Goal: Task Accomplishment & Management: Use online tool/utility

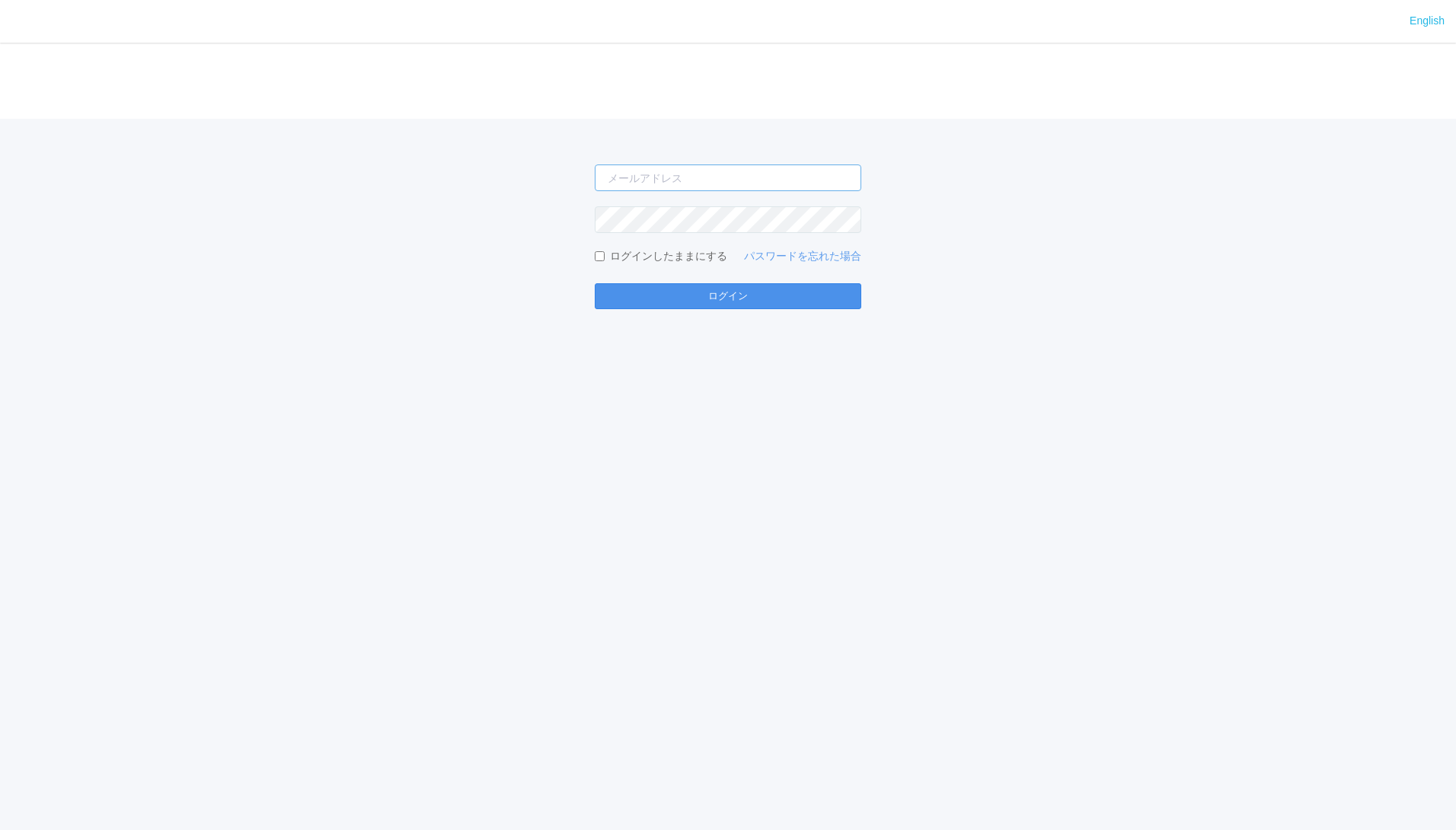
type input "[PERSON_NAME][EMAIL_ADDRESS][DOMAIN_NAME]"
click at [696, 303] on button "ログイン" at bounding box center [728, 296] width 266 height 26
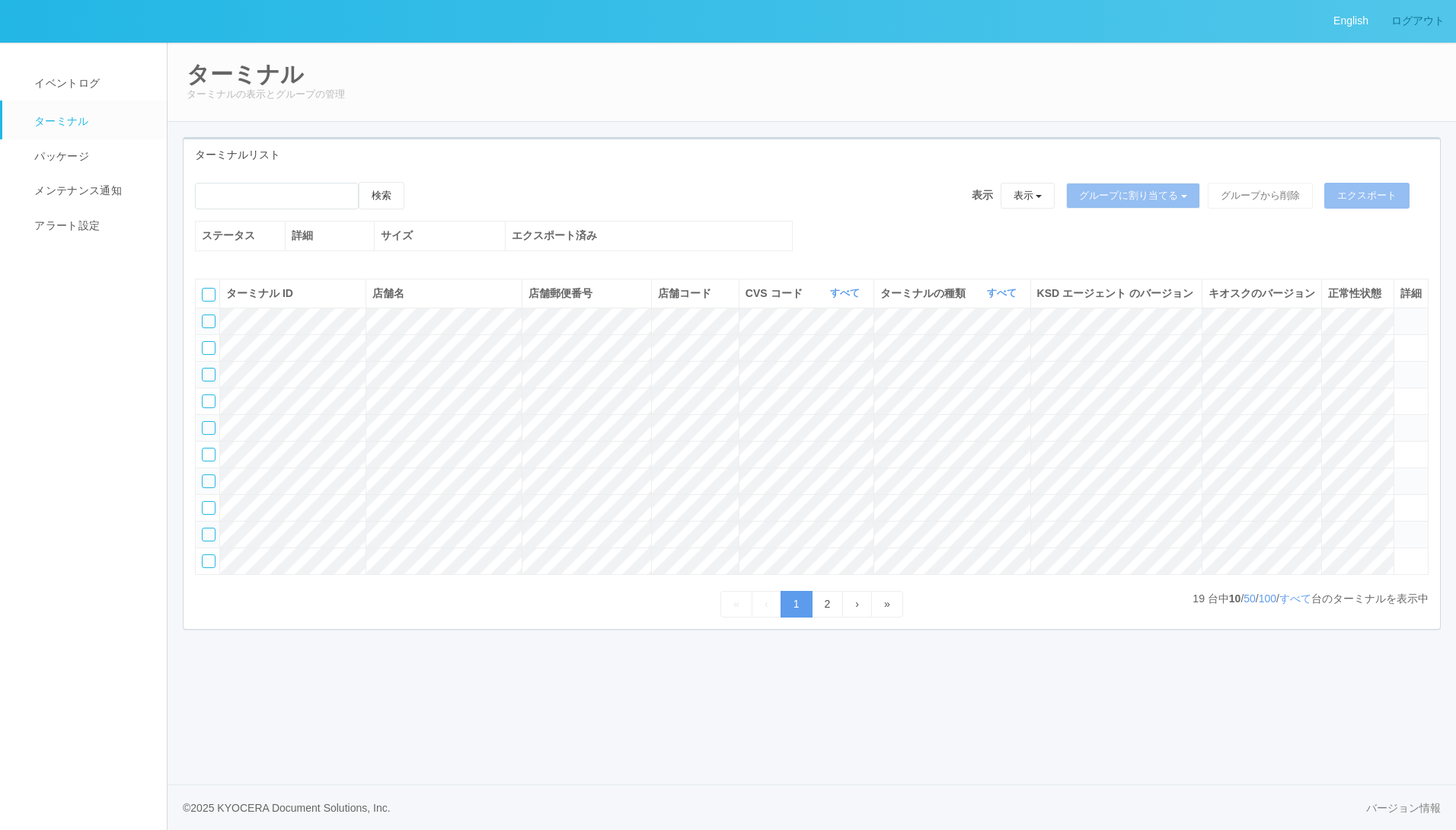
click at [1415, 29] on link "ログアウト" at bounding box center [1417, 21] width 76 height 42
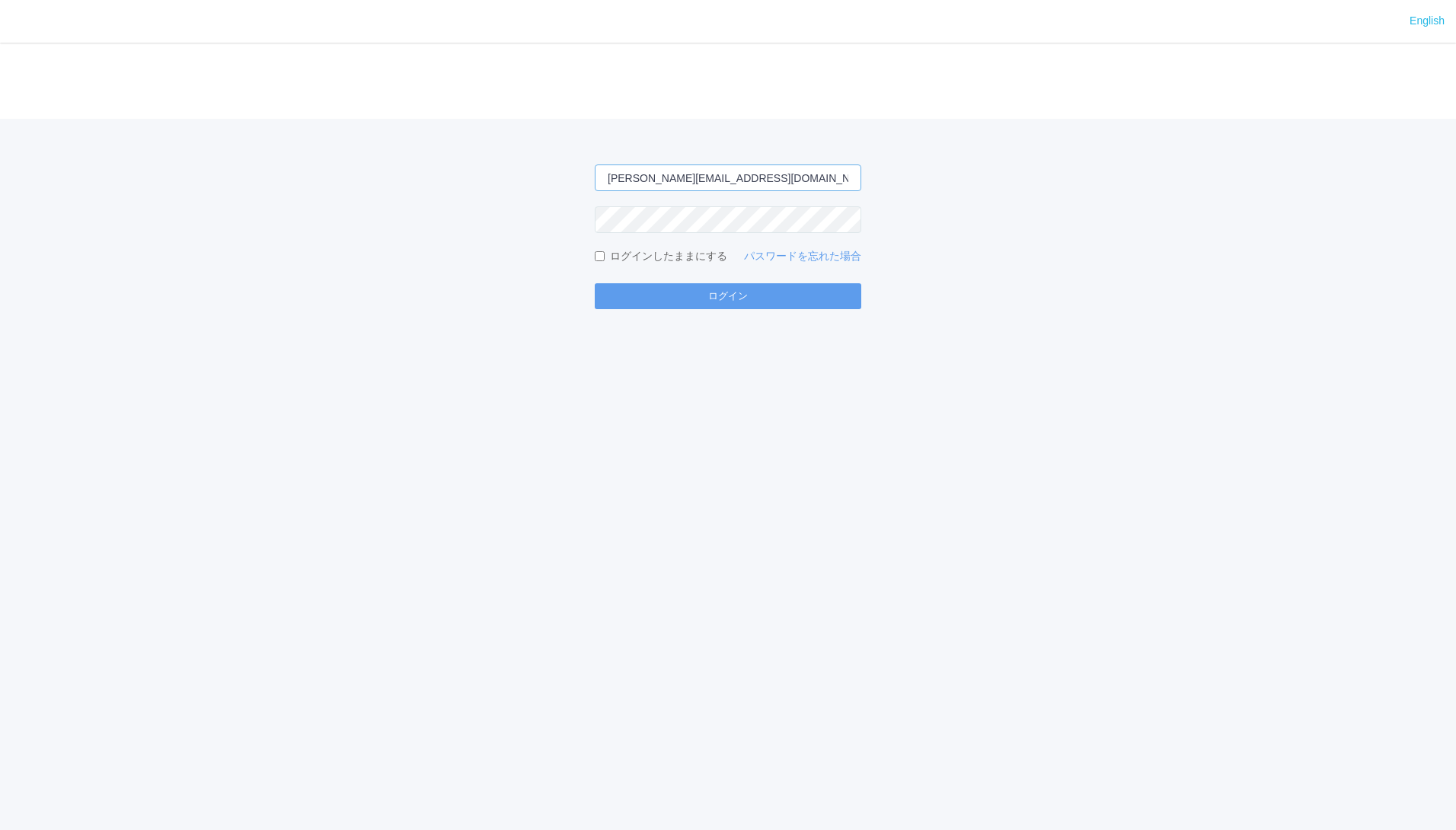
click at [753, 177] on input "masaya.wake@dc.kyocera.com" at bounding box center [728, 177] width 266 height 27
type input "jp-atp-admin@dj.kyocera.com"
click at [550, 360] on div "English ログイン jp-atp-admin@dj.kyocera.com ログインしたままにする パスワードを忘れた場合 ログイン" at bounding box center [728, 415] width 1456 height 830
click at [635, 284] on button "ログイン" at bounding box center [728, 296] width 266 height 26
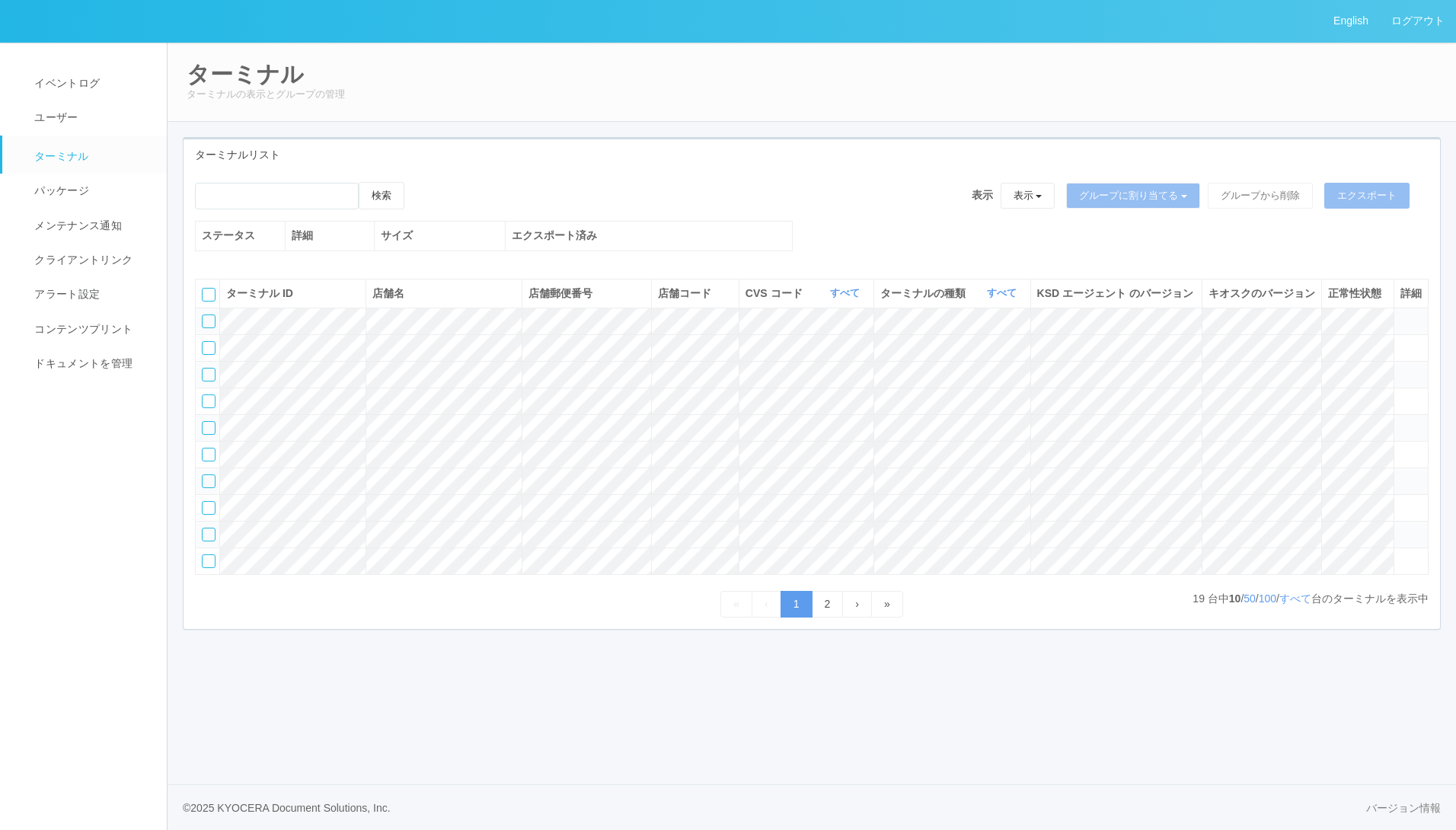
click at [207, 328] on div at bounding box center [209, 322] width 14 height 14
click at [207, 355] on div at bounding box center [209, 348] width 14 height 14
click at [206, 381] on div at bounding box center [209, 375] width 14 height 14
click at [1127, 192] on button "グループに割り当てる" at bounding box center [1132, 196] width 134 height 26
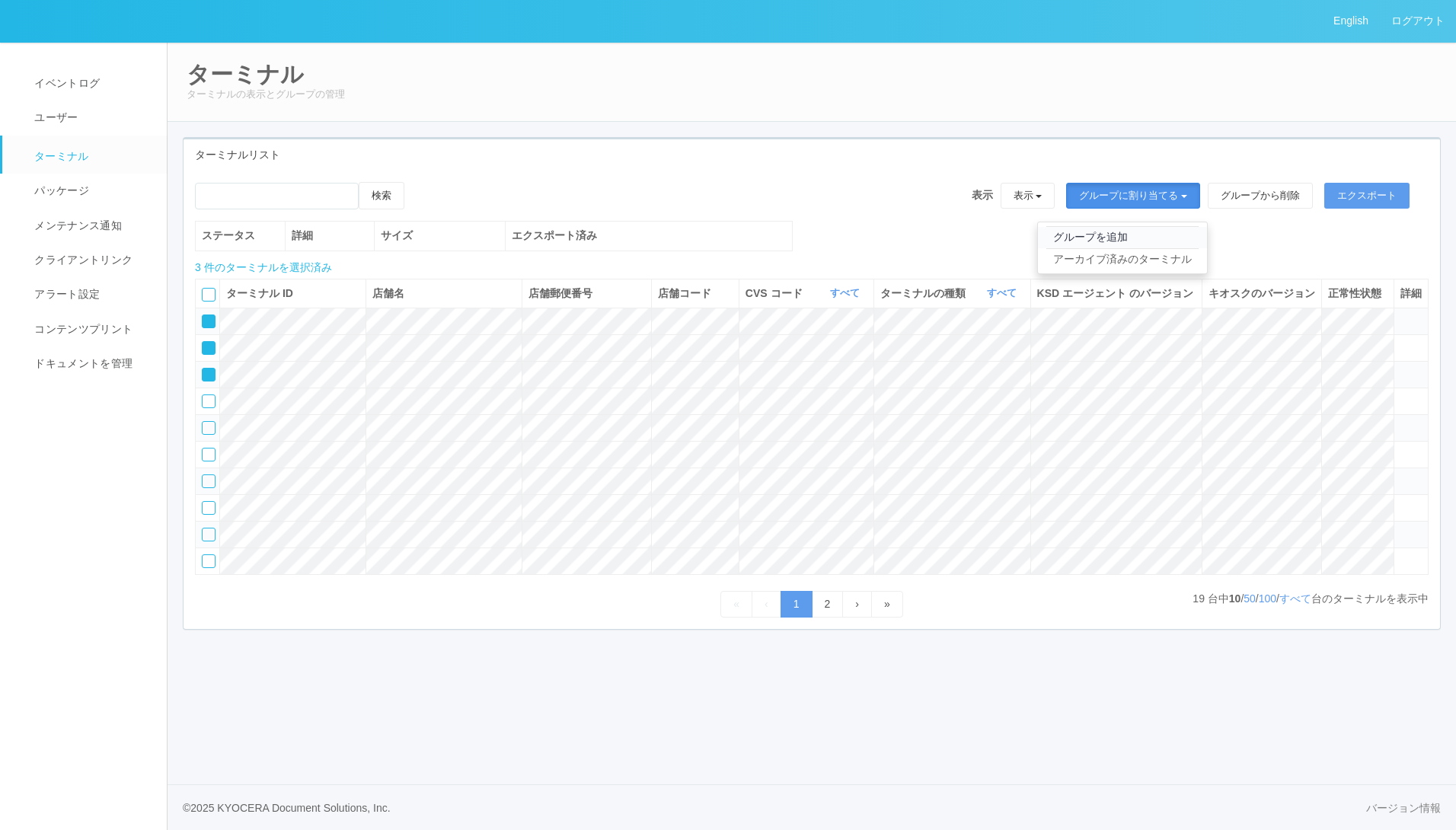
click at [1104, 244] on link "グループを追加" at bounding box center [1122, 236] width 169 height 21
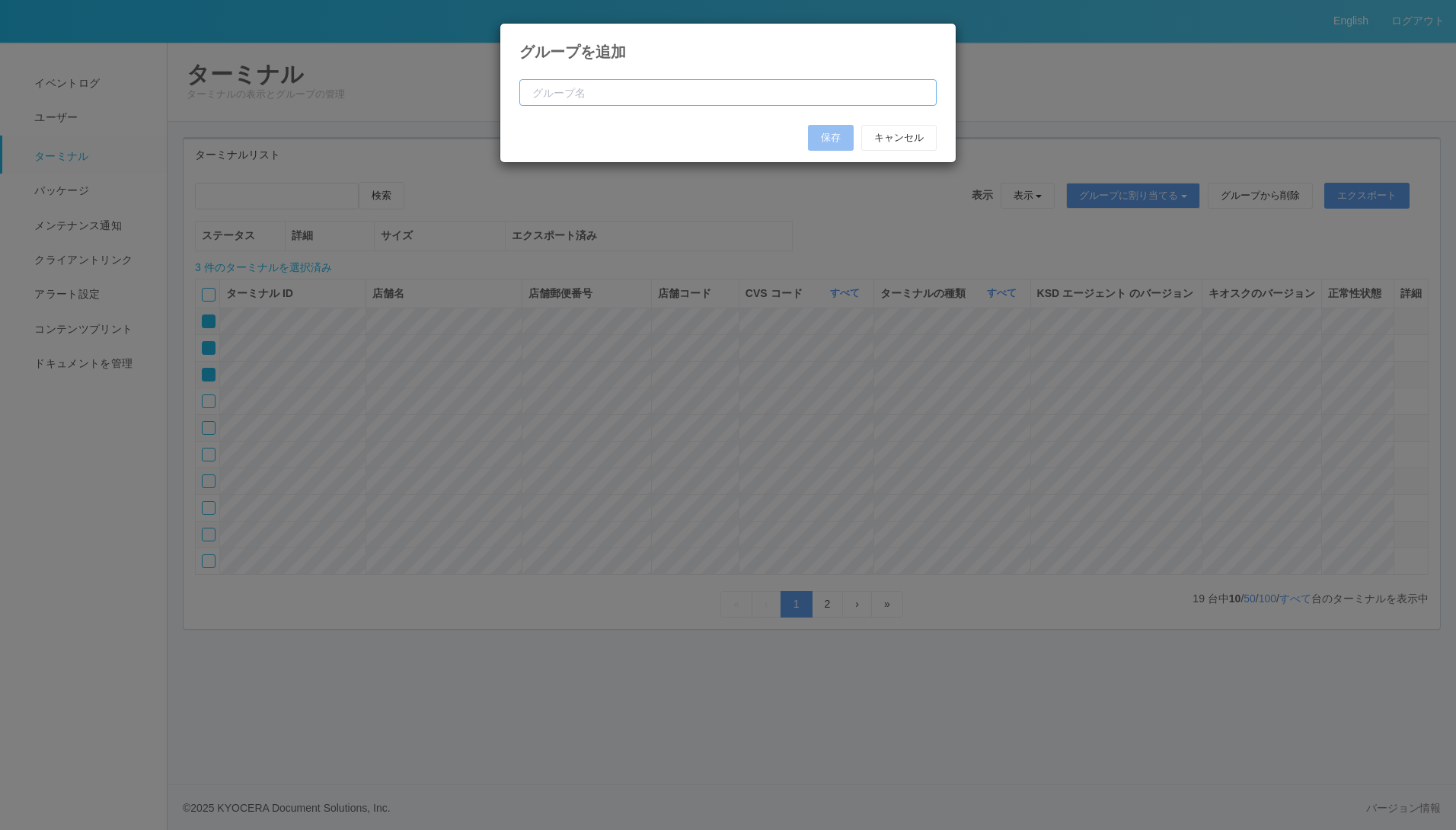
click at [742, 81] on input "text" at bounding box center [728, 92] width 418 height 27
type input "test1"
click at [827, 138] on button "保存" at bounding box center [830, 138] width 46 height 26
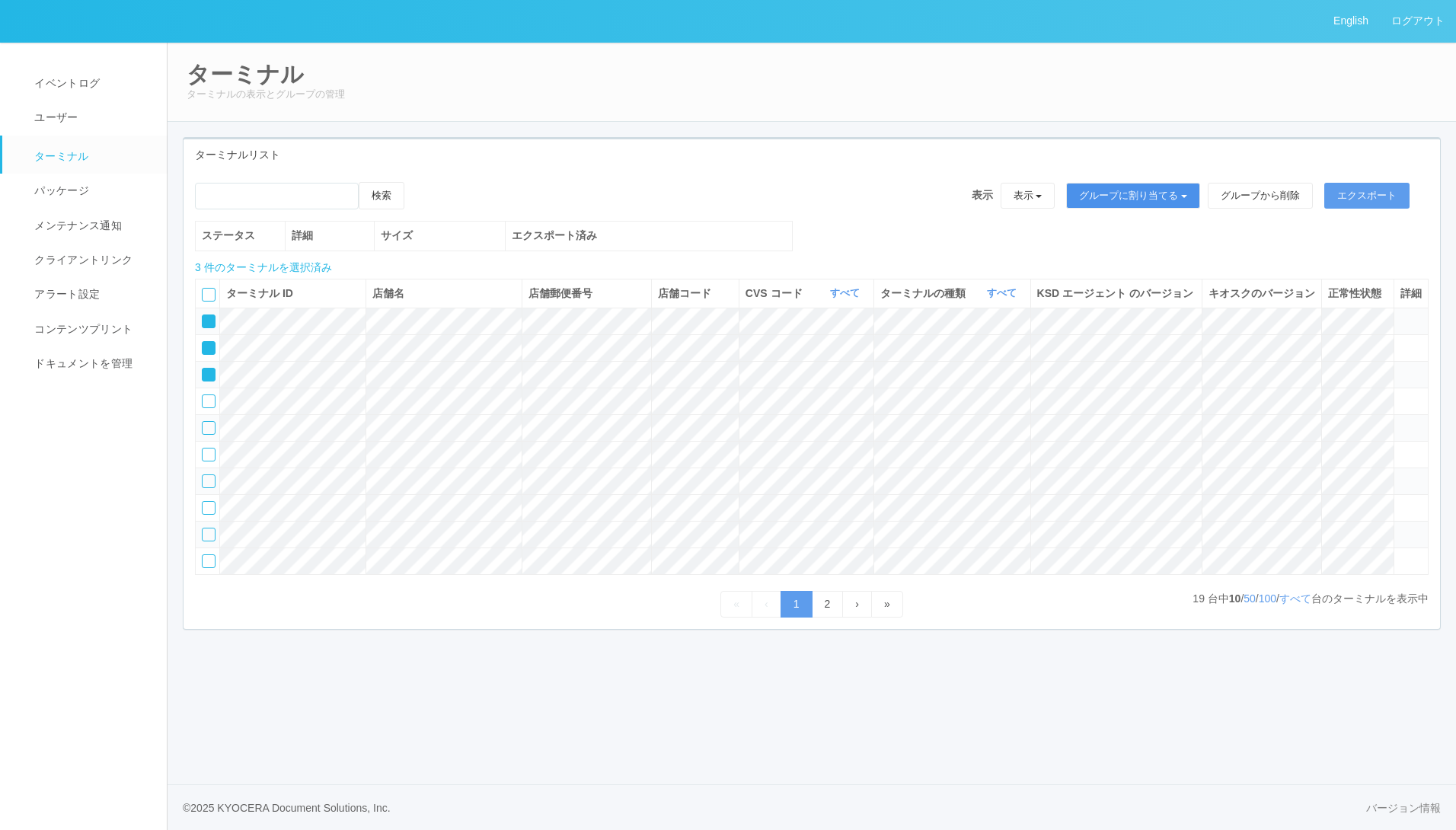
click at [1105, 186] on button "グループに割り当てる" at bounding box center [1132, 196] width 134 height 26
click at [1072, 238] on link "test1" at bounding box center [1122, 238] width 169 height 24
click at [1024, 202] on button "表示" at bounding box center [1027, 196] width 54 height 26
click at [978, 256] on link "test1" at bounding box center [981, 262] width 169 height 24
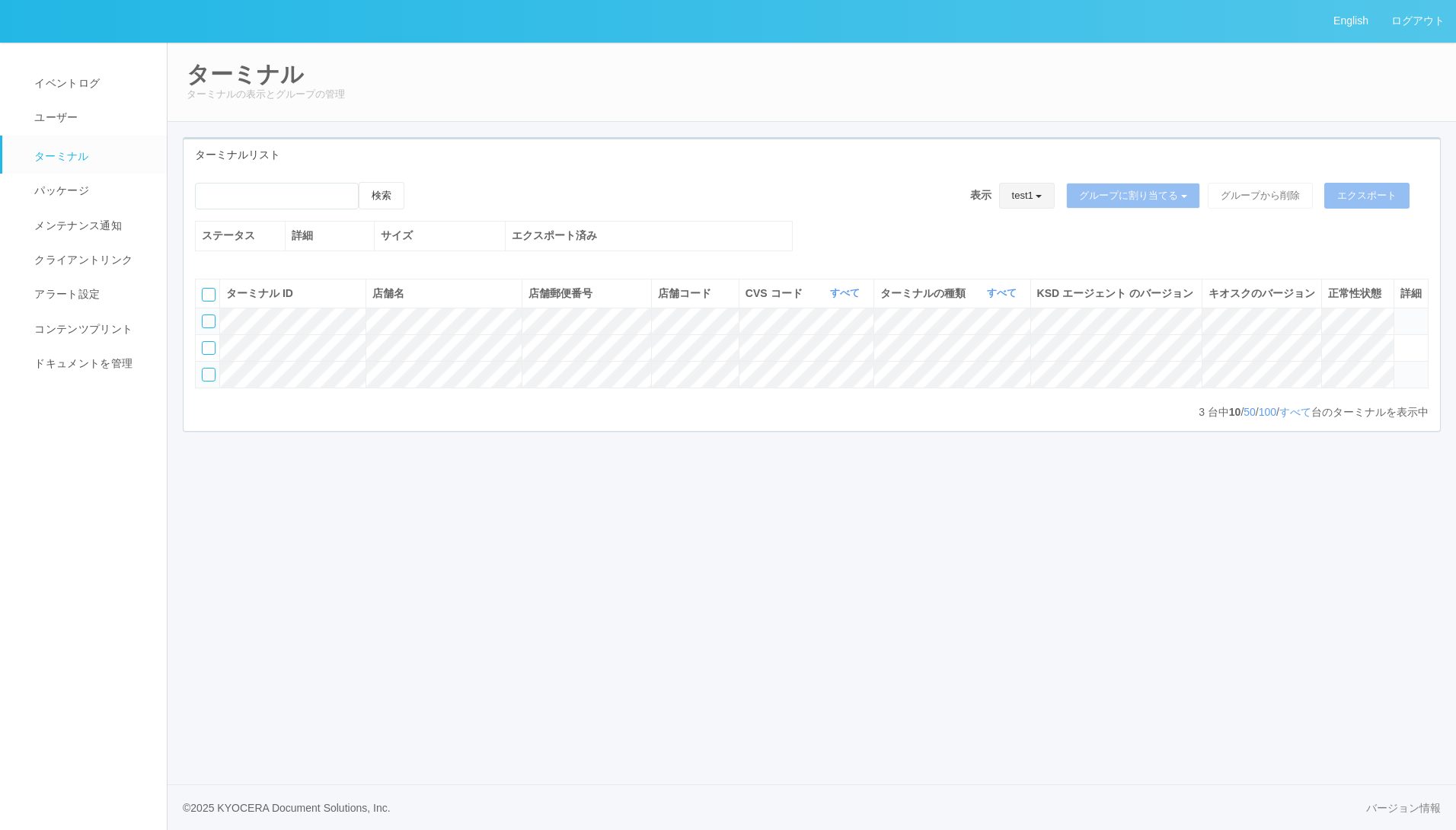
click at [1026, 188] on button "test1" at bounding box center [1026, 196] width 56 height 26
click at [987, 238] on link "すべてのターミナル" at bounding box center [981, 238] width 169 height 24
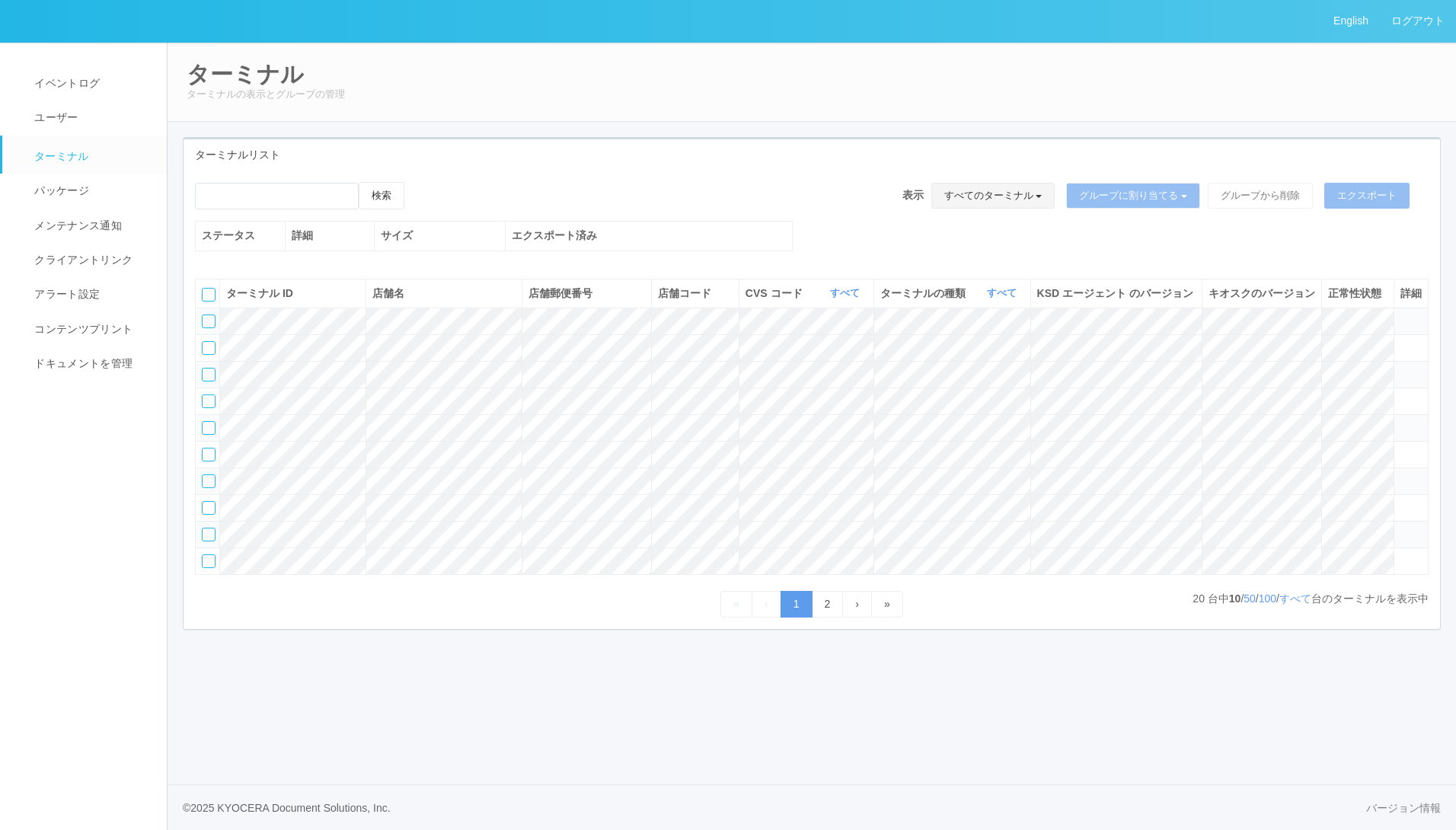
click at [1009, 191] on button "すべてのターミナル" at bounding box center [993, 196] width 124 height 26
click at [972, 305] on link "グループを追加" at bounding box center [981, 309] width 169 height 21
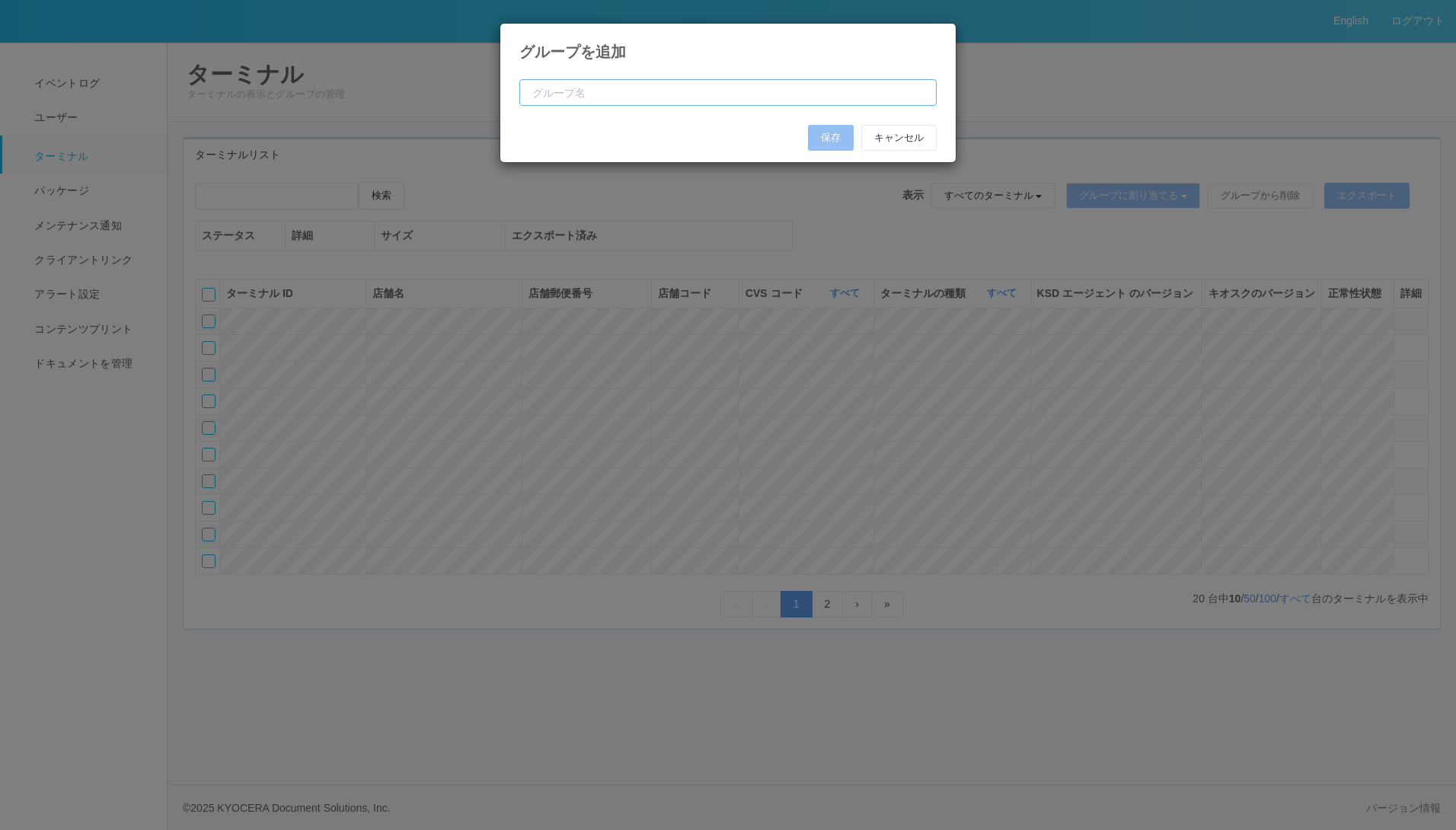
click at [744, 95] on input "text" at bounding box center [728, 92] width 418 height 27
type input "test"
click at [830, 138] on button "保存" at bounding box center [830, 138] width 46 height 26
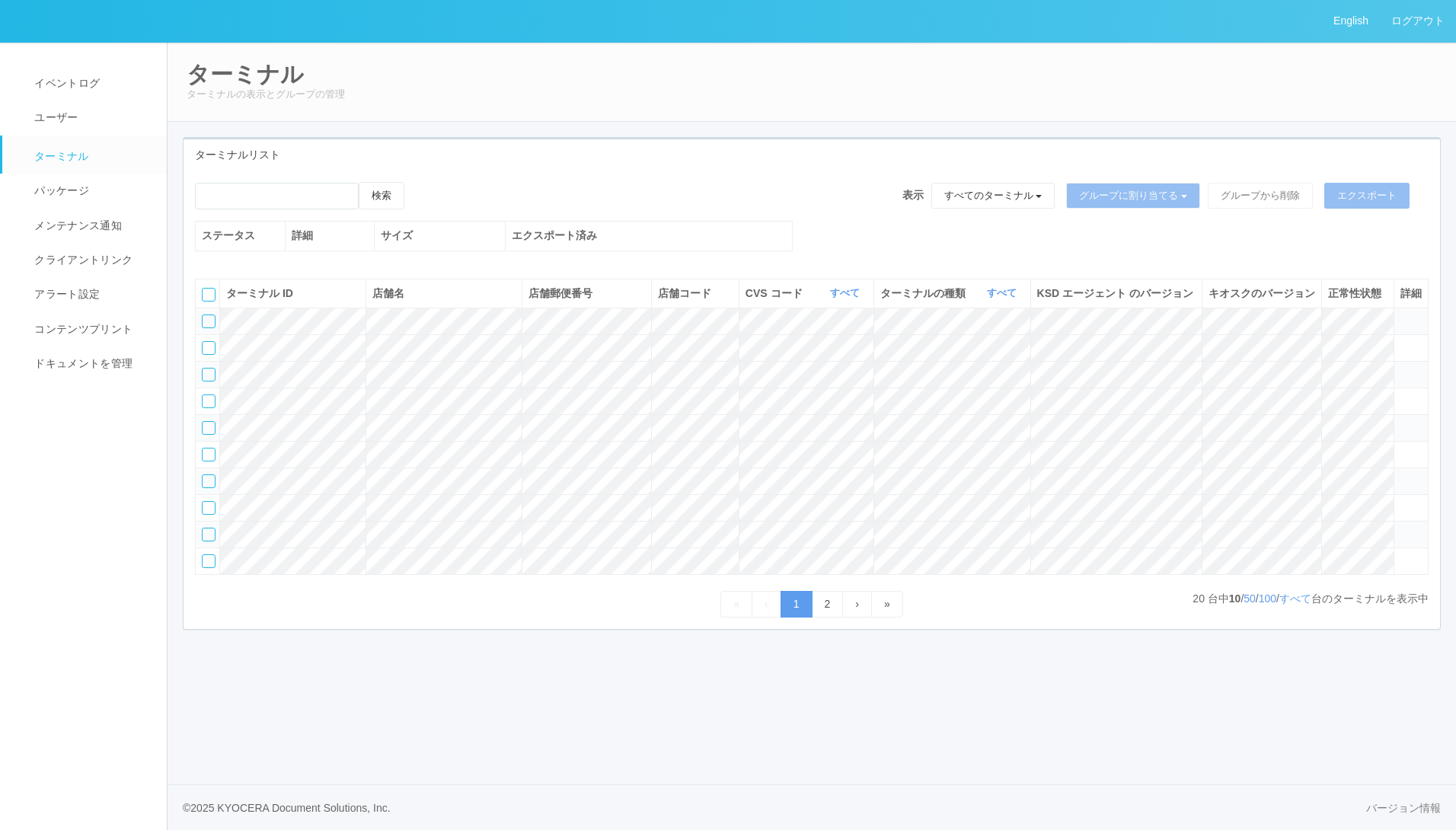
click at [209, 388] on td at bounding box center [208, 374] width 25 height 27
click at [211, 381] on div at bounding box center [209, 375] width 14 height 14
click at [210, 408] on div at bounding box center [209, 402] width 14 height 14
click at [207, 434] on div at bounding box center [209, 427] width 14 height 14
click at [824, 617] on link "2" at bounding box center [827, 603] width 32 height 27
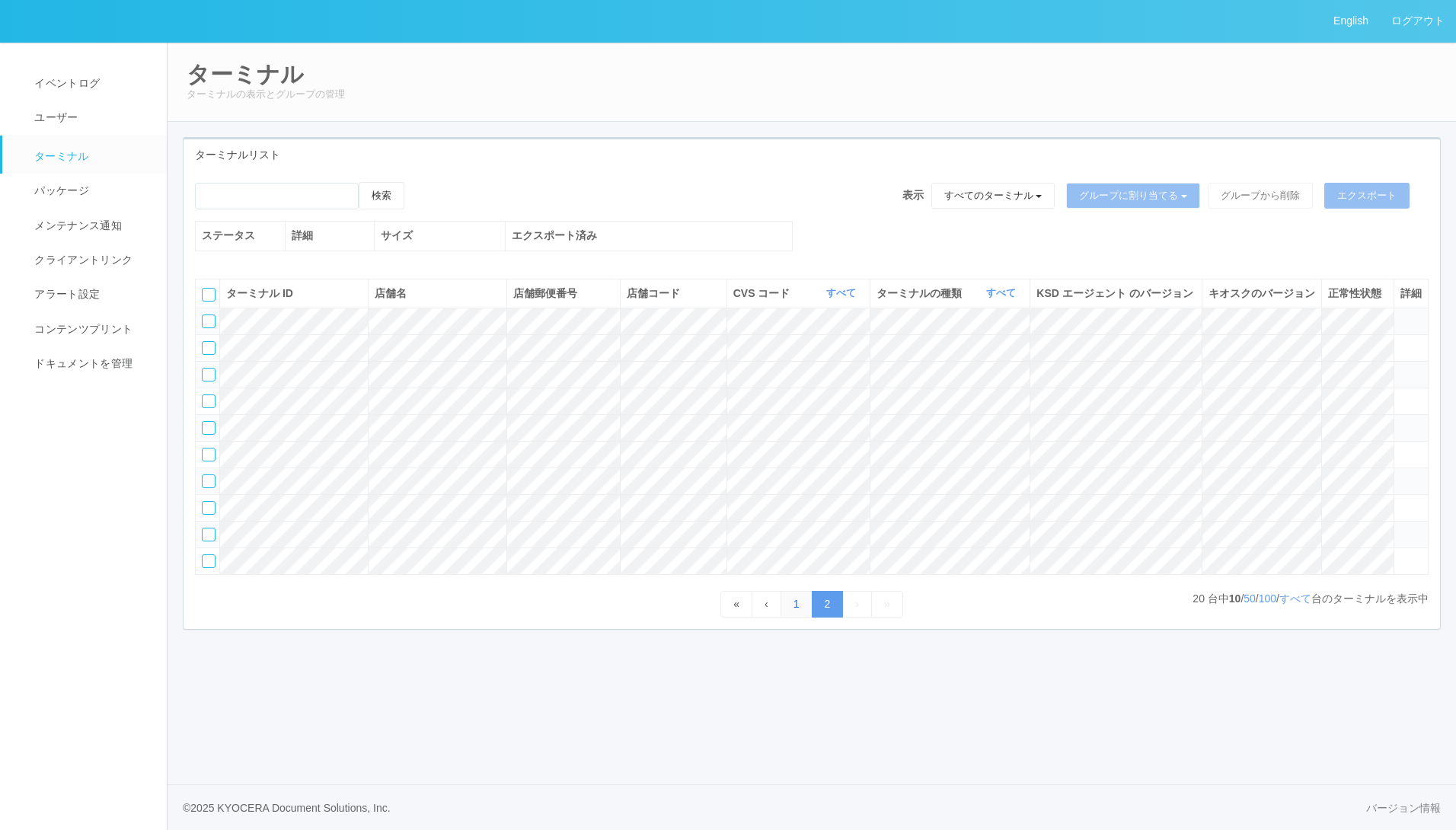
click at [794, 617] on link "1" at bounding box center [797, 603] width 32 height 27
click at [1401, 527] on icon at bounding box center [1401, 527] width 0 height 0
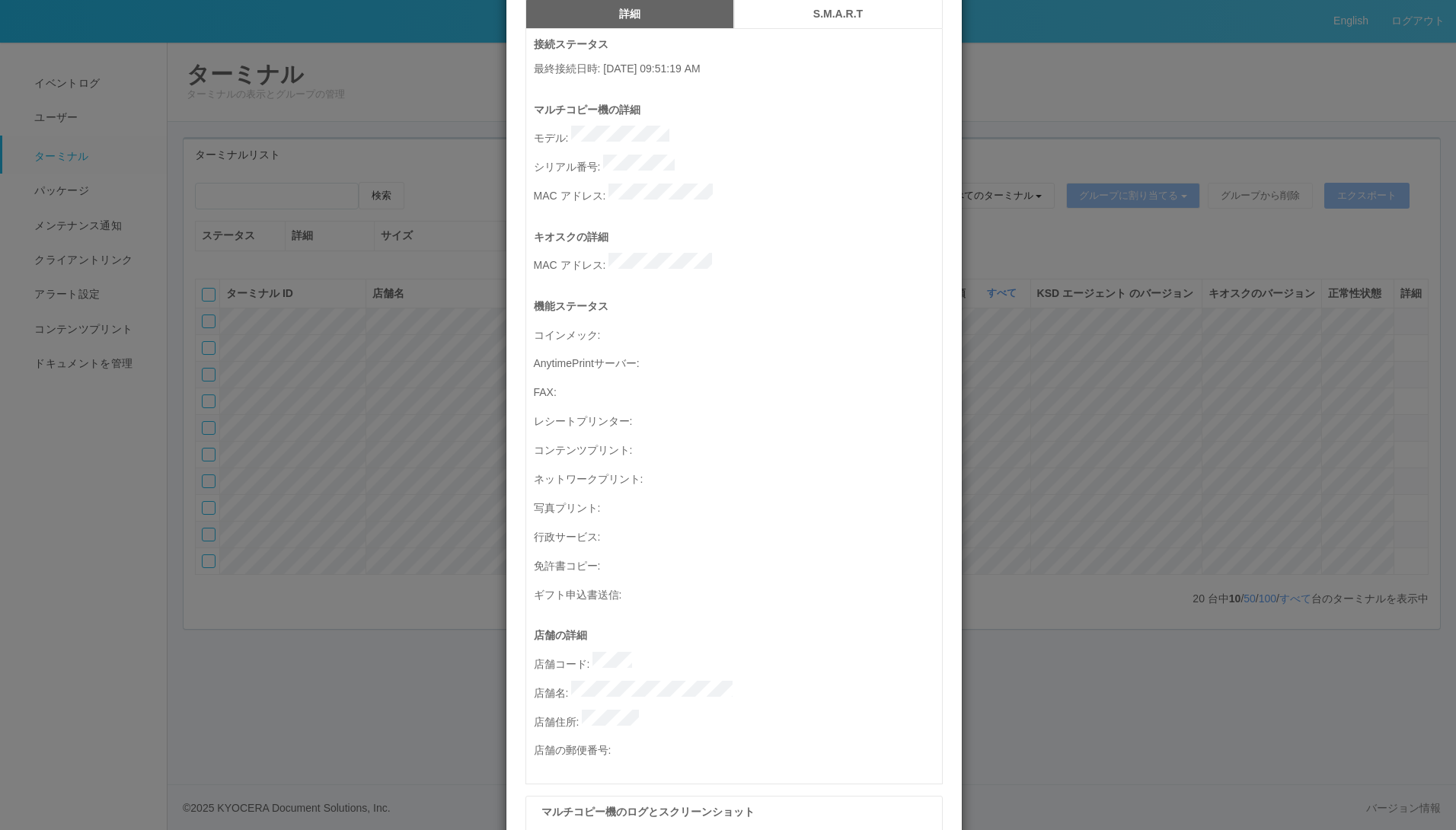
scroll to position [150, 0]
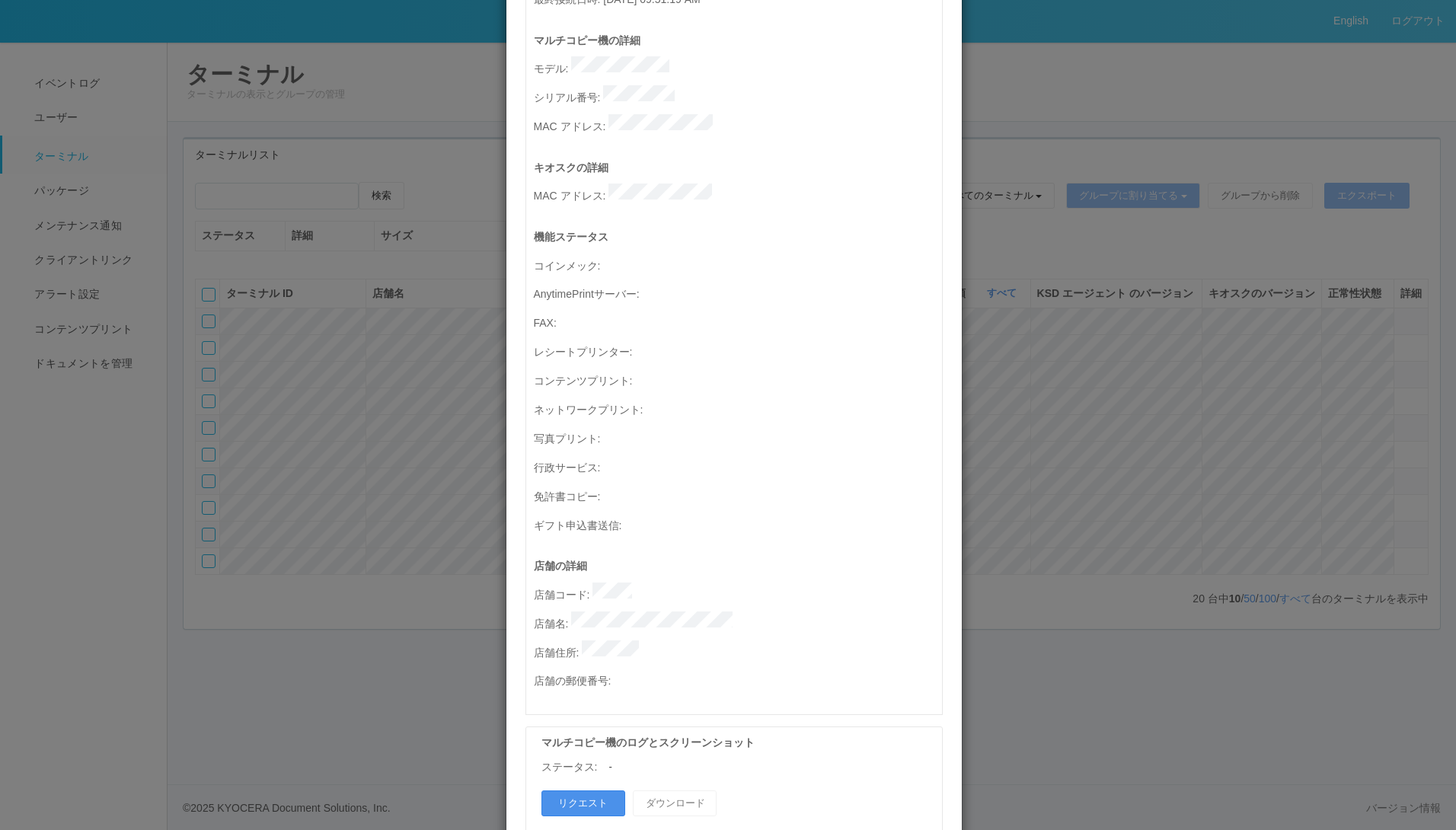
click at [593, 790] on button "リクエスト" at bounding box center [583, 803] width 84 height 26
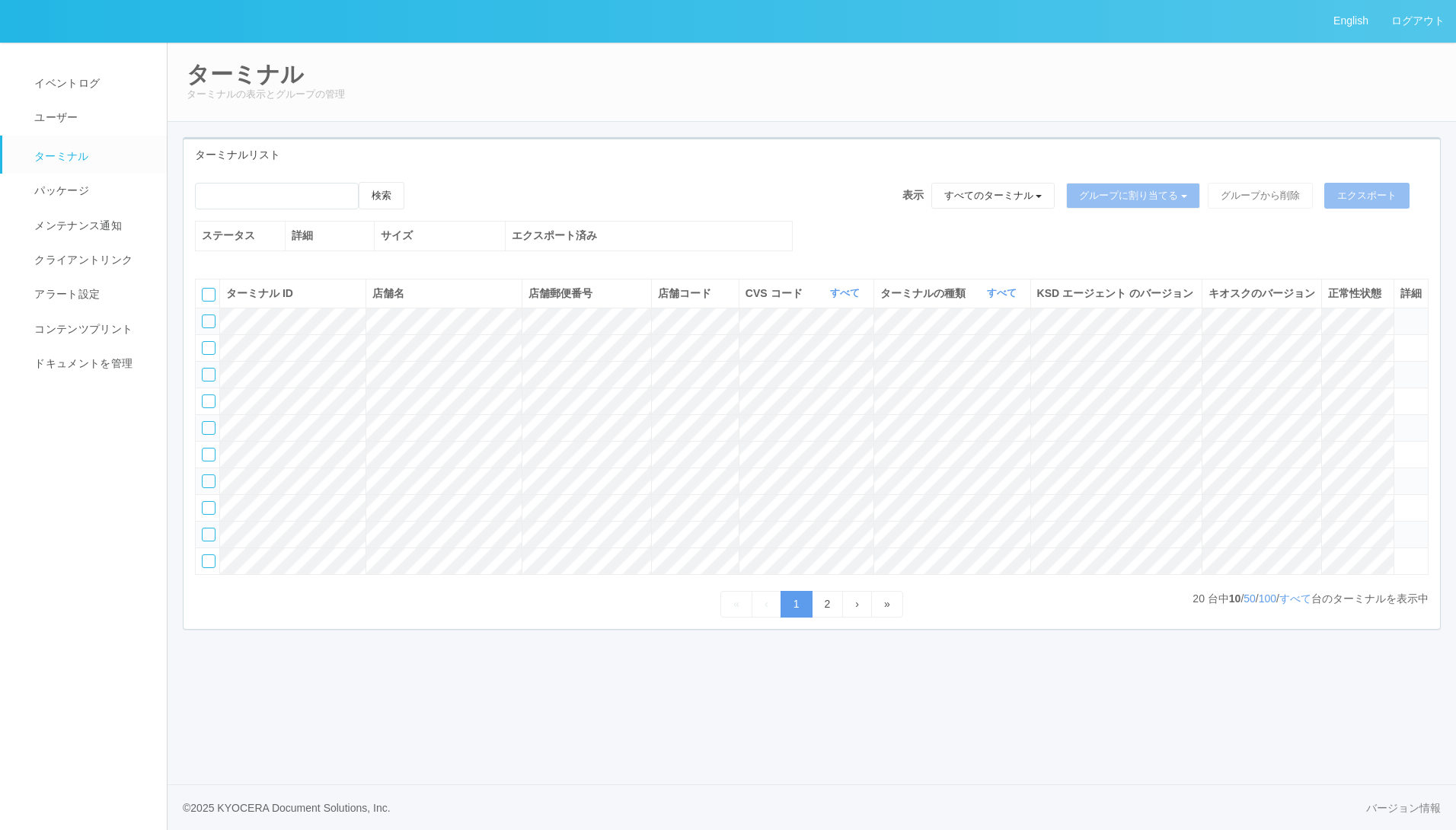
click at [1401, 527] on icon at bounding box center [1401, 527] width 0 height 0
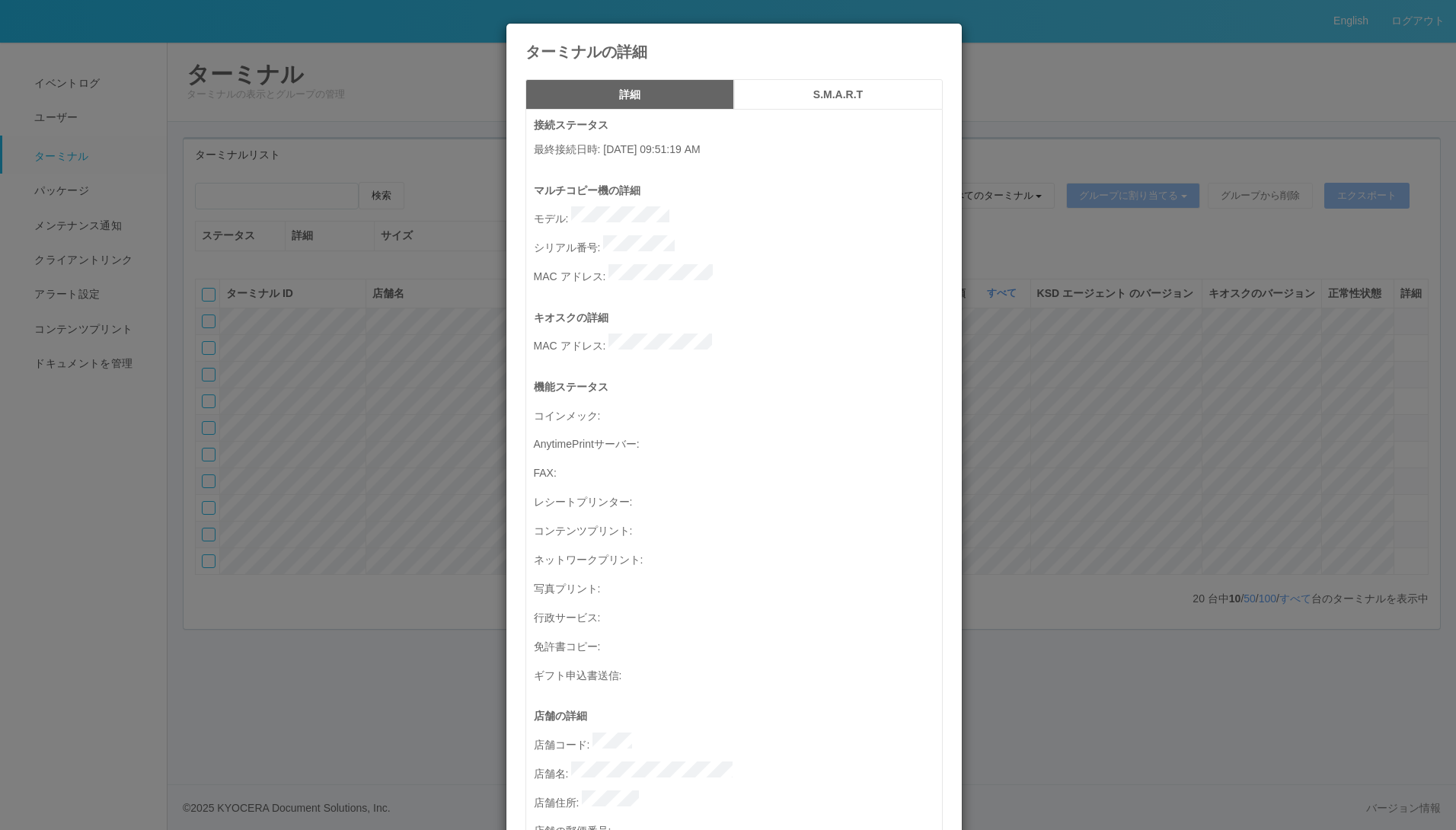
scroll to position [1, 0]
click at [869, 91] on h5 "S.M.A.R.T" at bounding box center [838, 94] width 198 height 12
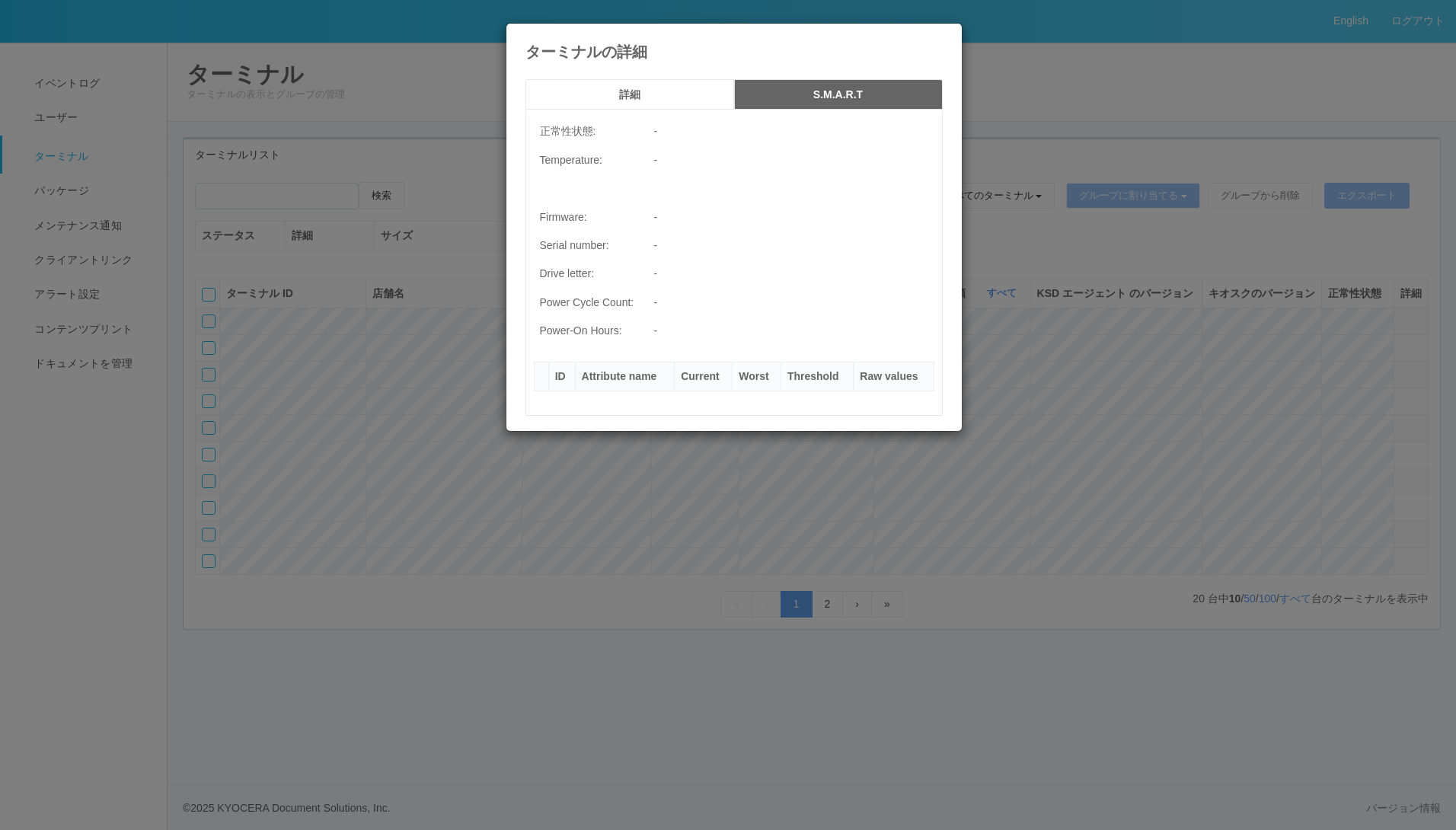
click at [670, 92] on h5 "詳細" at bounding box center [630, 95] width 198 height 12
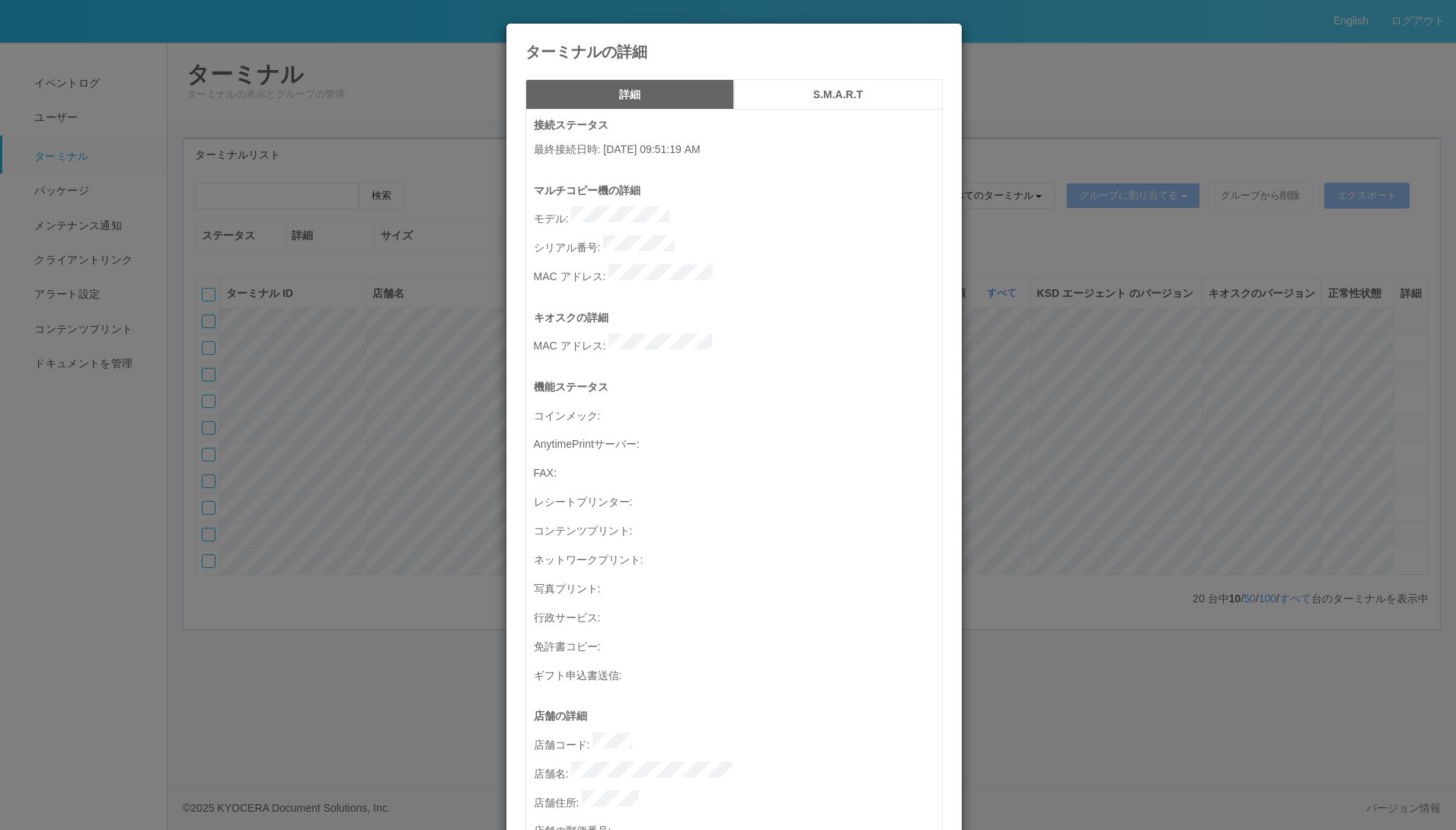
click at [943, 35] on icon at bounding box center [943, 35] width 0 height 0
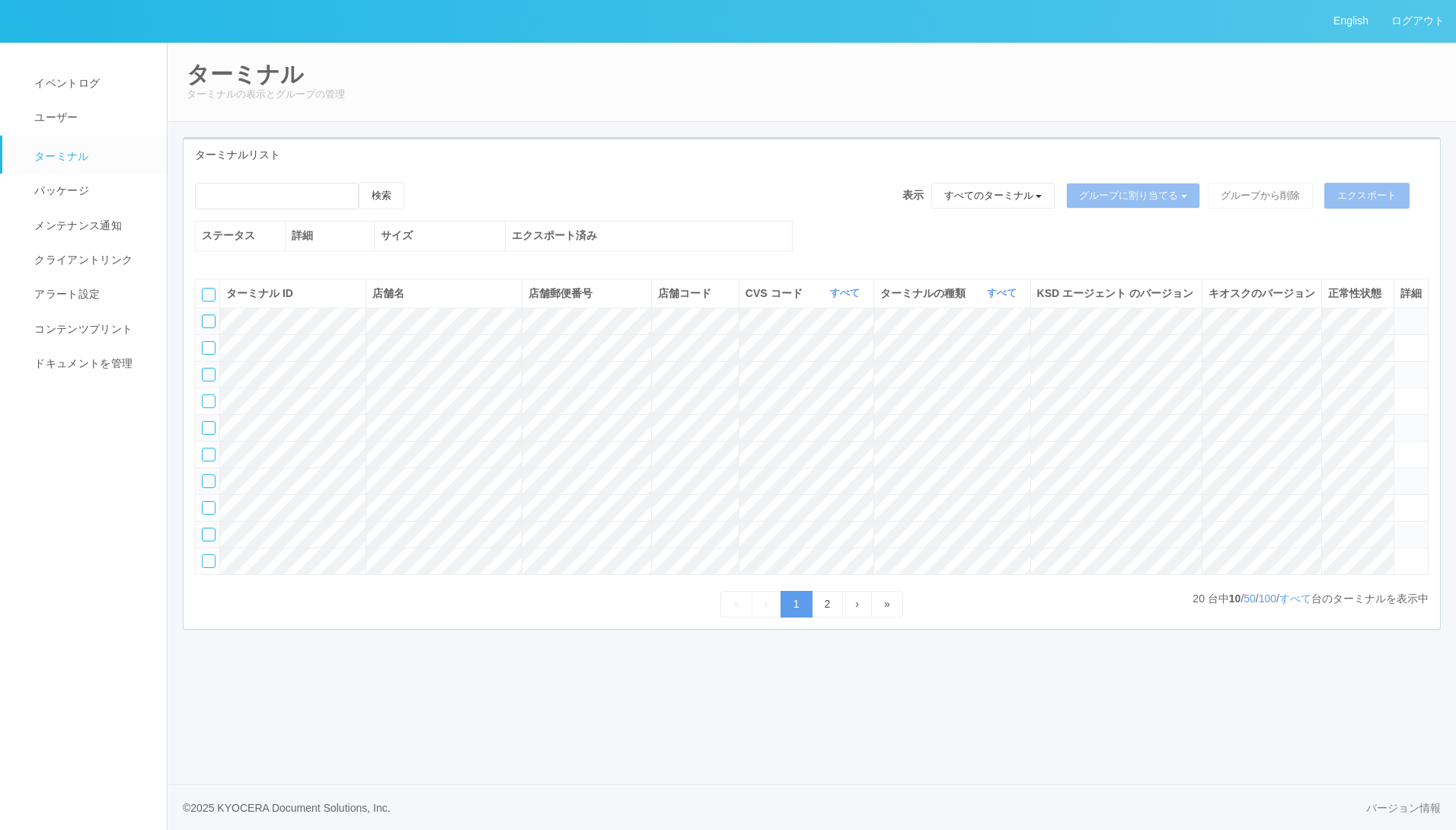
click at [207, 541] on div at bounding box center [209, 534] width 14 height 14
click at [1401, 527] on icon at bounding box center [1401, 527] width 0 height 0
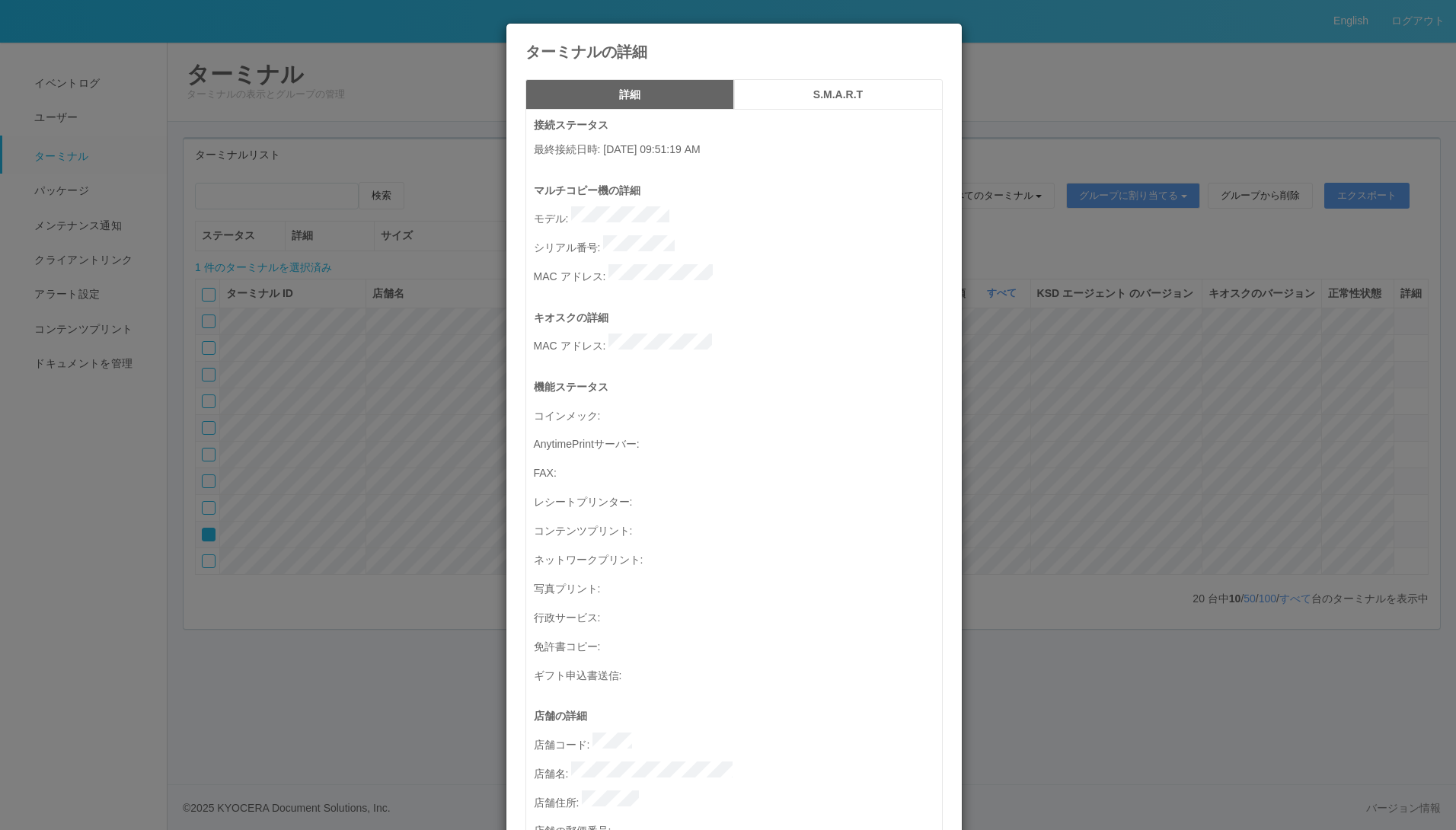
scroll to position [150, 0]
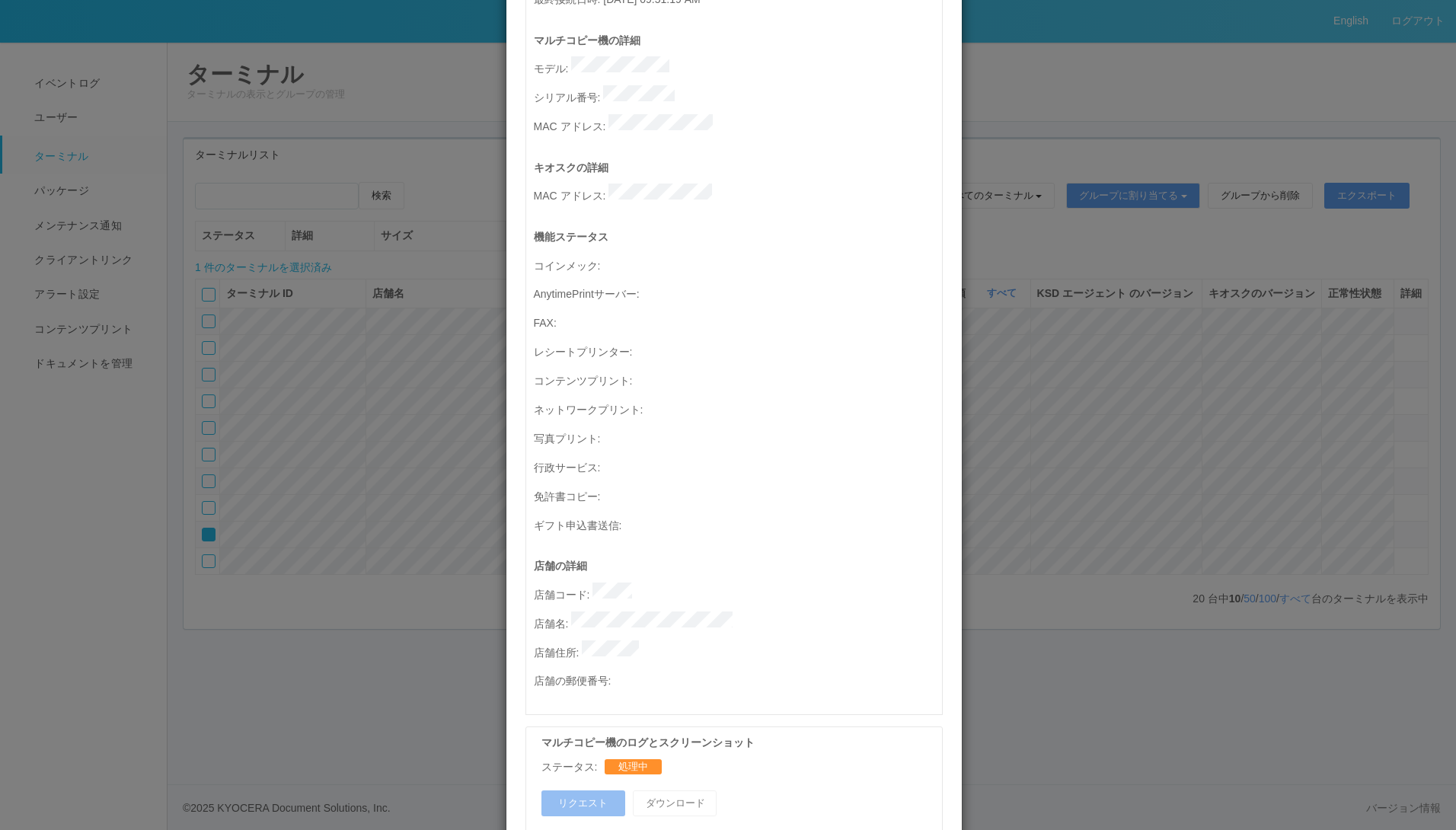
click at [628, 759] on div "ステータス: 処理中" at bounding box center [737, 767] width 393 height 16
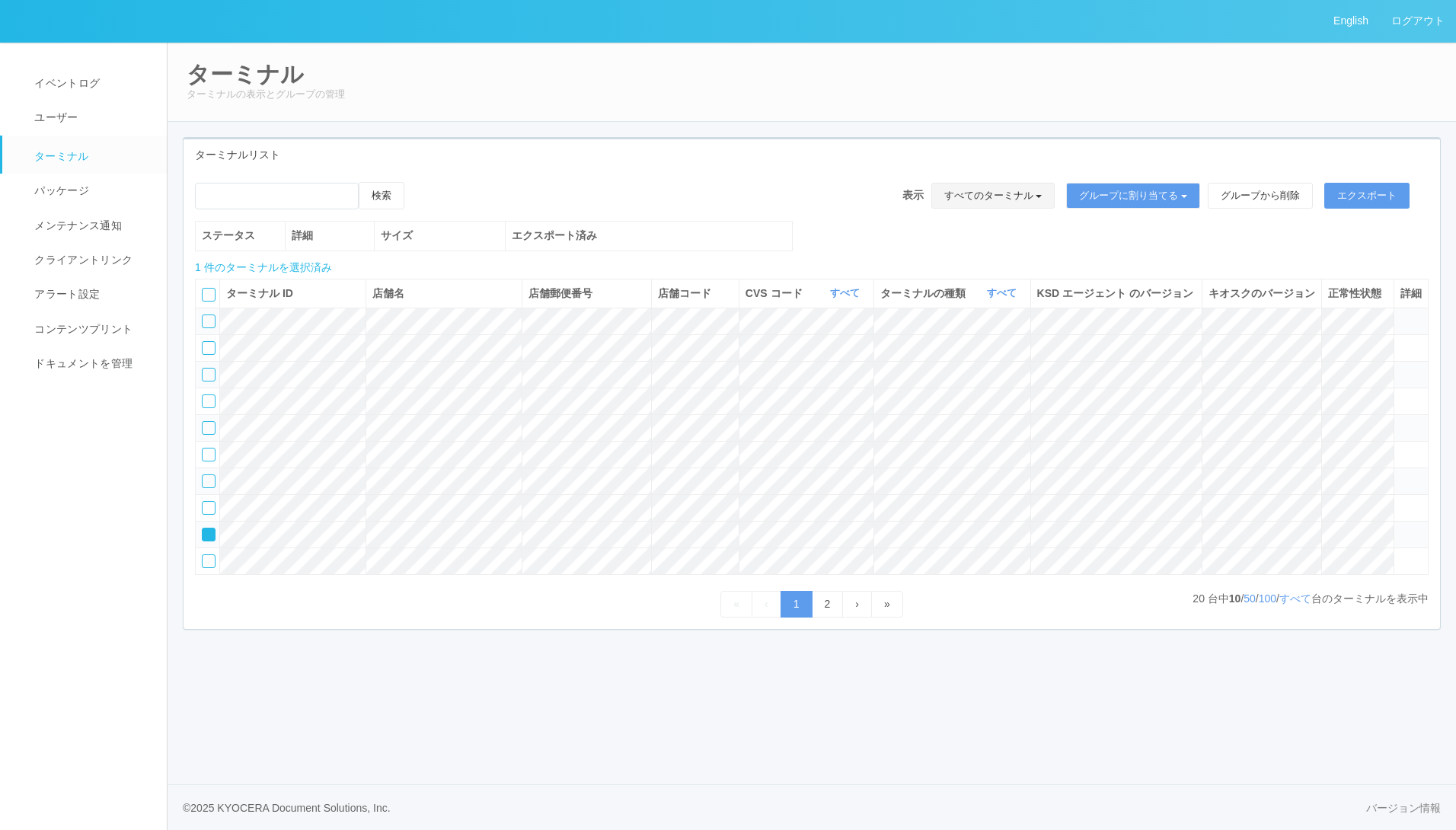
click at [1028, 199] on button "すべてのターミナル" at bounding box center [993, 196] width 124 height 26
click at [982, 254] on link "test1" at bounding box center [981, 262] width 169 height 24
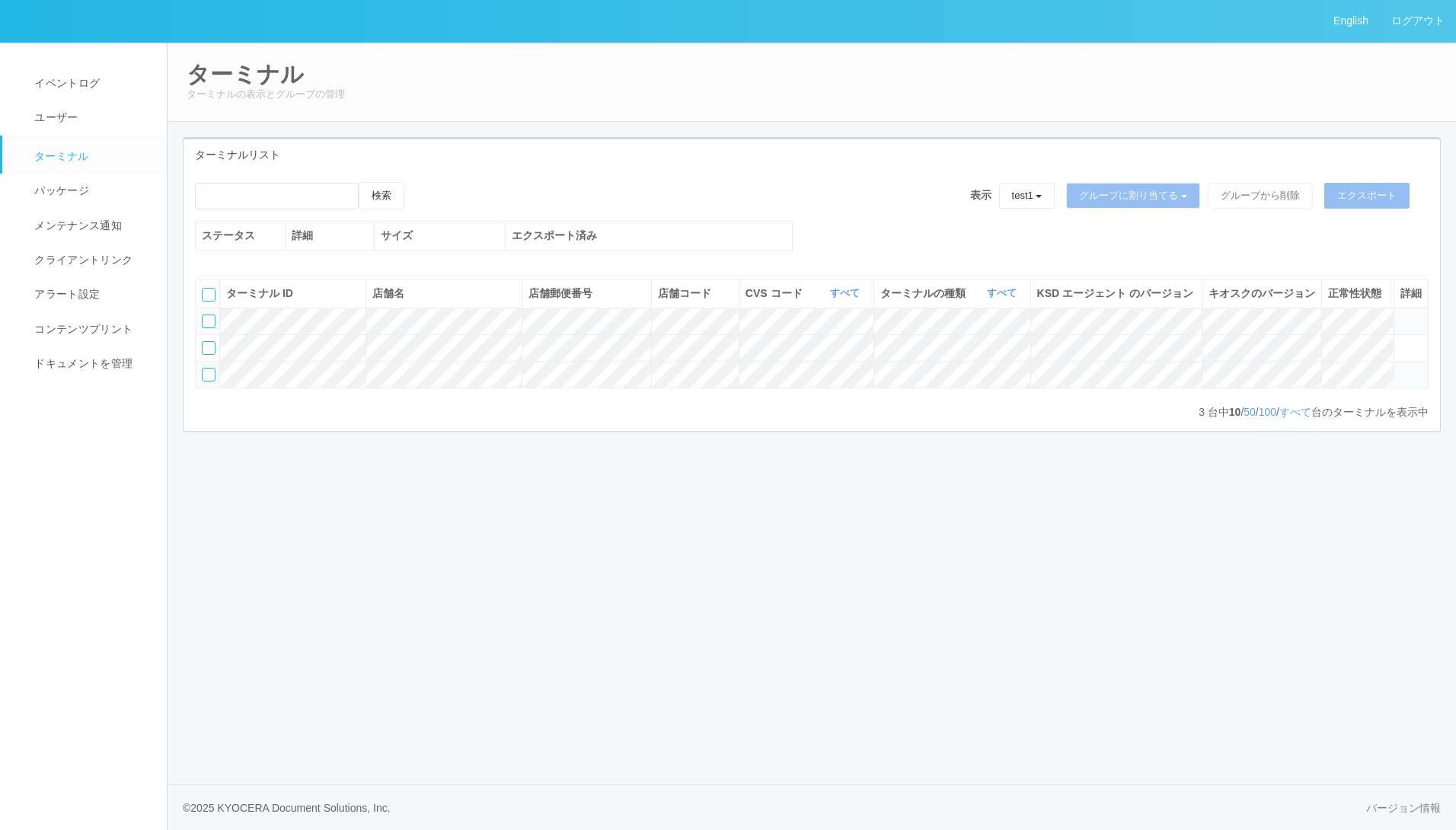
click at [210, 328] on div at bounding box center [209, 322] width 14 height 14
click at [1284, 190] on button "グループから削除" at bounding box center [1260, 196] width 105 height 26
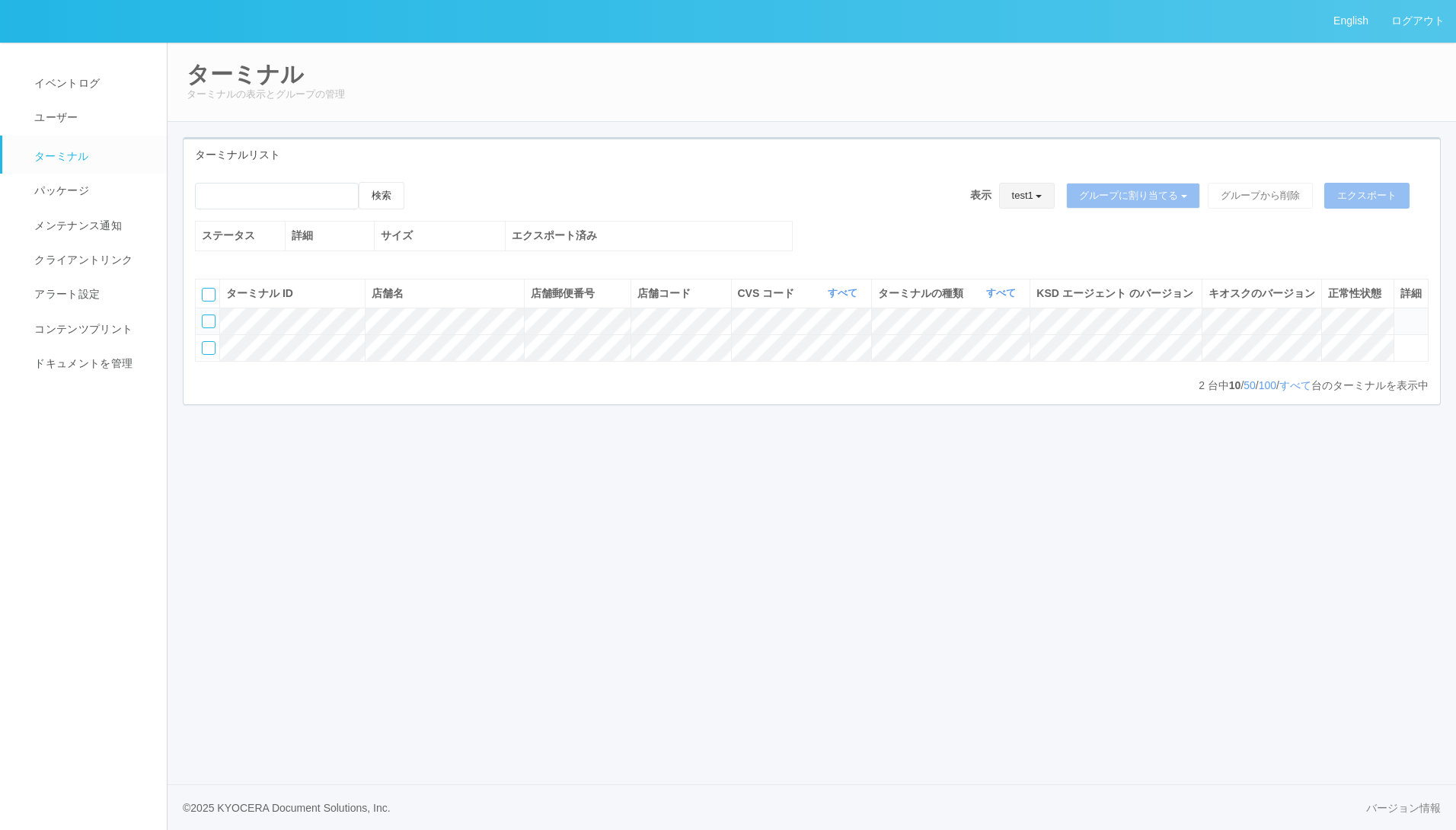
click at [1056, 201] on div "test1 すべてのターミナル test1 test 未割り当てのターミナル グループを追加 グループ名を編集 アーカイブ済みのターミナル" at bounding box center [1032, 202] width 67 height 38
click at [1034, 201] on button "test1" at bounding box center [1026, 196] width 56 height 26
click at [996, 240] on link "すべてのターミナル" at bounding box center [981, 238] width 169 height 24
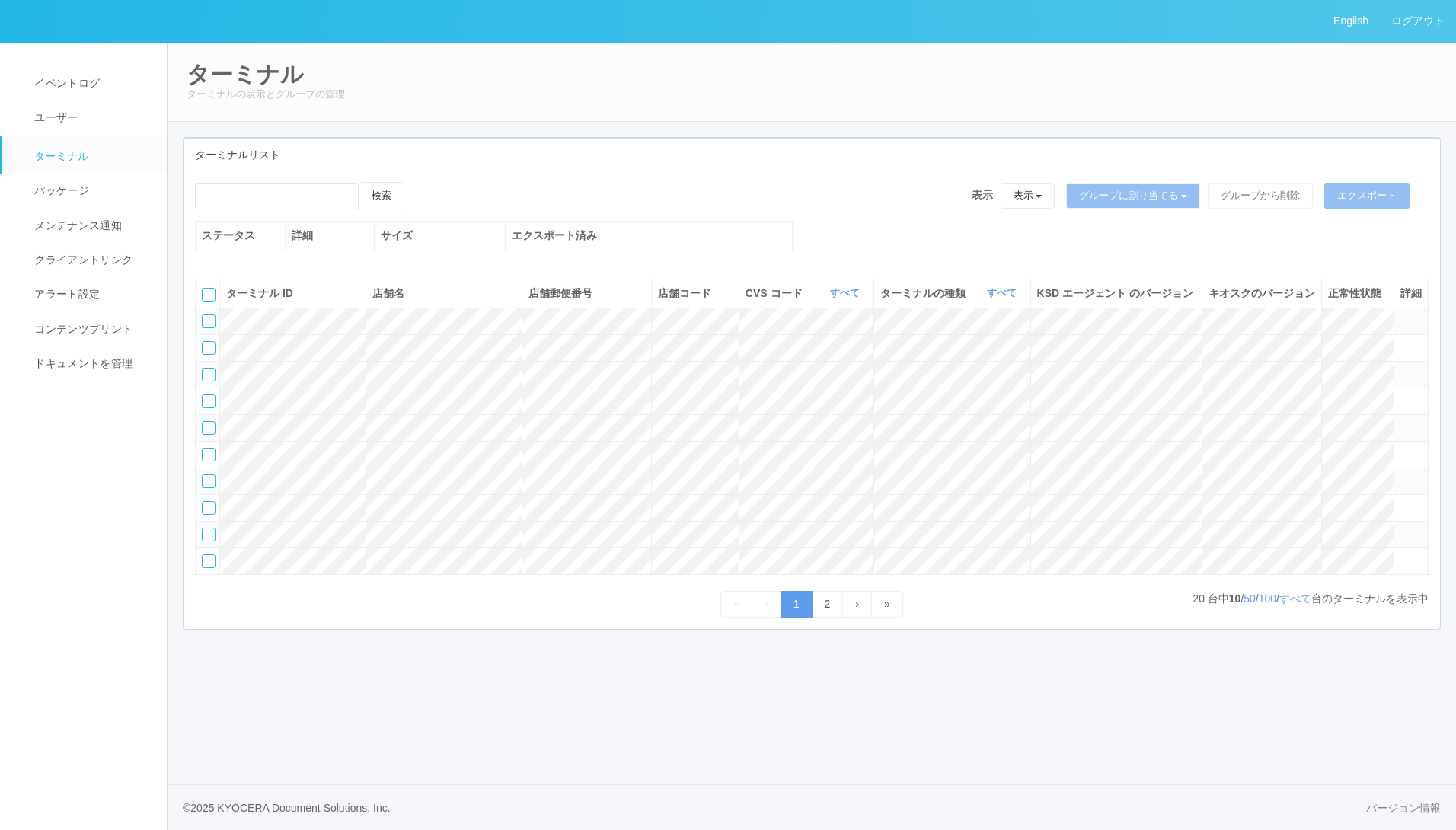
click at [1401, 527] on icon at bounding box center [1401, 527] width 0 height 0
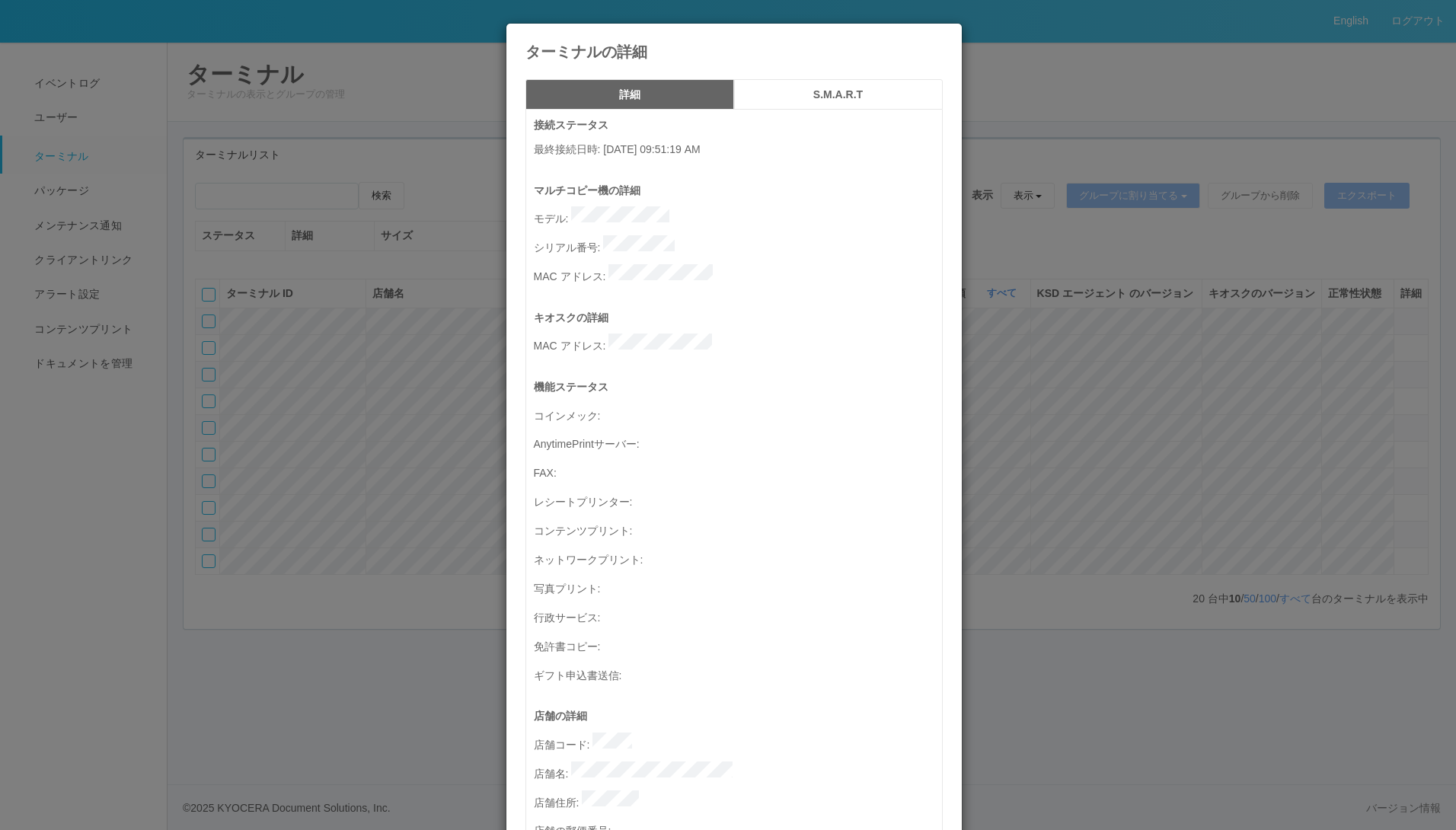
click at [810, 89] on h5 "S.M.A.R.T" at bounding box center [838, 95] width 198 height 12
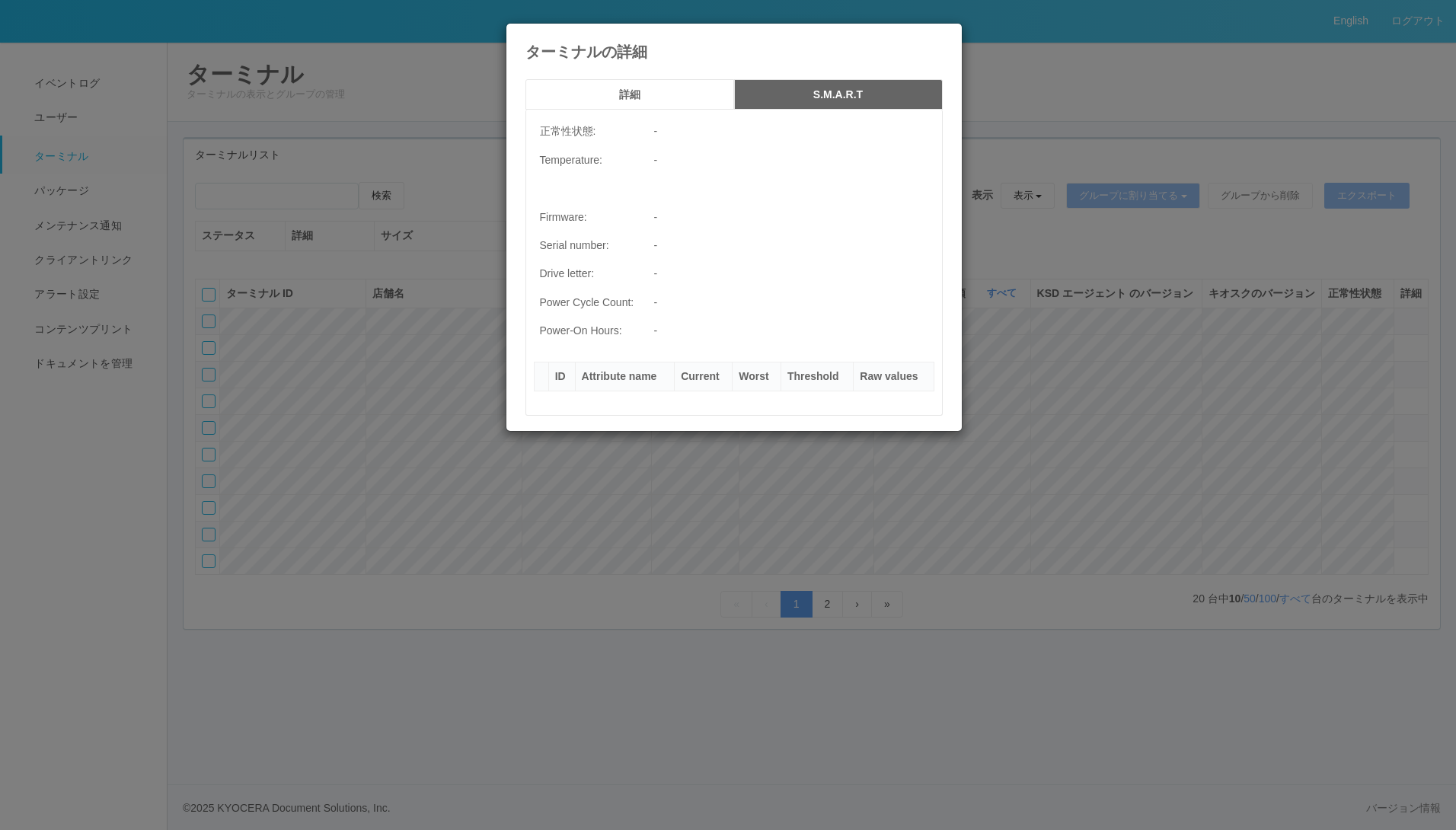
click at [943, 28] on div "ターミナルの詳細" at bounding box center [734, 42] width 455 height 37
drag, startPoint x: 943, startPoint y: 28, endPoint x: 936, endPoint y: 43, distance: 16.6
click at [943, 35] on icon at bounding box center [943, 35] width 0 height 0
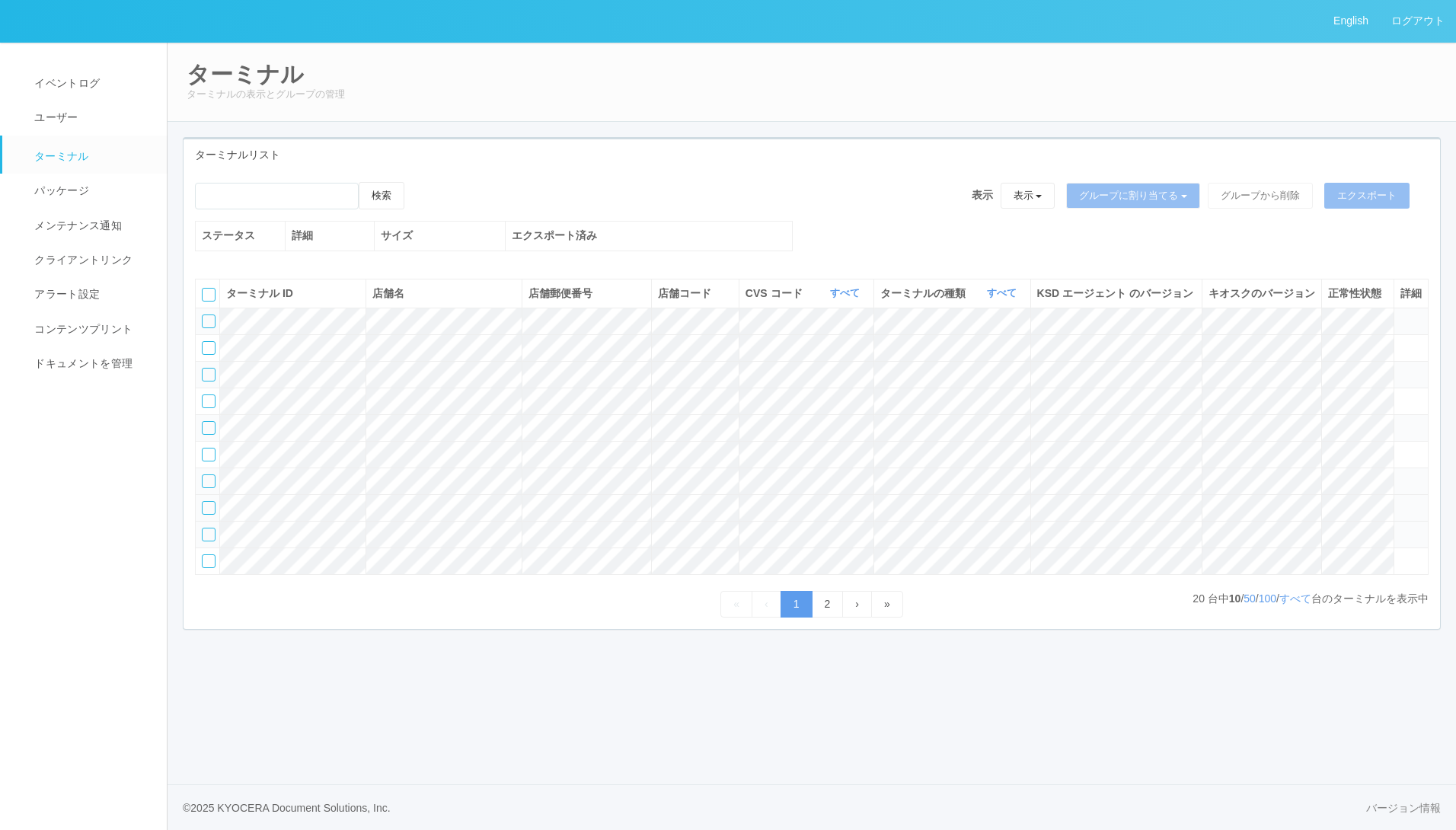
click at [1401, 501] on icon at bounding box center [1401, 501] width 0 height 0
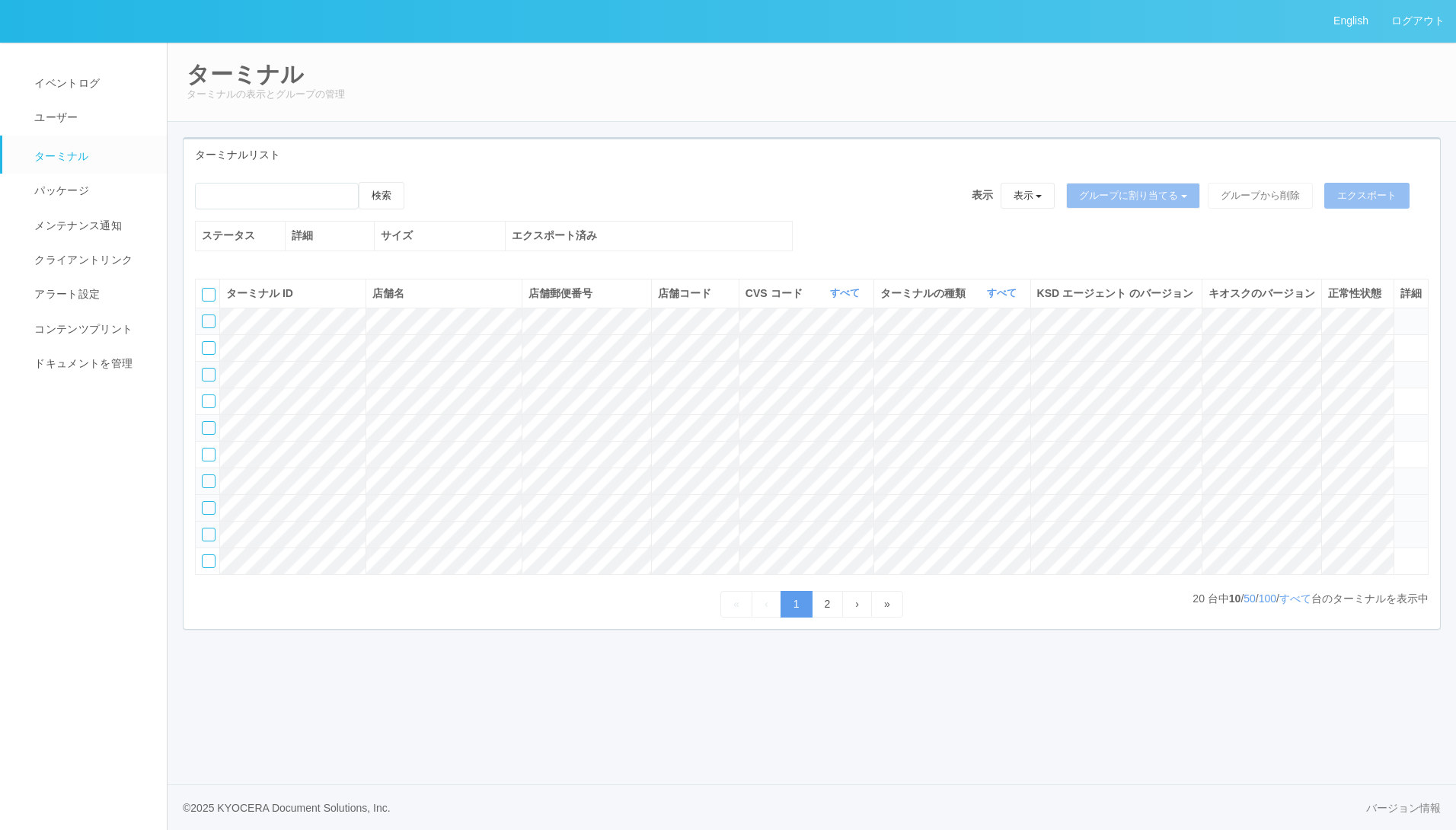
click at [1401, 501] on icon at bounding box center [1401, 501] width 0 height 0
click at [1401, 474] on span at bounding box center [1401, 474] width 0 height 0
click at [1401, 474] on icon at bounding box center [1401, 474] width 0 height 0
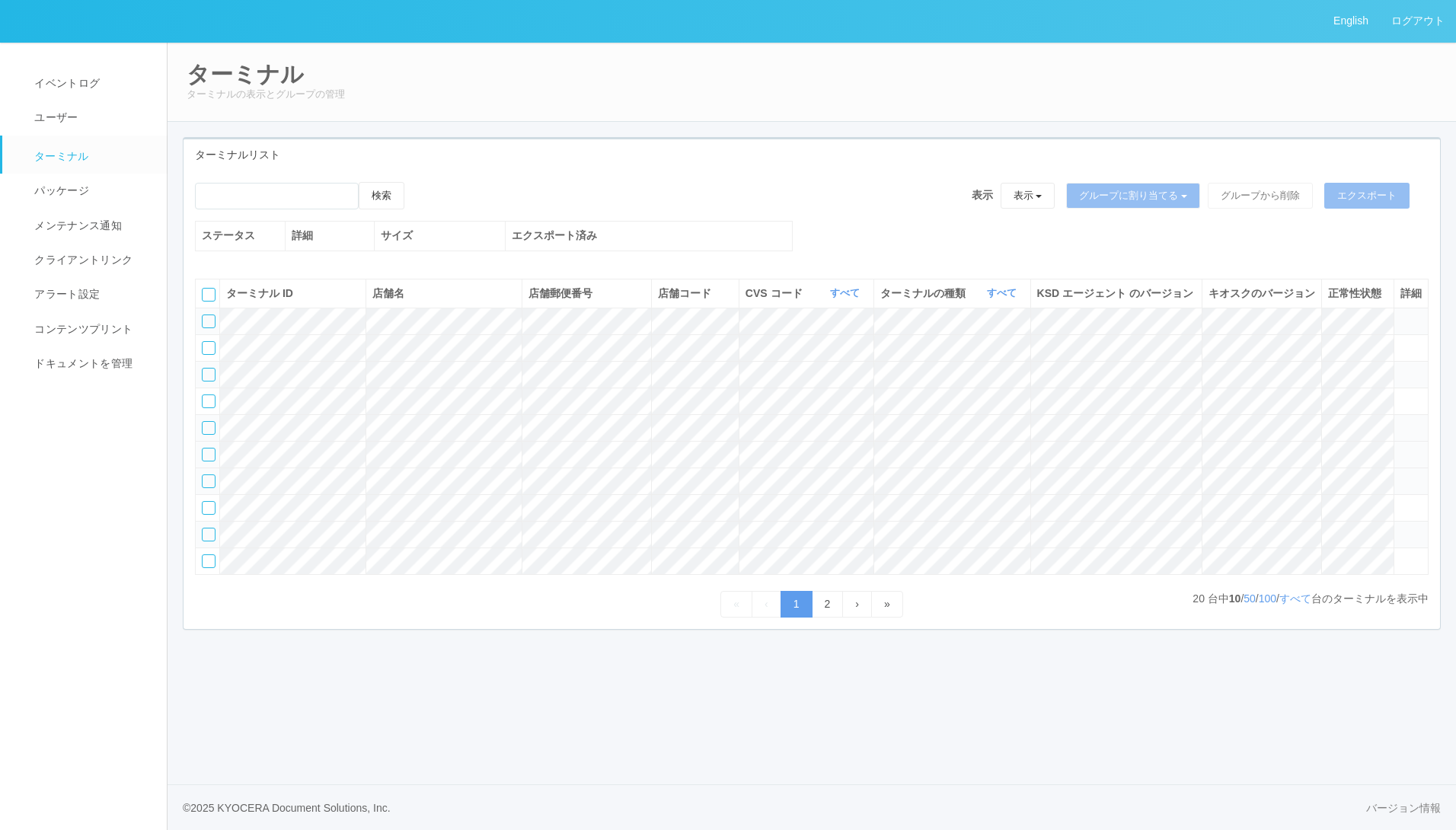
click at [1401, 447] on icon at bounding box center [1401, 447] width 0 height 0
click at [1401, 315] on icon at bounding box center [1401, 315] width 0 height 0
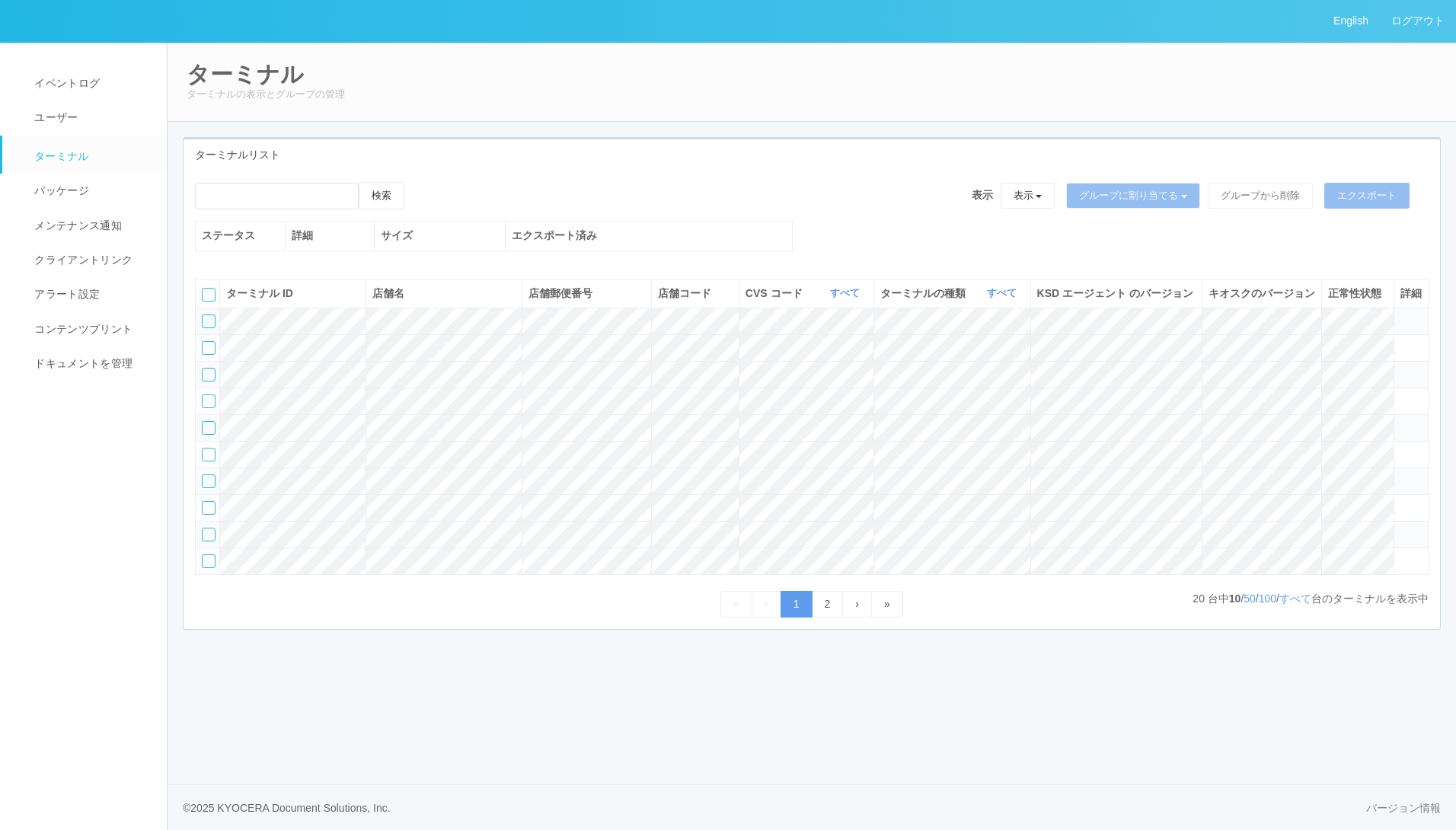
click at [1401, 315] on icon at bounding box center [1401, 315] width 0 height 0
click at [1401, 341] on icon at bounding box center [1401, 341] width 0 height 0
click at [1401, 368] on icon at bounding box center [1401, 368] width 0 height 0
drag, startPoint x: 1406, startPoint y: 410, endPoint x: 1406, endPoint y: 420, distance: 10.0
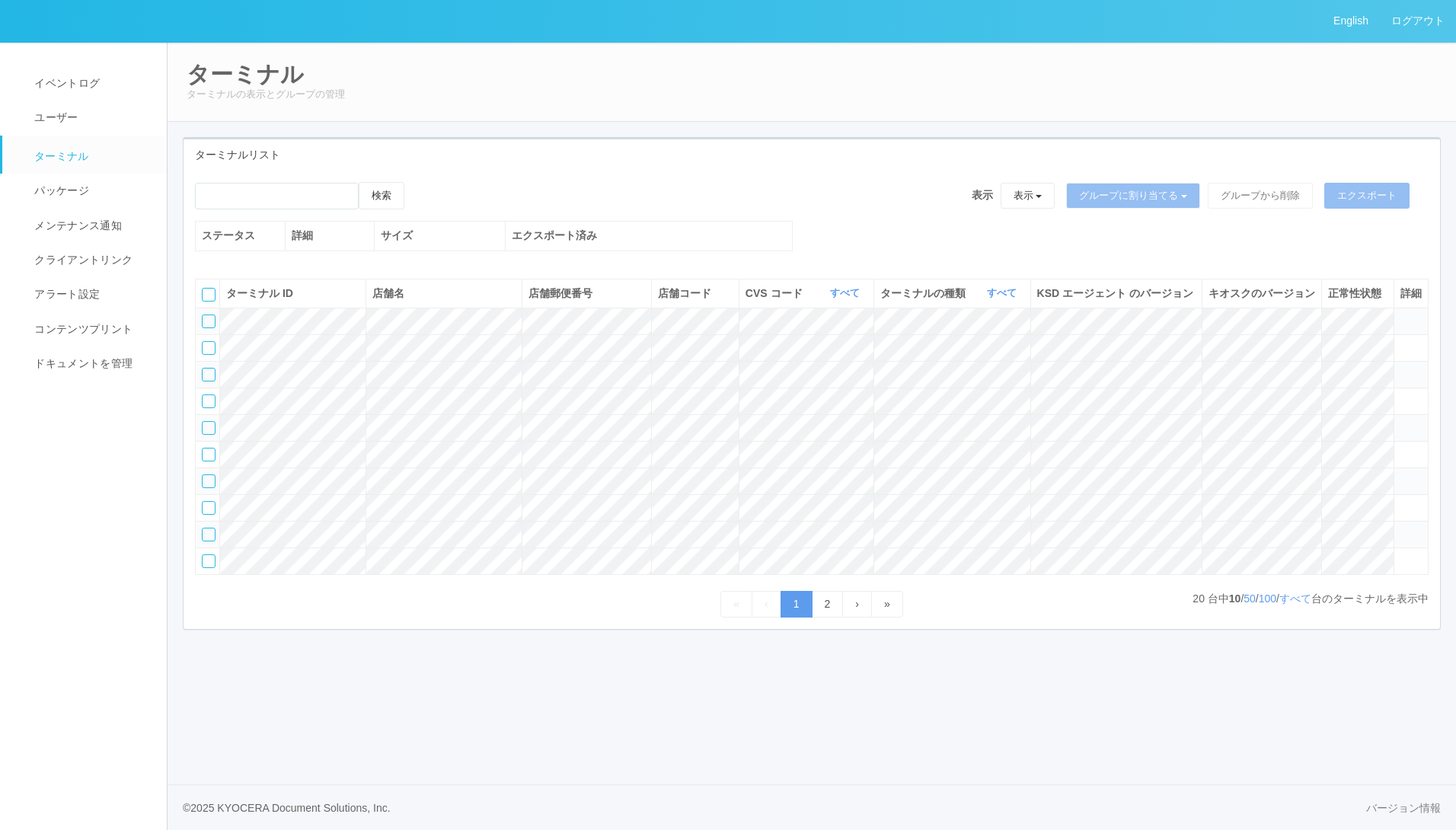
click at [1401, 368] on icon at bounding box center [1401, 368] width 0 height 0
click at [1401, 395] on icon at bounding box center [1401, 395] width 0 height 0
click at [1401, 395] on span at bounding box center [1401, 395] width 0 height 0
click at [1401, 420] on span at bounding box center [1401, 420] width 0 height 0
click at [1408, 440] on td at bounding box center [1410, 427] width 35 height 27
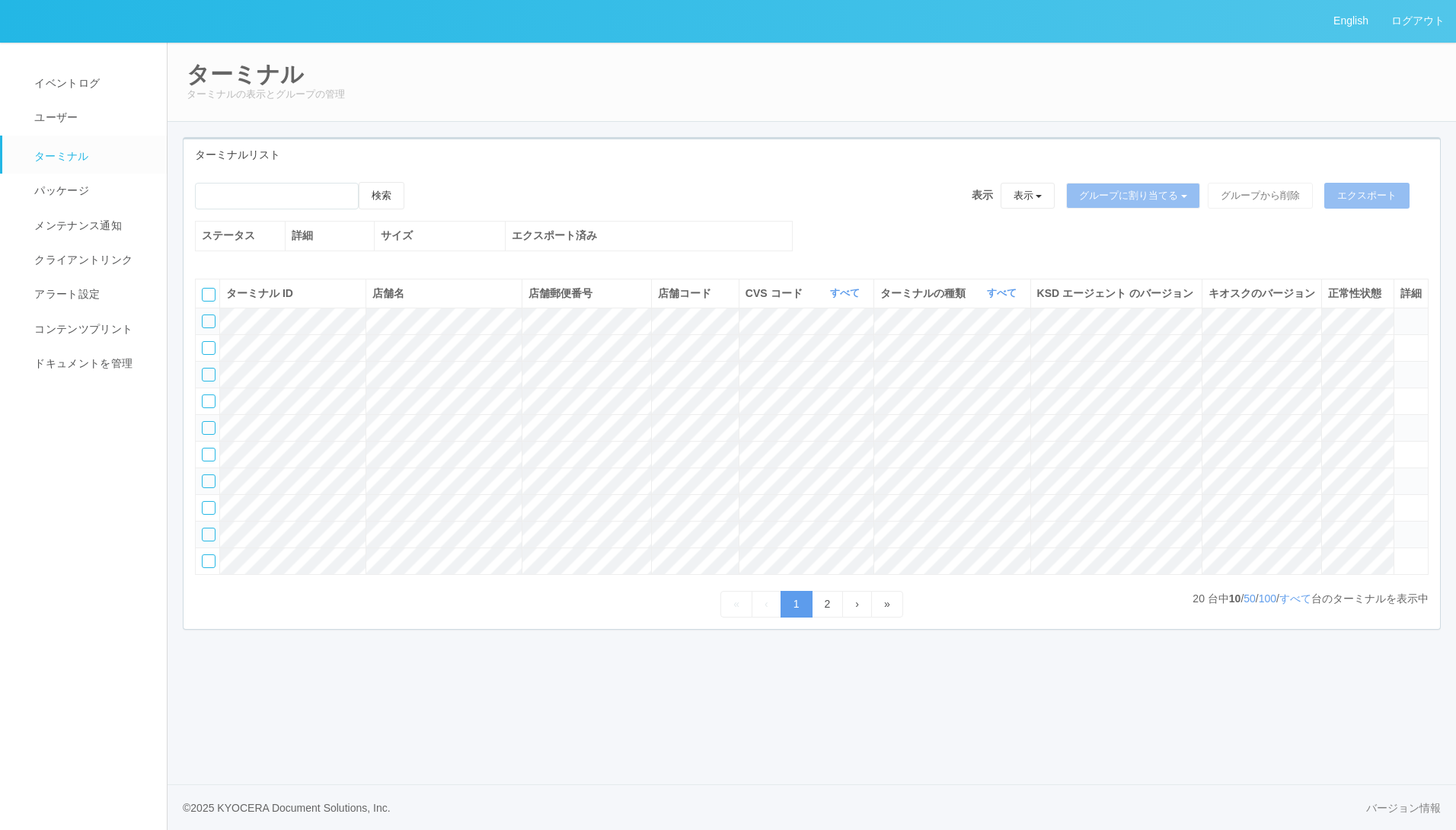
click at [1401, 420] on span at bounding box center [1401, 420] width 0 height 0
click at [1401, 420] on icon at bounding box center [1401, 420] width 0 height 0
click at [1408, 467] on td at bounding box center [1410, 453] width 35 height 27
click at [1401, 447] on icon at bounding box center [1401, 447] width 0 height 0
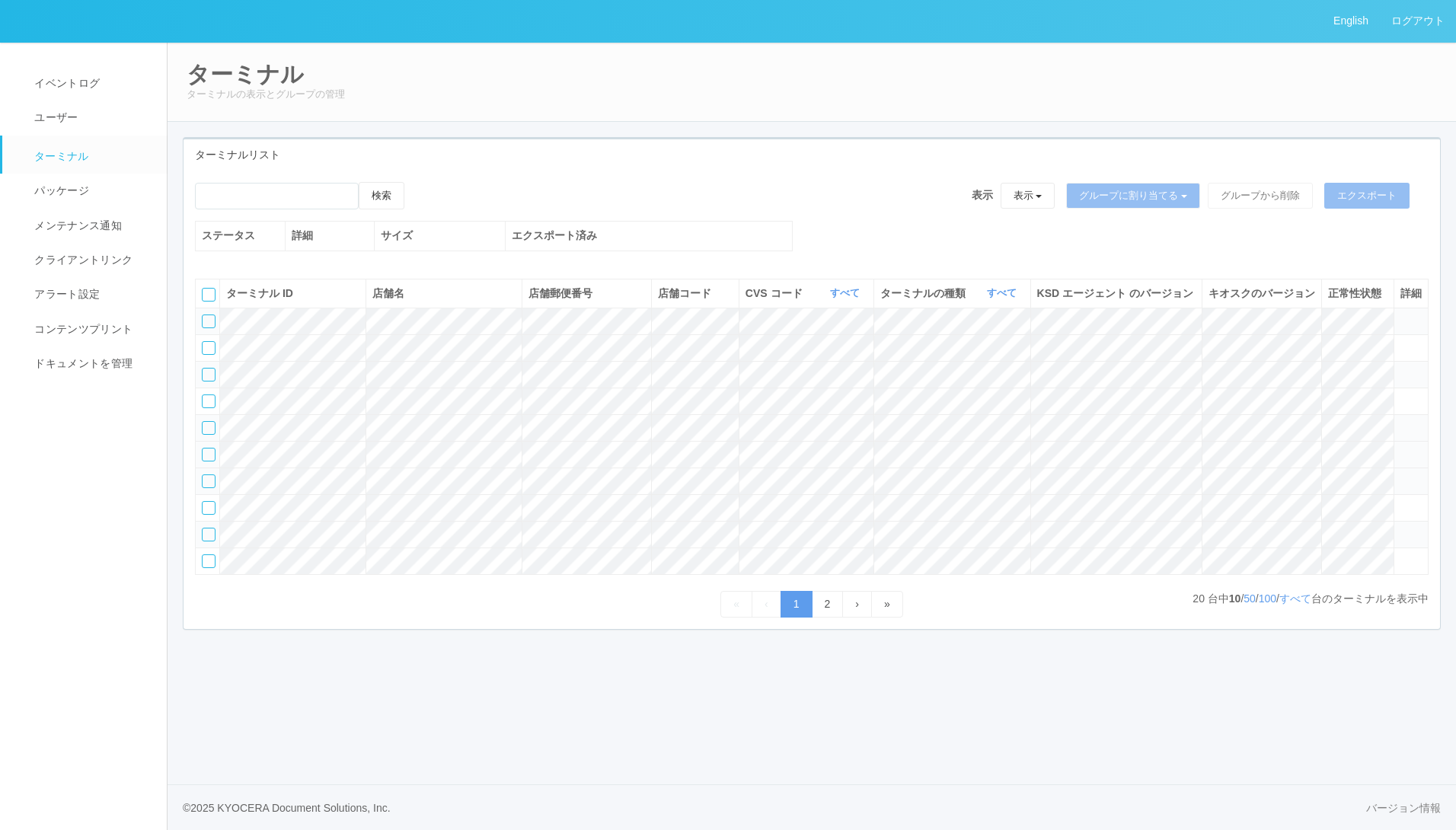
click at [1401, 447] on icon at bounding box center [1401, 447] width 0 height 0
click at [1407, 532] on tbody at bounding box center [813, 440] width 1233 height 266
click at [1401, 474] on span at bounding box center [1401, 474] width 0 height 0
click at [1401, 474] on icon at bounding box center [1401, 474] width 0 height 0
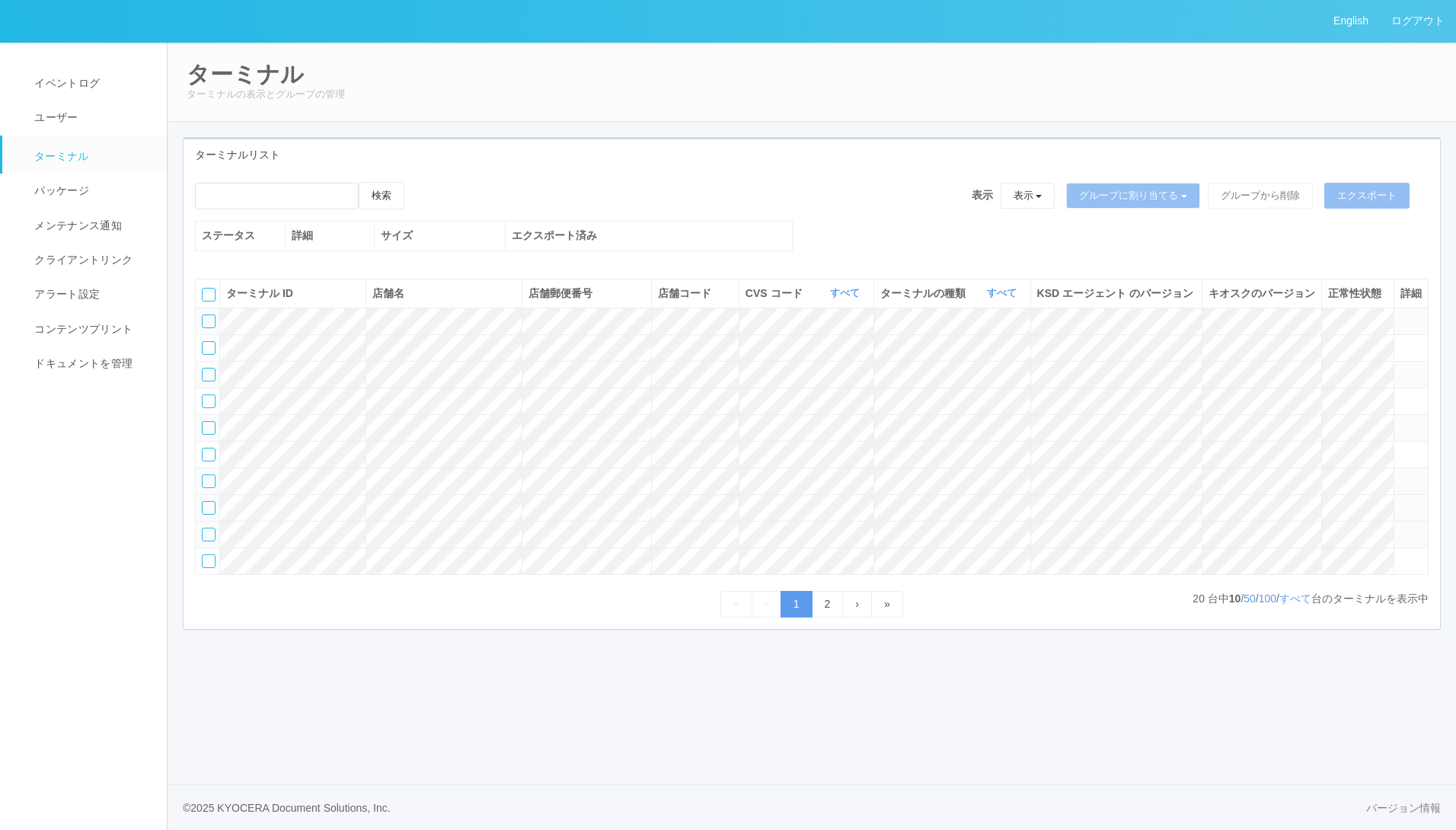
click at [1401, 501] on span at bounding box center [1401, 501] width 0 height 0
click at [1401, 501] on icon at bounding box center [1401, 501] width 0 height 0
click at [1401, 527] on icon at bounding box center [1401, 527] width 0 height 0
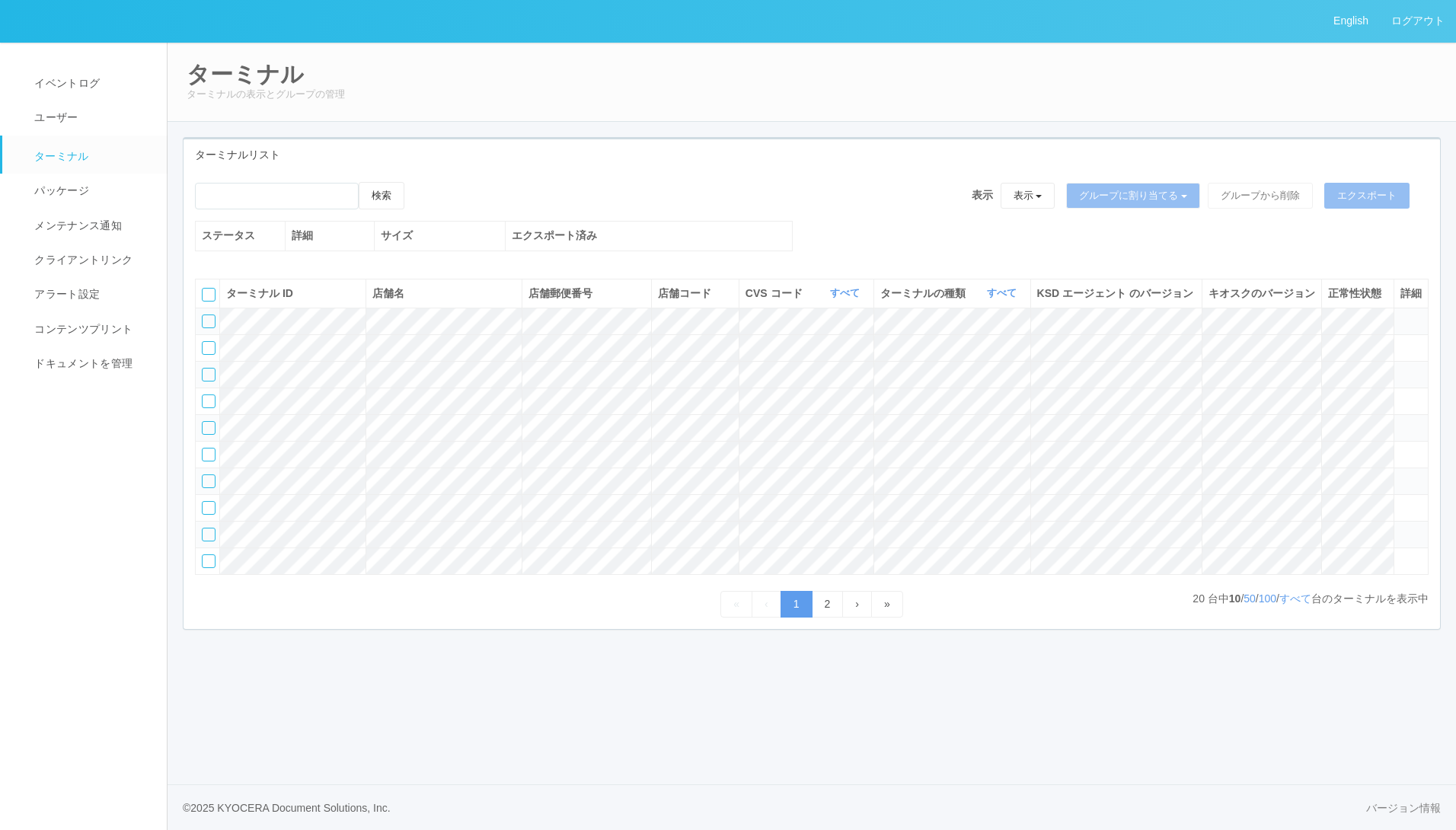
click at [1401, 527] on icon at bounding box center [1401, 527] width 0 height 0
click at [1401, 554] on icon at bounding box center [1401, 554] width 0 height 0
click at [1401, 447] on icon at bounding box center [1401, 447] width 0 height 0
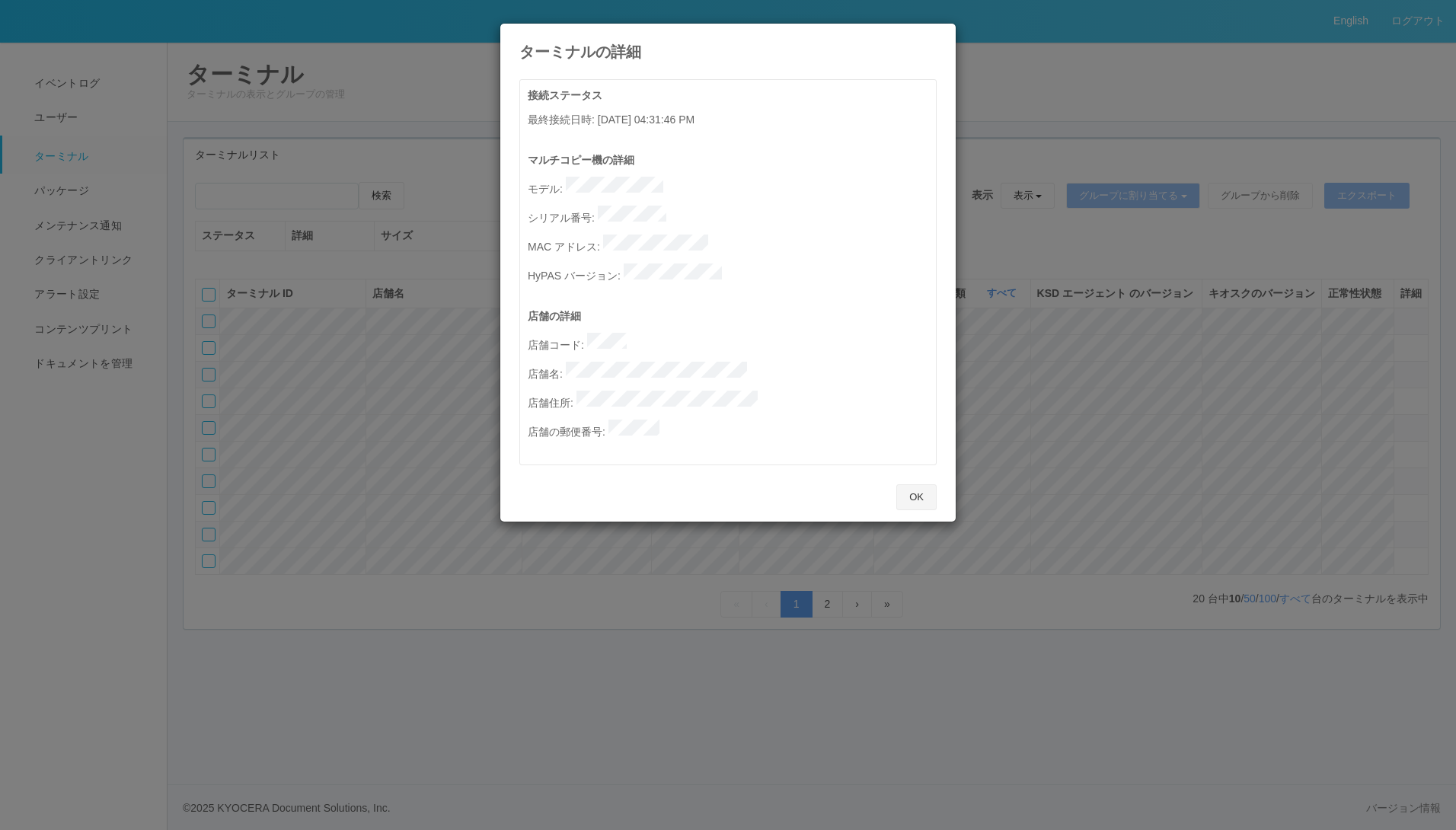
click at [912, 484] on button "OK" at bounding box center [917, 497] width 41 height 26
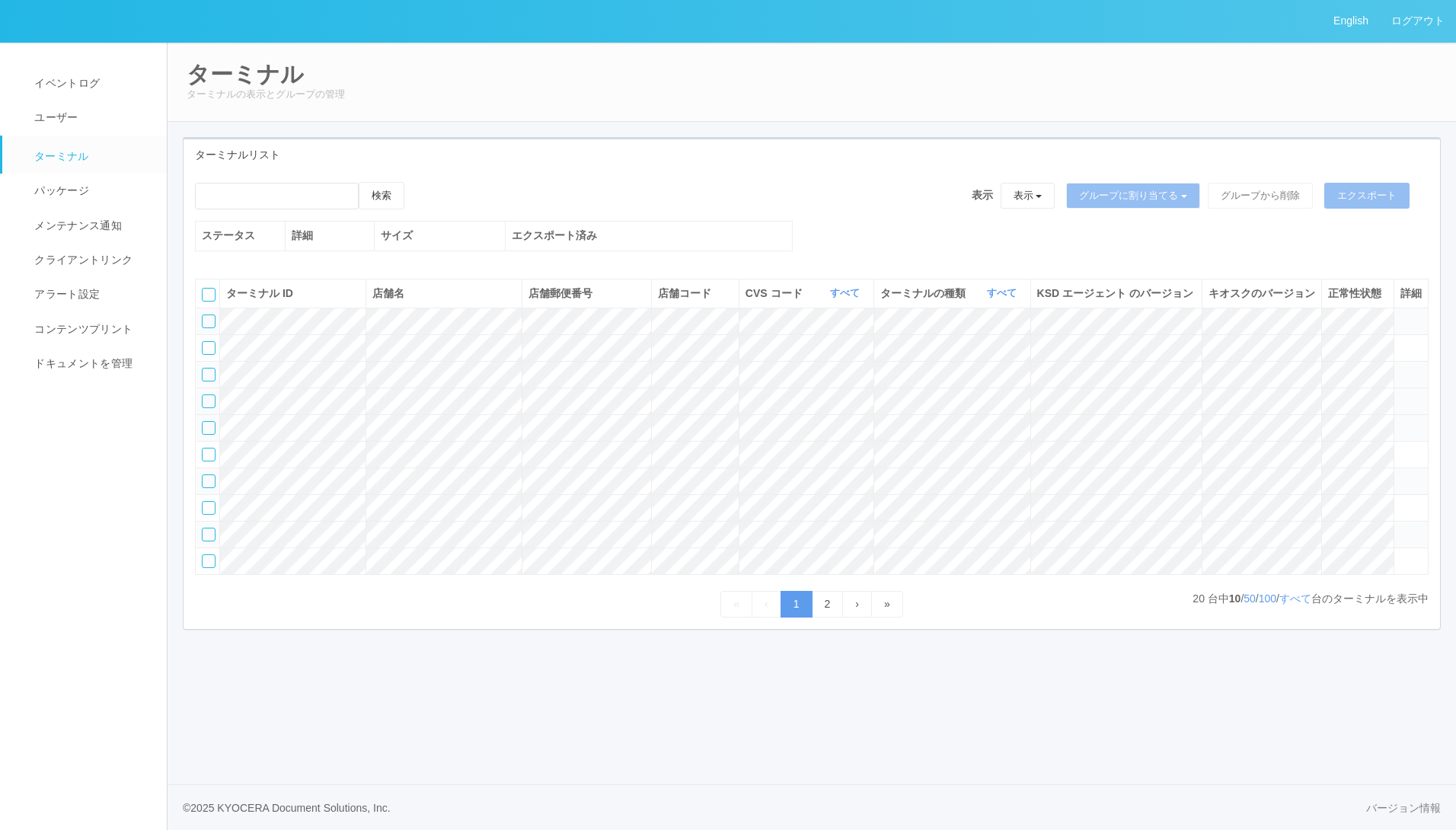
click at [1401, 395] on icon at bounding box center [1401, 395] width 0 height 0
click at [1401, 527] on icon at bounding box center [1401, 527] width 0 height 0
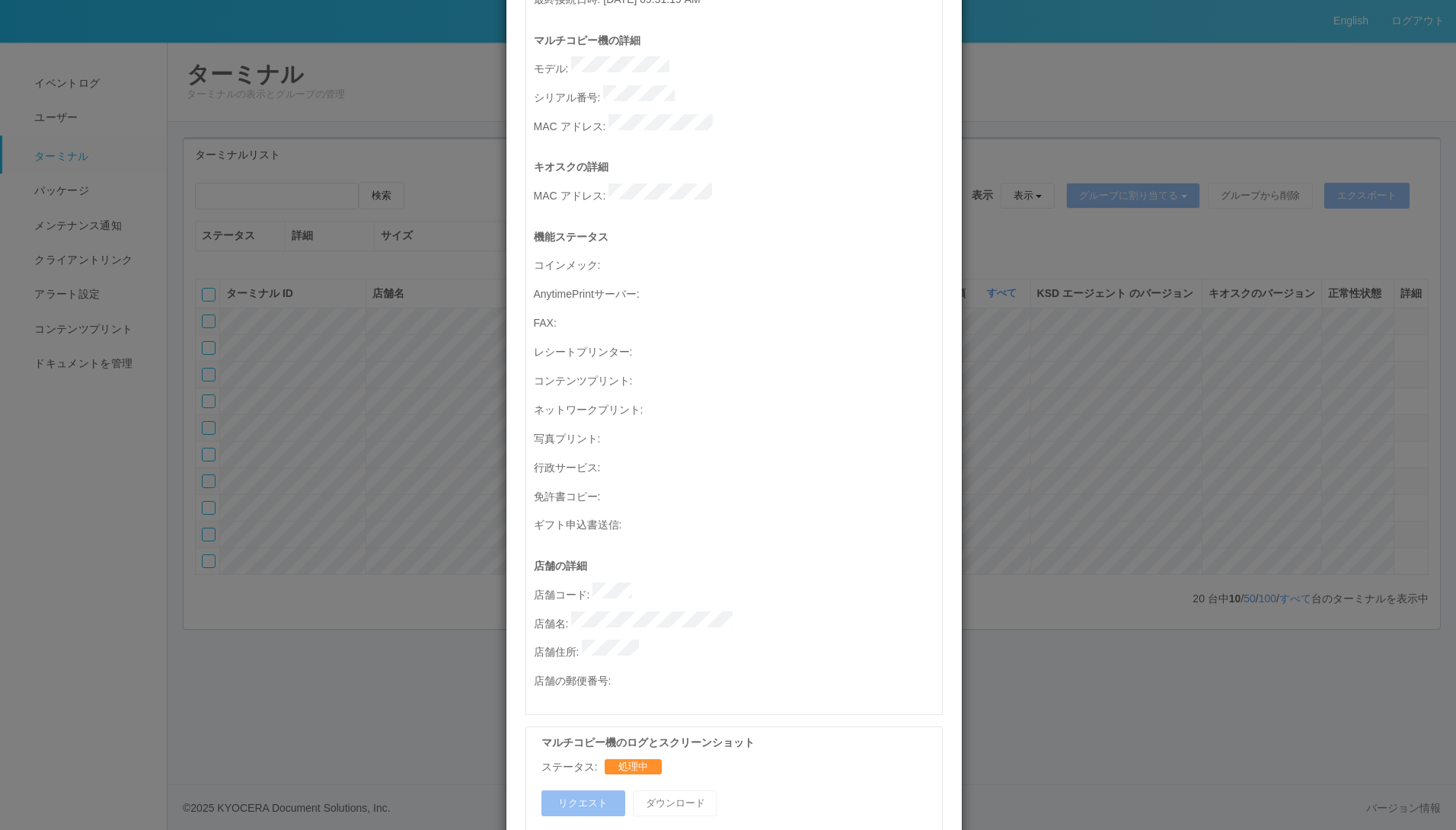
scroll to position [42, 0]
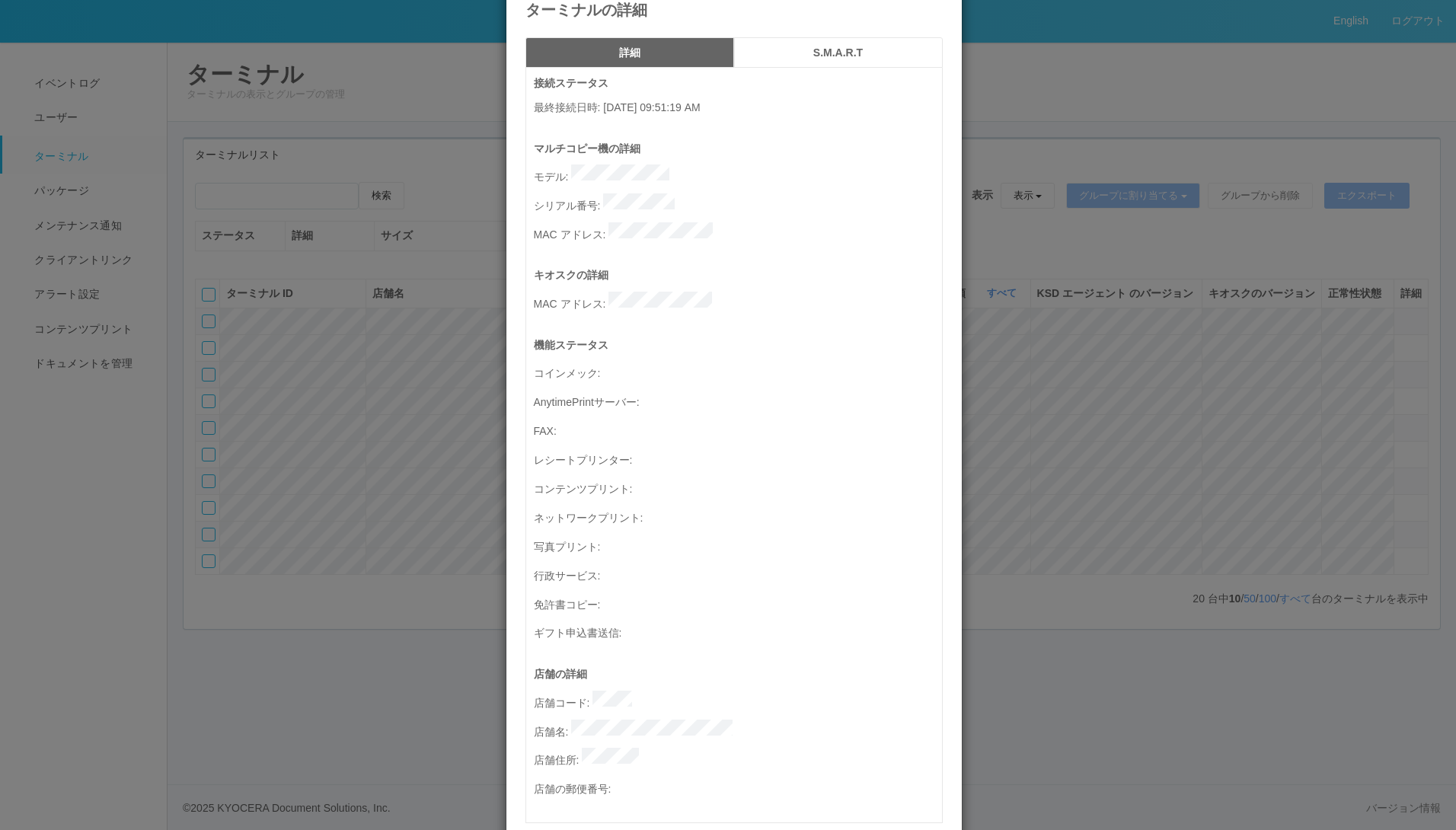
click at [867, 45] on button "S.M.A.R.T" at bounding box center [838, 52] width 209 height 31
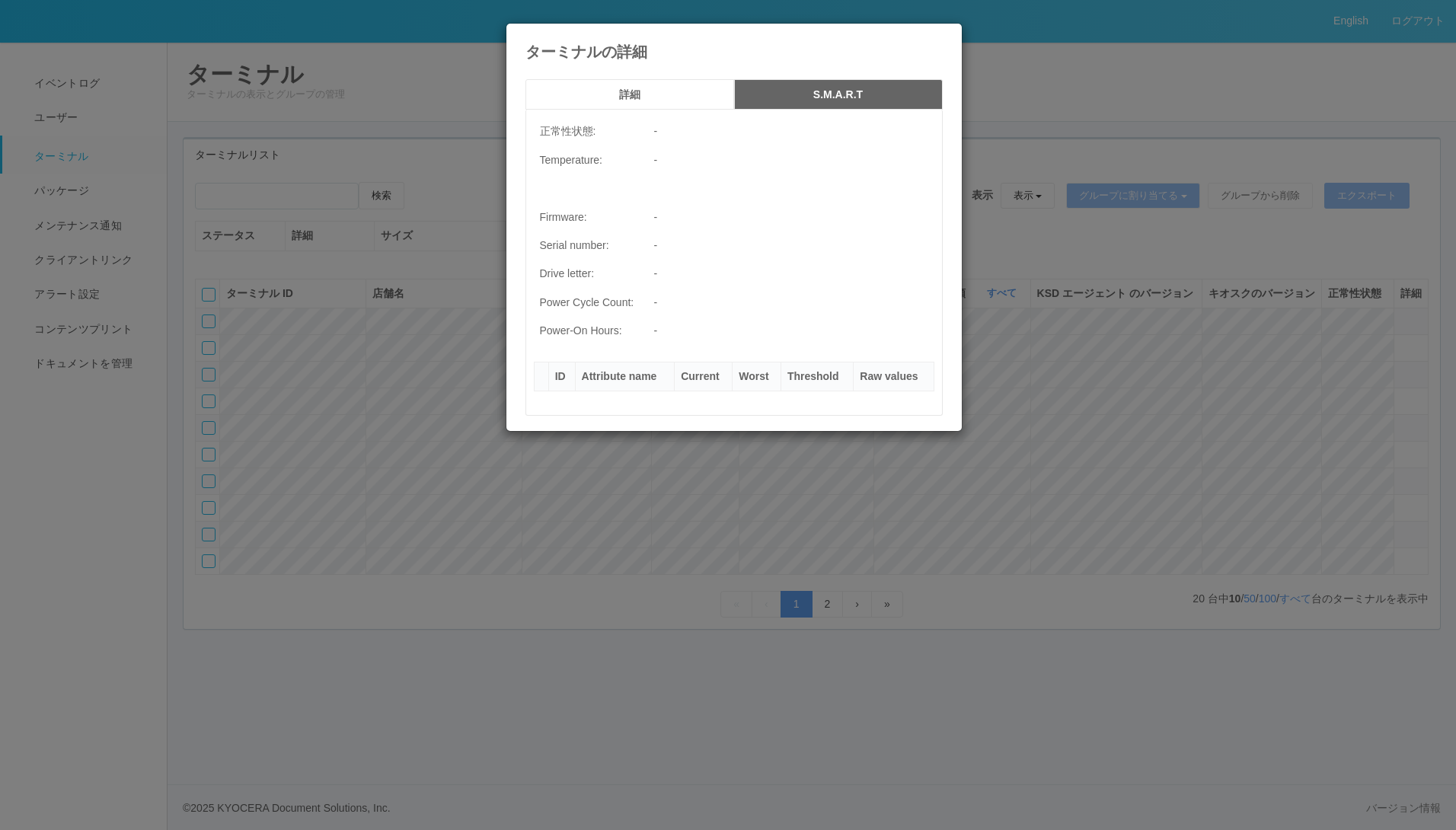
click at [929, 46] on h4 "ターミナルの詳細" at bounding box center [734, 51] width 418 height 17
click at [943, 35] on icon at bounding box center [943, 35] width 0 height 0
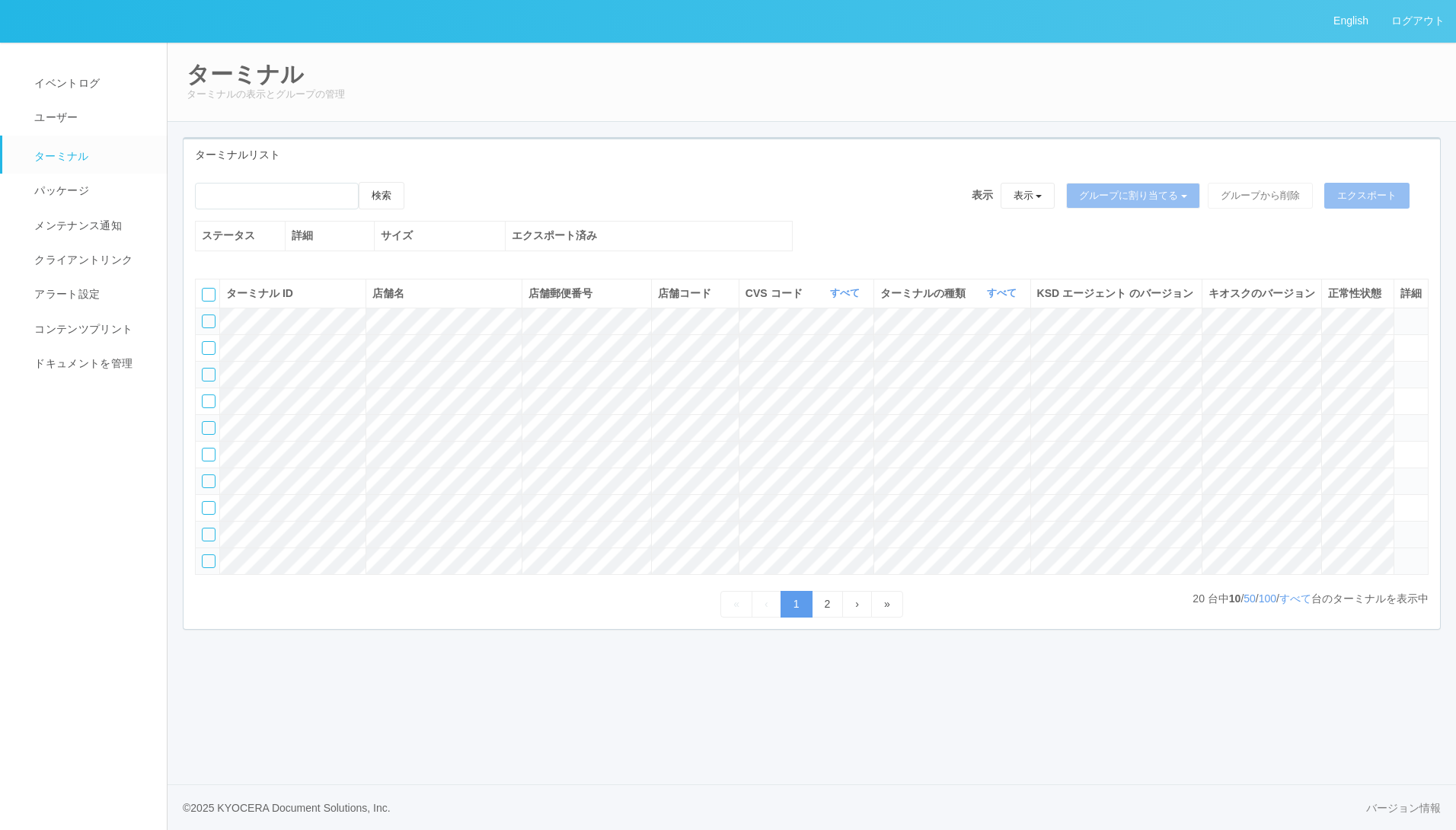
click at [1401, 554] on icon at bounding box center [1401, 554] width 0 height 0
click at [822, 617] on link "2" at bounding box center [827, 603] width 32 height 27
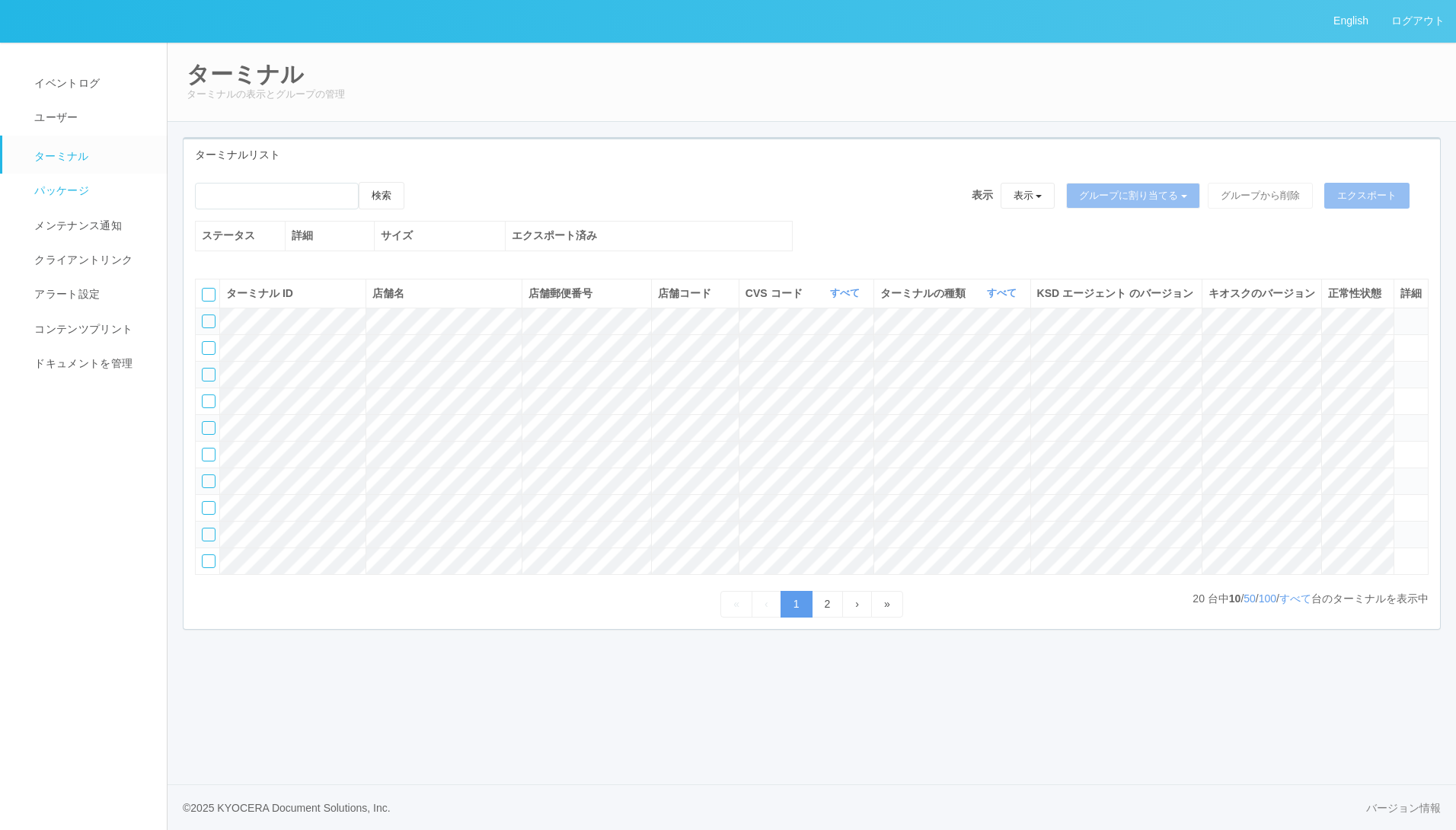
click at [68, 184] on span "パッケージ" at bounding box center [59, 190] width 58 height 12
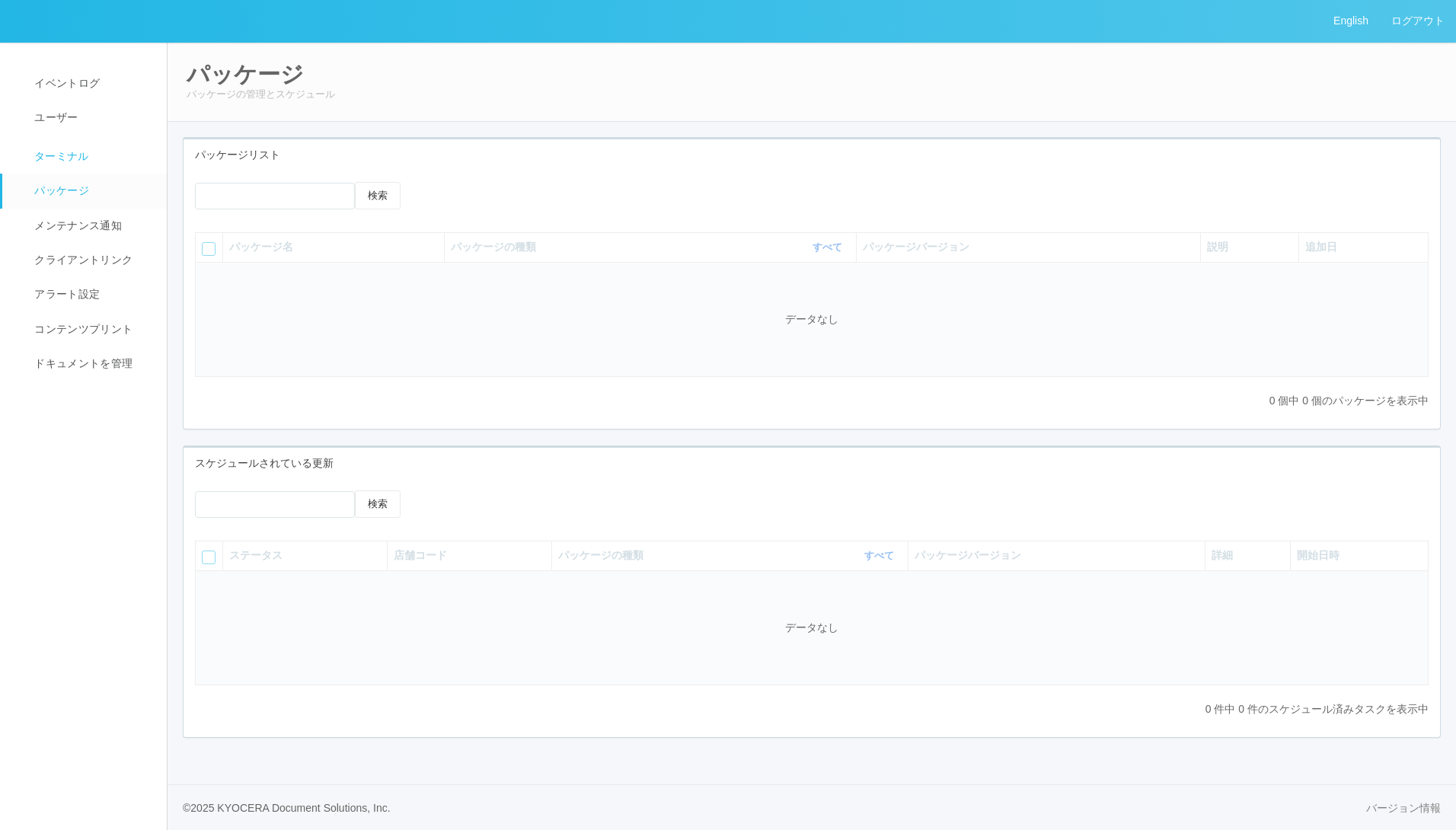
click at [68, 156] on span "ターミナル" at bounding box center [59, 156] width 58 height 12
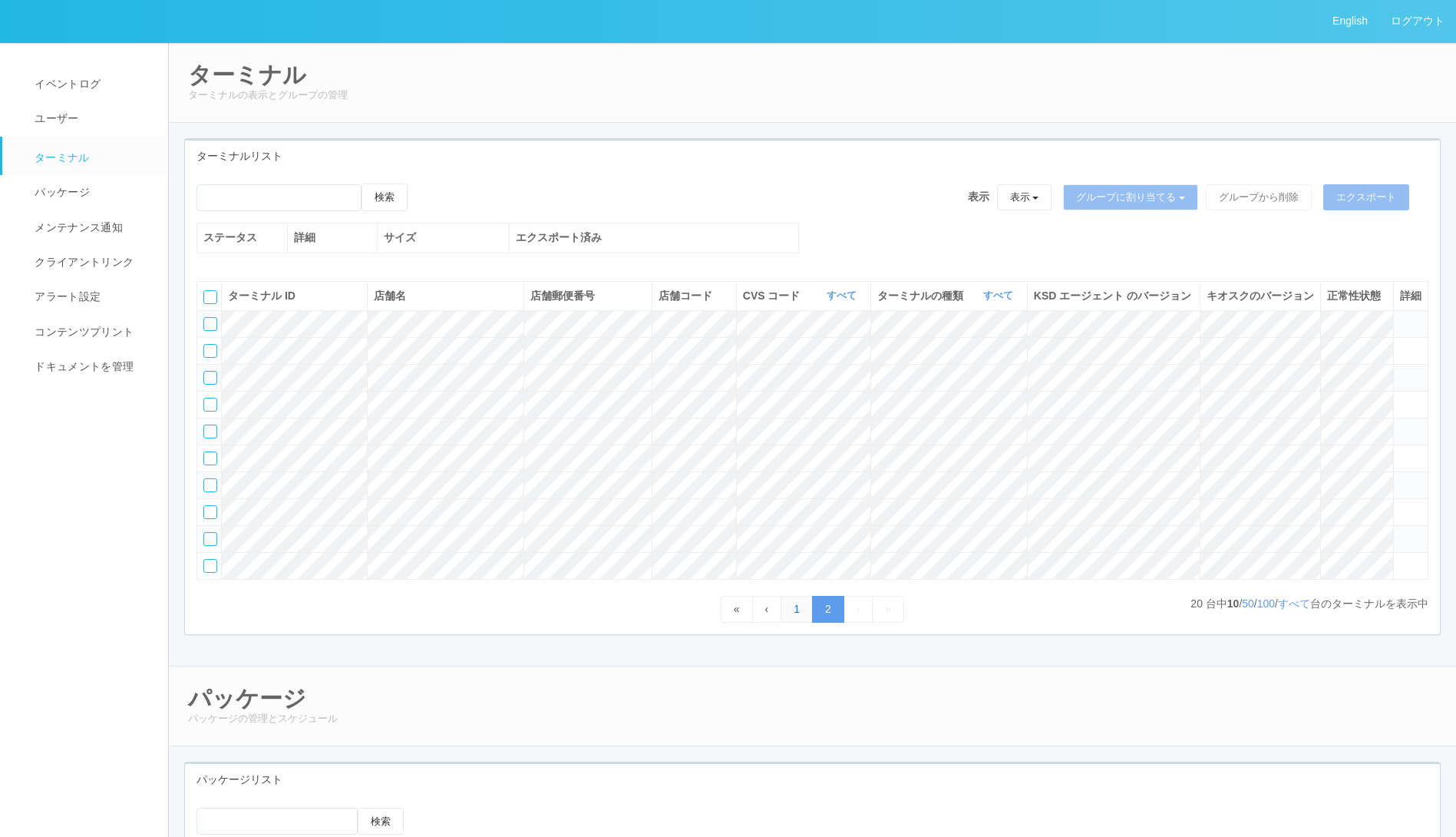
click at [799, 623] on link "1" at bounding box center [796, 609] width 32 height 27
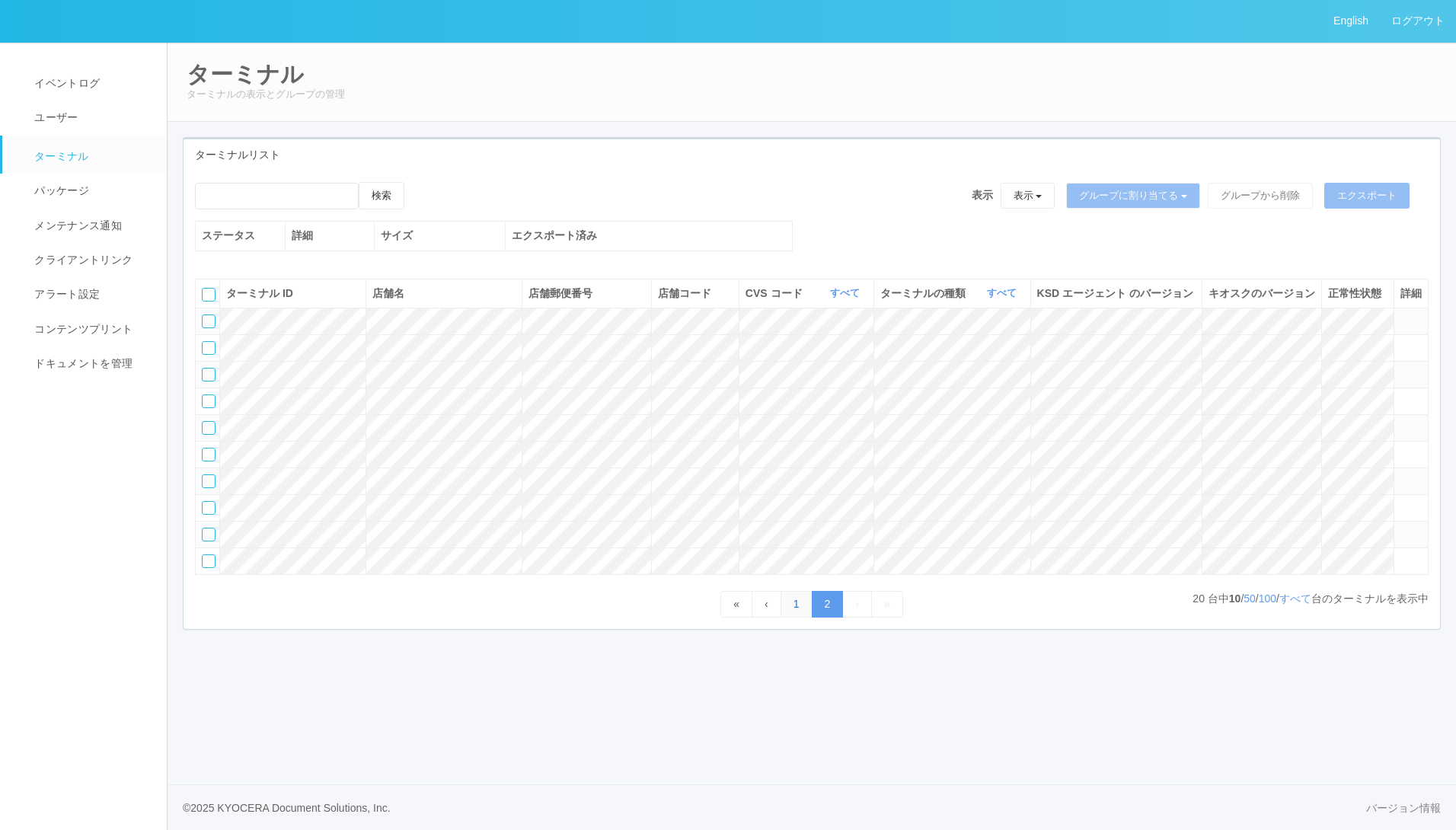
click at [793, 617] on link "1" at bounding box center [797, 603] width 32 height 27
click at [832, 617] on link "2" at bounding box center [827, 603] width 32 height 27
click at [798, 617] on link "1" at bounding box center [797, 603] width 32 height 27
click at [764, 609] on span "‹" at bounding box center [766, 603] width 4 height 12
click at [723, 617] on link "«" at bounding box center [736, 603] width 32 height 27
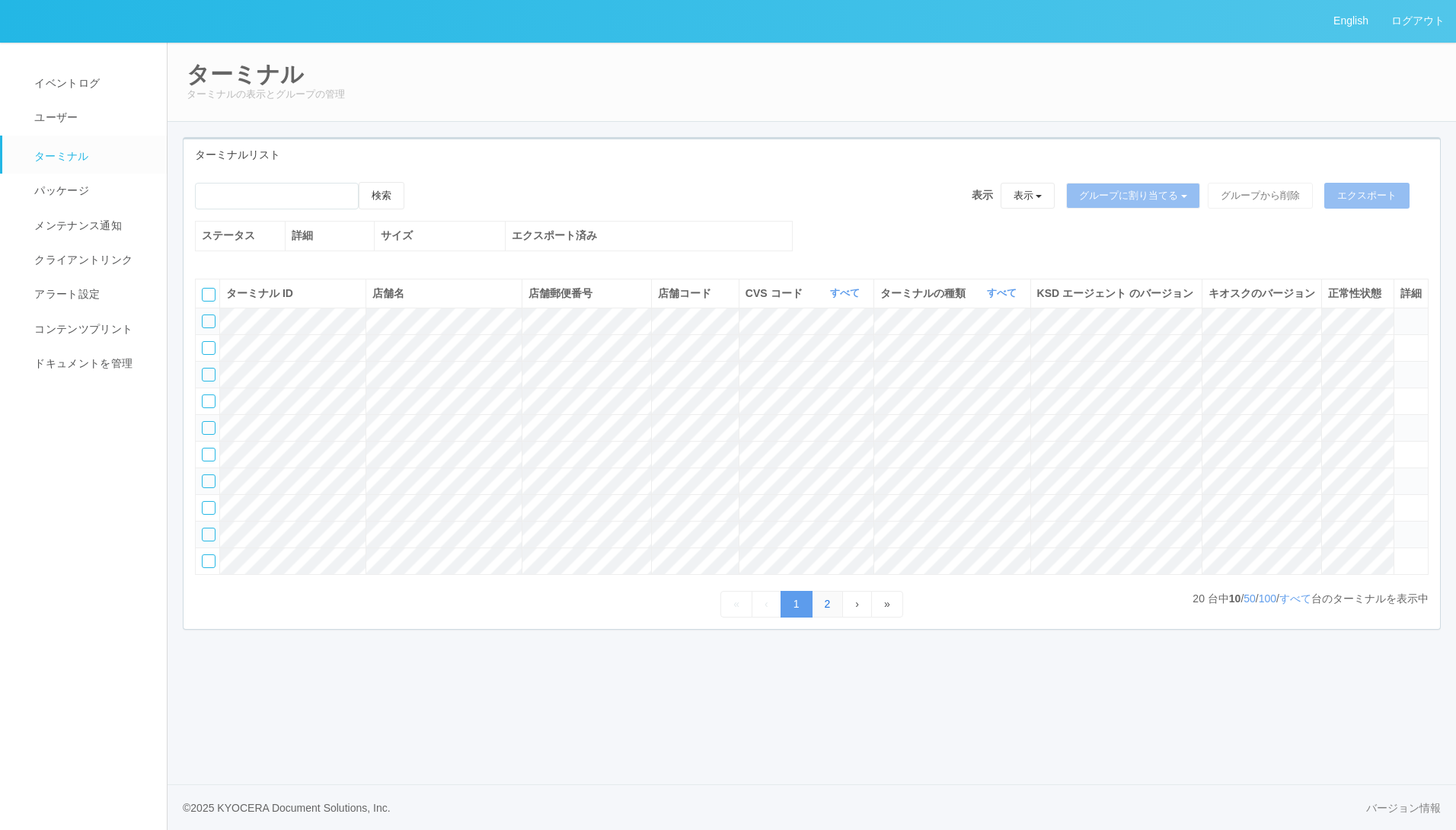
click at [830, 617] on link "2" at bounding box center [827, 603] width 32 height 27
click at [798, 617] on link "1" at bounding box center [797, 603] width 32 height 27
click at [1401, 527] on icon at bounding box center [1401, 527] width 0 height 0
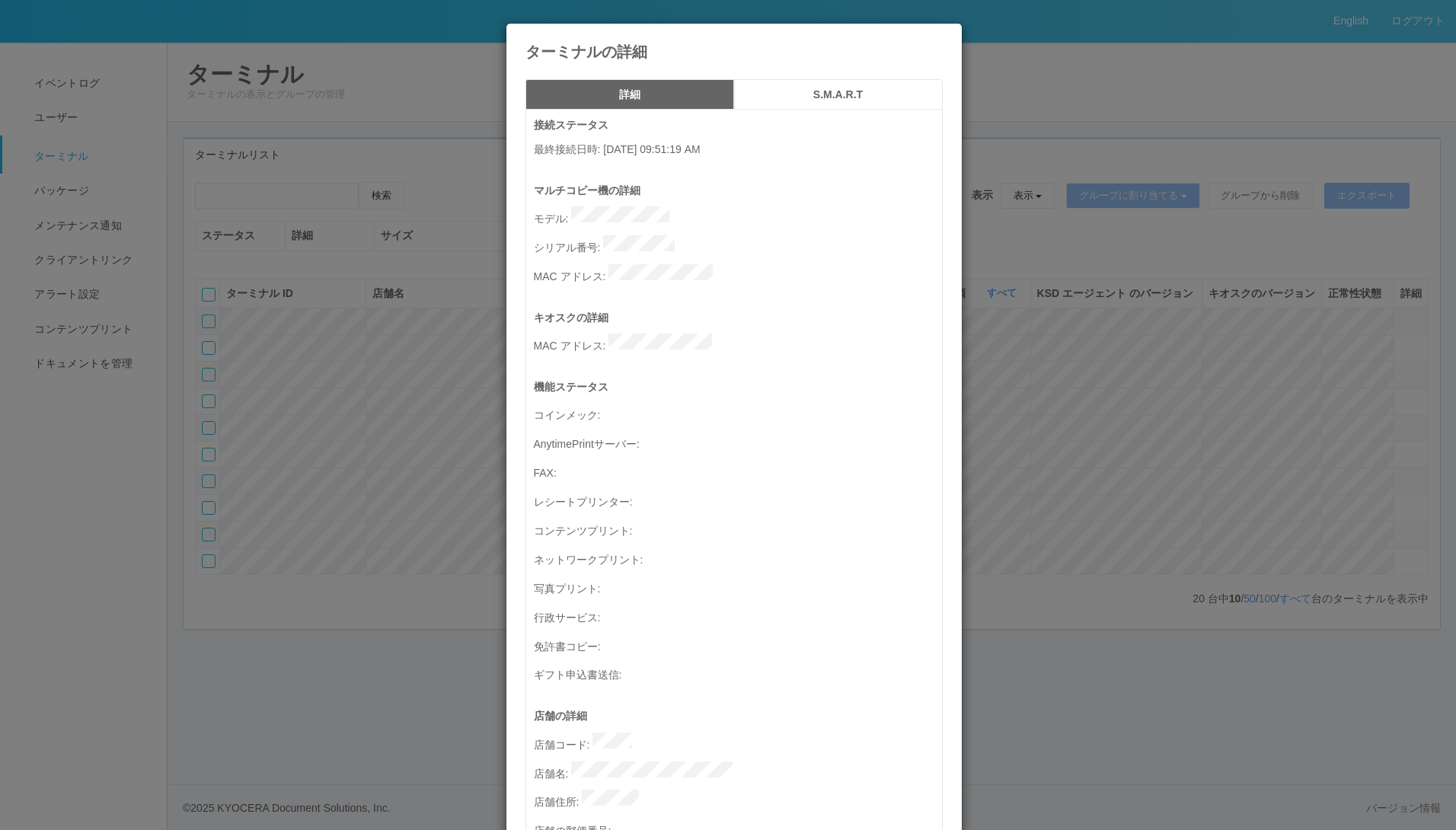
scroll to position [150, 0]
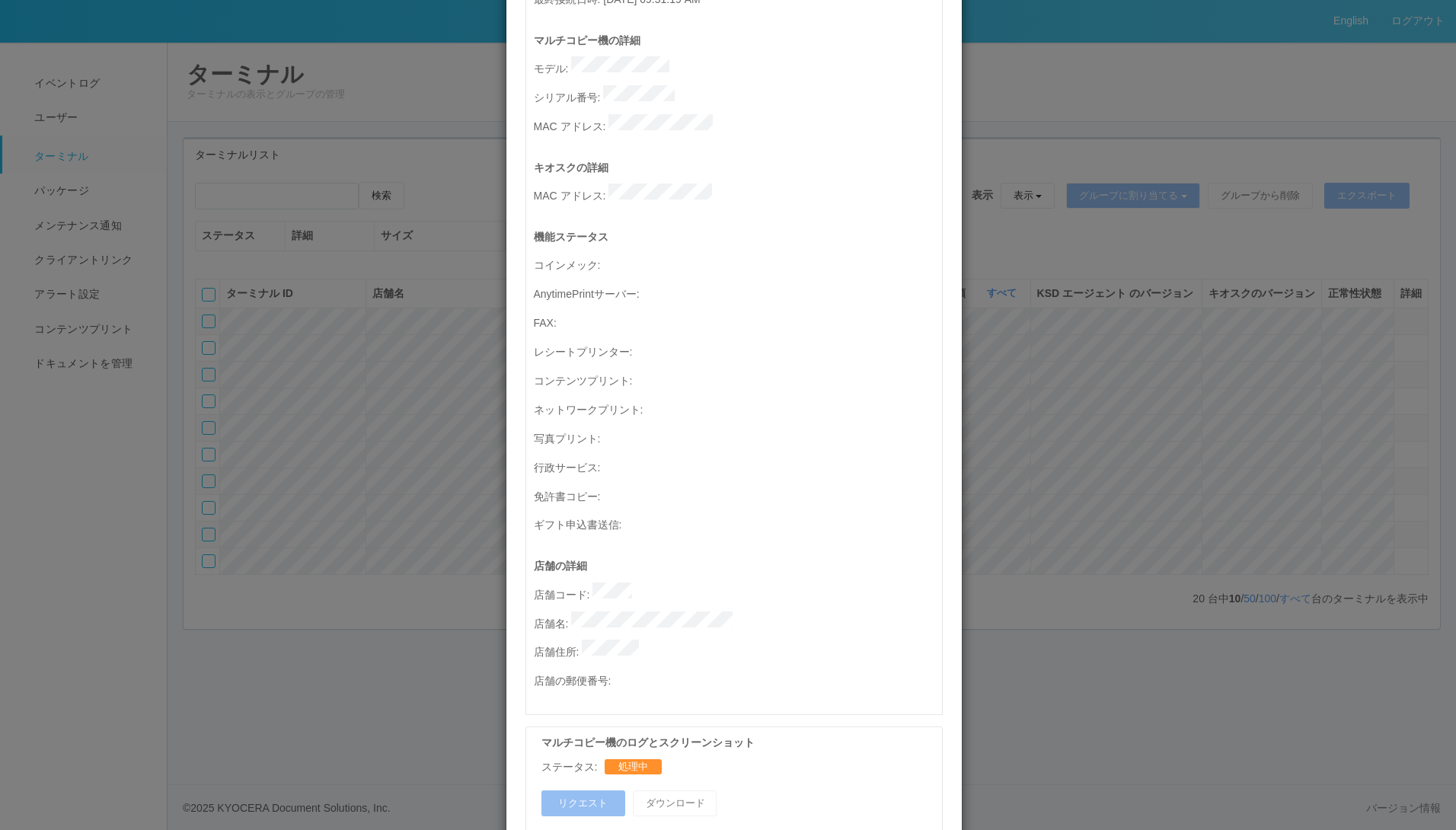
click at [632, 726] on div "マルチコピー機のログとスクリーンショット ステータス: 処理中 リクエスト ダウンロード" at bounding box center [734, 779] width 418 height 106
click at [669, 734] on div "マルチコピー機のログとスクリーンショット ステータス: 処理中 リクエスト ダウンロード" at bounding box center [734, 779] width 418 height 106
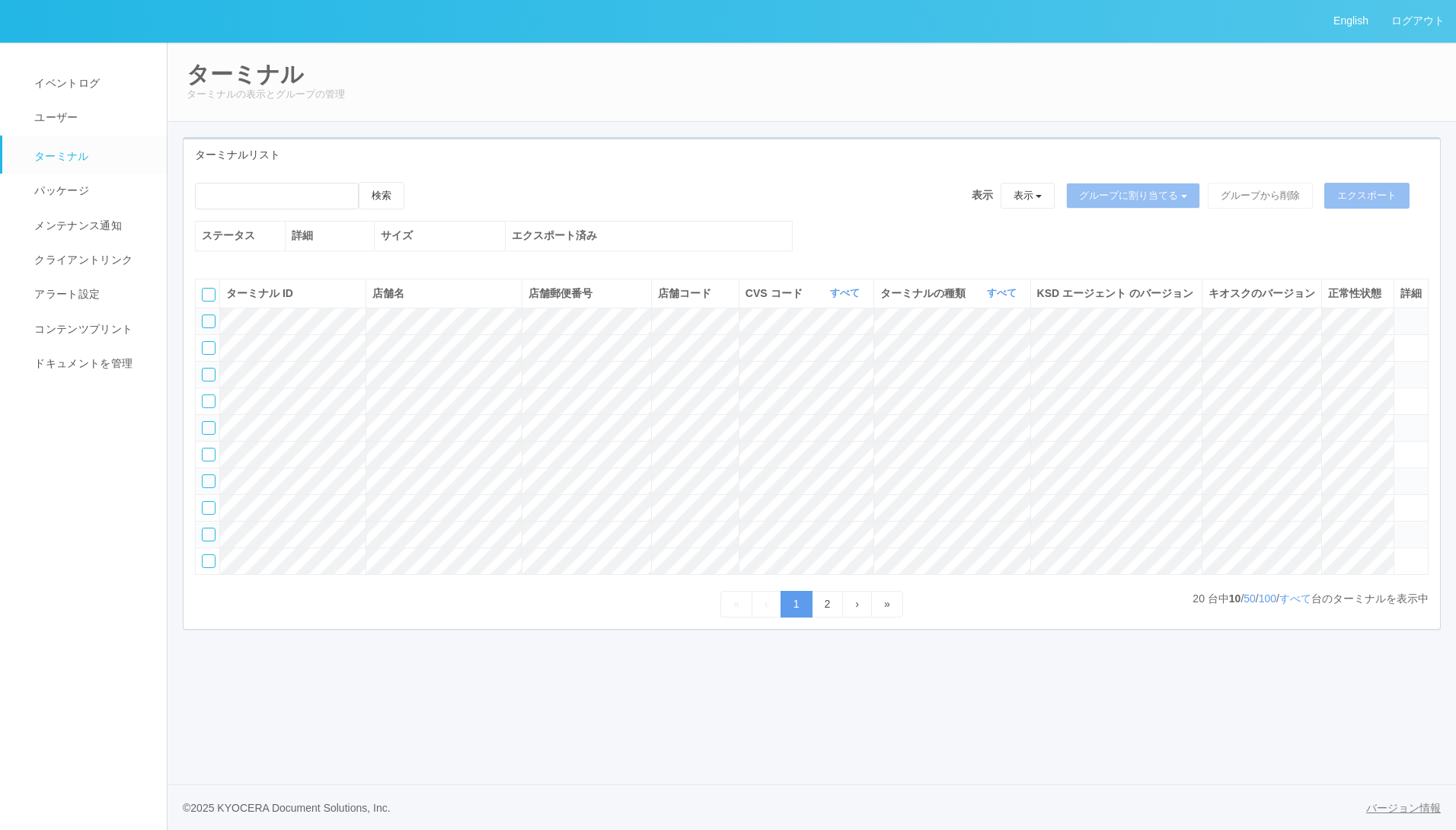
click at [1386, 812] on link "バージョン情報" at bounding box center [1403, 808] width 74 height 16
click at [208, 541] on div at bounding box center [209, 534] width 14 height 14
click at [420, 182] on icon at bounding box center [420, 182] width 0 height 0
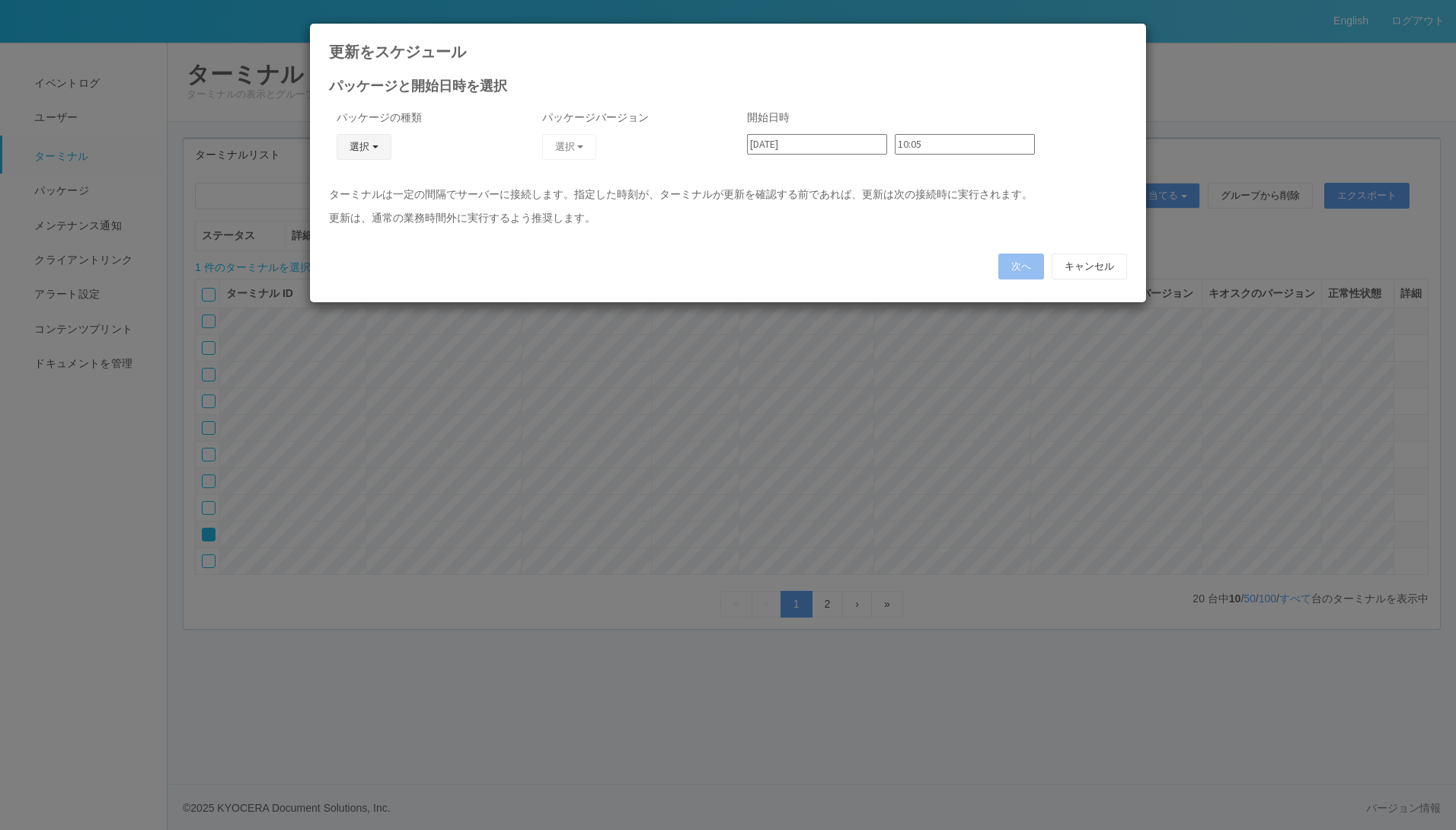
click at [375, 143] on button "選択" at bounding box center [363, 146] width 54 height 26
click at [1127, 35] on icon at bounding box center [1127, 35] width 0 height 0
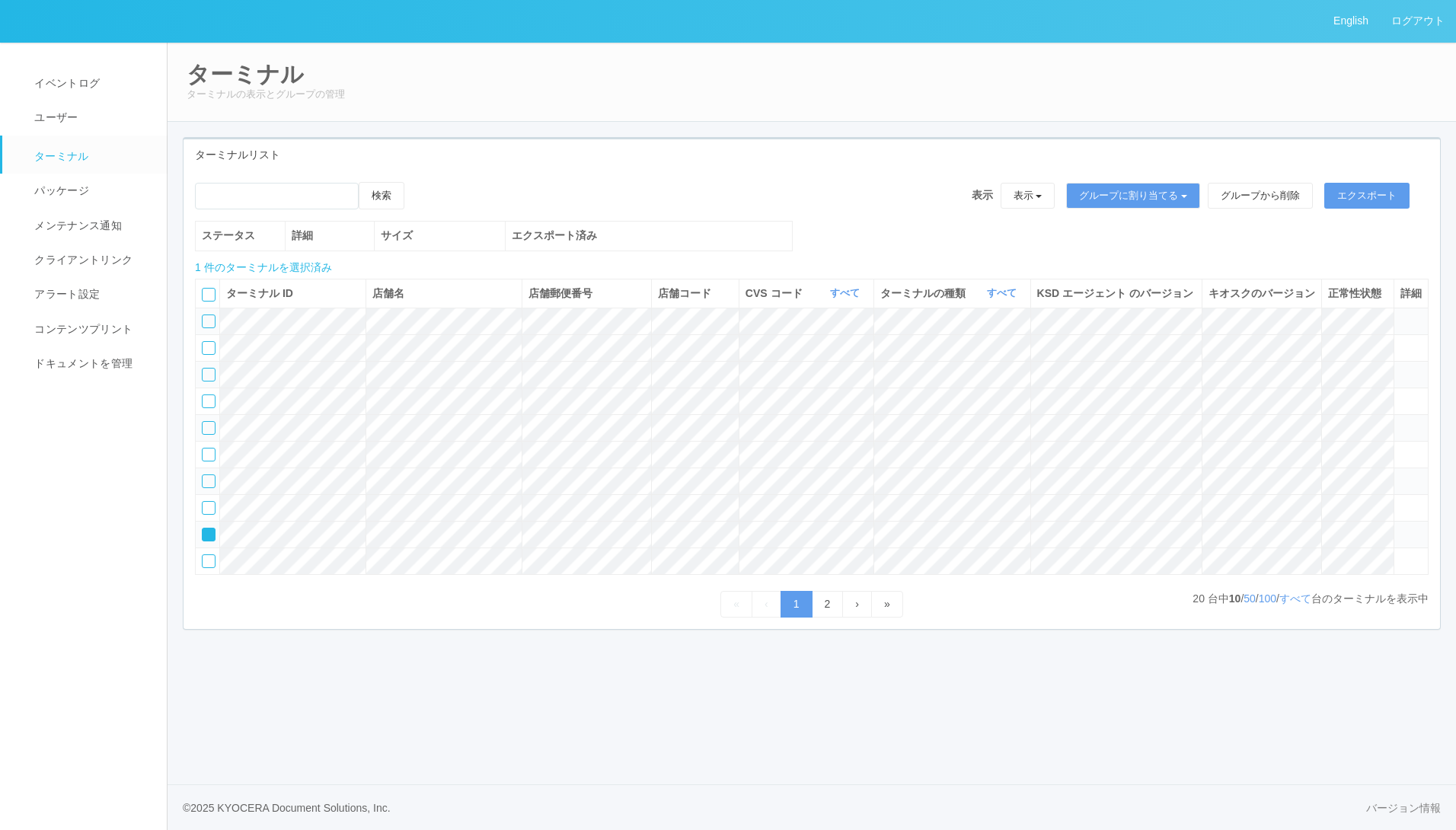
click at [207, 541] on div at bounding box center [209, 534] width 14 height 14
click at [210, 408] on div at bounding box center [209, 402] width 14 height 14
click at [420, 182] on icon at bounding box center [420, 182] width 0 height 0
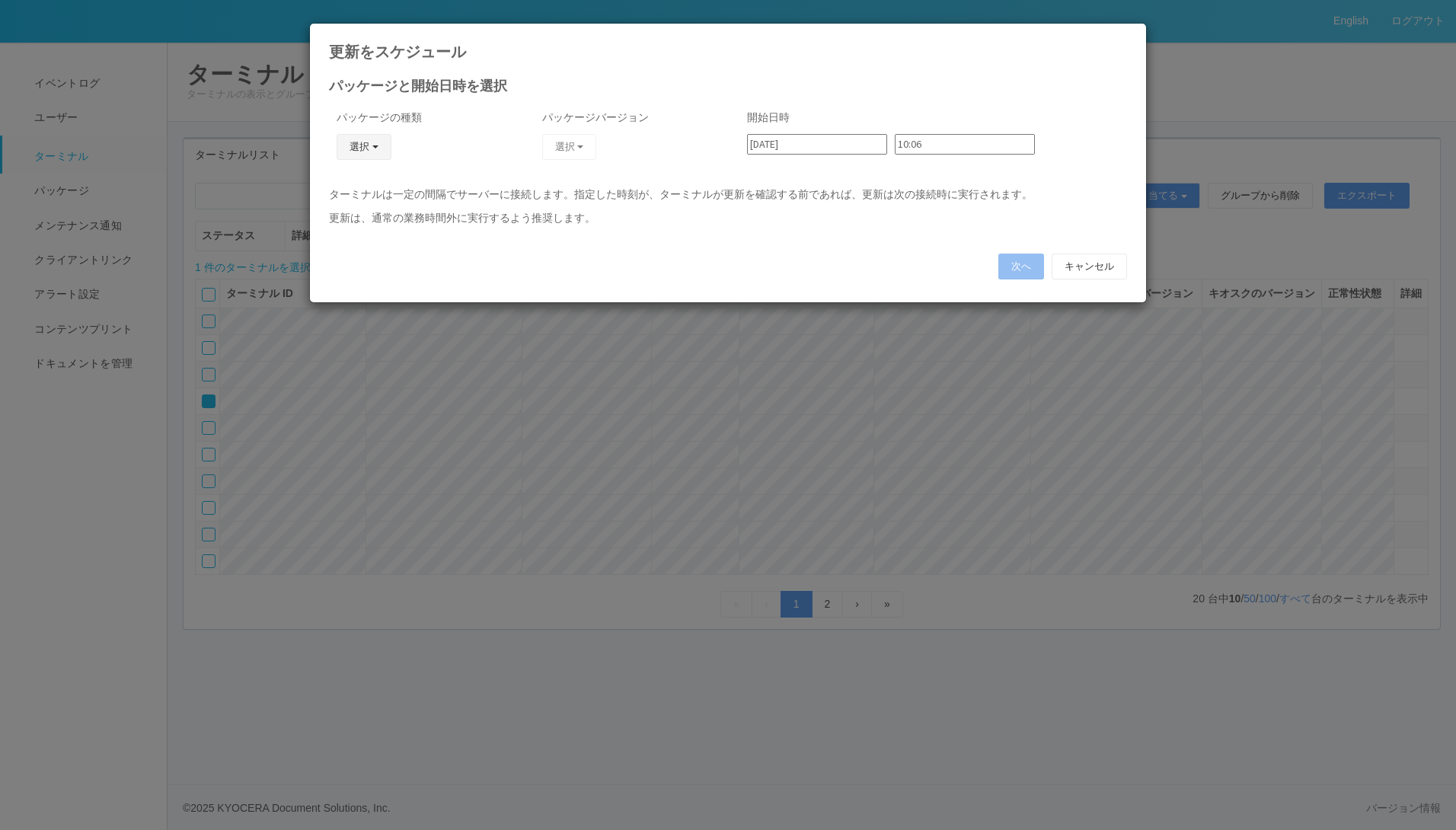
click at [359, 143] on button "選択" at bounding box center [363, 146] width 54 height 26
click at [357, 186] on link "KSD エージェント" at bounding box center [342, 189] width 121 height 24
click at [435, 142] on button "KSD エージェント" at bounding box center [395, 146] width 117 height 26
click at [391, 232] on link "j_setting.txt" at bounding box center [405, 236] width 121 height 24
click at [896, 150] on input "10:06" at bounding box center [965, 143] width 141 height 21
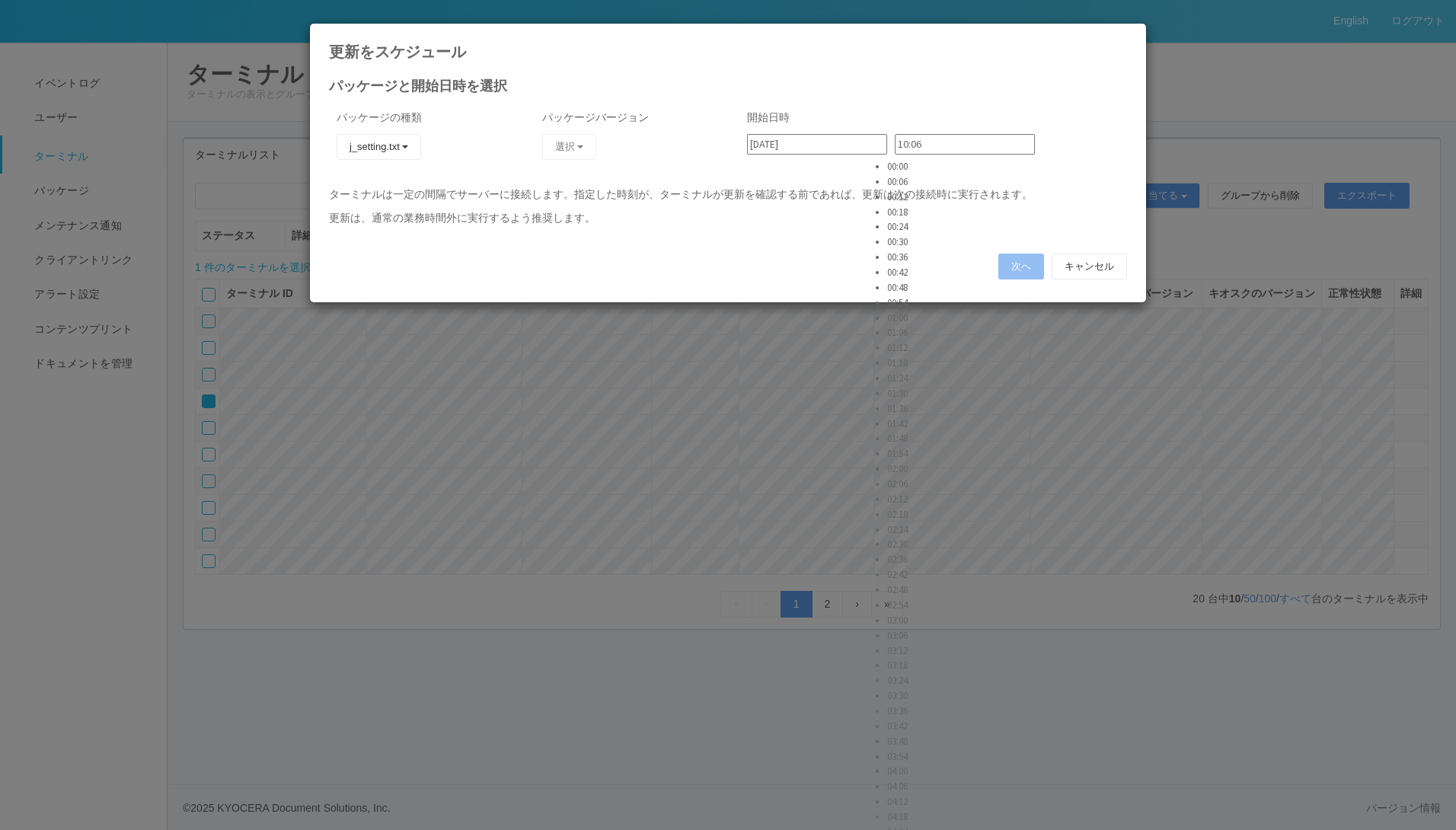
scroll to position [2283, 0]
click at [850, 149] on input "[DATE]" at bounding box center [818, 143] width 141 height 21
click at [776, 688] on div "19" at bounding box center [763, 694] width 25 height 15
type input "2025/09/19"
click at [401, 143] on button "j_setting.txt" at bounding box center [378, 146] width 84 height 26
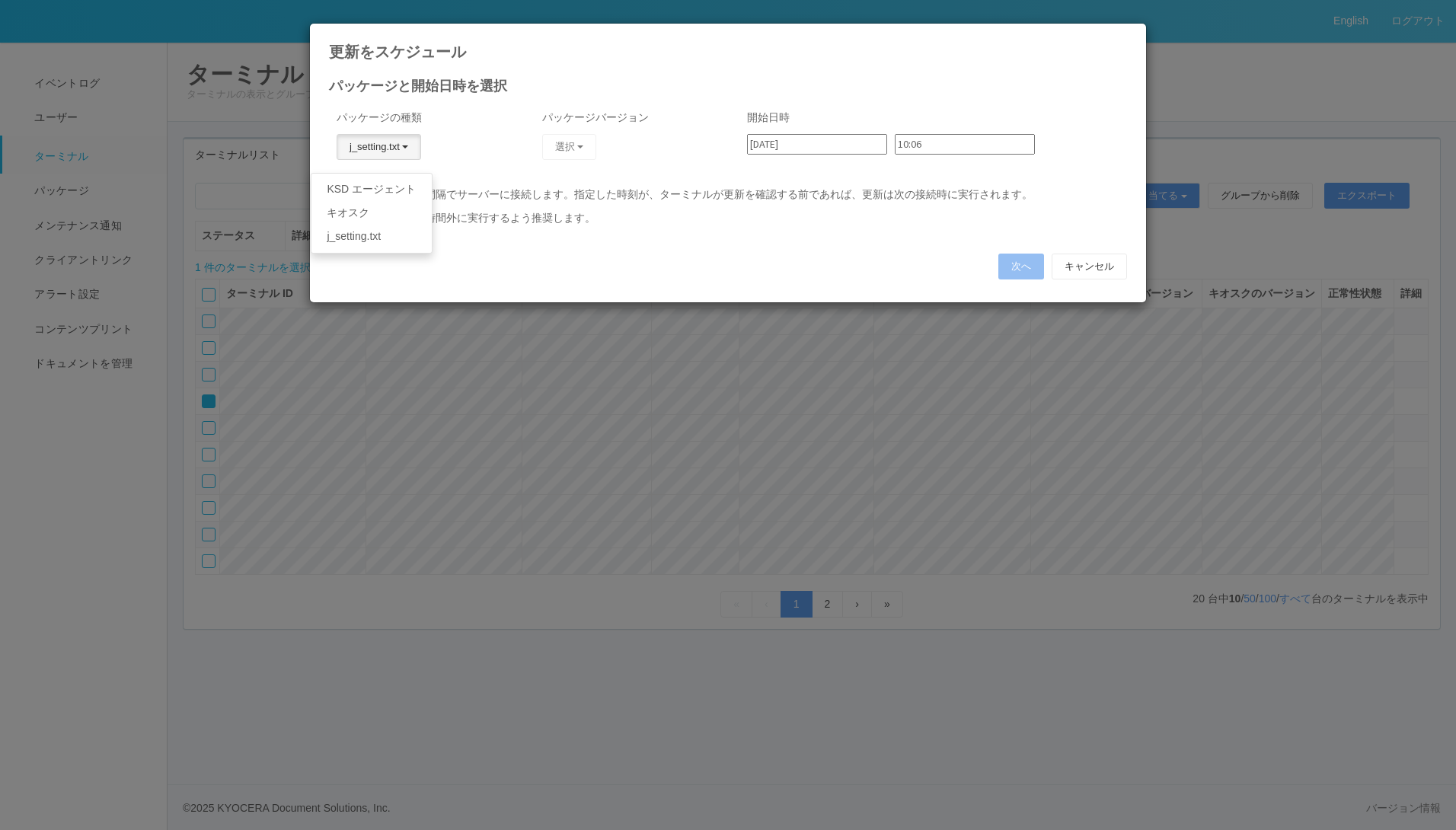
click at [401, 143] on button "j_setting.txt" at bounding box center [378, 146] width 84 height 26
click at [946, 146] on input "10:06" at bounding box center [965, 143] width 141 height 21
type input "10:18"
click at [399, 141] on button "j_setting.txt" at bounding box center [378, 146] width 84 height 26
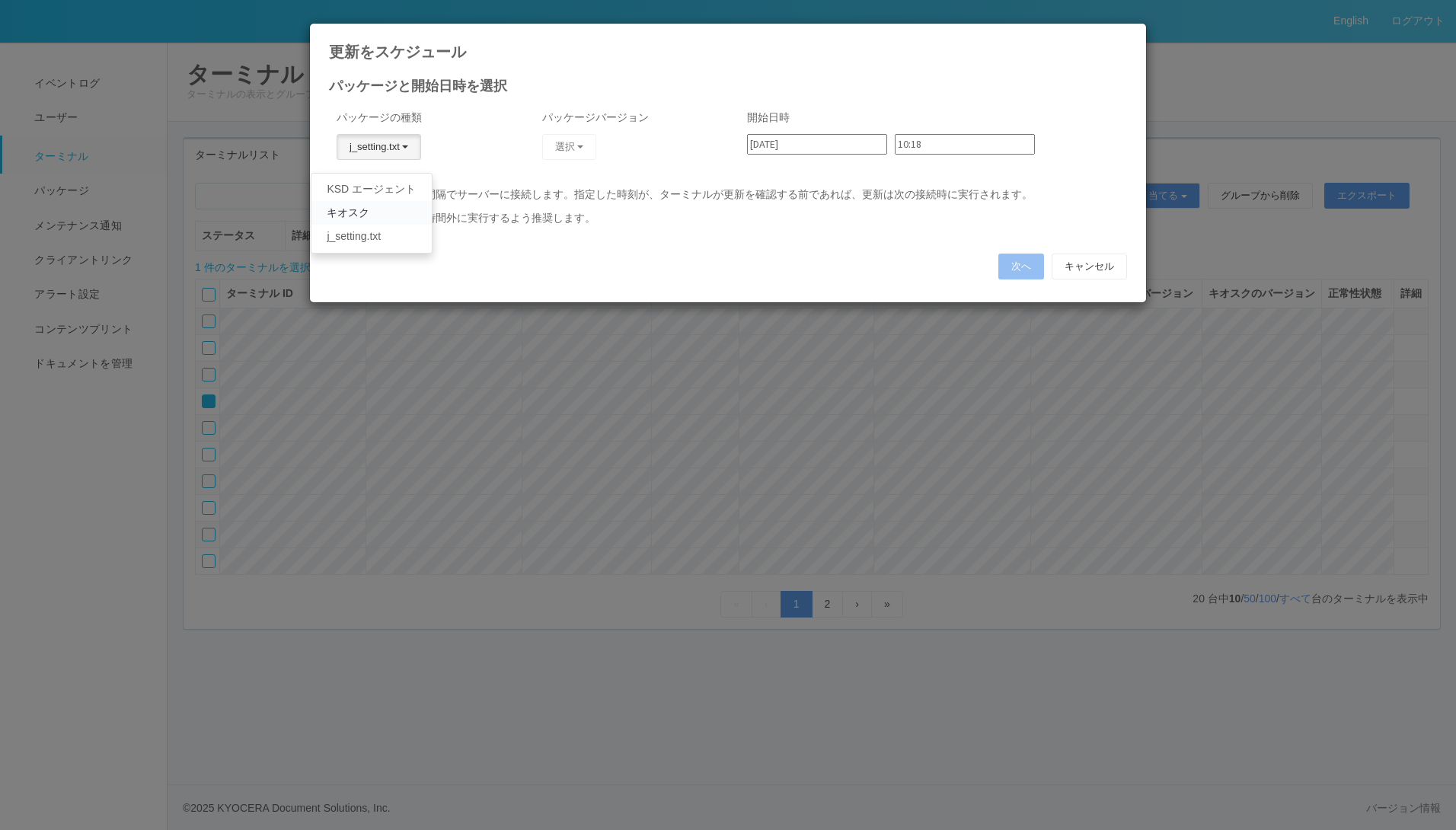
click at [361, 217] on link "キオスク" at bounding box center [372, 213] width 121 height 24
click at [386, 147] on button "キオスク" at bounding box center [373, 146] width 74 height 26
click at [372, 246] on link "j_setting.txt" at bounding box center [362, 236] width 121 height 24
click at [785, 138] on input "2025/09/19" at bounding box center [818, 143] width 141 height 21
drag, startPoint x: 785, startPoint y: 138, endPoint x: 1001, endPoint y: 112, distance: 217.6
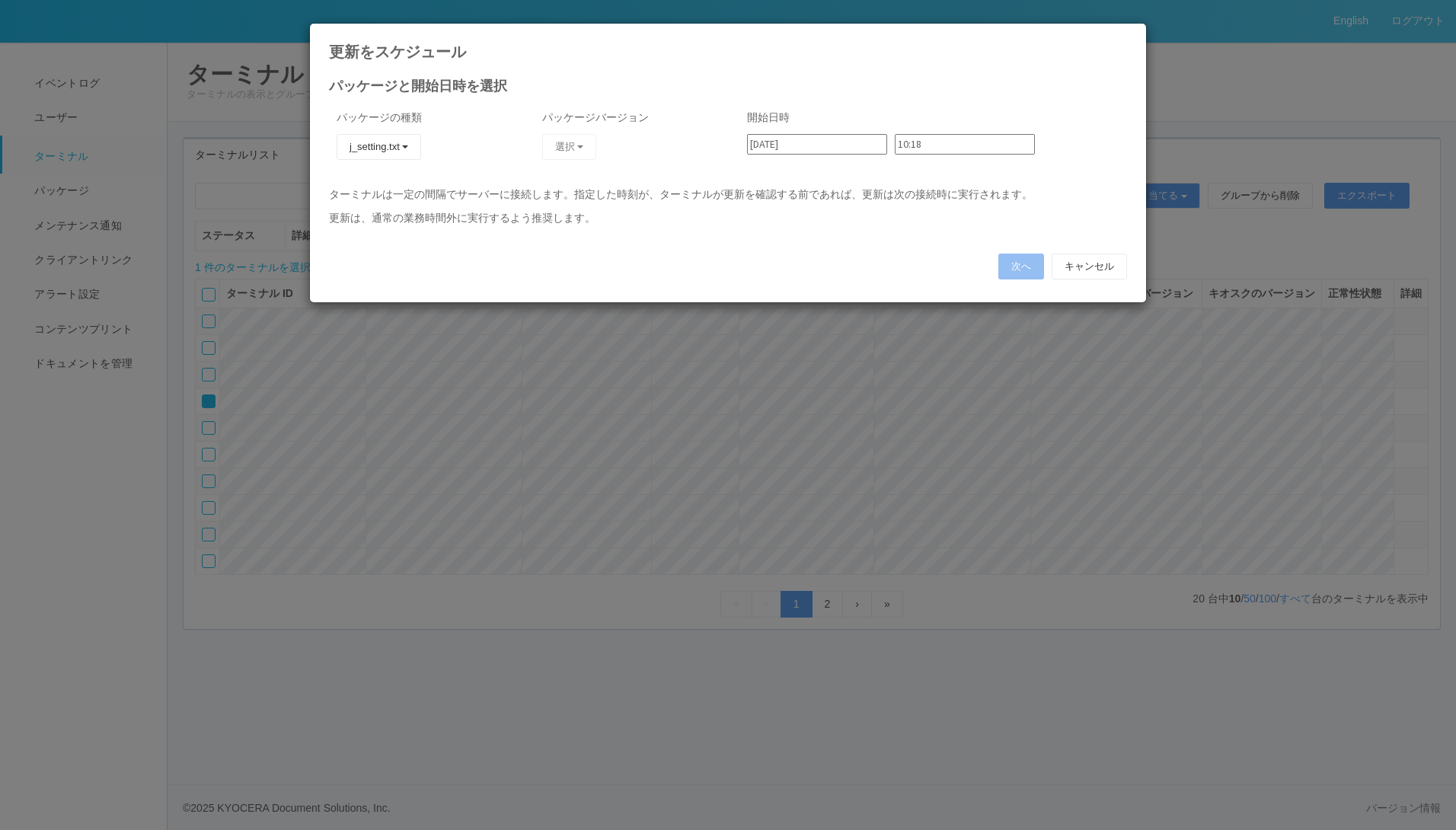
click at [1001, 112] on p "開始日時" at bounding box center [933, 118] width 372 height 16
click at [1124, 35] on div "更新をスケジュール" at bounding box center [728, 42] width 836 height 37
click at [1127, 35] on icon at bounding box center [1127, 35] width 0 height 0
type input "2025/09/18"
type input "10:05"
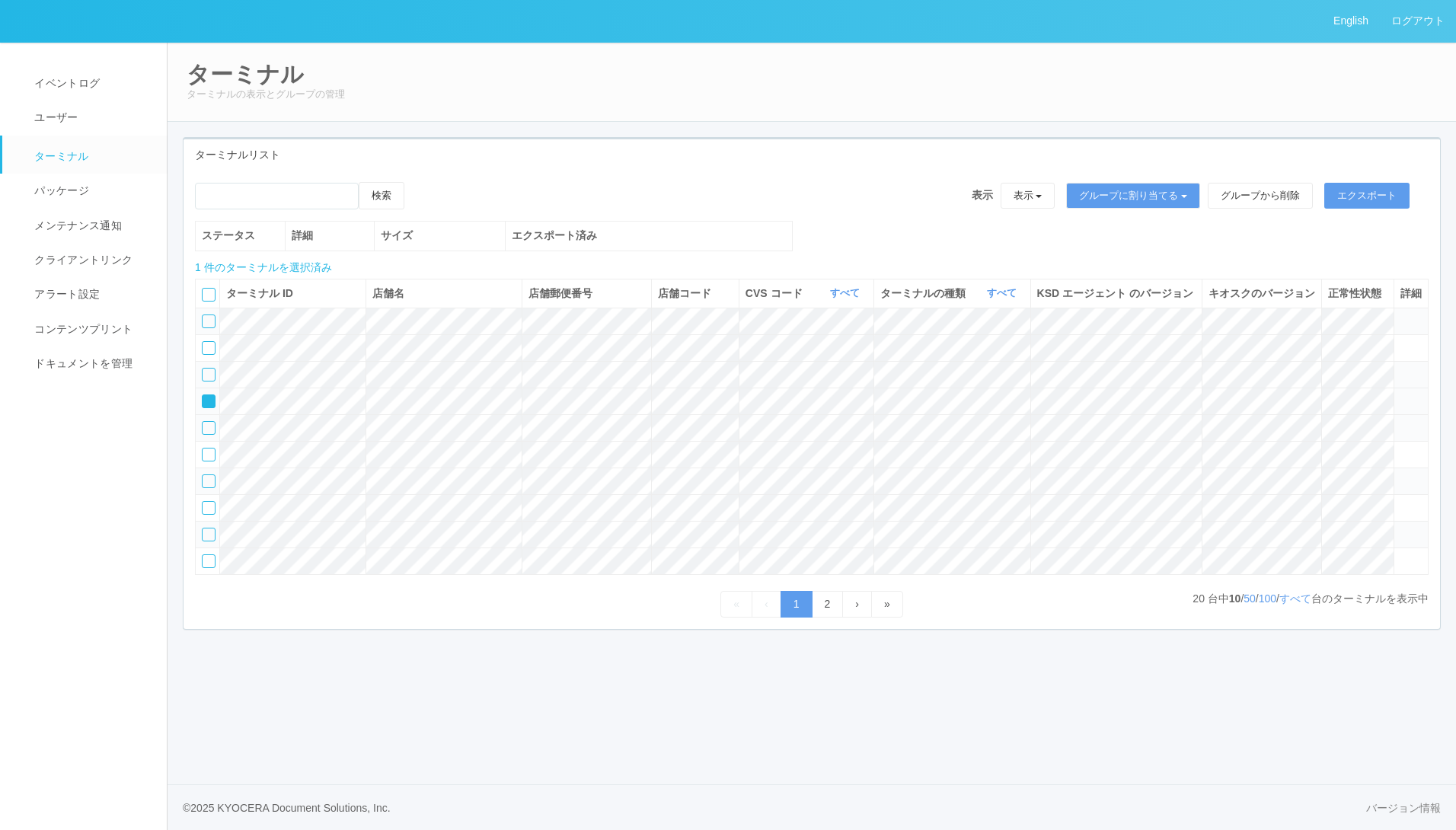
click at [203, 396] on icon at bounding box center [203, 396] width 0 height 0
click at [204, 408] on div at bounding box center [209, 402] width 14 height 14
click at [420, 182] on icon at bounding box center [420, 182] width 0 height 0
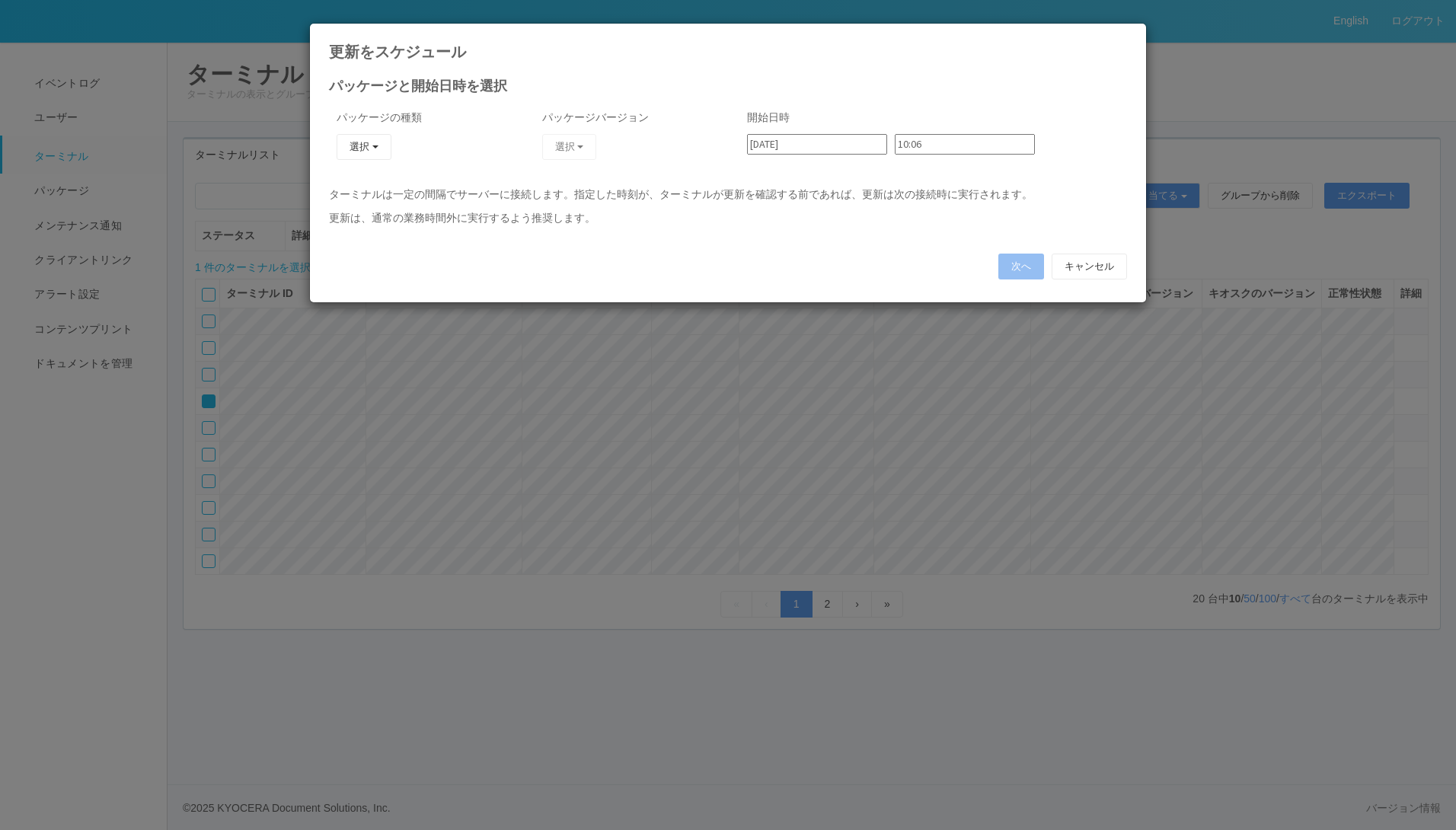
click at [920, 145] on input "10:06" at bounding box center [965, 143] width 141 height 21
type input "10:36"
click at [1073, 262] on button "キャンセル" at bounding box center [1090, 266] width 75 height 26
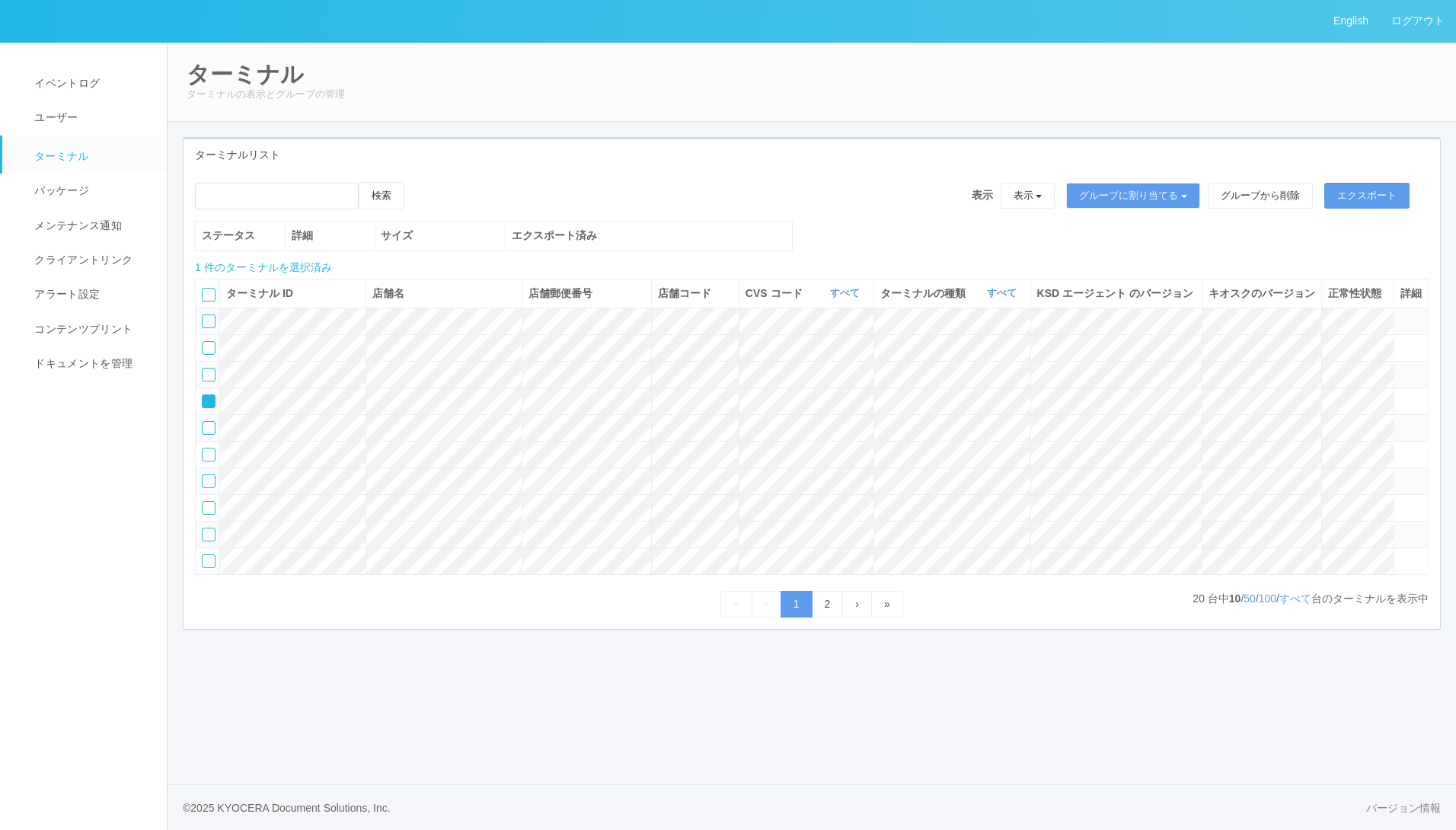
click at [1401, 527] on icon at bounding box center [1401, 527] width 0 height 0
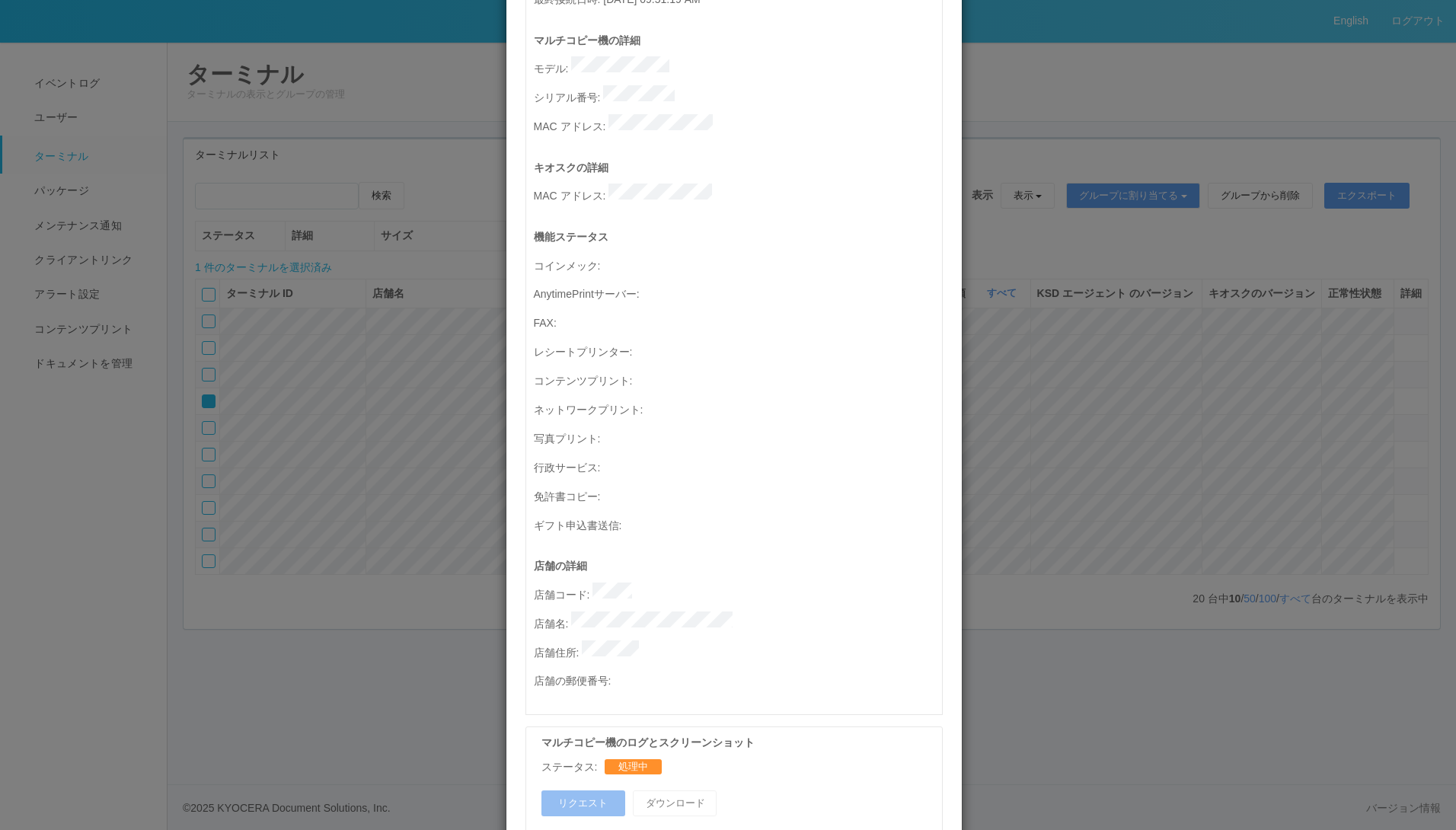
scroll to position [0, 0]
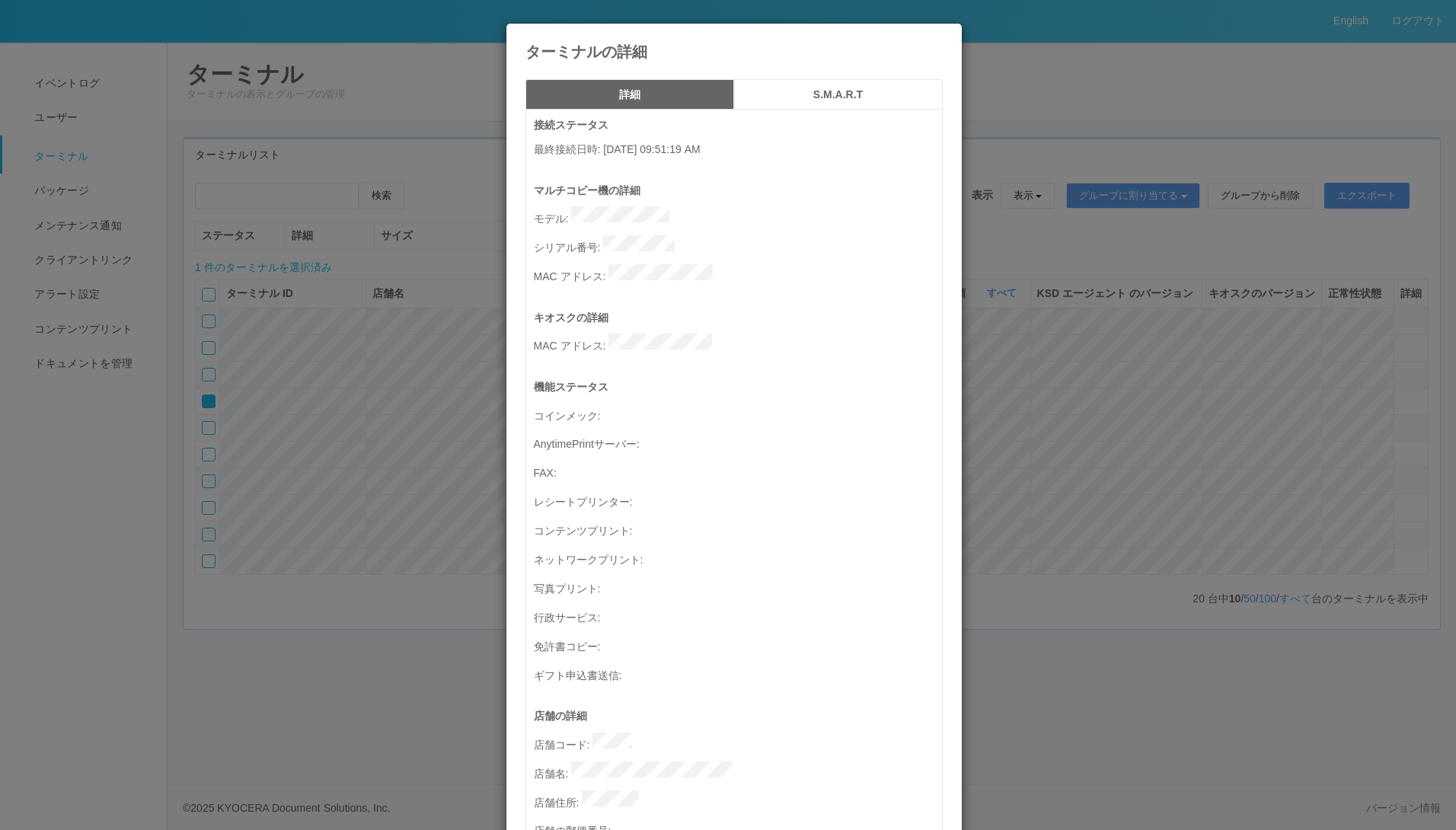
click at [943, 35] on icon at bounding box center [943, 35] width 0 height 0
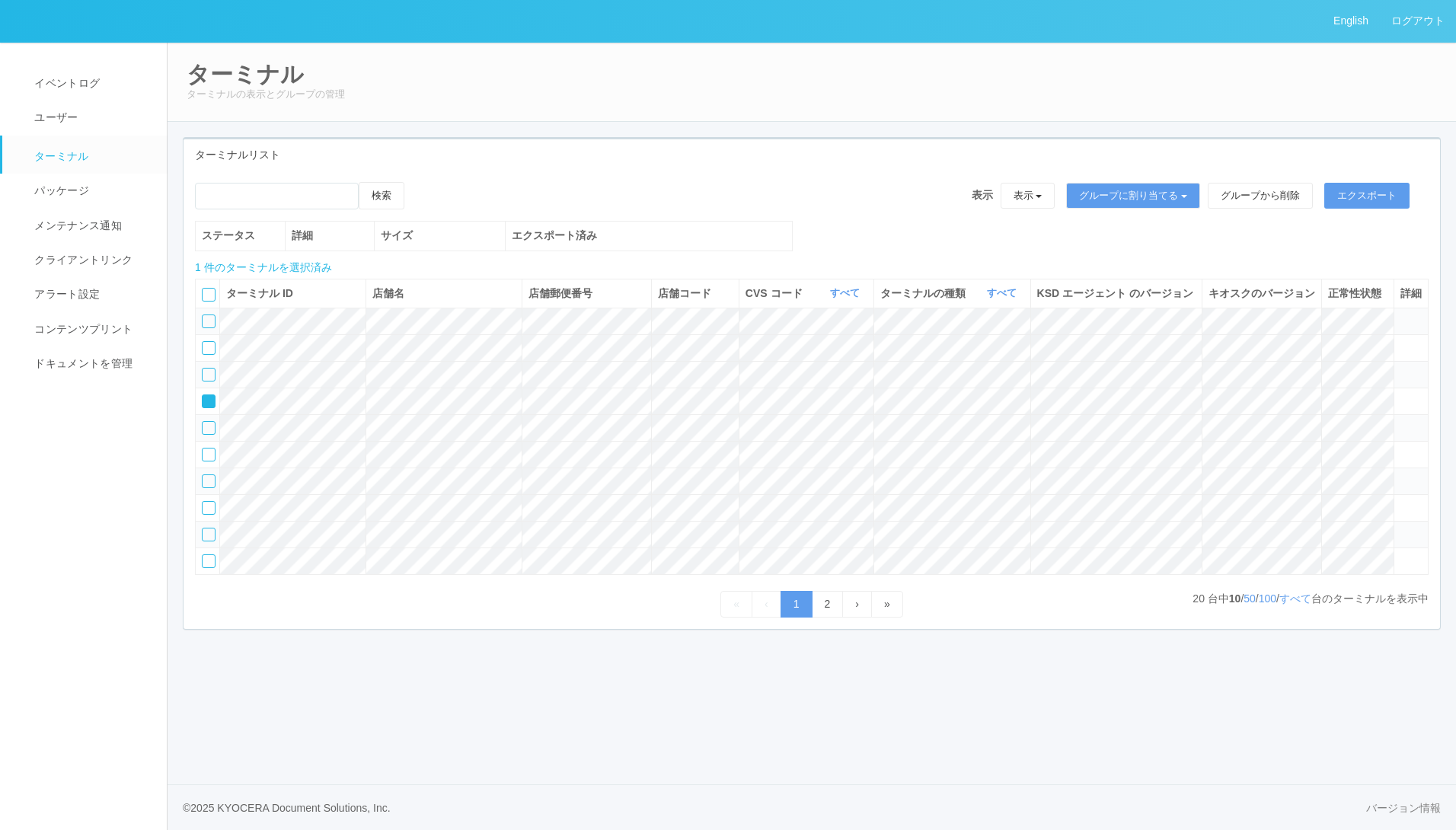
click at [420, 182] on icon at bounding box center [420, 182] width 0 height 0
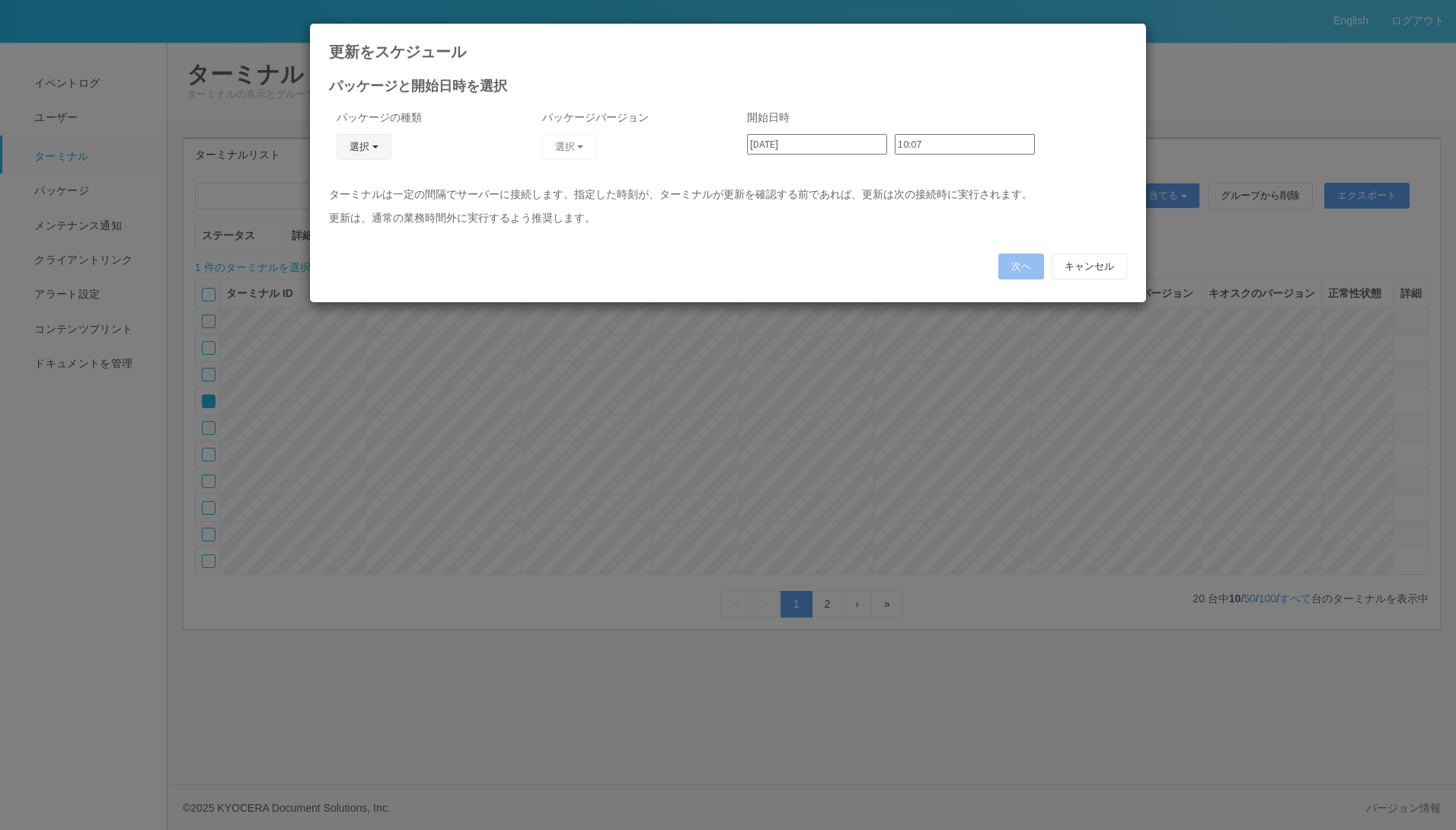
click at [378, 143] on button "選択" at bounding box center [363, 146] width 54 height 26
click at [330, 237] on link "j_setting.txt" at bounding box center [342, 236] width 121 height 24
click at [1127, 35] on icon at bounding box center [1127, 35] width 0 height 0
type input "10:05"
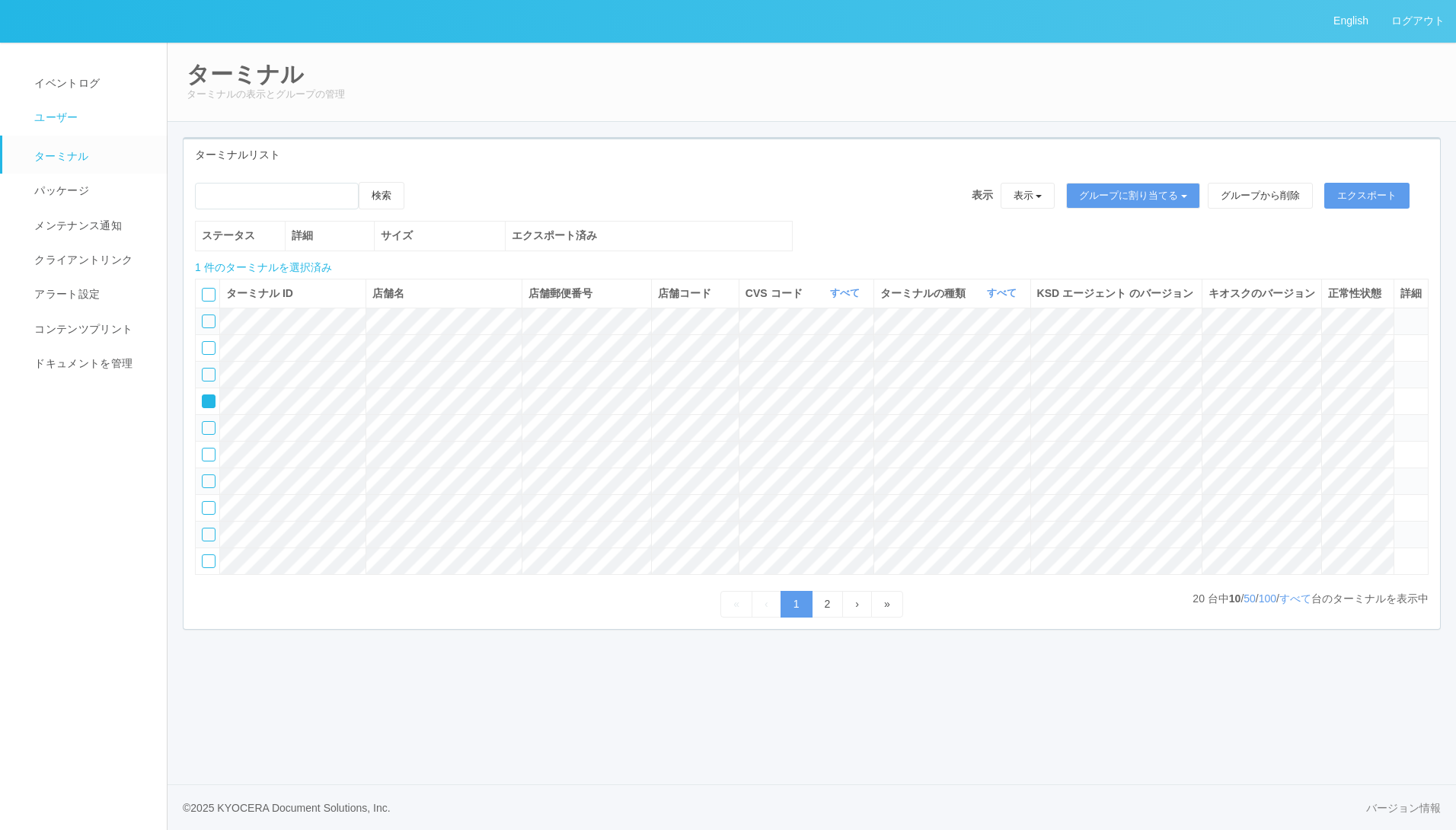
click at [93, 124] on link "ユーザー" at bounding box center [91, 118] width 178 height 35
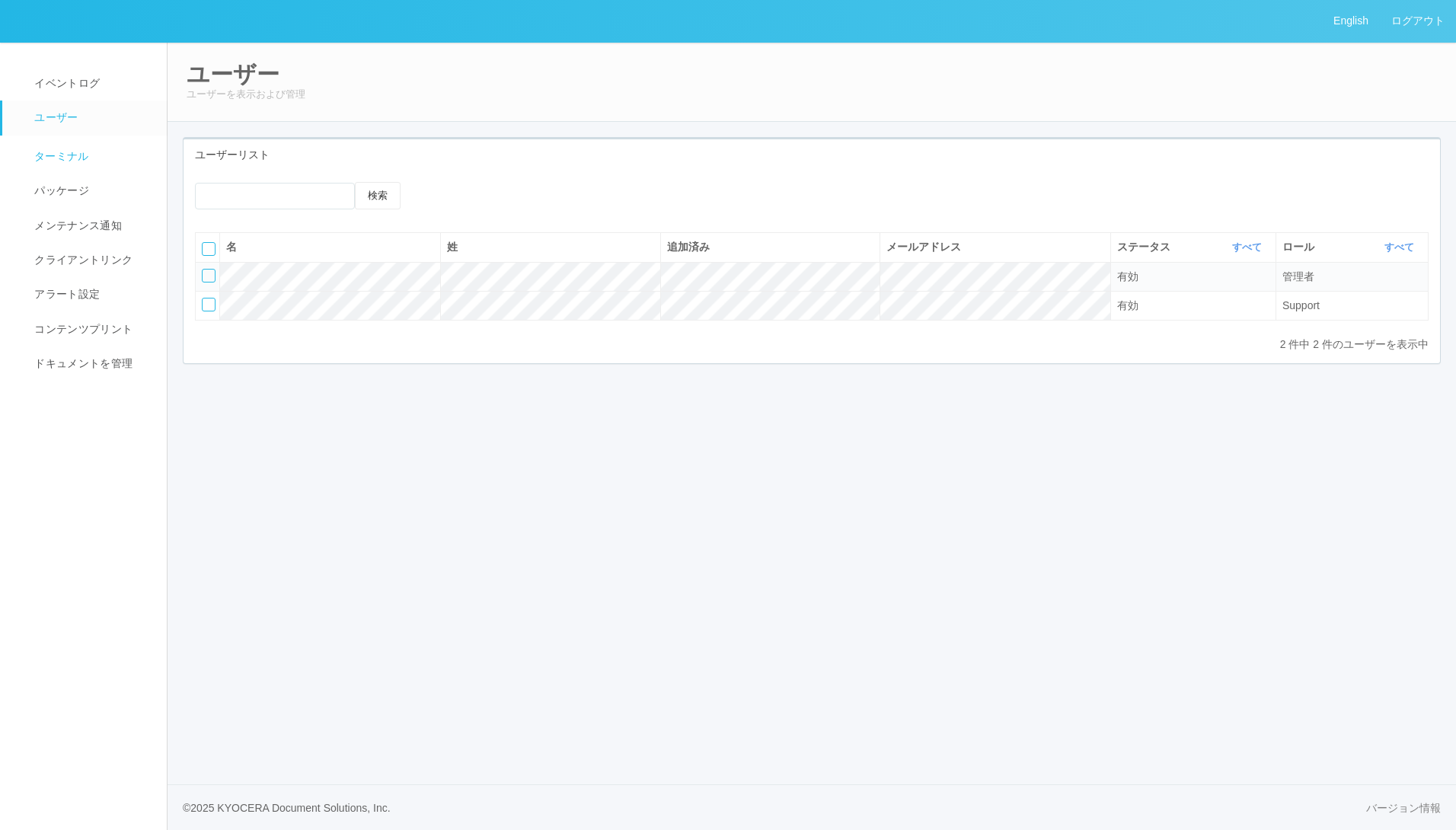
click at [81, 147] on link "ターミナル" at bounding box center [91, 154] width 178 height 38
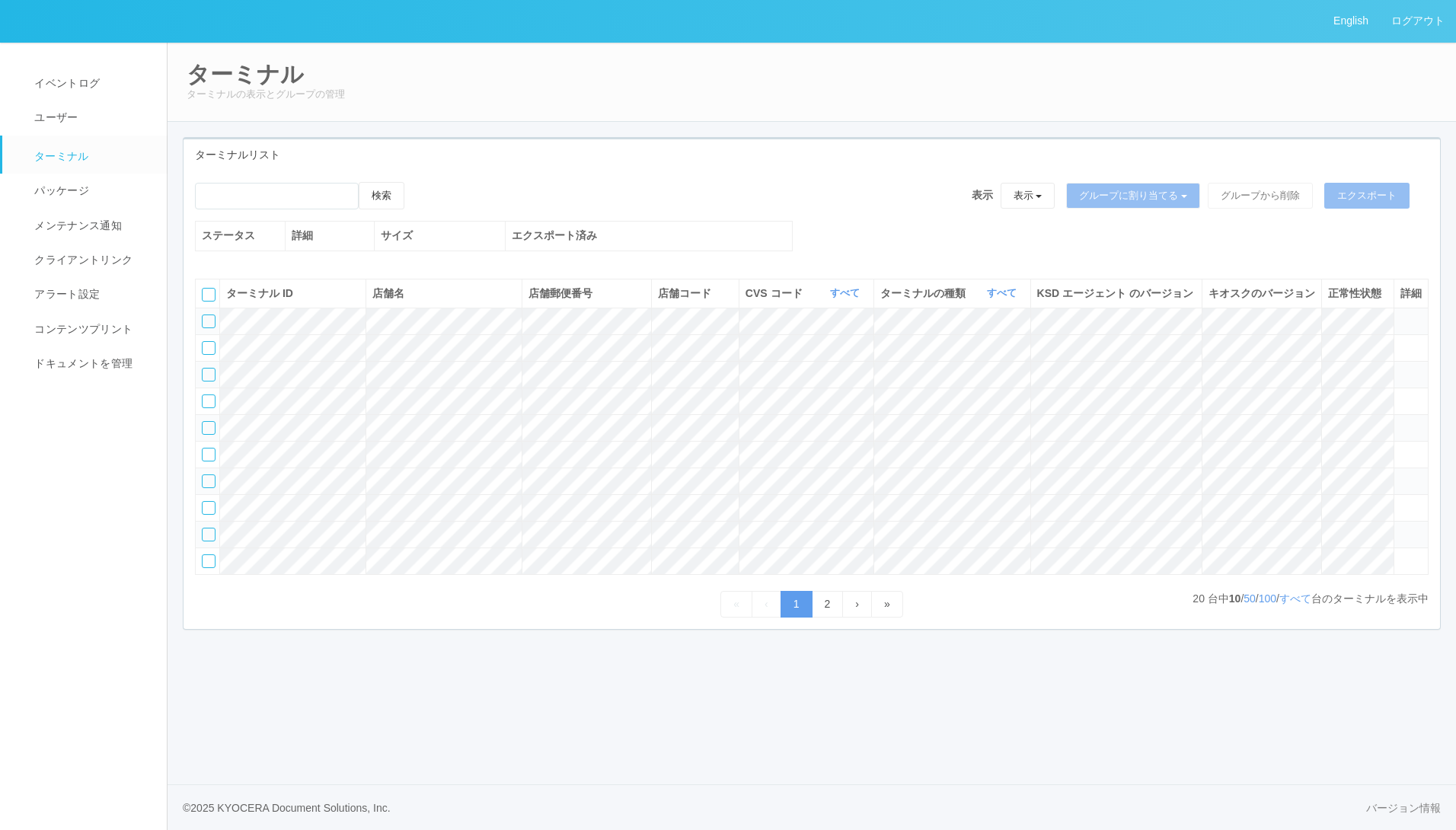
click at [207, 328] on div at bounding box center [209, 322] width 14 height 14
click at [420, 182] on icon at bounding box center [420, 182] width 0 height 0
click at [203, 316] on icon at bounding box center [203, 316] width 0 height 0
click at [207, 381] on div at bounding box center [209, 375] width 14 height 14
click at [420, 182] on icon at bounding box center [420, 182] width 0 height 0
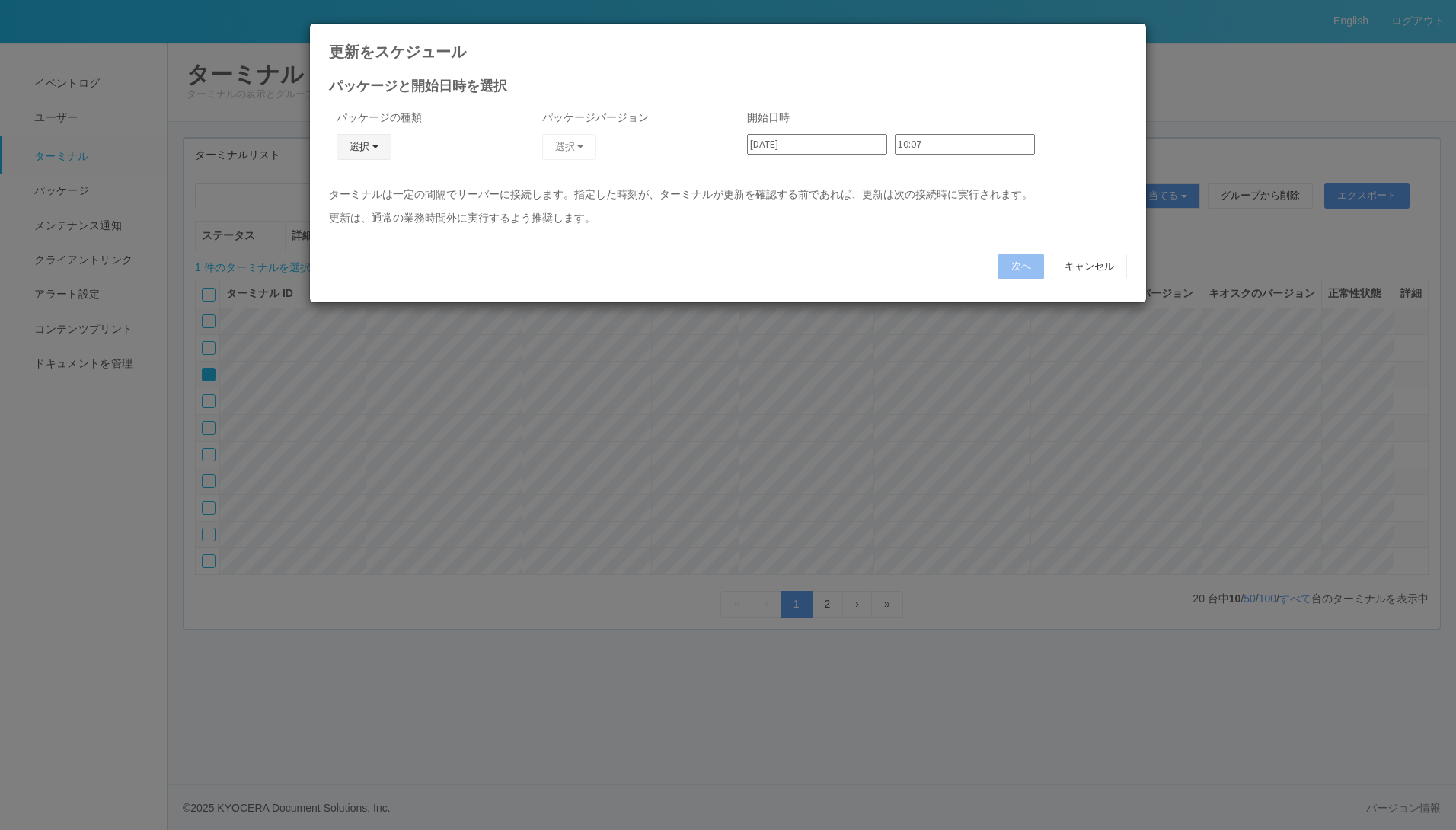
click at [384, 145] on button "選択" at bounding box center [363, 146] width 54 height 26
click at [360, 225] on link "j_setting.txt" at bounding box center [342, 236] width 121 height 24
click at [1127, 35] on icon at bounding box center [1127, 35] width 0 height 0
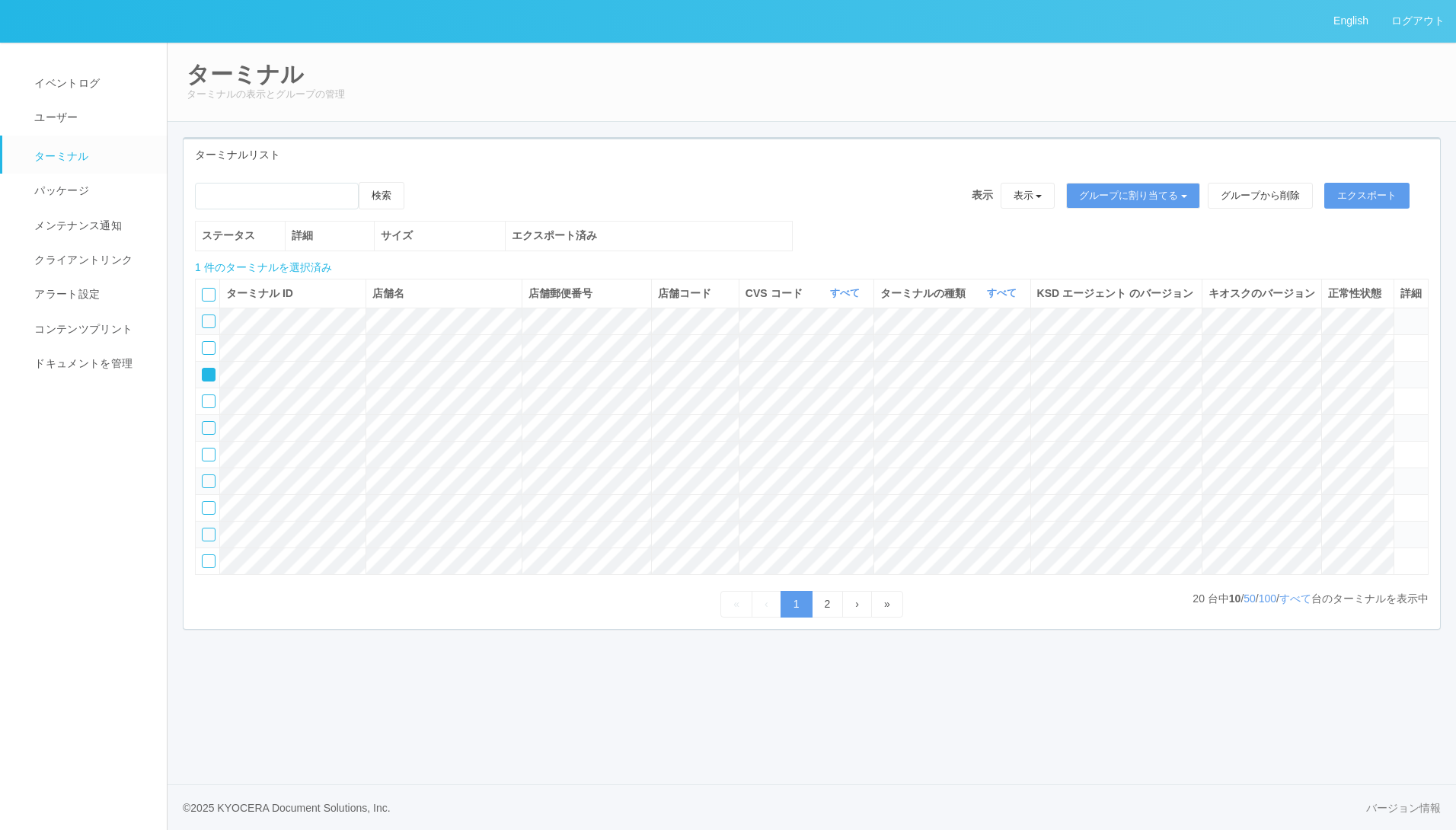
click at [207, 541] on div at bounding box center [209, 534] width 14 height 14
click at [203, 369] on icon at bounding box center [203, 369] width 0 height 0
click at [420, 182] on icon at bounding box center [420, 182] width 0 height 0
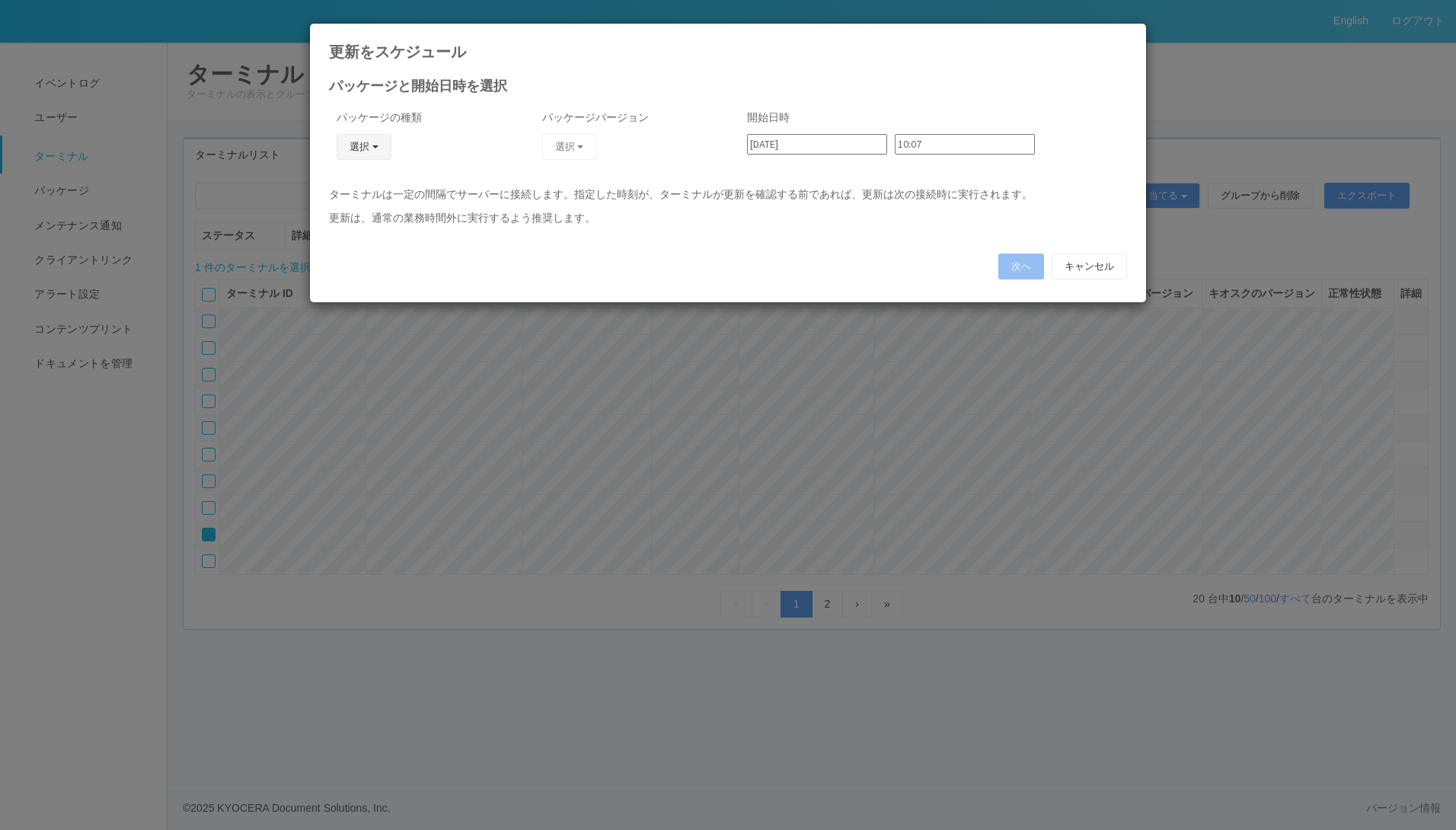
click at [352, 146] on button "選択" at bounding box center [363, 146] width 54 height 26
click at [335, 236] on link "j_setting.txt" at bounding box center [342, 236] width 121 height 24
click at [1127, 35] on icon at bounding box center [1127, 35] width 0 height 0
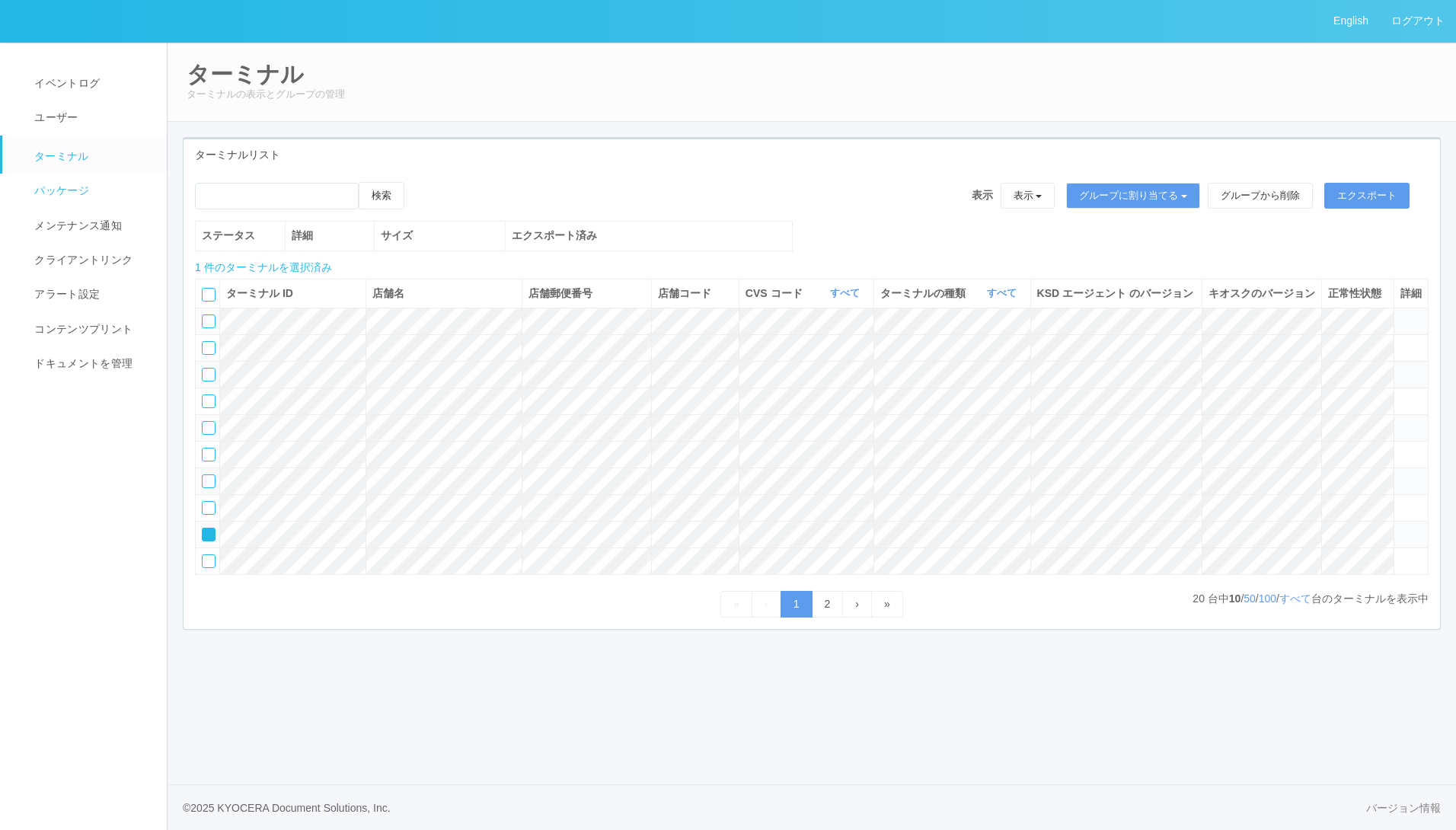
click at [64, 200] on link "パッケージ" at bounding box center [91, 190] width 178 height 35
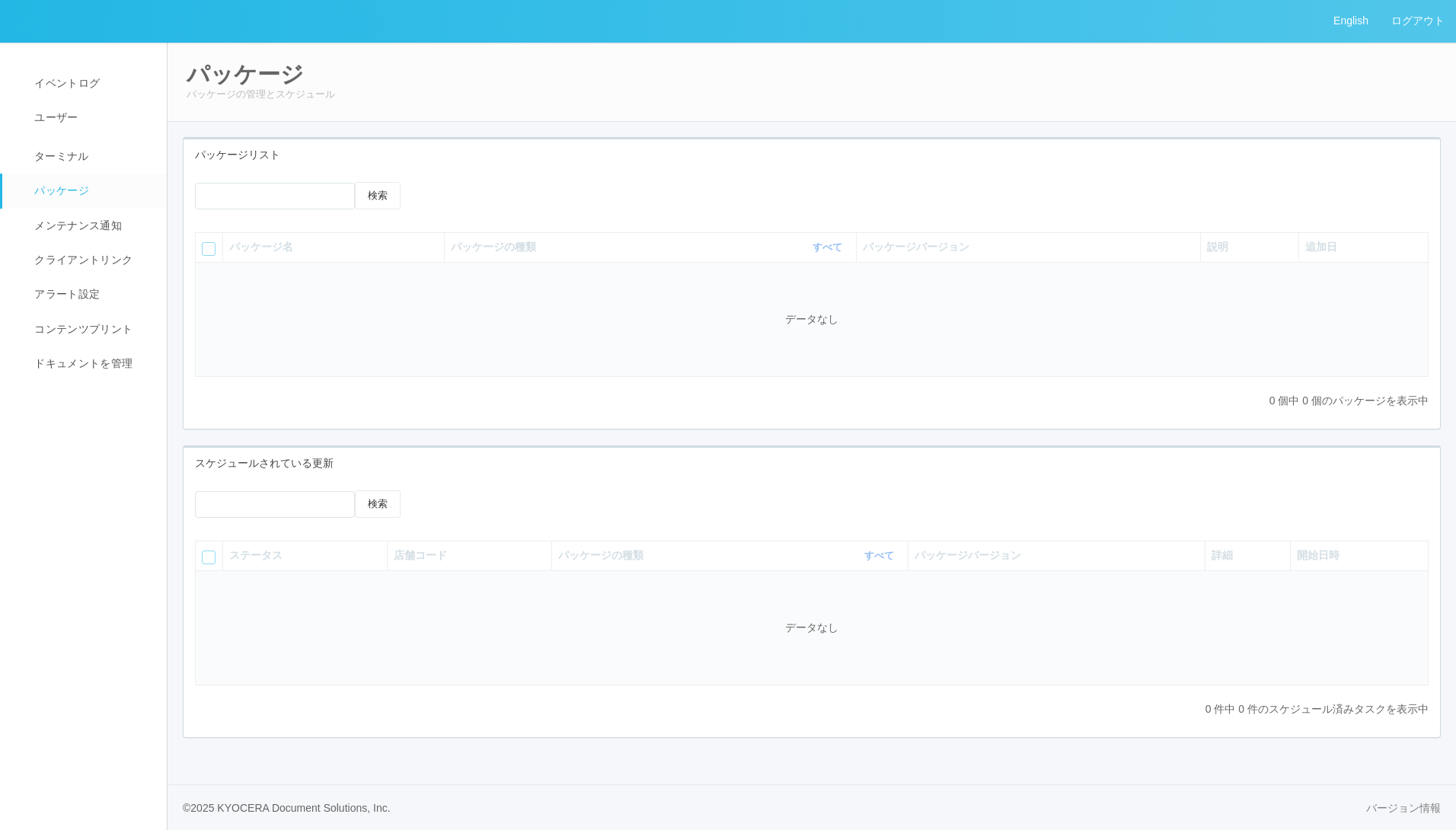
click at [435, 182] on icon at bounding box center [435, 182] width 0 height 0
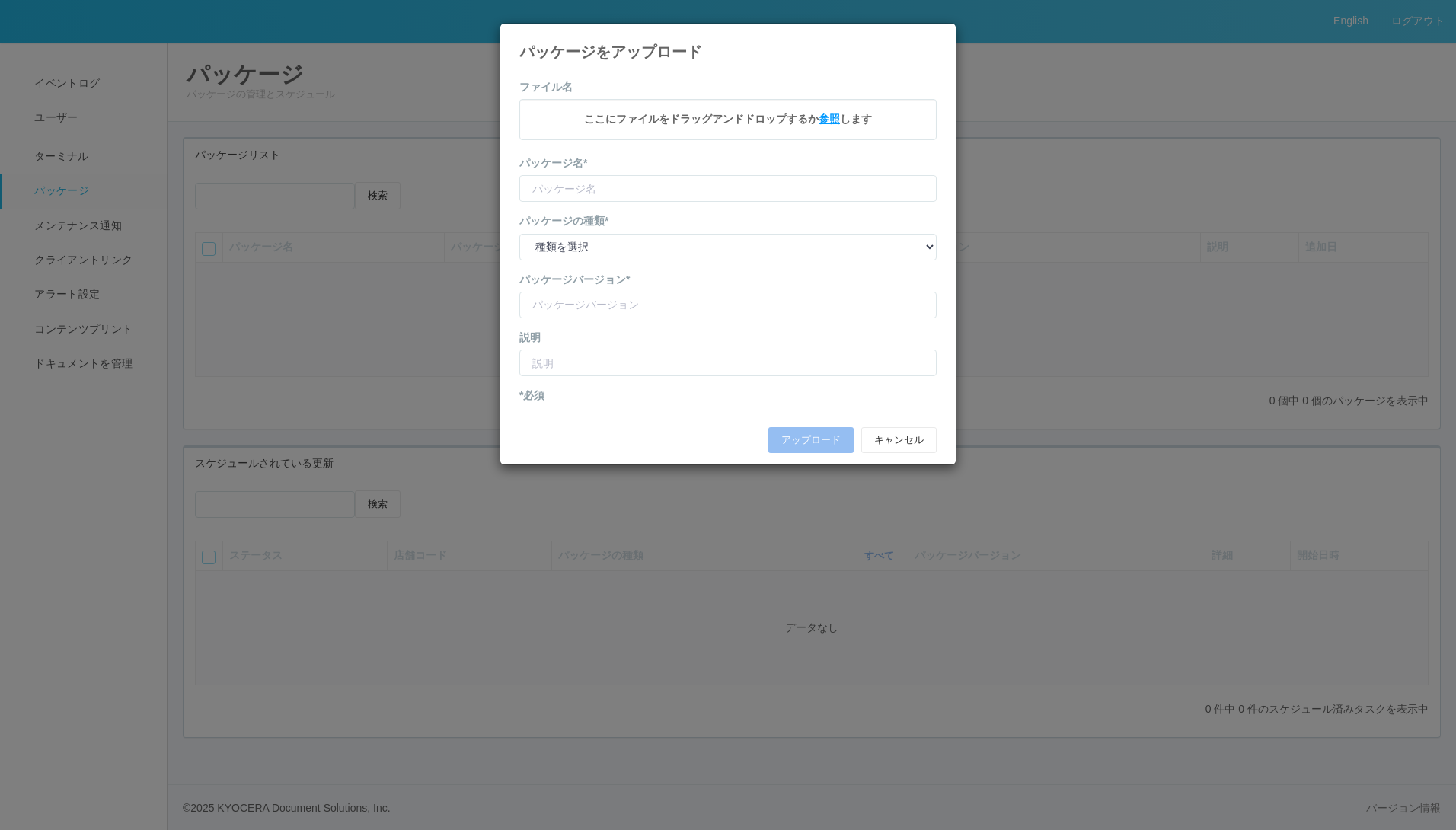
click at [826, 118] on span "参照" at bounding box center [829, 119] width 22 height 12
click at [625, 189] on input "text" at bounding box center [728, 190] width 418 height 27
type input "test"
click at [625, 243] on select "種類を選択 キオスク KSD エージェント j_setting.txt" at bounding box center [728, 248] width 418 height 27
select select "j_setting.txt"
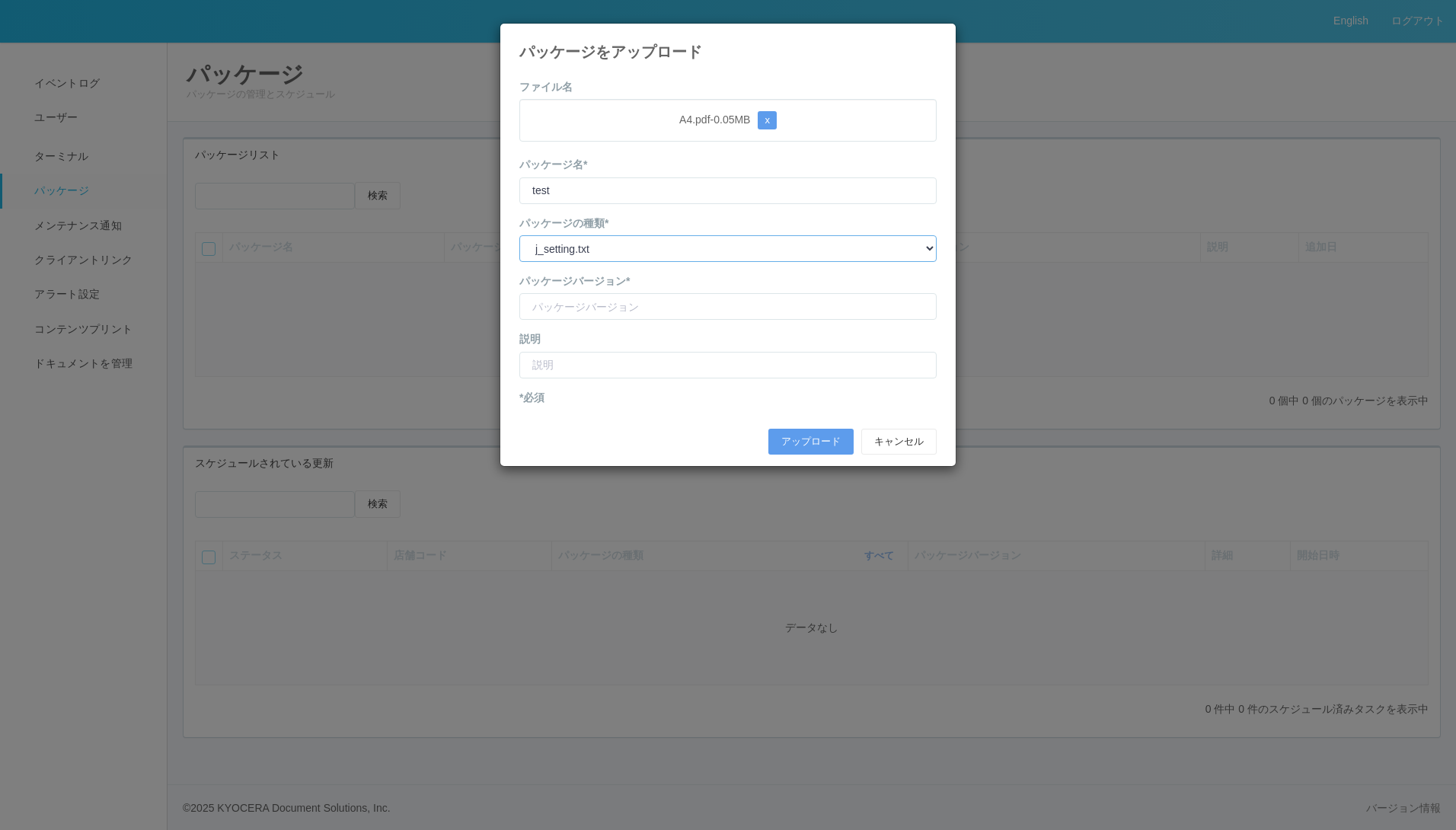
click at [520, 235] on select "種類を選択 キオスク KSD エージェント j_setting.txt" at bounding box center [728, 248] width 418 height 27
click at [597, 306] on input "version" at bounding box center [728, 306] width 418 height 27
type input "1.3.6526.67"
click at [601, 360] on input "text" at bounding box center [728, 364] width 418 height 27
type input "test"
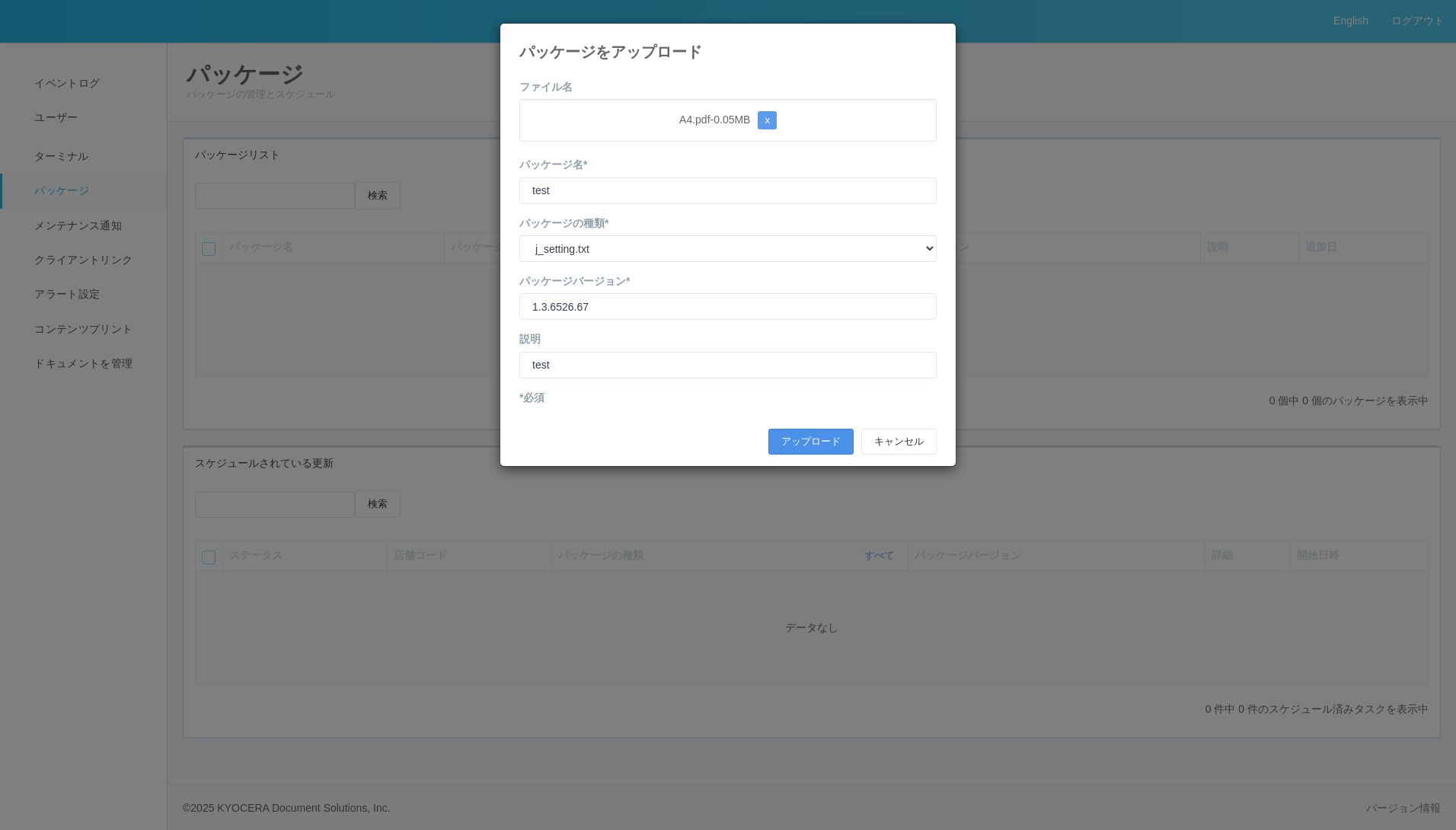
click at [811, 449] on button "アップロード" at bounding box center [811, 441] width 85 height 26
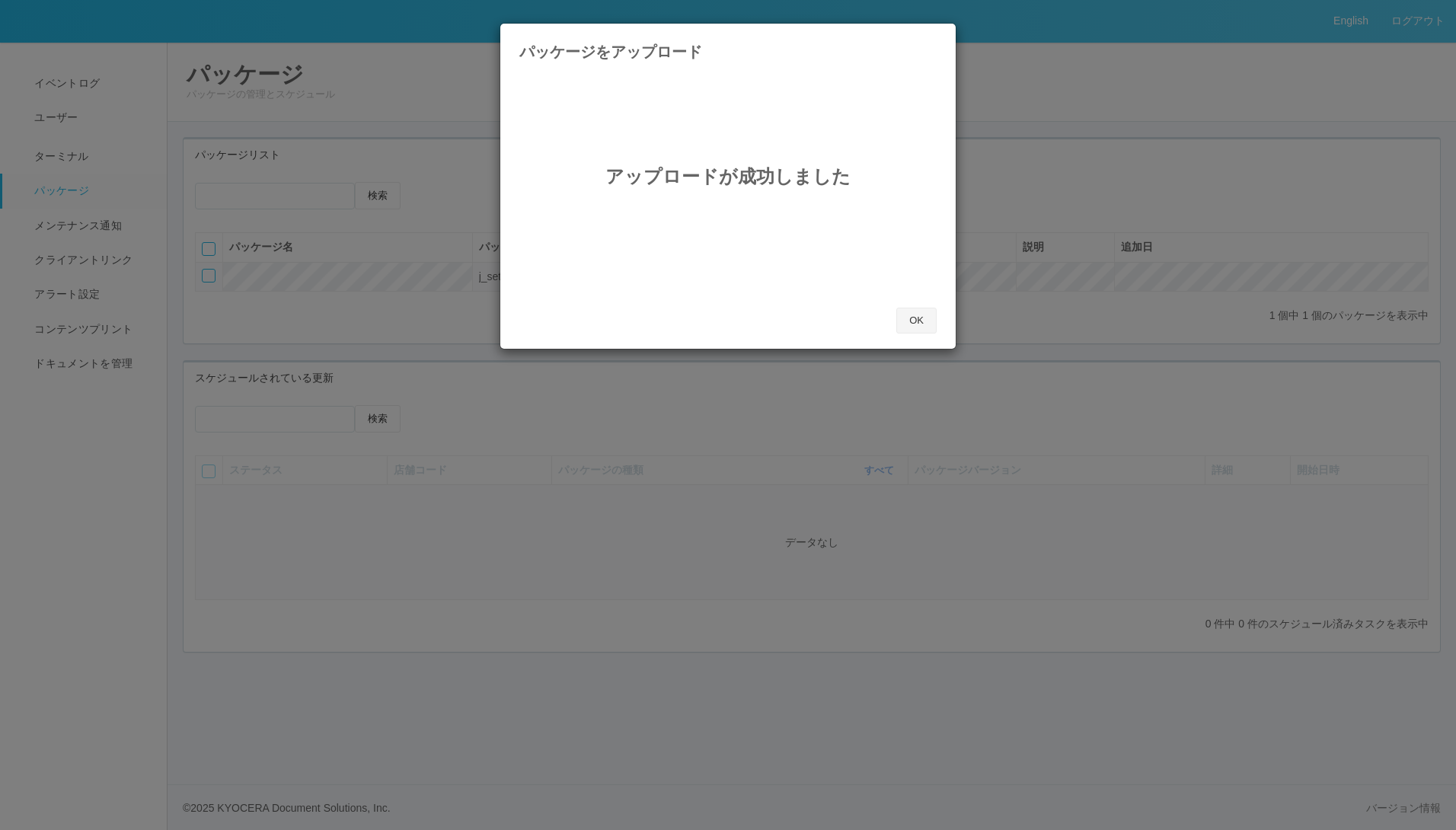
click at [919, 320] on button "OK" at bounding box center [917, 321] width 41 height 26
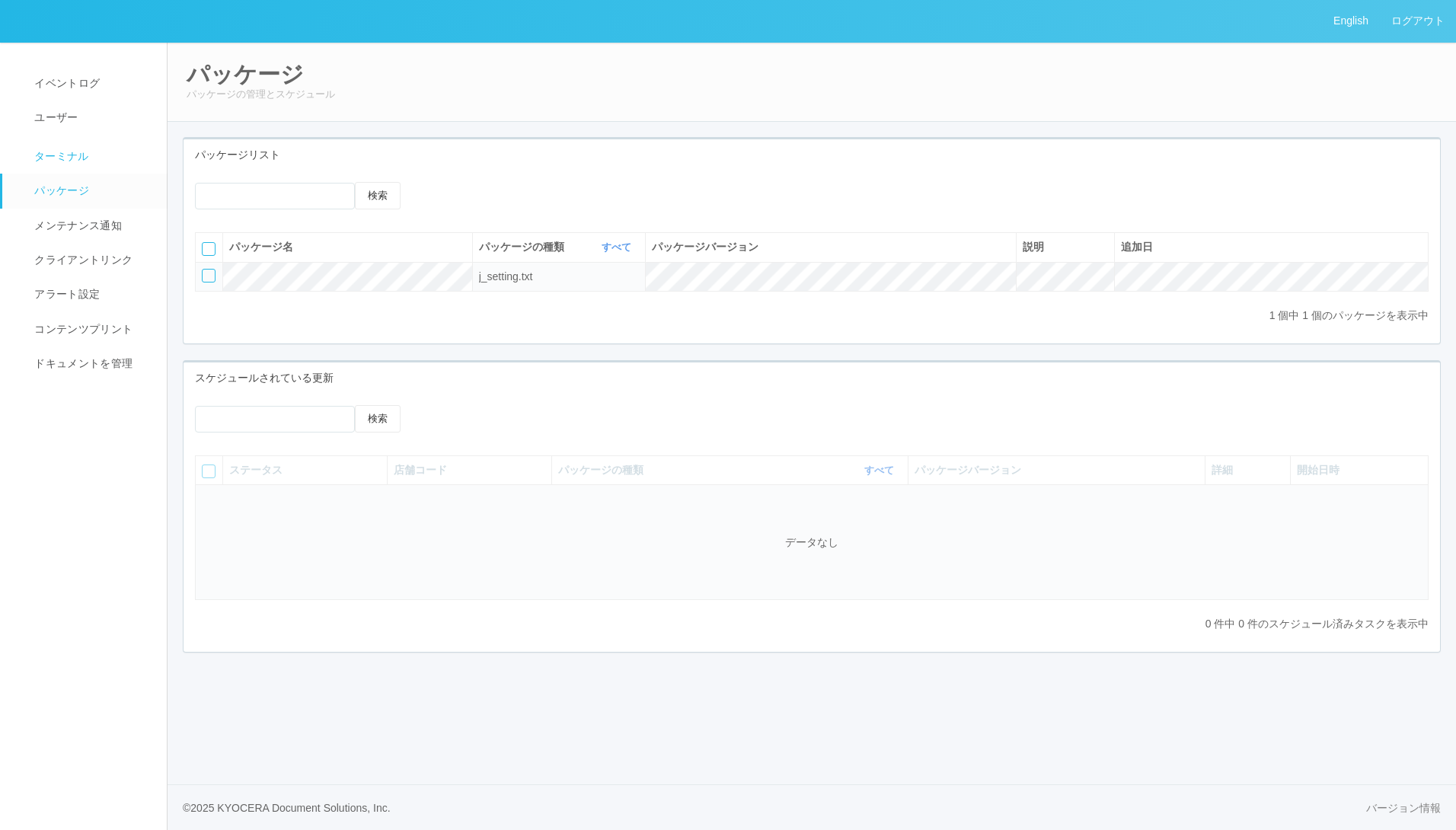
click at [47, 156] on span "ターミナル" at bounding box center [59, 156] width 58 height 12
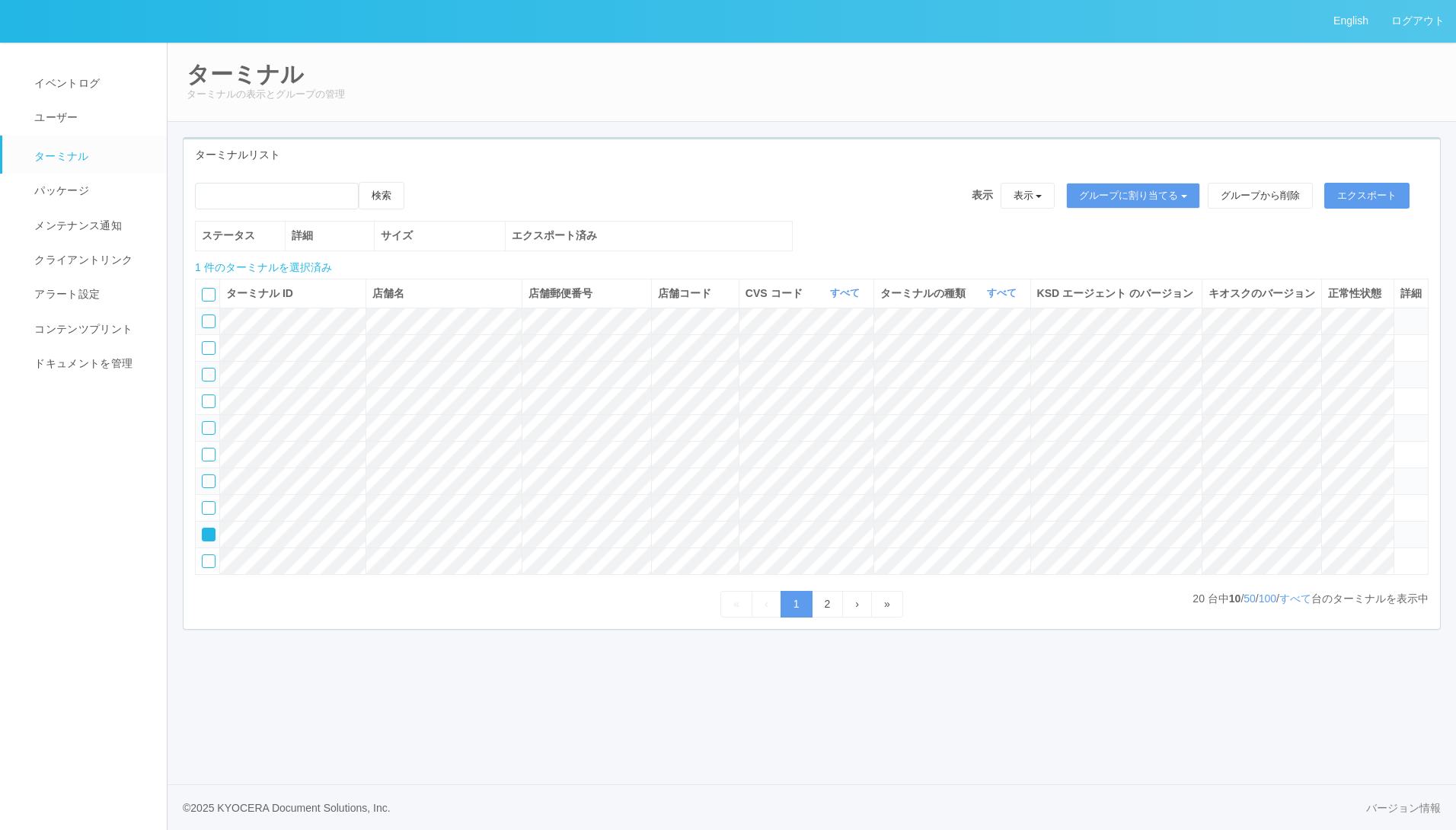
click at [203, 529] on icon at bounding box center [203, 529] width 0 height 0
click at [207, 408] on div at bounding box center [209, 402] width 14 height 14
click at [420, 182] on icon at bounding box center [420, 182] width 0 height 0
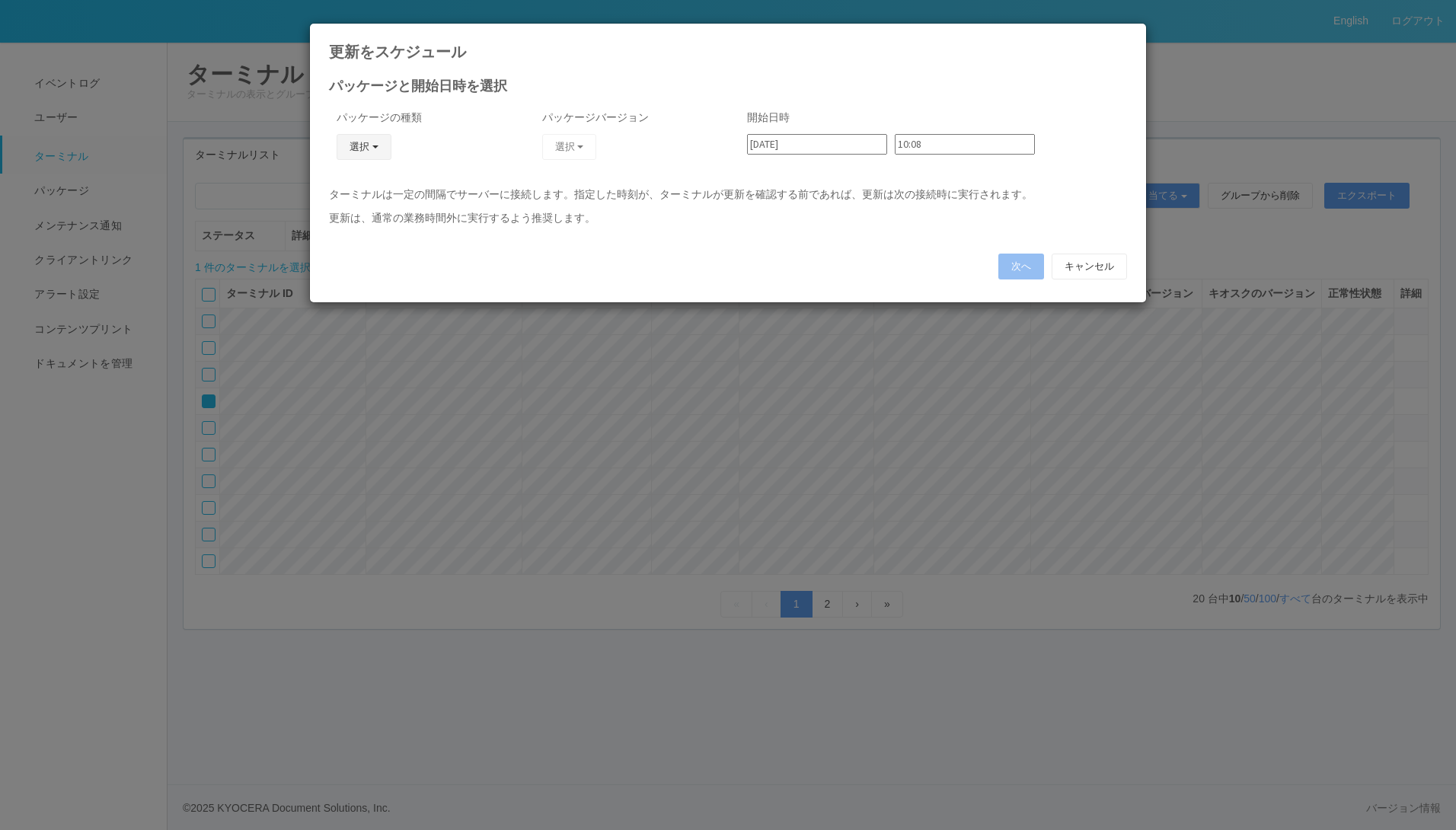
click at [369, 143] on button "選択" at bounding box center [363, 146] width 54 height 26
click at [342, 239] on link "j_setting.txt" at bounding box center [342, 236] width 121 height 24
click at [583, 138] on button "選択" at bounding box center [569, 146] width 54 height 26
click at [560, 186] on link "1.3.6526.67" at bounding box center [547, 189] width 121 height 24
click at [1013, 273] on button "次へ" at bounding box center [1021, 266] width 46 height 26
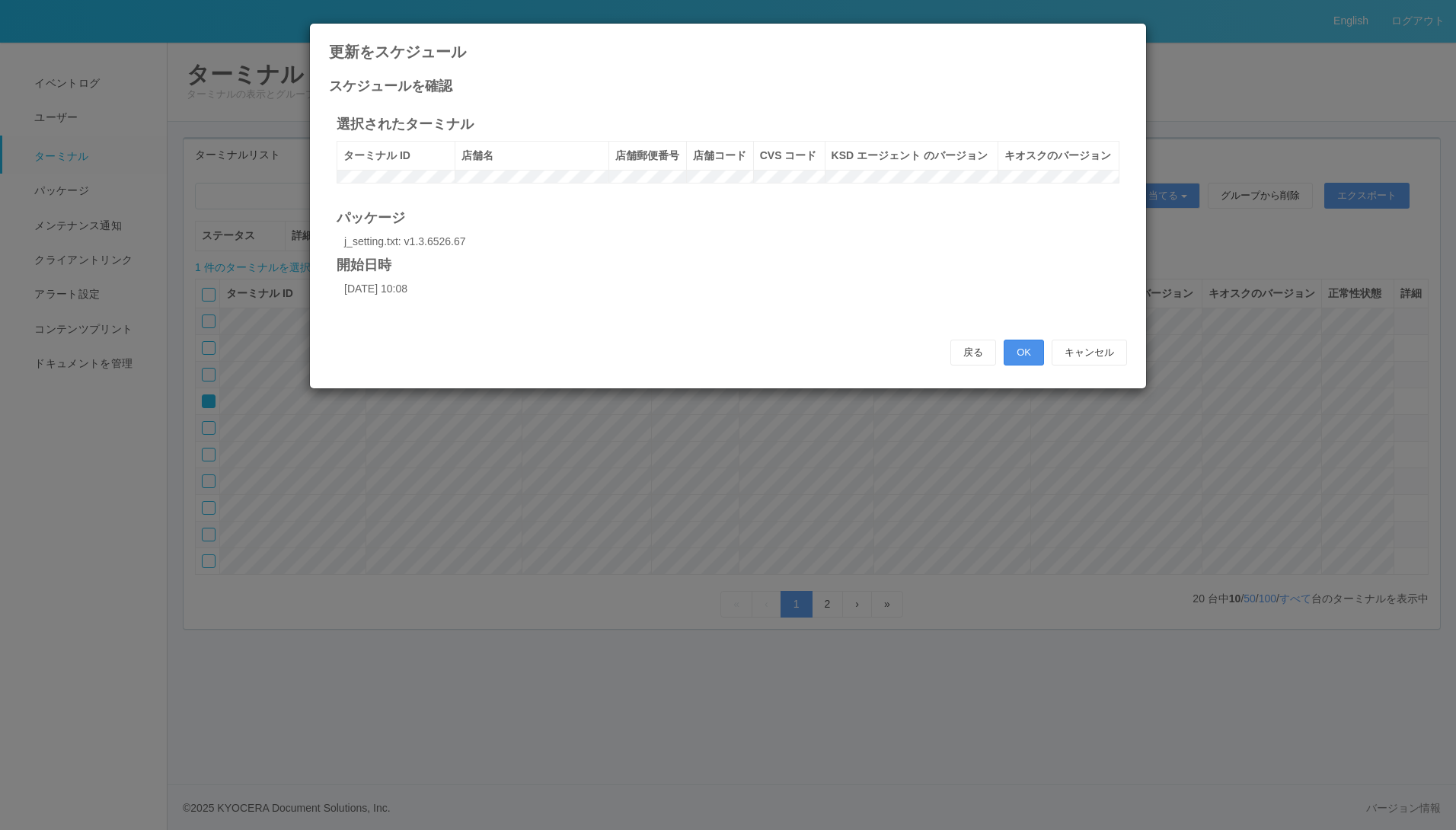
click at [1022, 365] on button "OK" at bounding box center [1023, 352] width 41 height 26
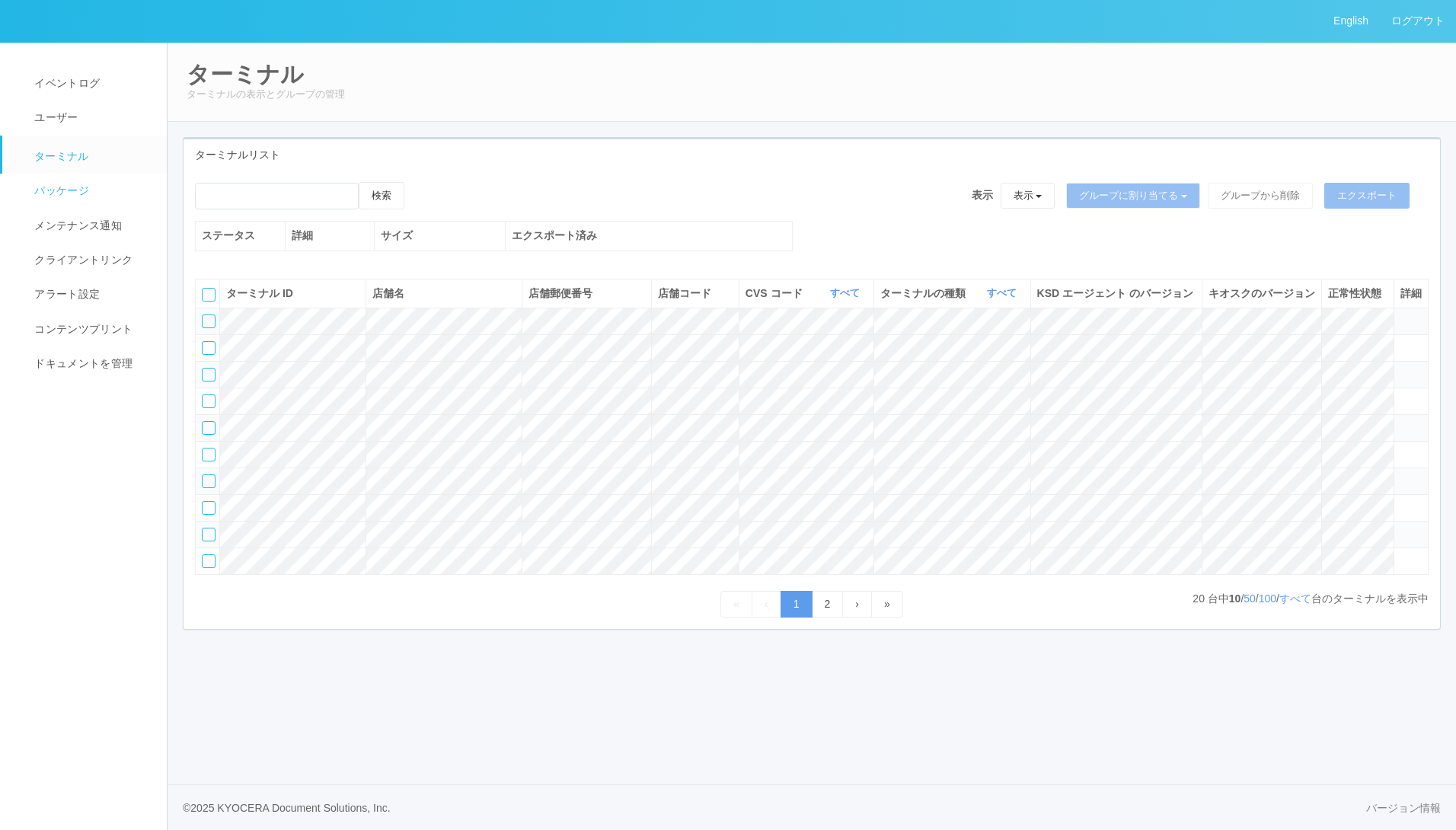
click at [72, 185] on span "パッケージ" at bounding box center [59, 190] width 58 height 12
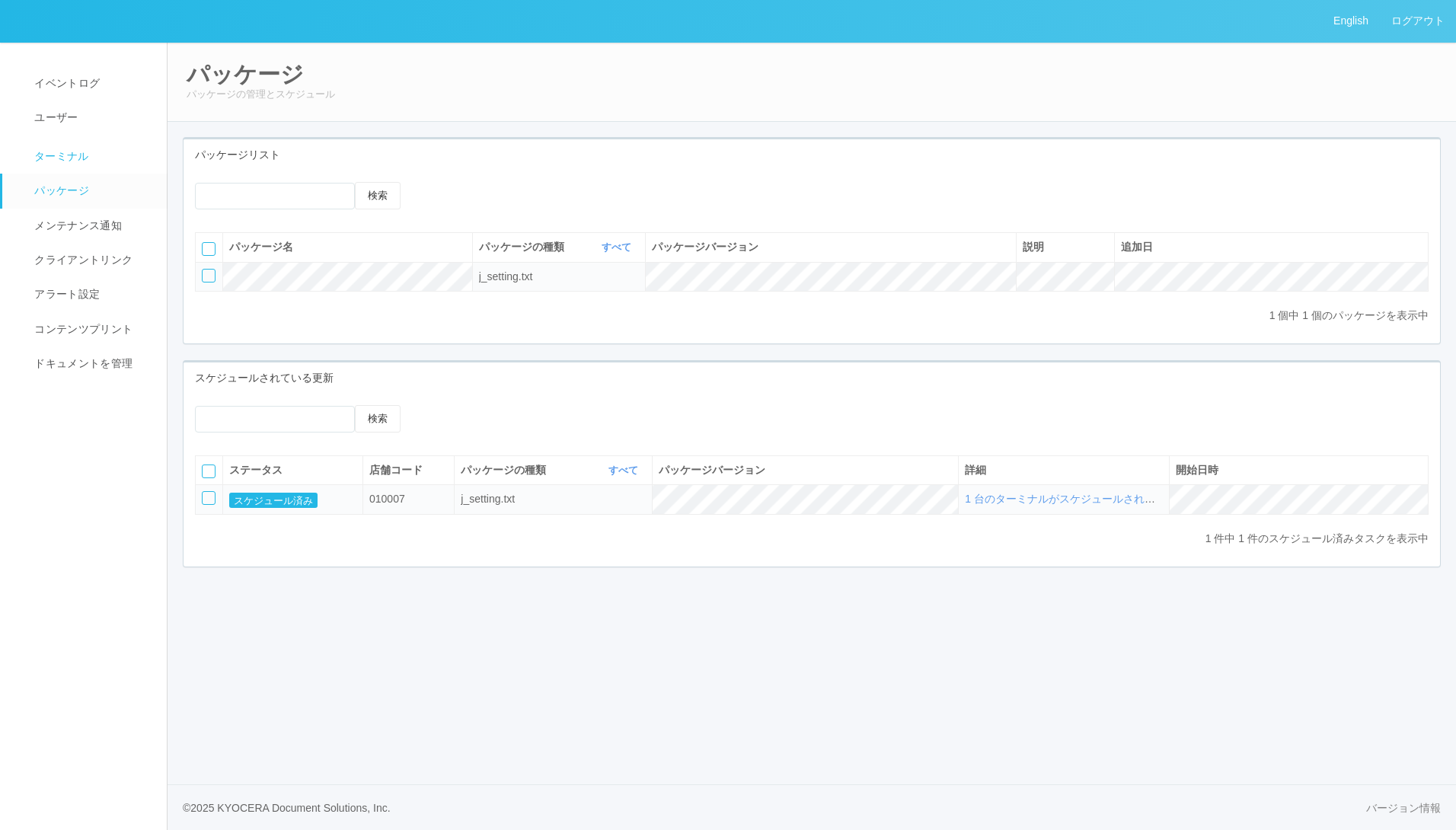
click at [72, 164] on link "ターミナル" at bounding box center [91, 154] width 178 height 38
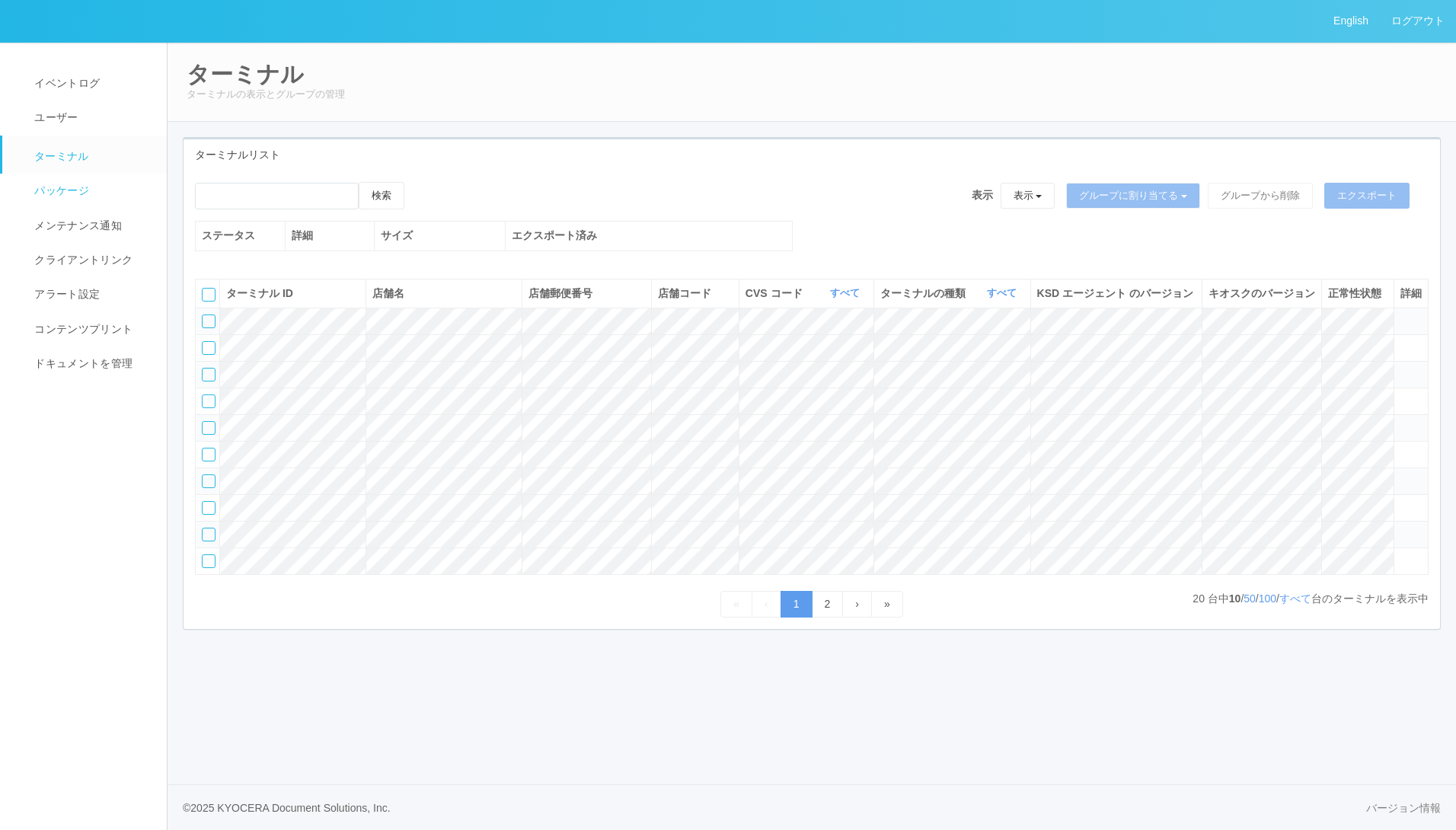
click at [62, 190] on span "パッケージ" at bounding box center [59, 190] width 58 height 12
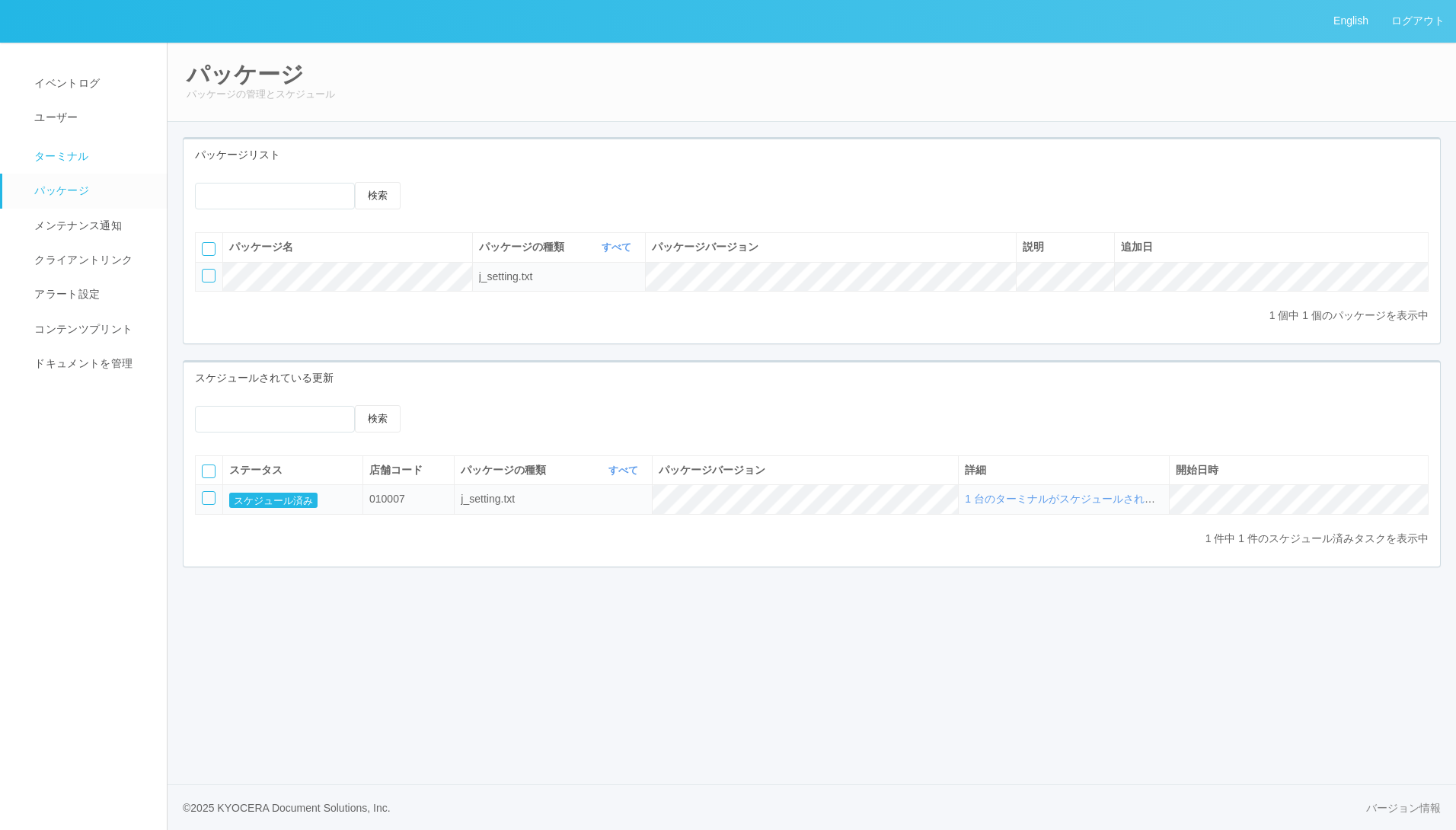
click at [84, 159] on span "ターミナル" at bounding box center [59, 156] width 58 height 12
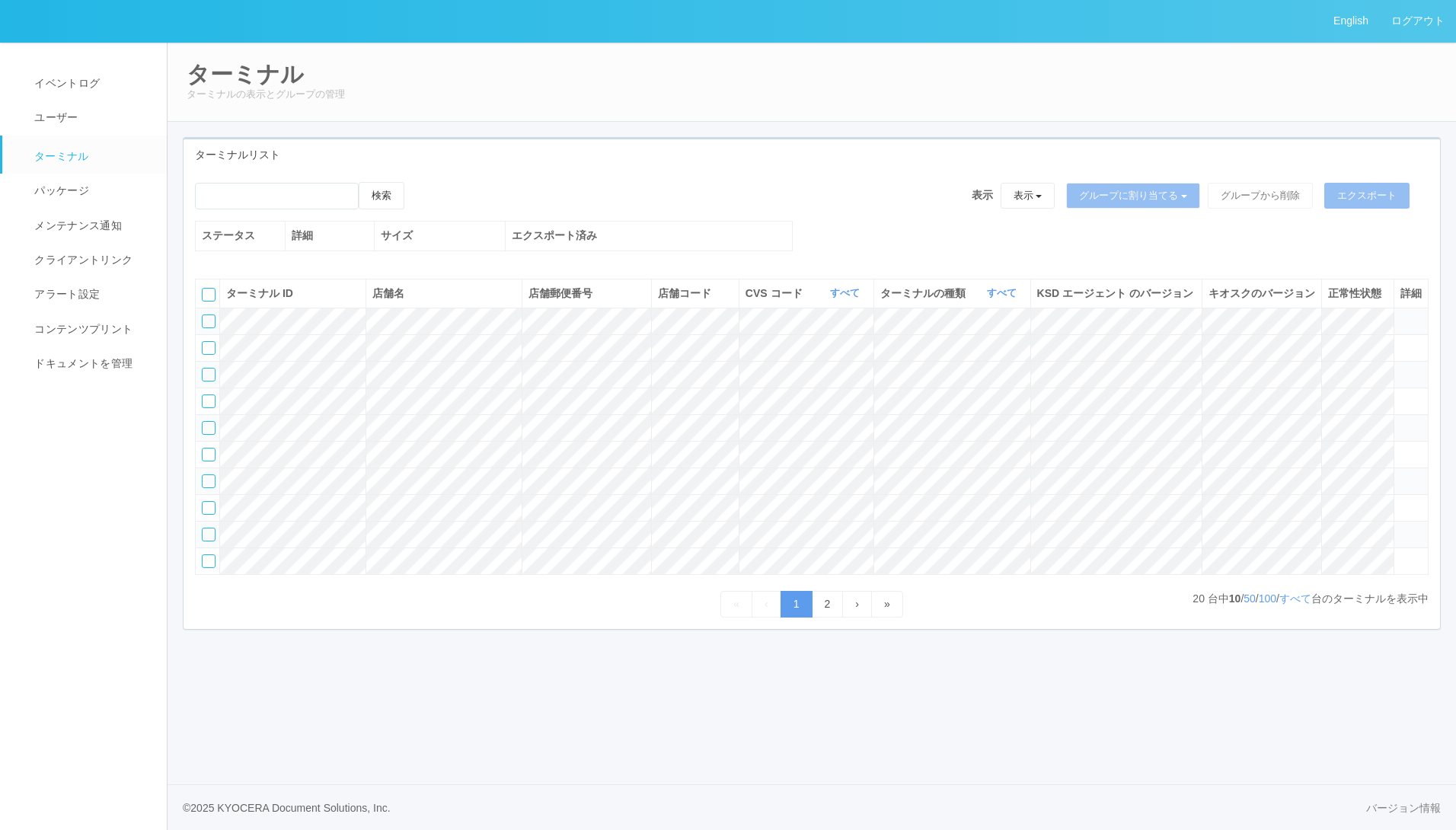
click at [1401, 527] on icon at bounding box center [1401, 527] width 0 height 0
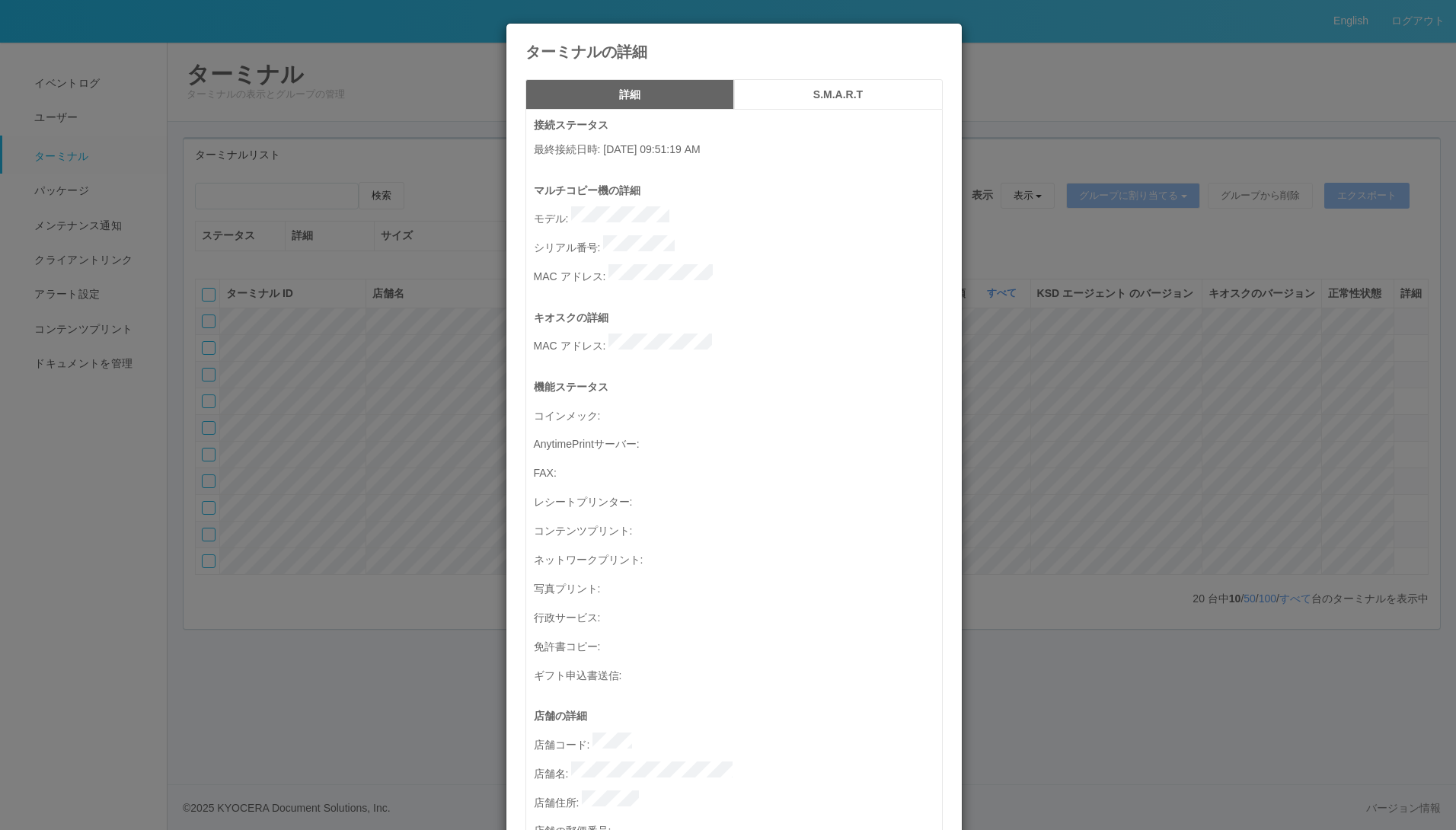
scroll to position [150, 0]
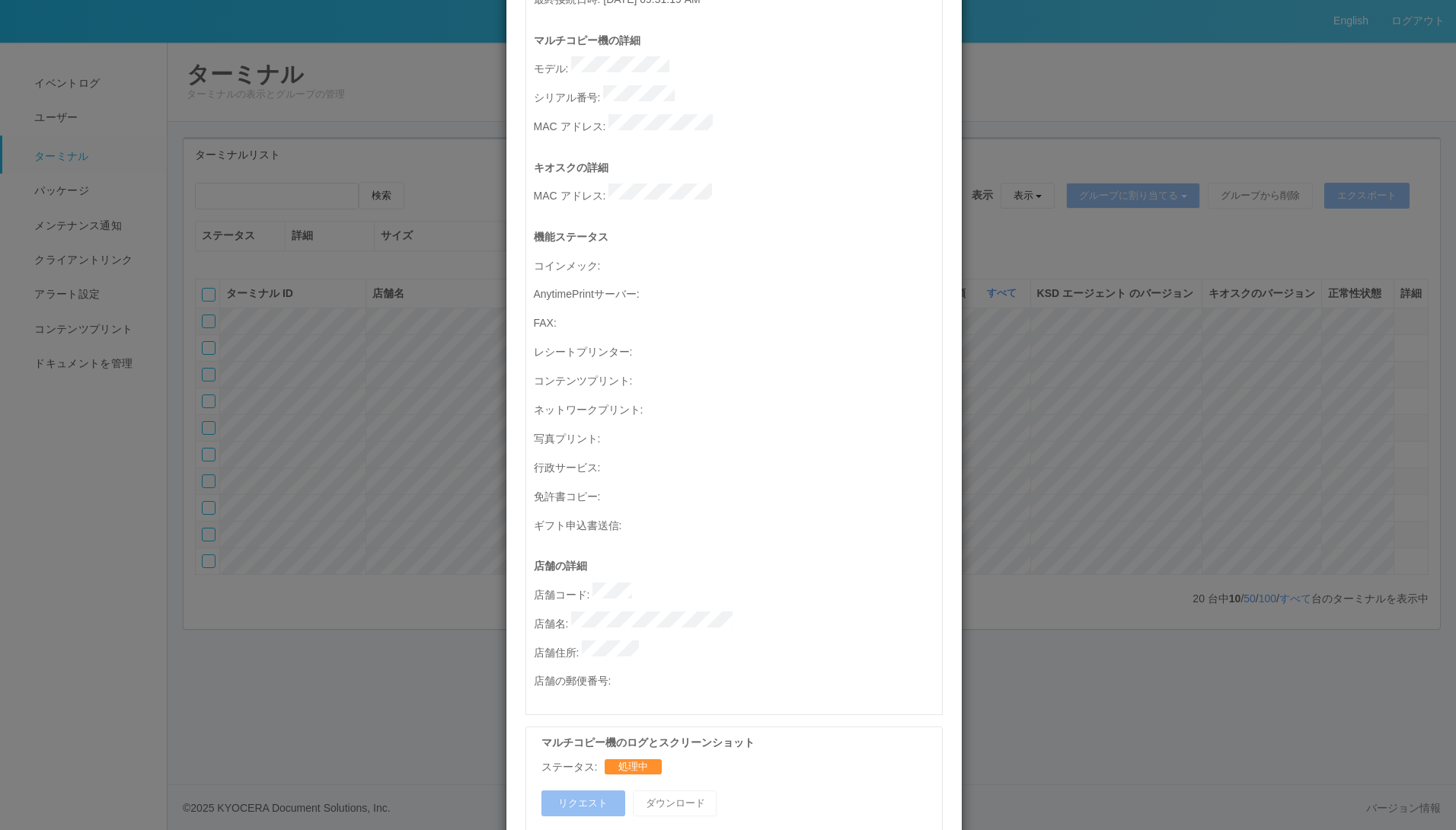
click at [1099, 158] on div "ターミナルの詳細 詳細 S.M.A.R.T 接続ステータス 最終接続日時 : [DATE] 09:51:19 AM マルチコピー機の詳細 モデル : シリアル…" at bounding box center [728, 415] width 1456 height 830
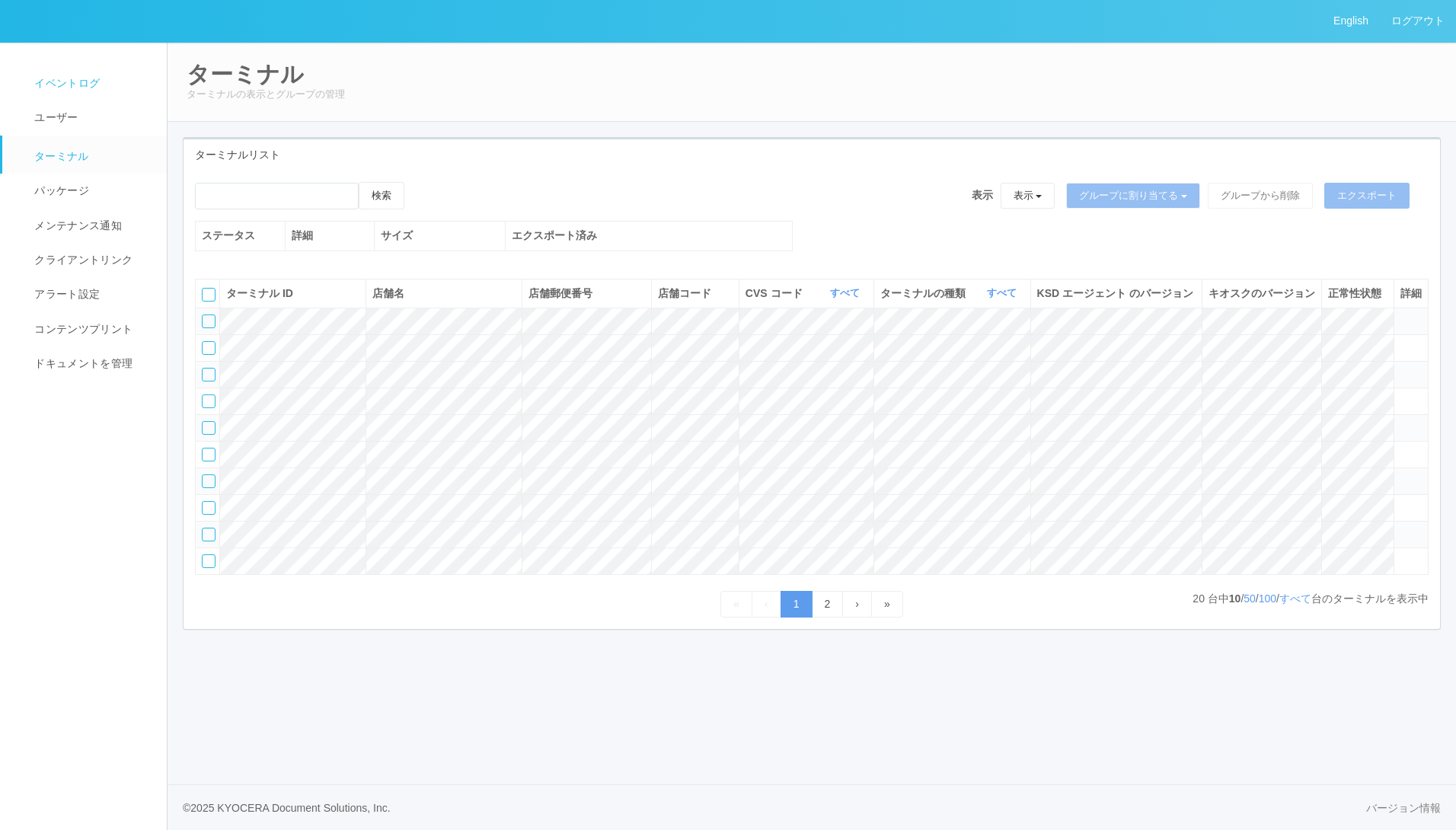
click at [59, 77] on span "イベントログ" at bounding box center [65, 83] width 69 height 12
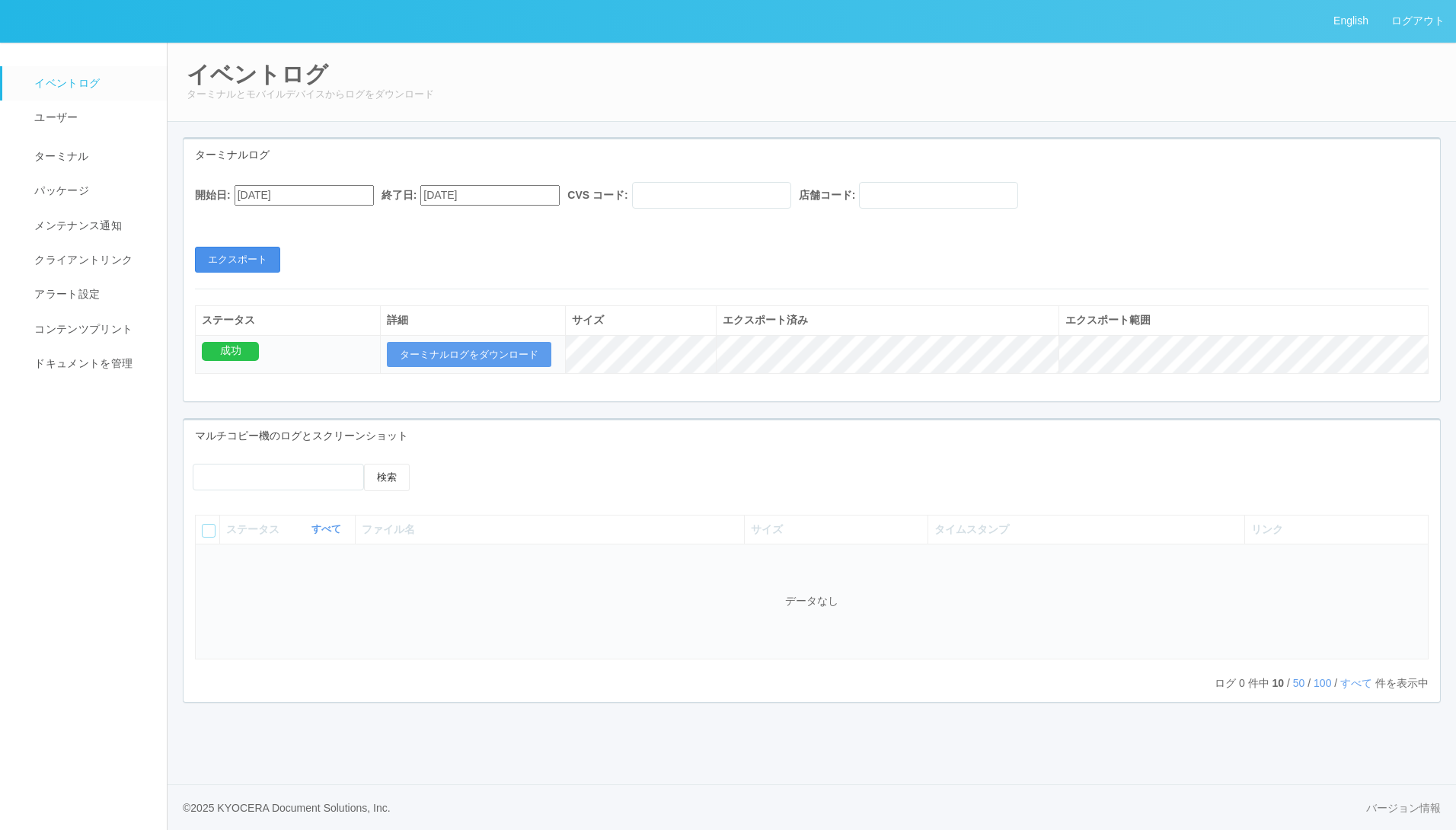
click at [223, 259] on button "エクスポート" at bounding box center [238, 259] width 85 height 26
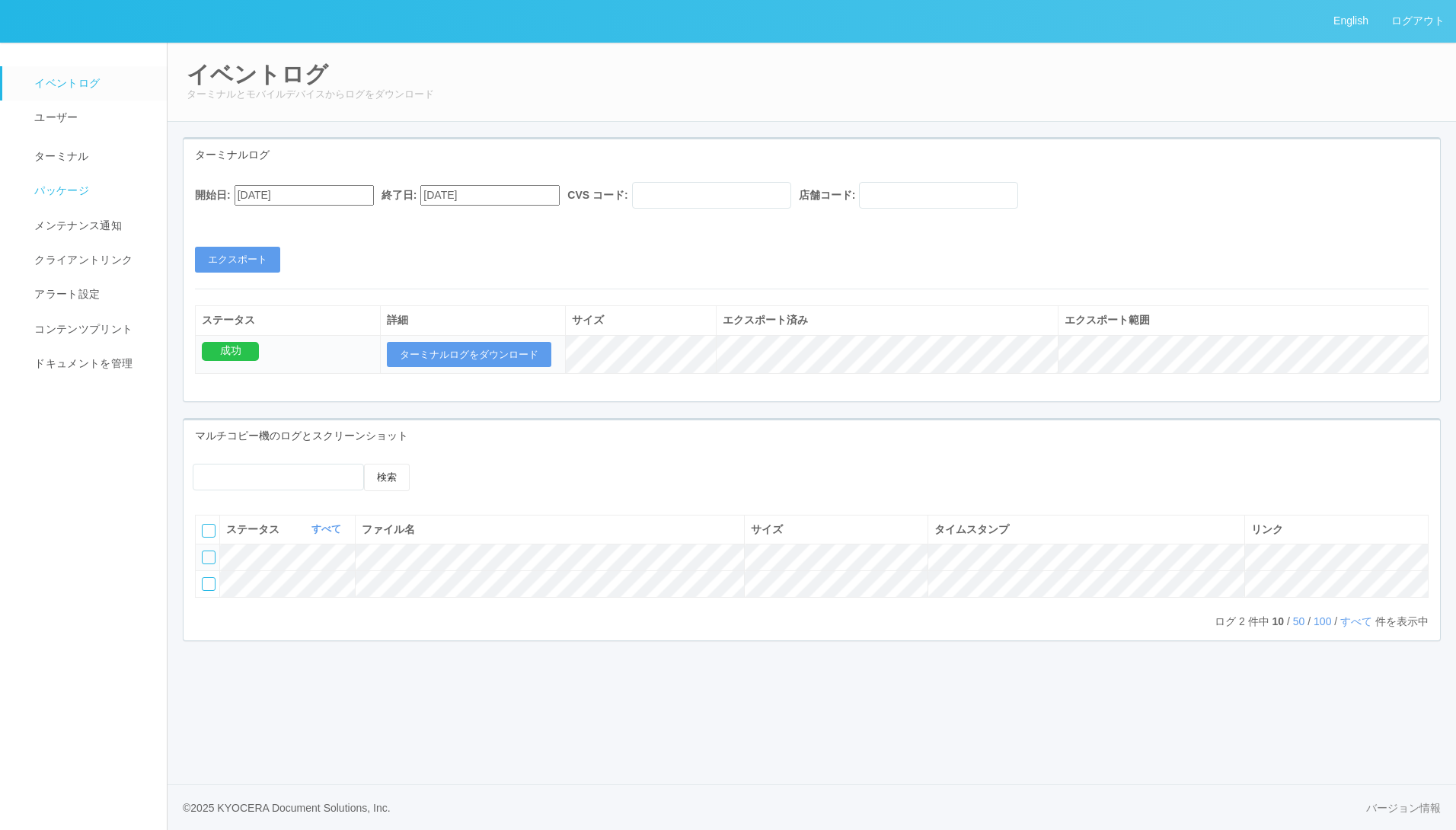
click at [64, 184] on span "パッケージ" at bounding box center [59, 190] width 58 height 12
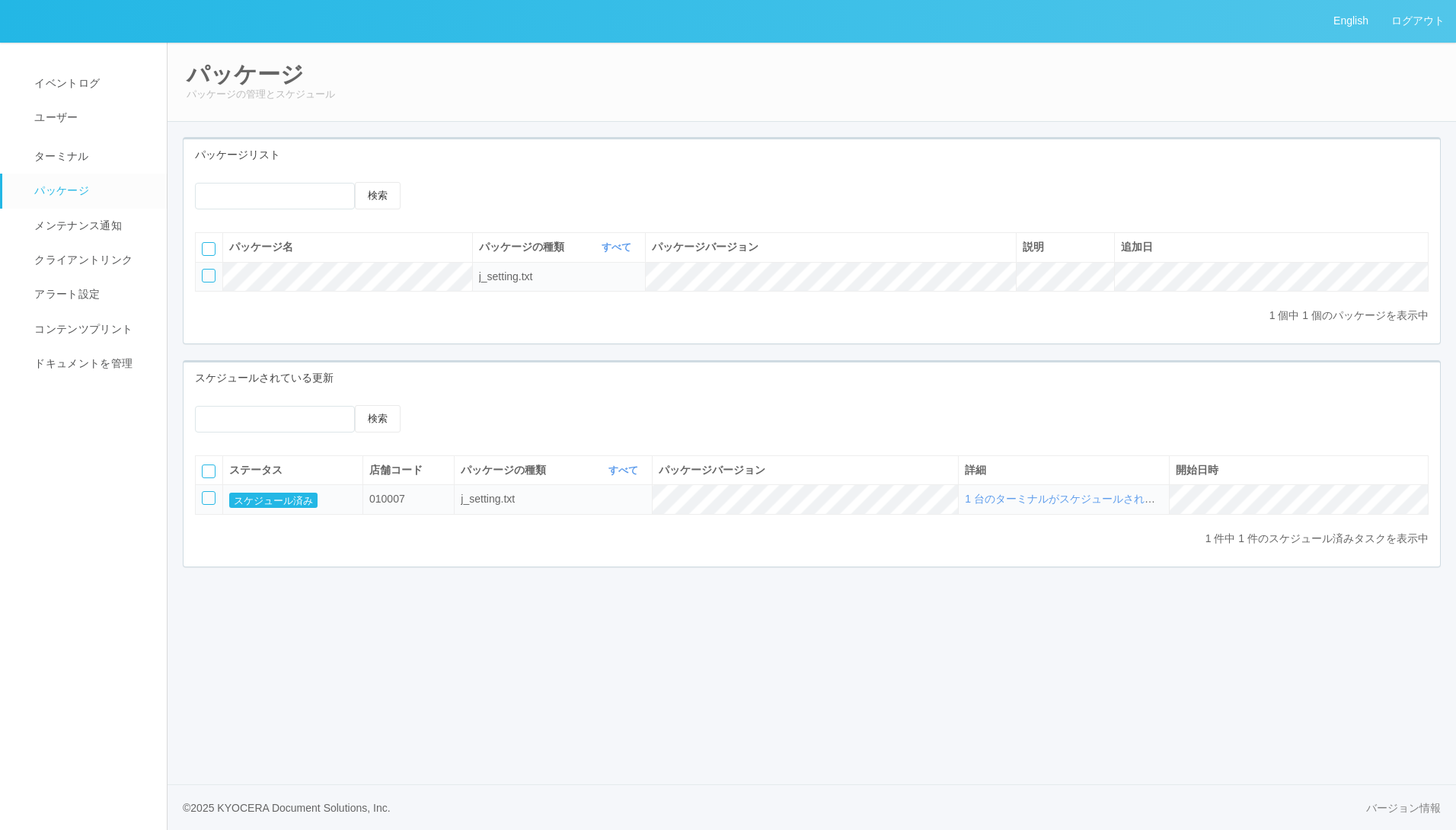
click at [207, 505] on div at bounding box center [209, 498] width 14 height 14
click at [446, 405] on icon at bounding box center [446, 405] width 0 height 0
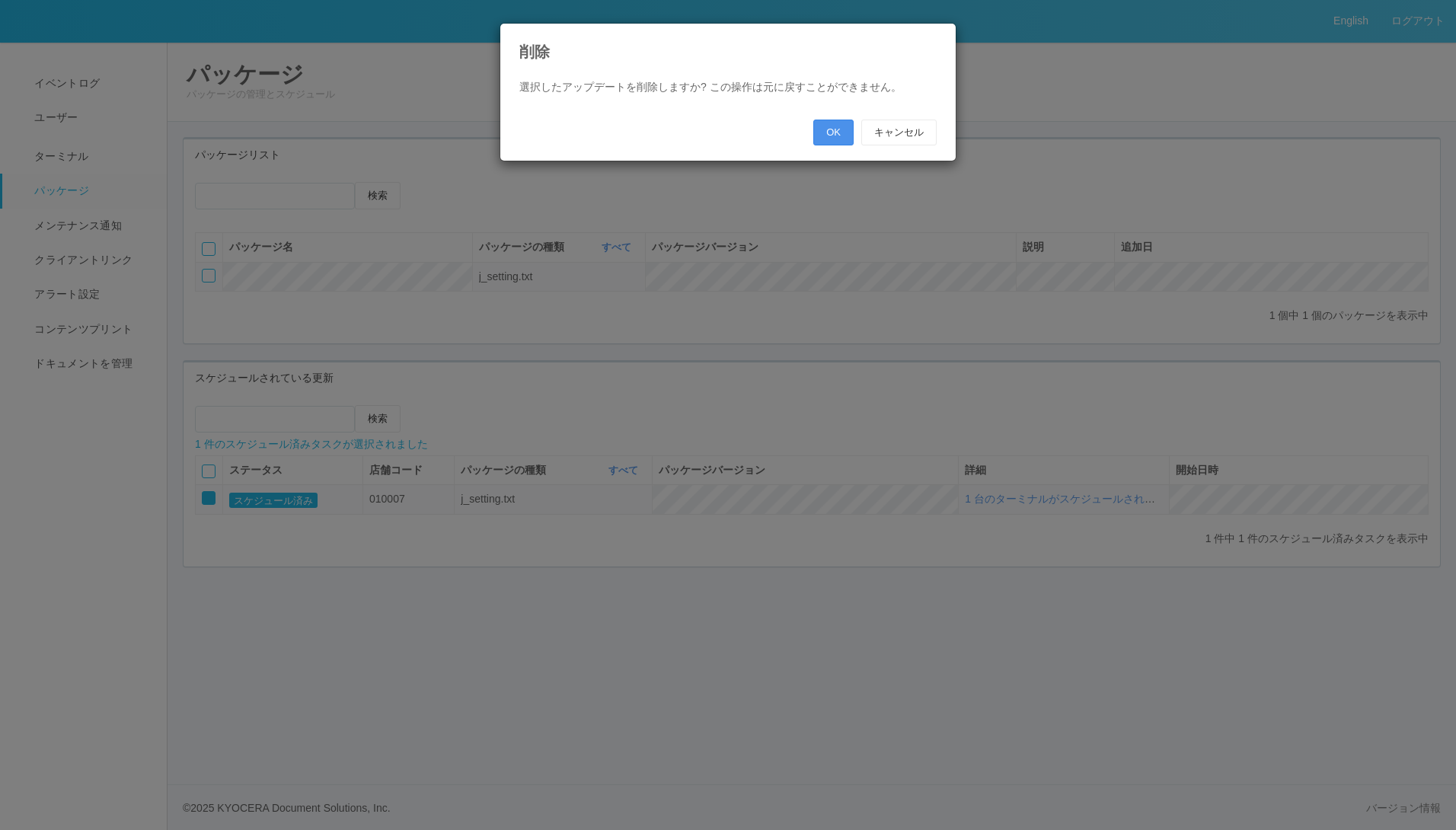
click at [824, 124] on button "OK" at bounding box center [833, 133] width 41 height 26
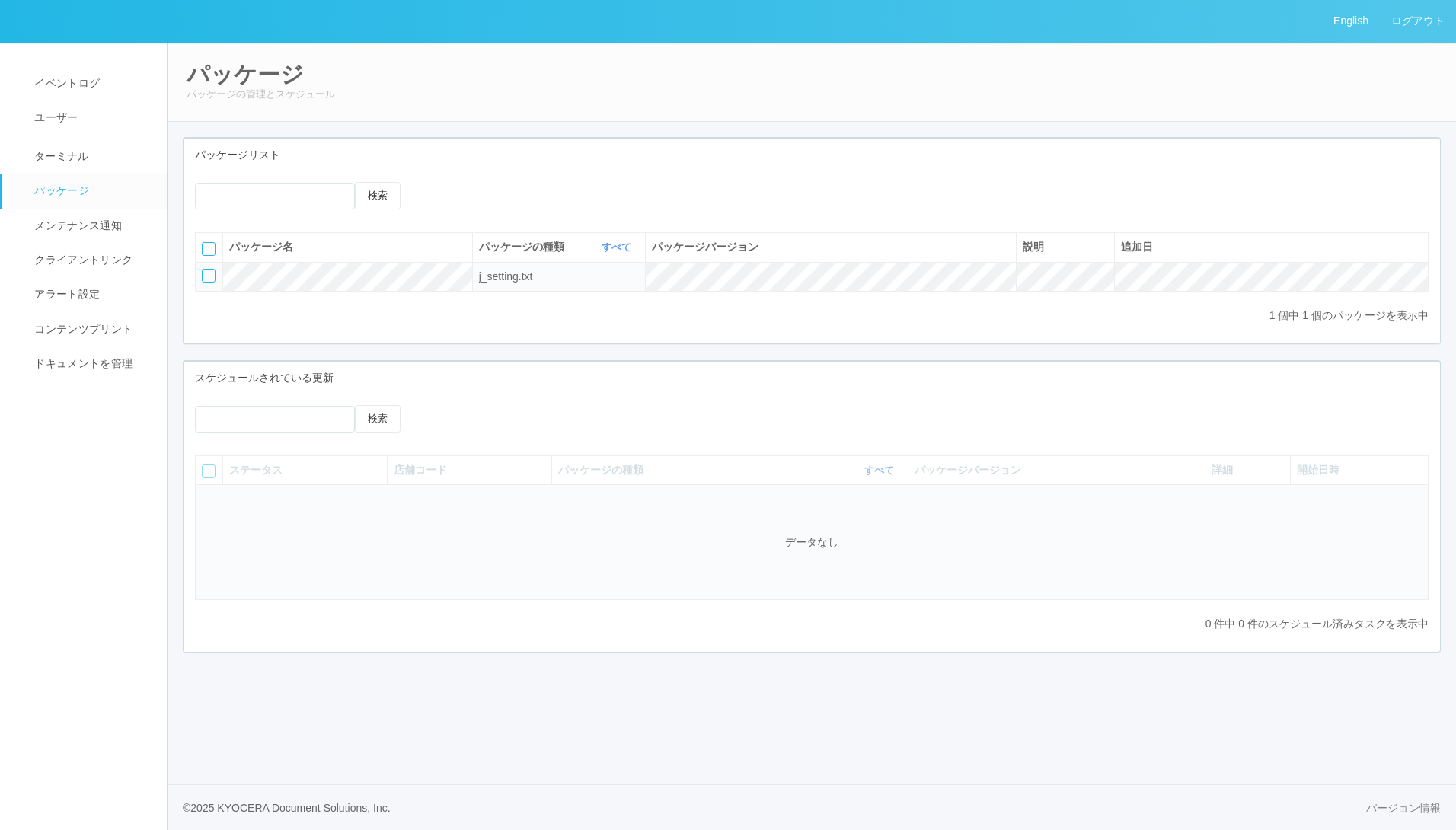
click at [209, 279] on div at bounding box center [209, 276] width 14 height 14
click at [457, 182] on icon at bounding box center [457, 182] width 0 height 0
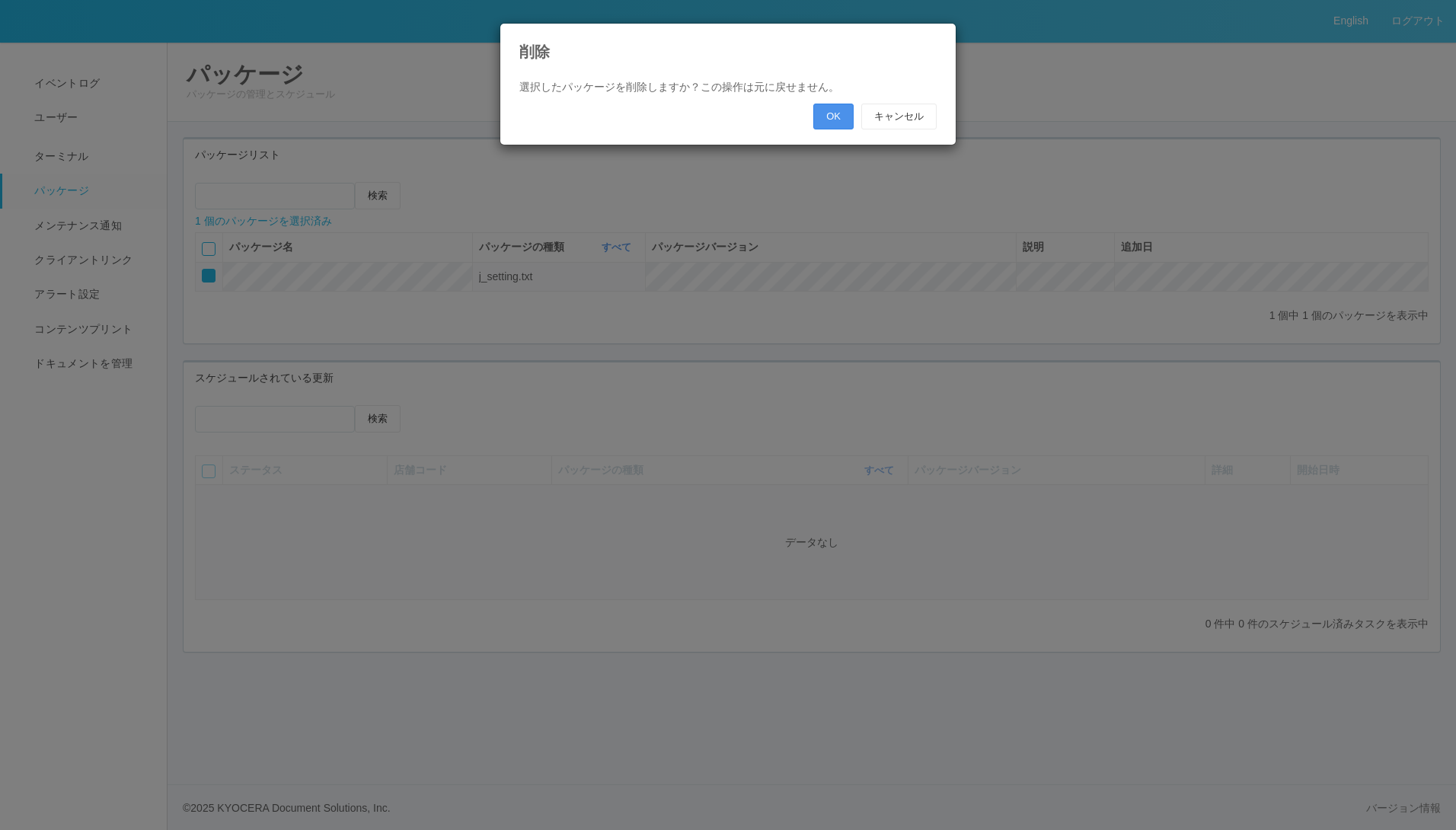
click at [827, 116] on button "OK" at bounding box center [833, 117] width 41 height 26
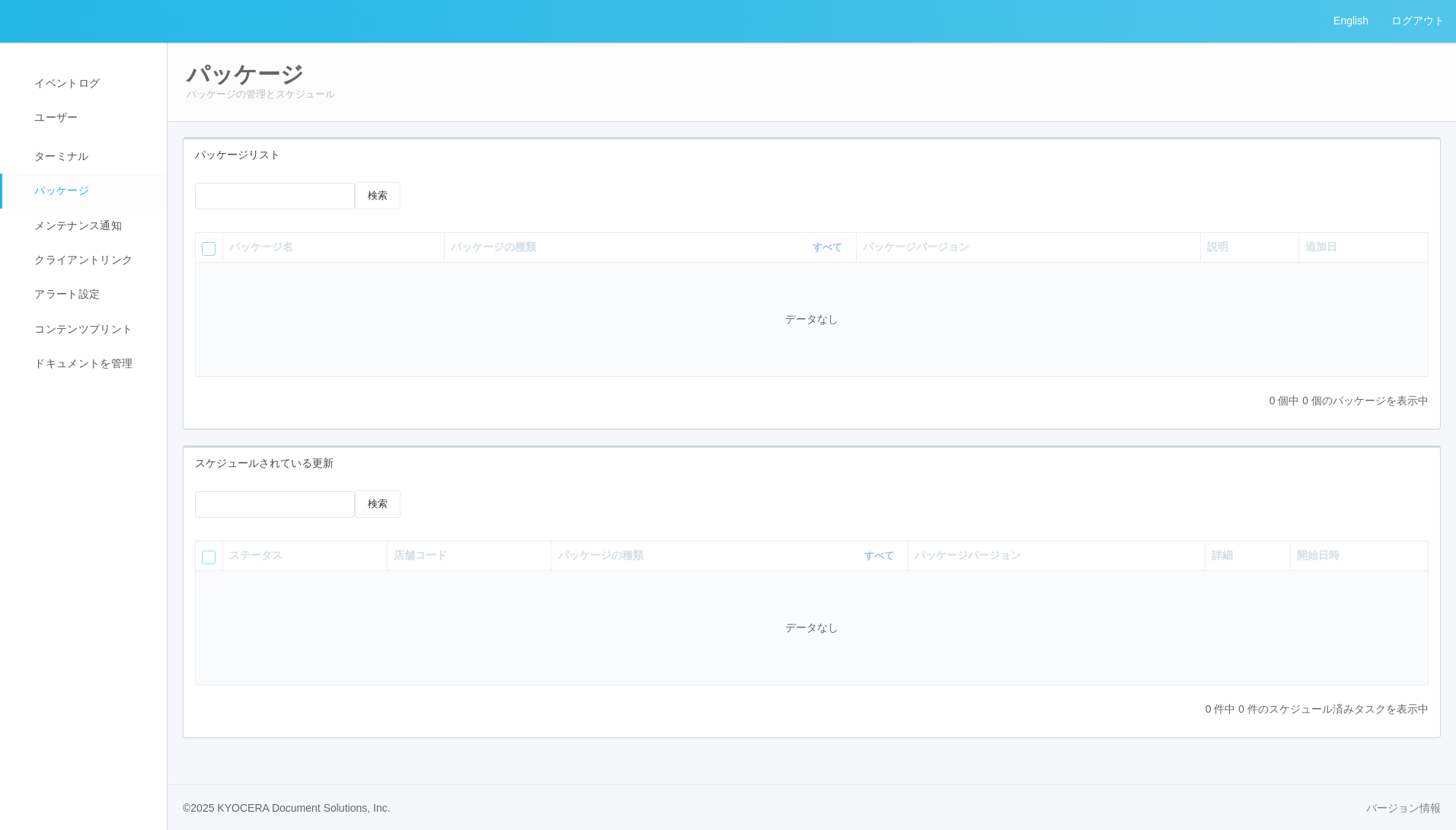
click at [435, 182] on icon at bounding box center [435, 182] width 0 height 0
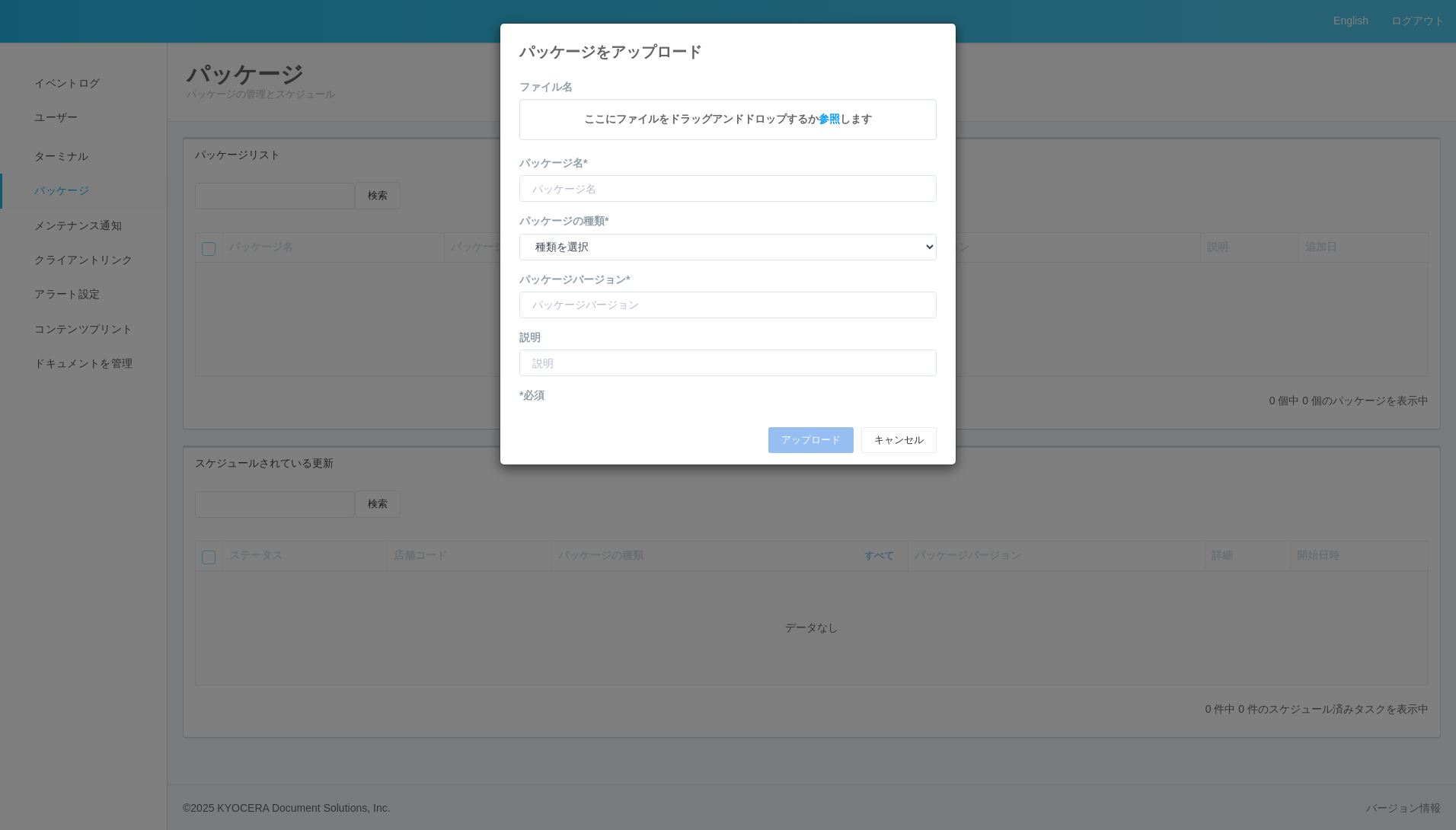
click at [936, 35] on icon at bounding box center [936, 35] width 0 height 0
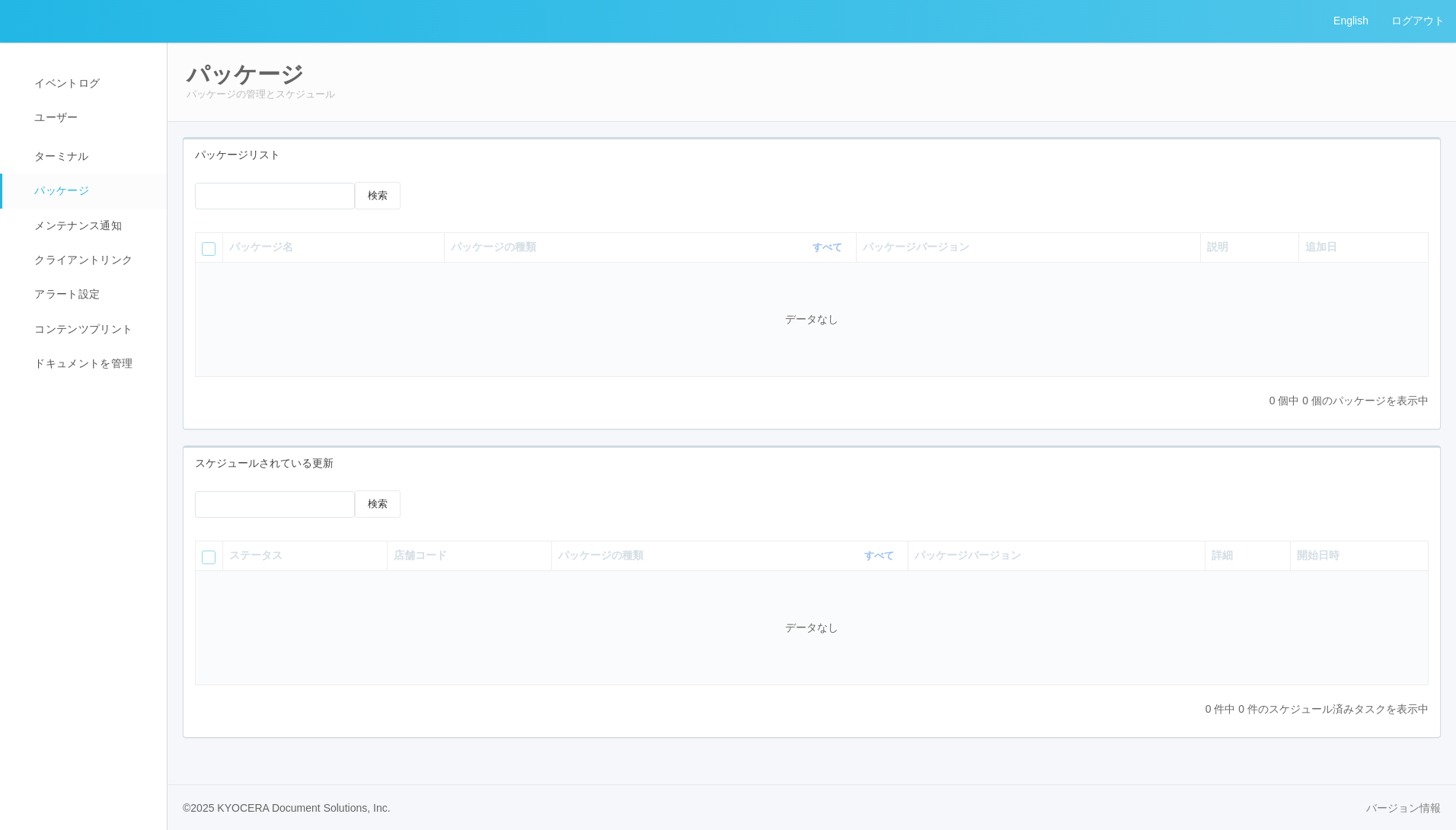
click at [435, 182] on icon at bounding box center [435, 182] width 0 height 0
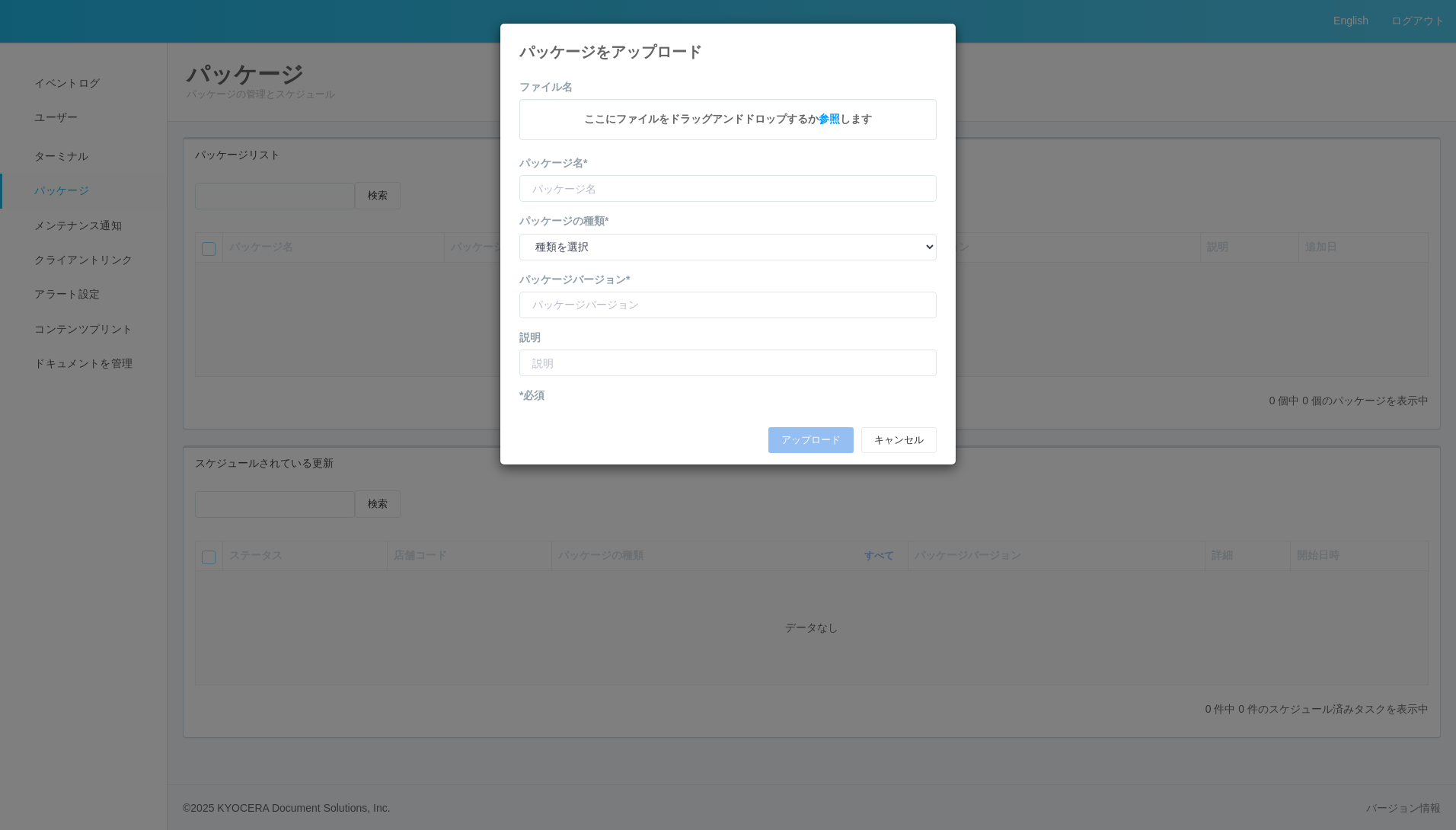
click at [936, 35] on icon at bounding box center [936, 35] width 0 height 0
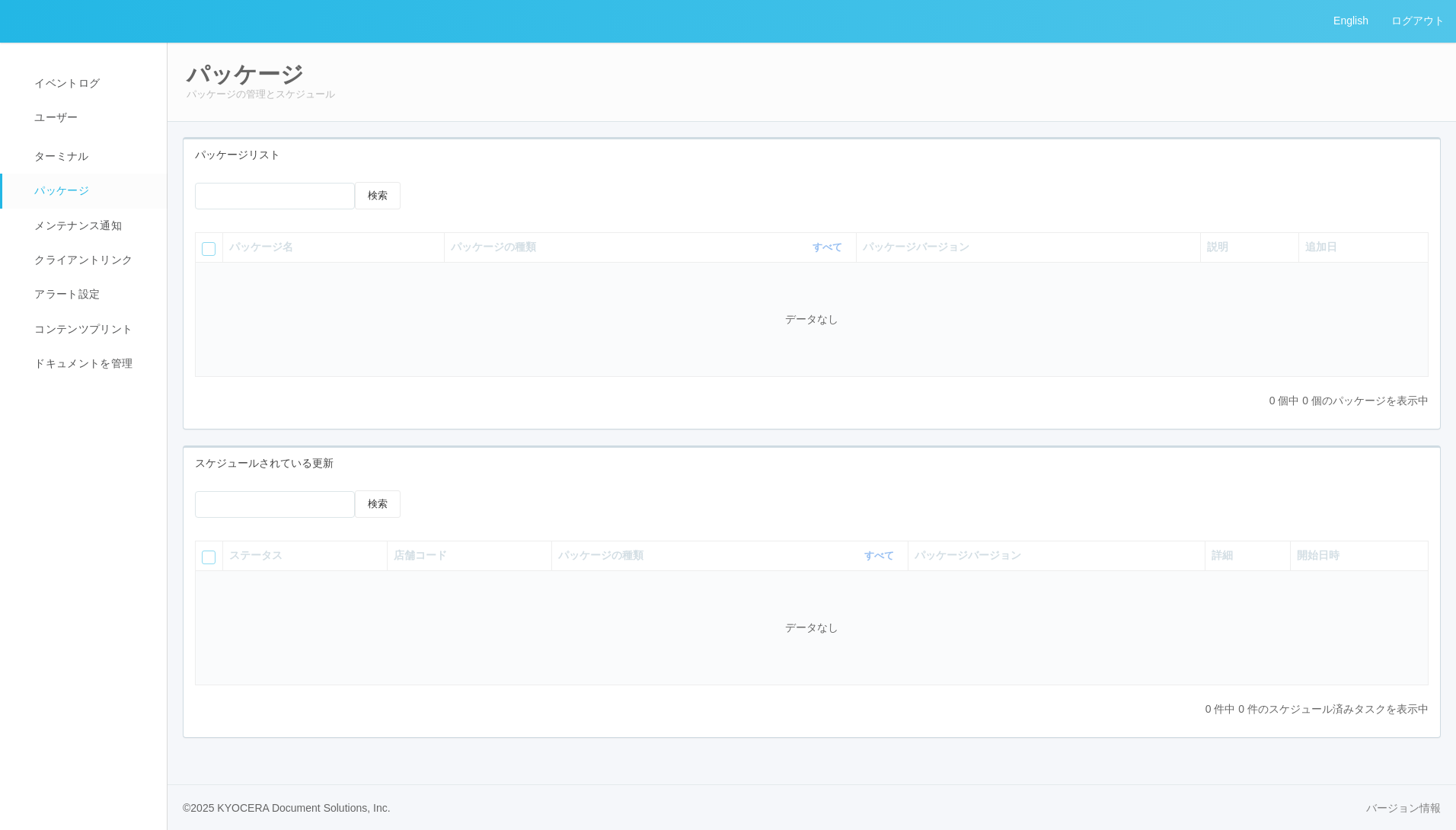
click at [435, 182] on icon at bounding box center [435, 182] width 0 height 0
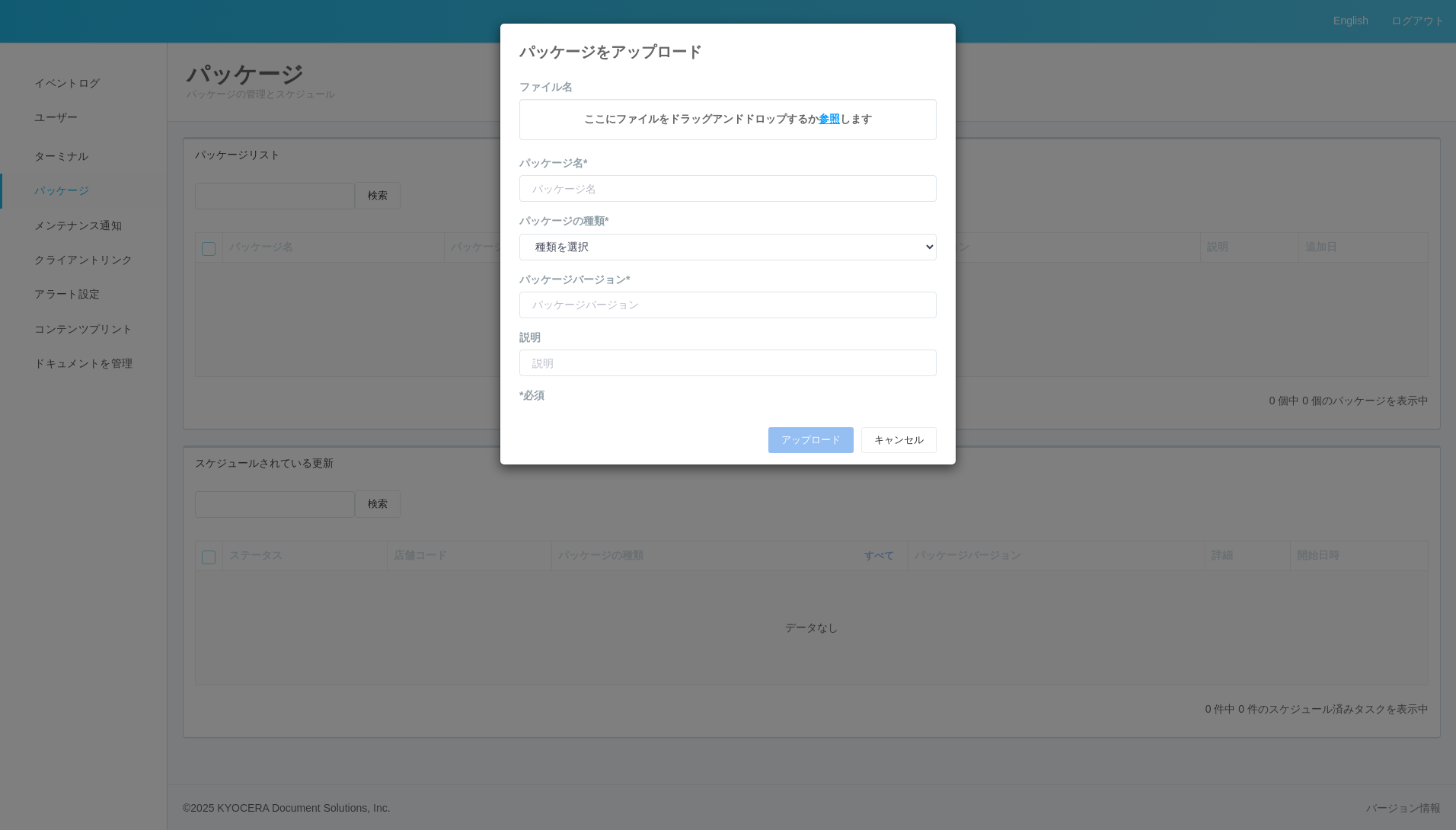
click at [833, 114] on span "参照" at bounding box center [829, 119] width 22 height 12
type input "CVSApp"
type input "2.1.5195"
click at [699, 241] on select "種類を選択 キオスク KSD エージェント j_setting.txt" at bounding box center [728, 248] width 418 height 27
select select "Kiosk"
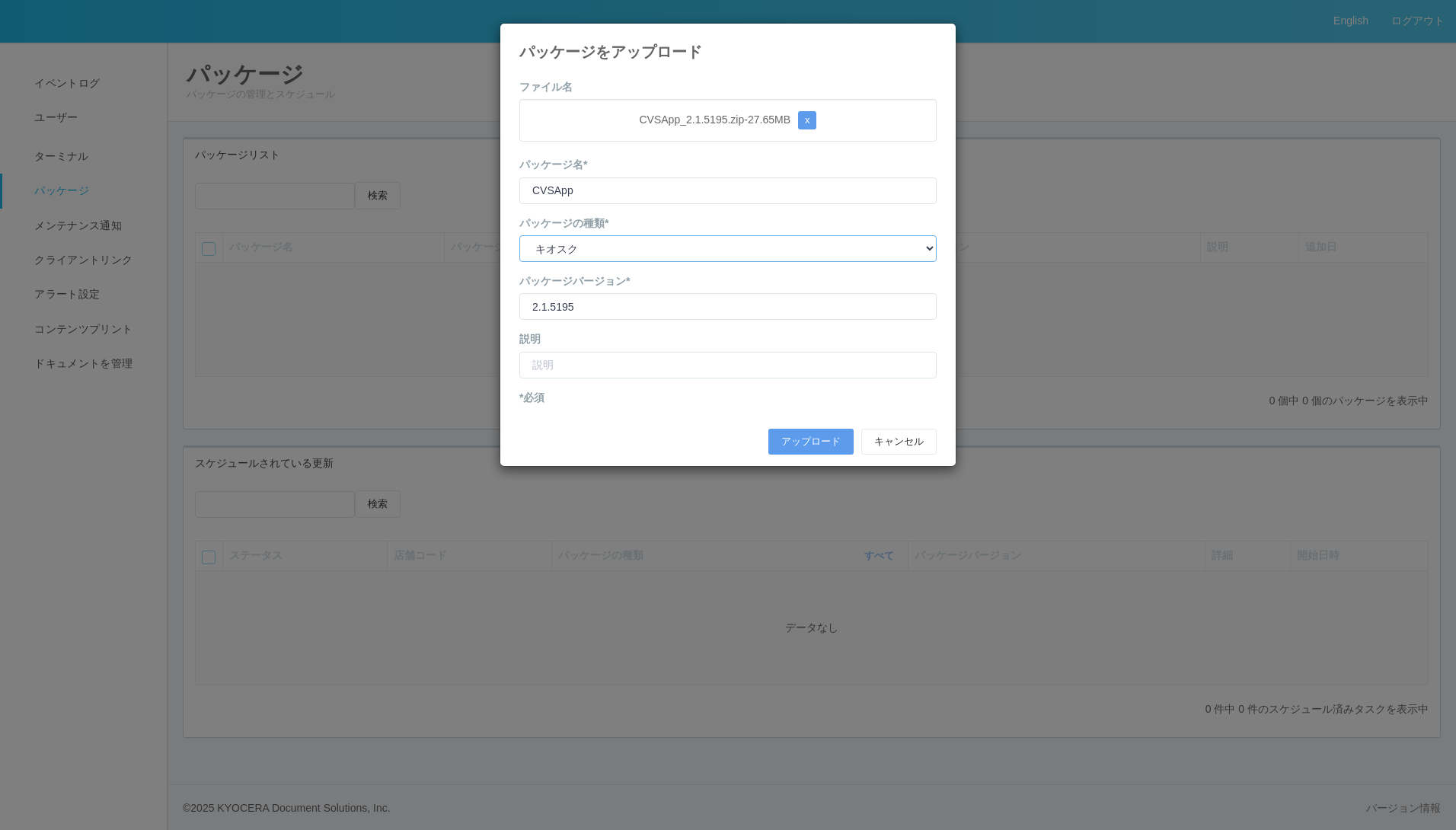
click at [520, 235] on select "種類を選択 キオスク KSD エージェント j_setting.txt" at bounding box center [728, 248] width 418 height 27
click at [666, 358] on input "text" at bounding box center [728, 364] width 418 height 27
click at [670, 360] on input "text" at bounding box center [728, 364] width 418 height 27
click at [825, 442] on button "アップロード" at bounding box center [811, 441] width 85 height 26
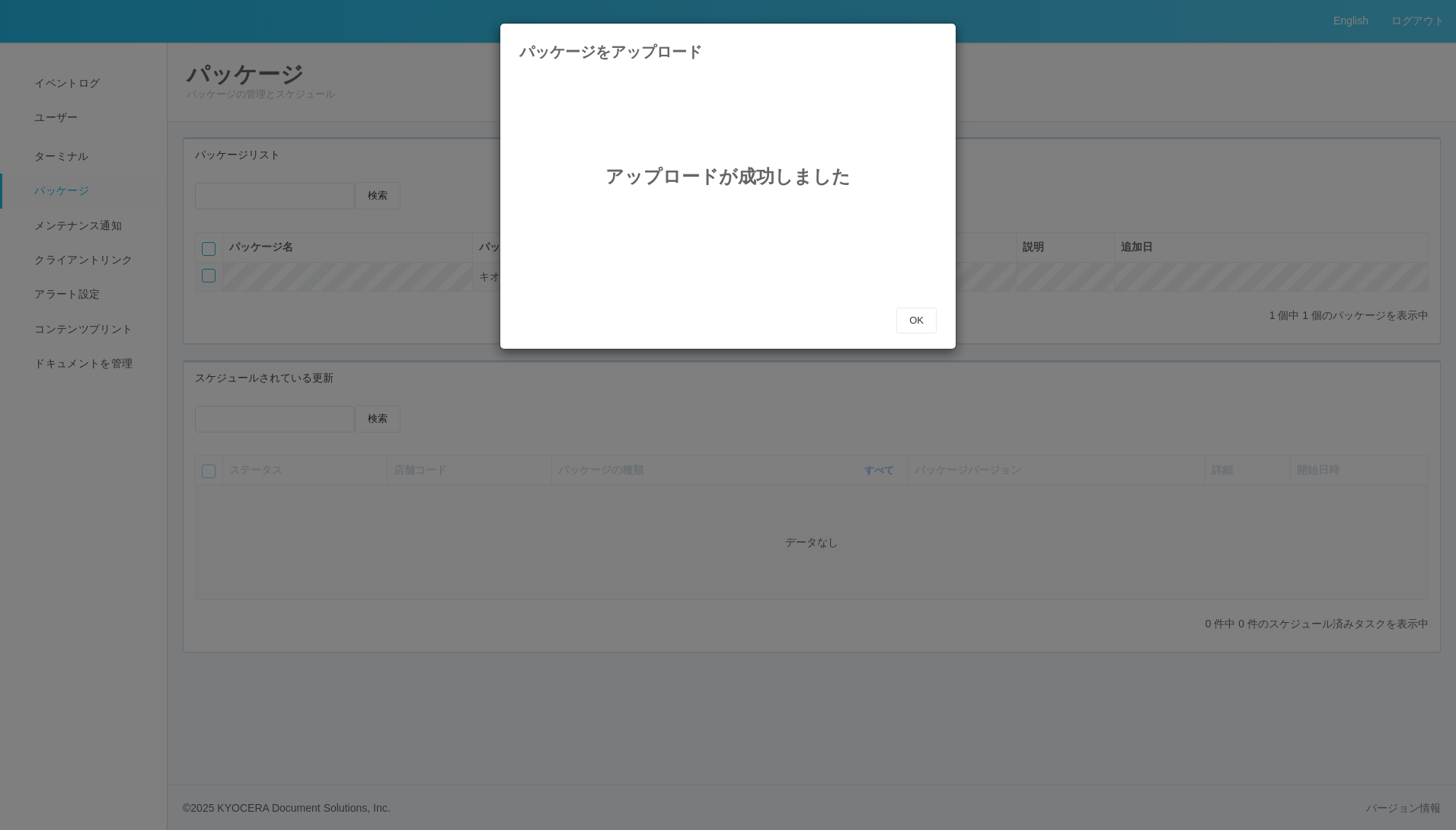
click at [936, 35] on icon at bounding box center [936, 35] width 0 height 0
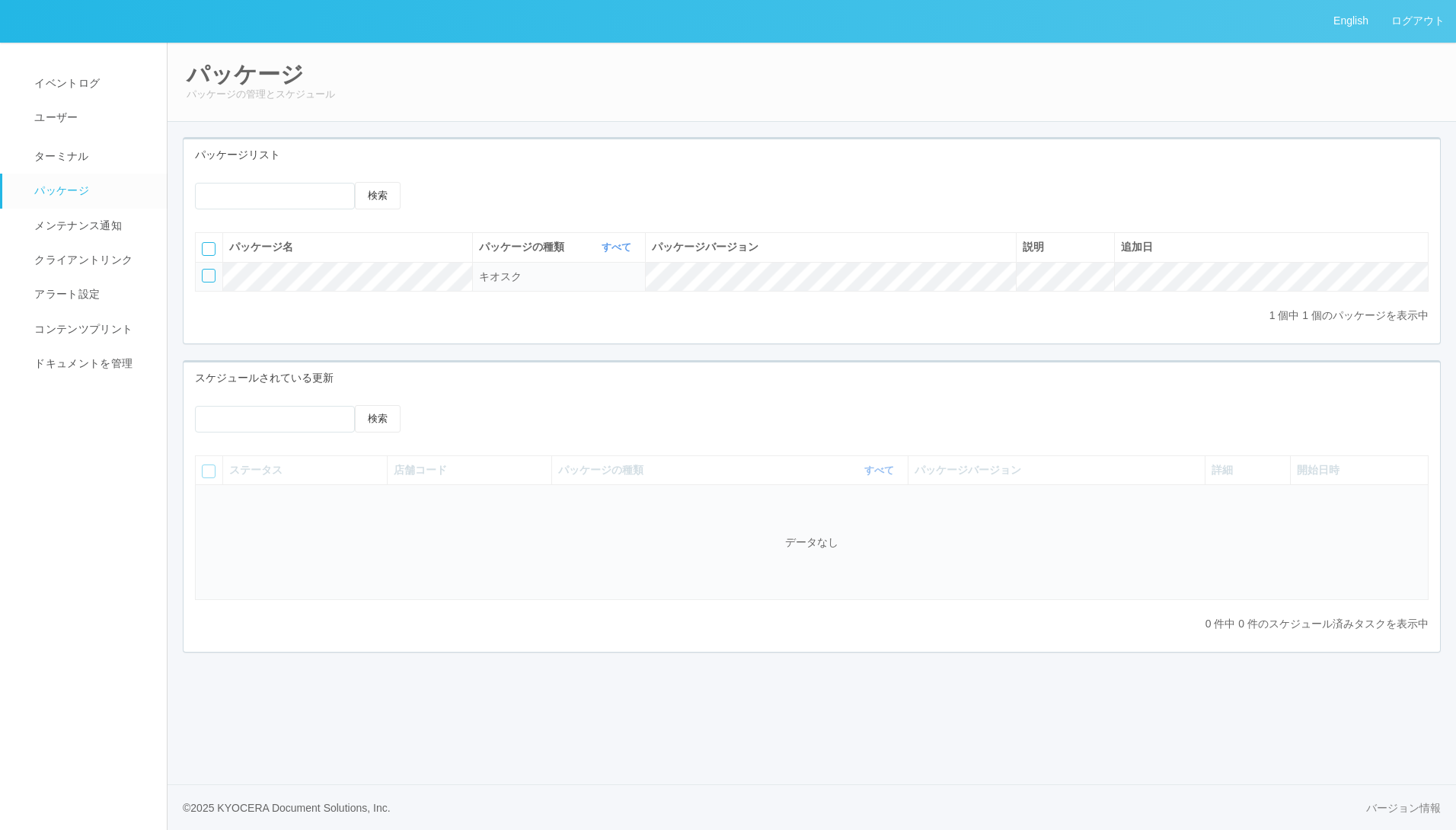
click at [435, 182] on icon at bounding box center [435, 182] width 0 height 0
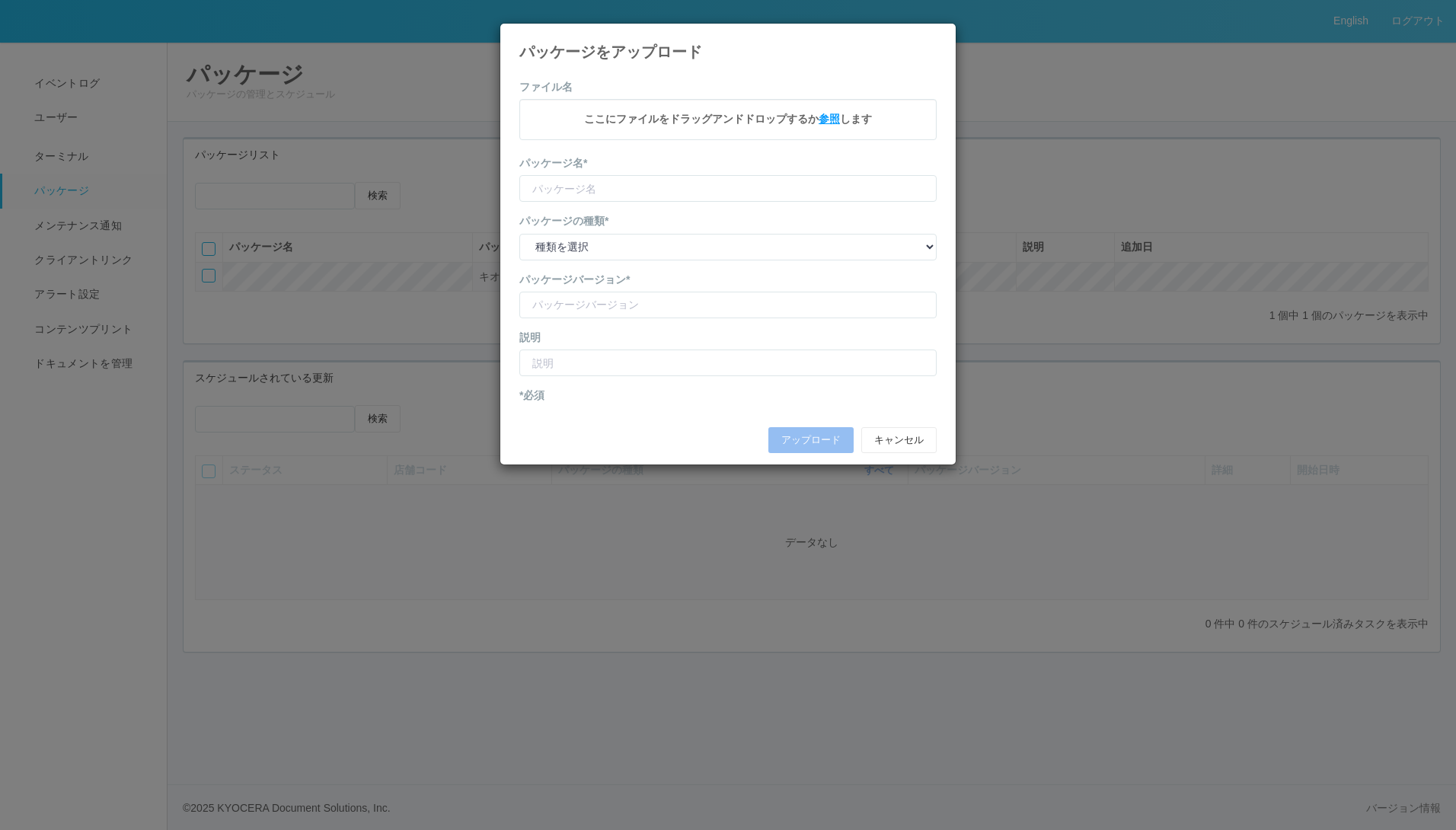
click at [834, 120] on span "参照" at bounding box center [829, 119] width 22 height 12
type input "CVSApp"
type input "2.1.5166"
click at [794, 436] on button "アップロード" at bounding box center [811, 441] width 85 height 26
click at [697, 243] on select "種類を選択 キオスク KSD エージェント j_setting.txt" at bounding box center [728, 248] width 418 height 27
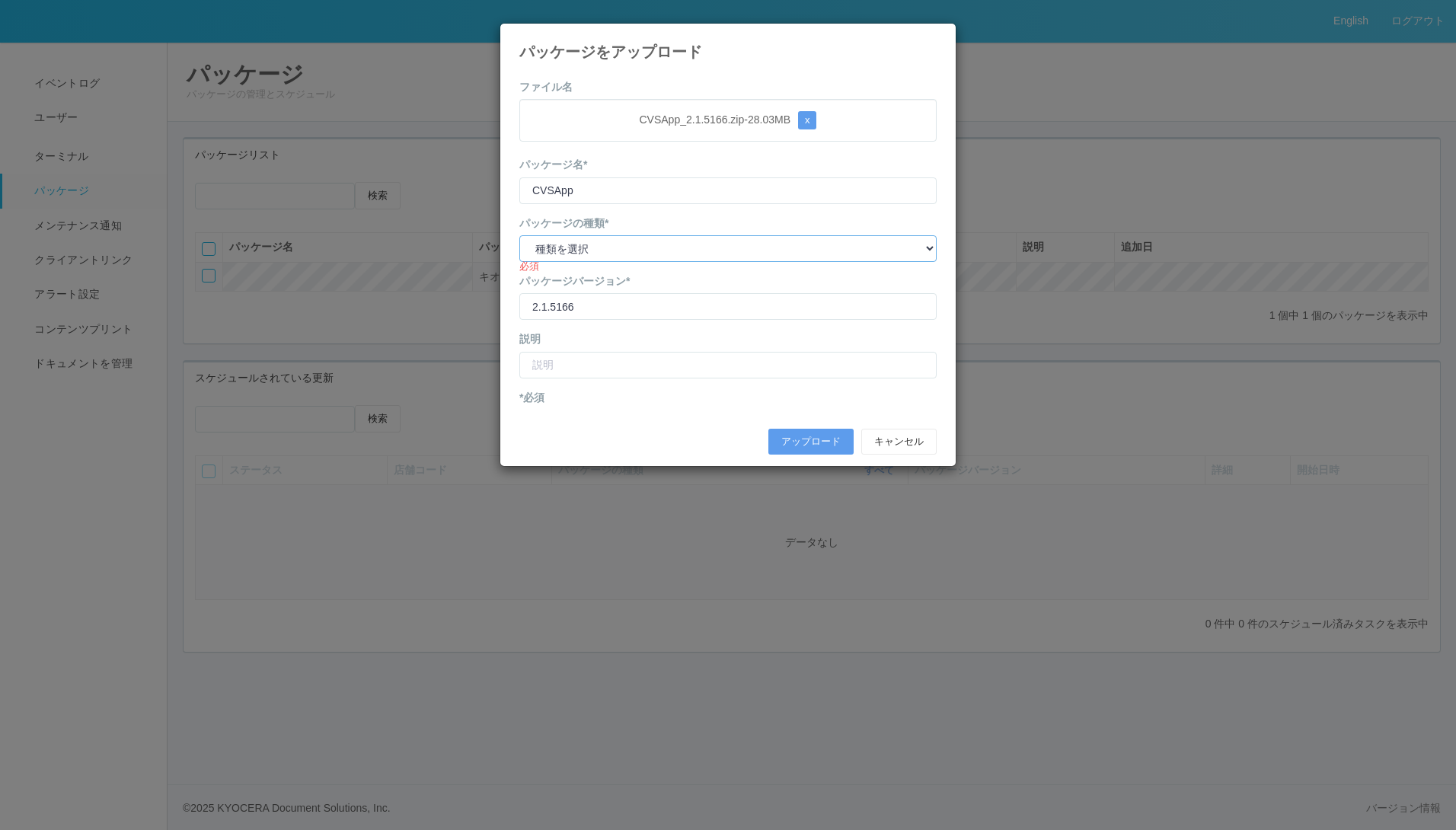
select select "Kiosk"
click at [520, 235] on select "種類を選択 キオスク KSD エージェント j_setting.txt" at bounding box center [728, 248] width 418 height 27
click at [800, 437] on button "アップロード" at bounding box center [811, 441] width 85 height 26
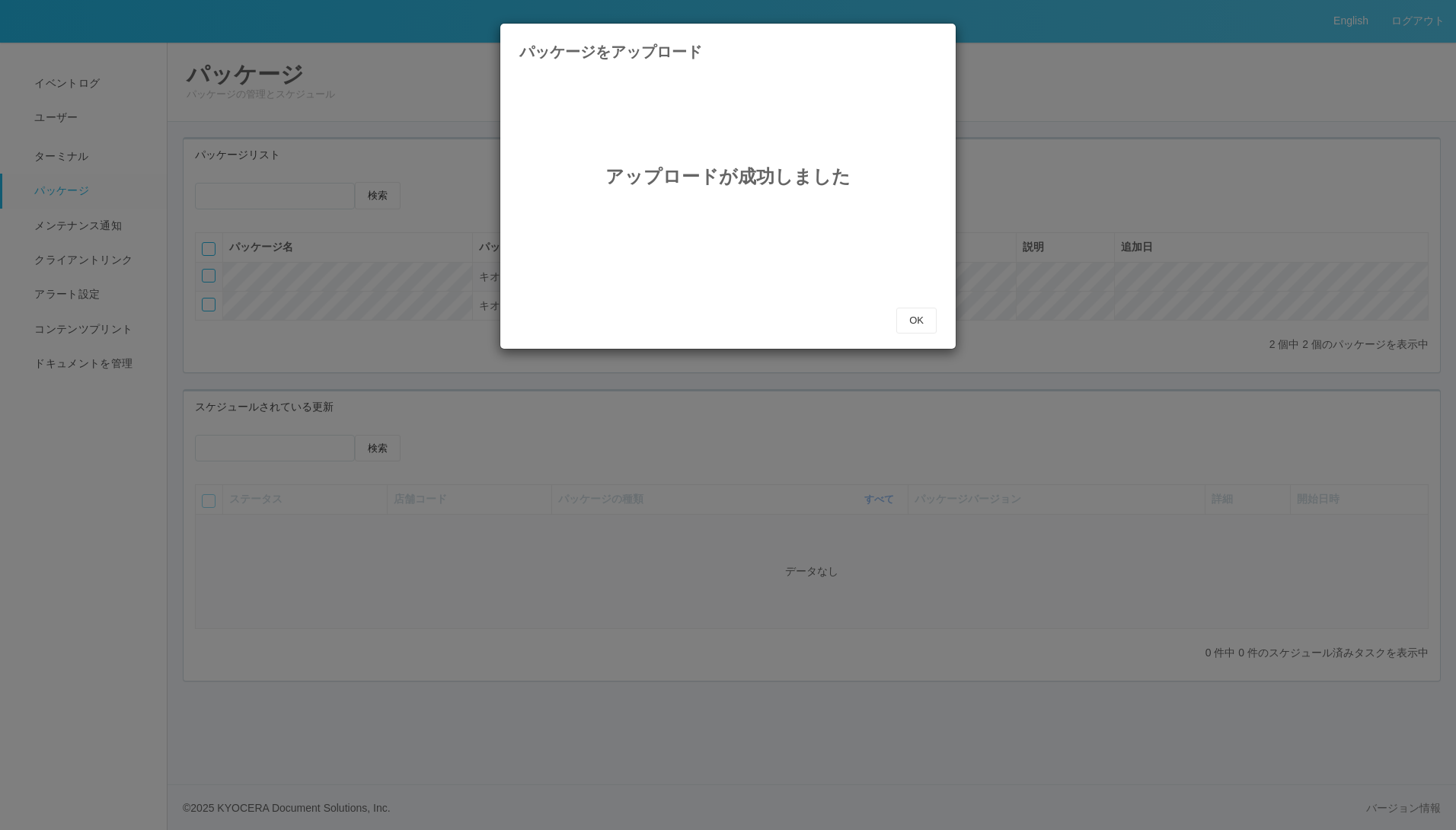
click at [921, 47] on h4 "パッケージをアップロード" at bounding box center [728, 51] width 418 height 17
click at [939, 40] on div "パッケージをアップロード" at bounding box center [728, 42] width 455 height 37
click at [936, 35] on icon at bounding box center [936, 35] width 0 height 0
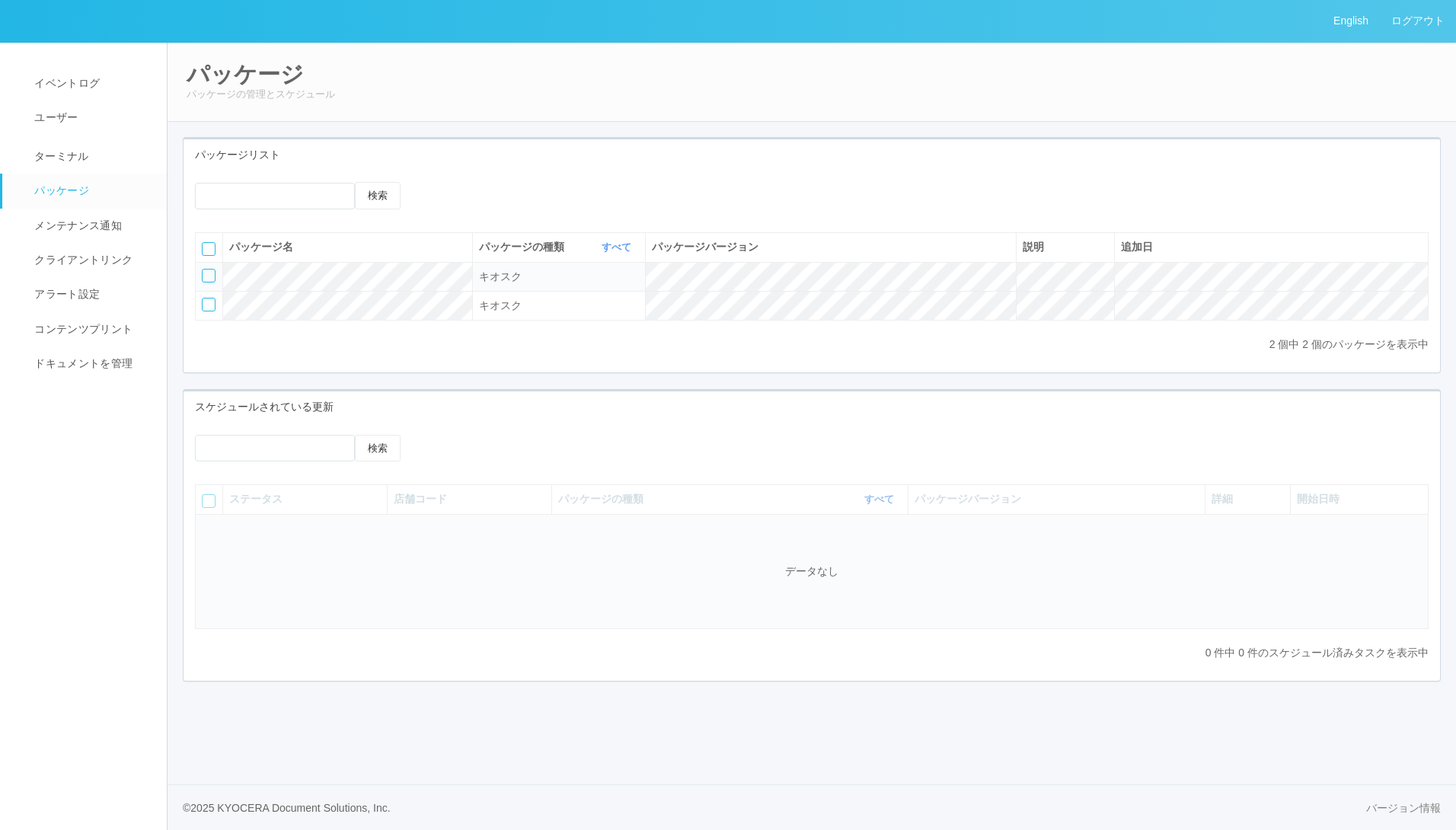
click at [435, 182] on icon at bounding box center [435, 182] width 0 height 0
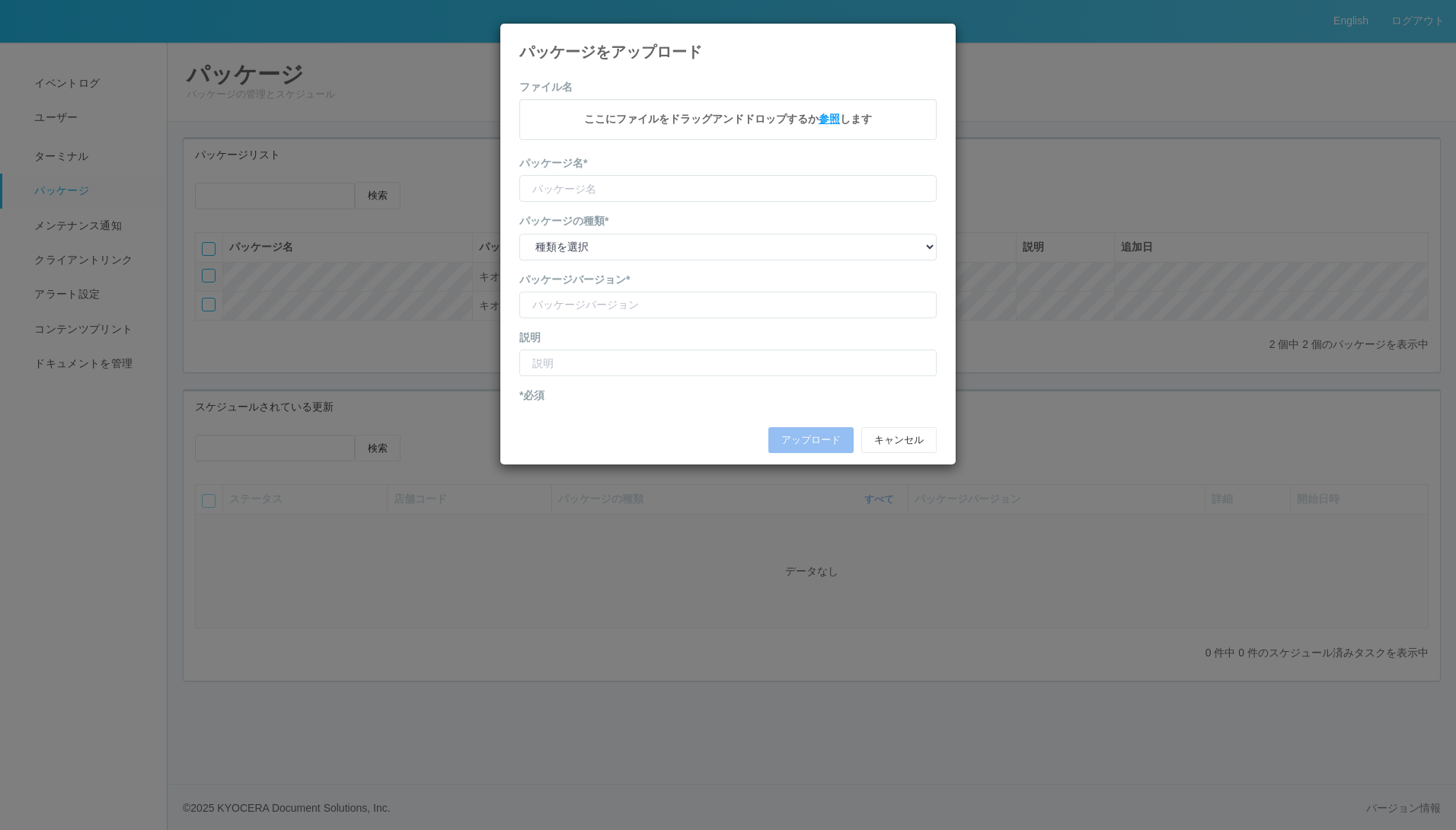
click at [829, 121] on span "参照" at bounding box center [829, 119] width 22 height 12
type input "KSDagentSvc"
type input "1.3.4214.25"
click at [634, 241] on select "種類を選択 キオスク KSD エージェント j_setting.txt" at bounding box center [728, 248] width 418 height 27
select select "KSDAgent"
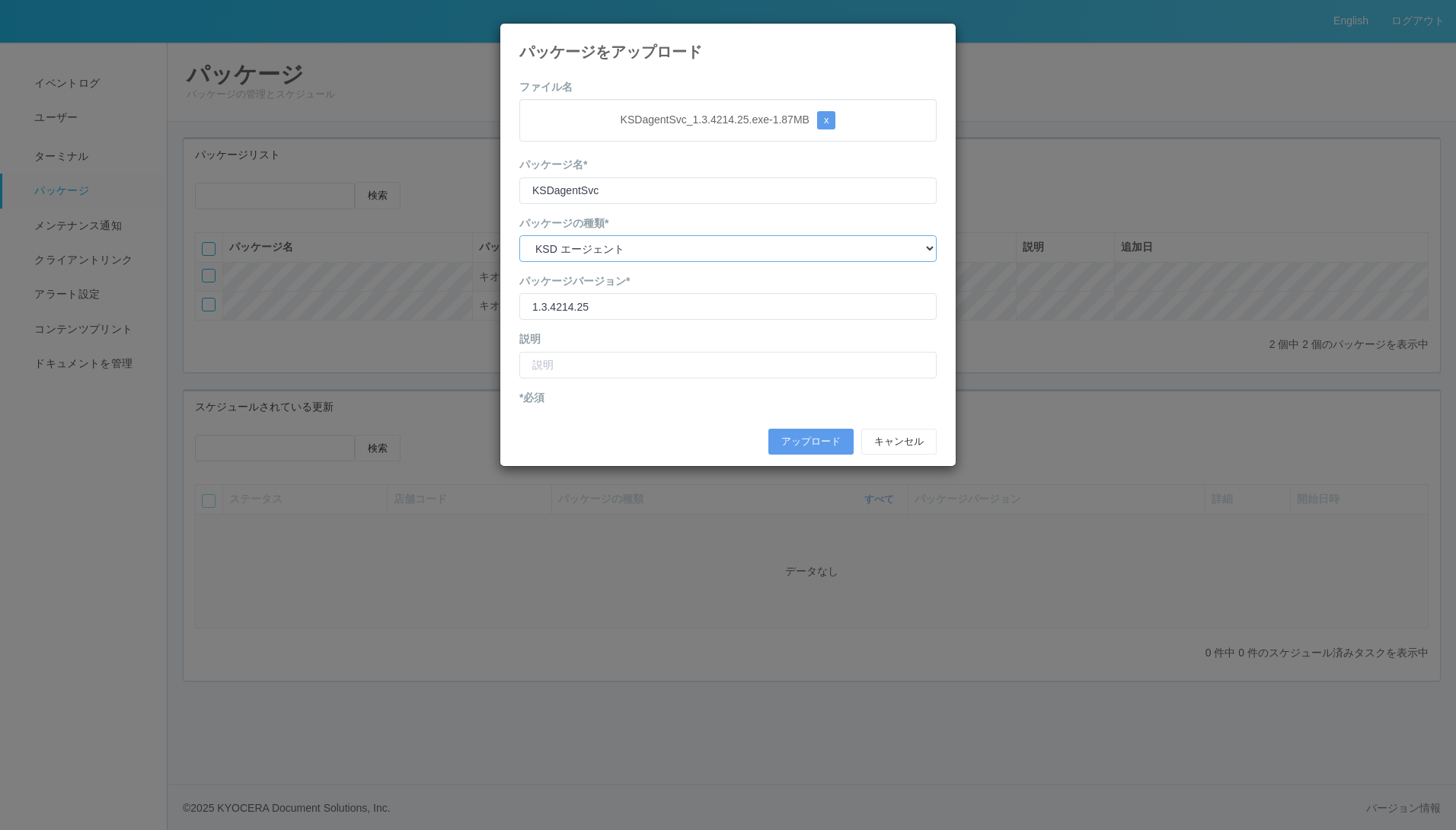
click at [520, 235] on select "種類を選択 キオスク KSD エージェント j_setting.txt" at bounding box center [728, 248] width 418 height 27
click at [811, 436] on button "アップロード" at bounding box center [811, 441] width 85 height 26
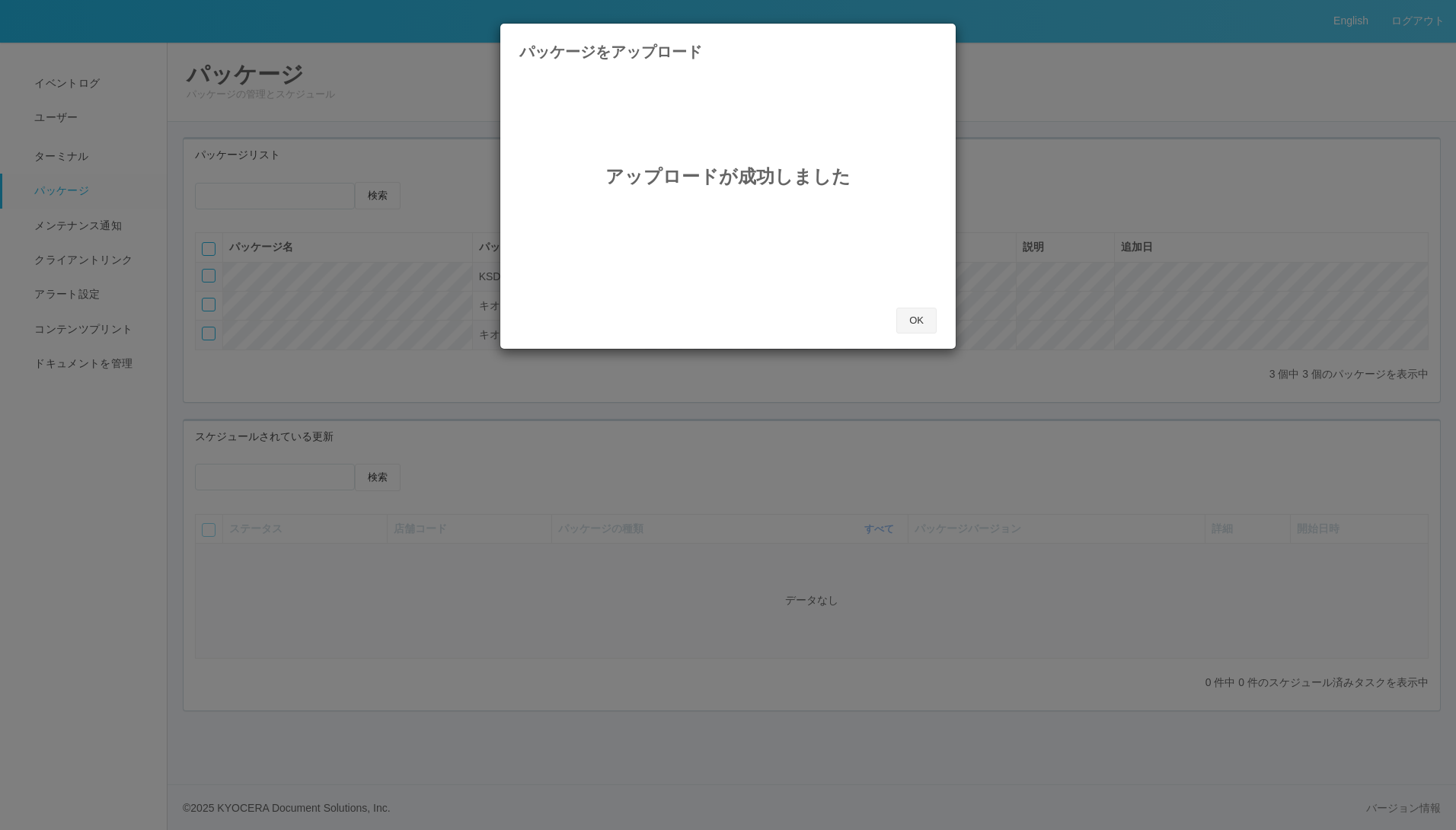
click at [918, 314] on button "OK" at bounding box center [917, 321] width 41 height 26
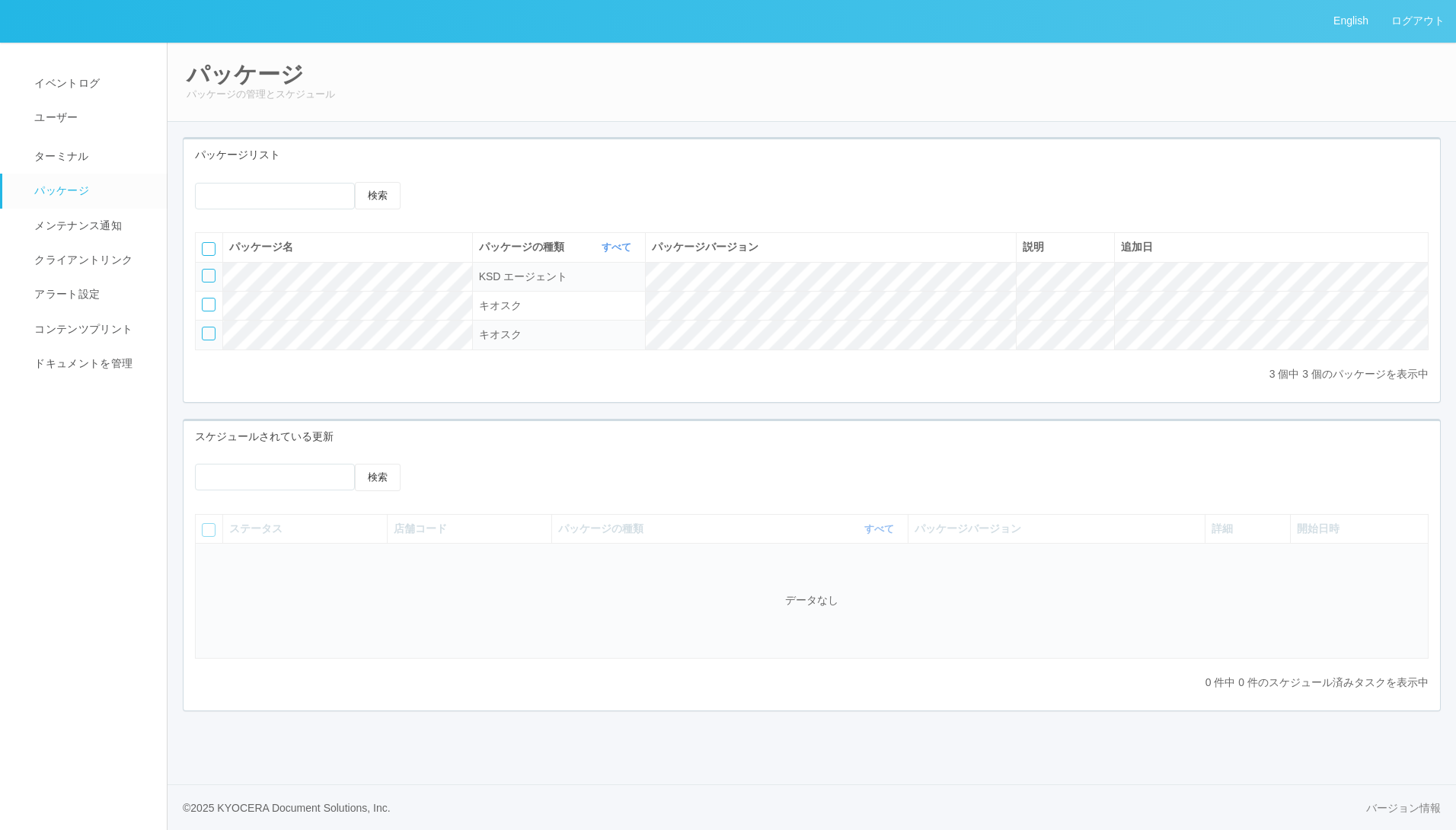
click at [435, 182] on icon at bounding box center [435, 182] width 0 height 0
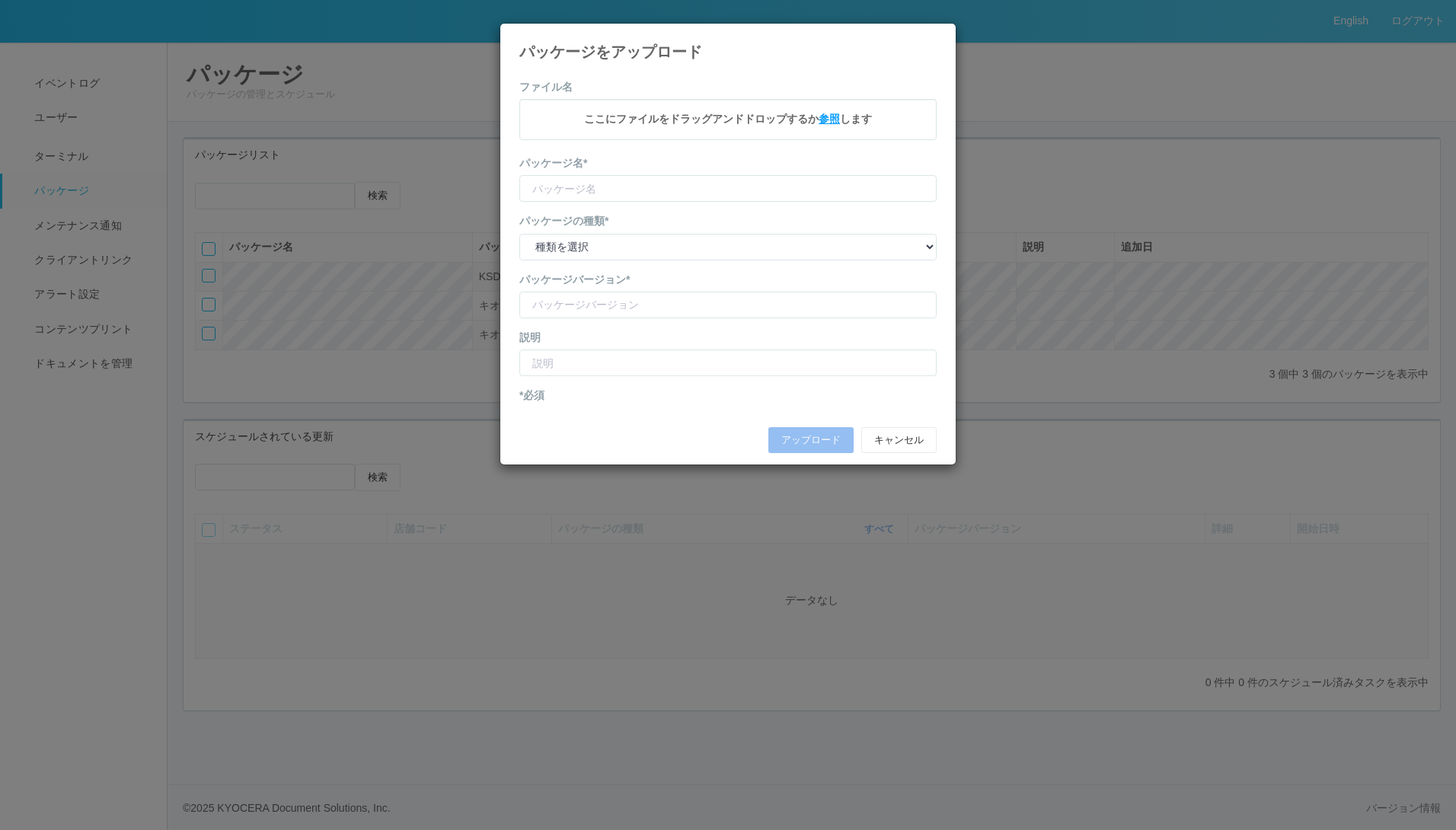
click at [832, 119] on span "参照" at bounding box center [829, 119] width 22 height 12
click at [830, 121] on span "参照" at bounding box center [829, 119] width 22 height 12
type input "j_setting.txt"
click at [690, 256] on select "種類を選択 キオスク KSD エージェント j_setting.txt" at bounding box center [728, 248] width 418 height 27
select select "j_setting.txt"
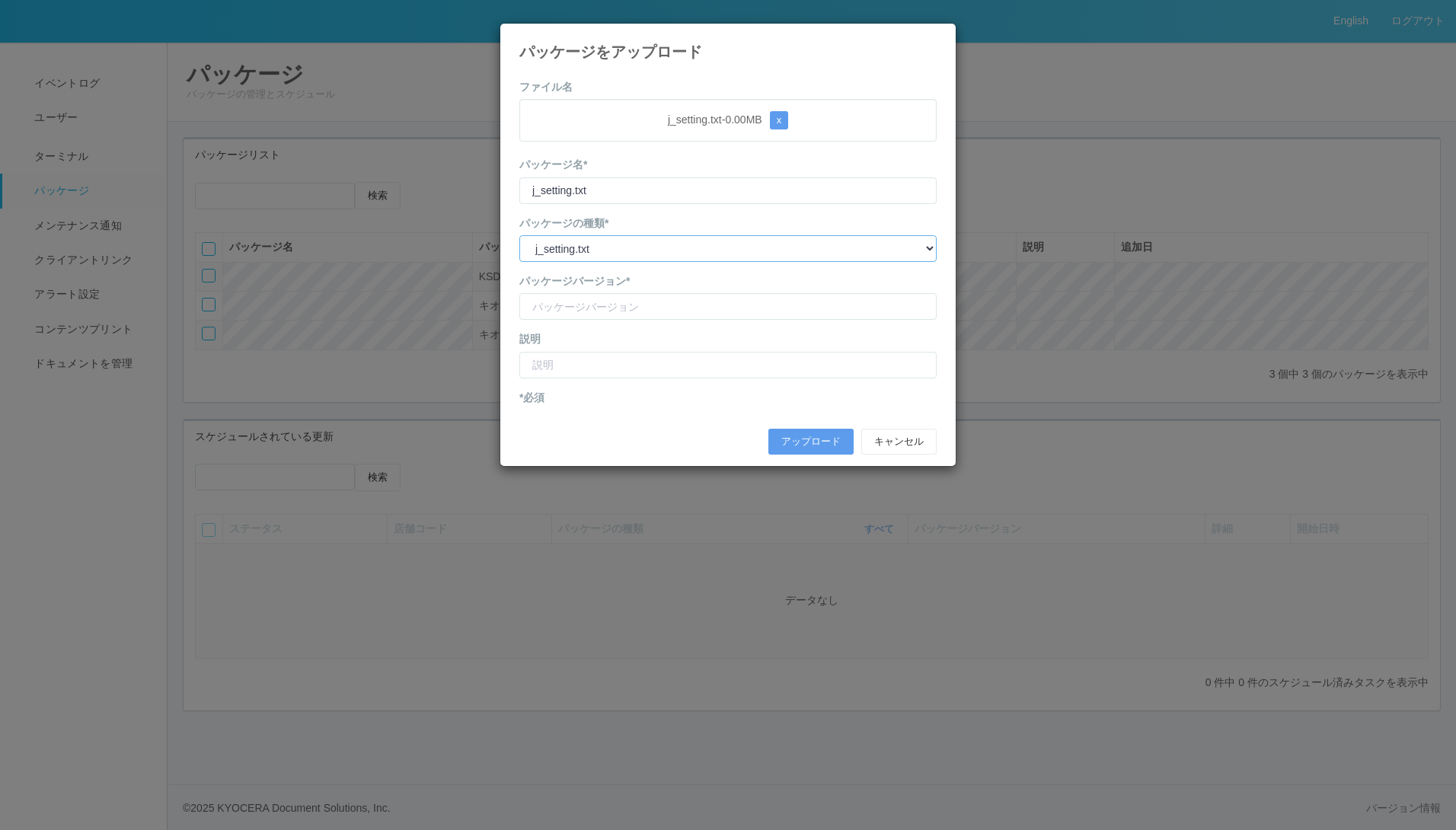
click at [520, 235] on select "種類を選択 キオスク KSD エージェント j_setting.txt" at bounding box center [728, 248] width 418 height 27
click at [640, 310] on input "version" at bounding box center [728, 306] width 418 height 27
click at [853, 395] on form "ファイル名 j_setting.txt - 0.00 MB x パッケージ名* j_setting.txt パッケージの種類* 種類を選択 キオスク KSD …" at bounding box center [728, 270] width 418 height 383
click at [814, 436] on button "アップロード" at bounding box center [811, 441] width 85 height 26
click at [707, 309] on input "version" at bounding box center [728, 306] width 418 height 27
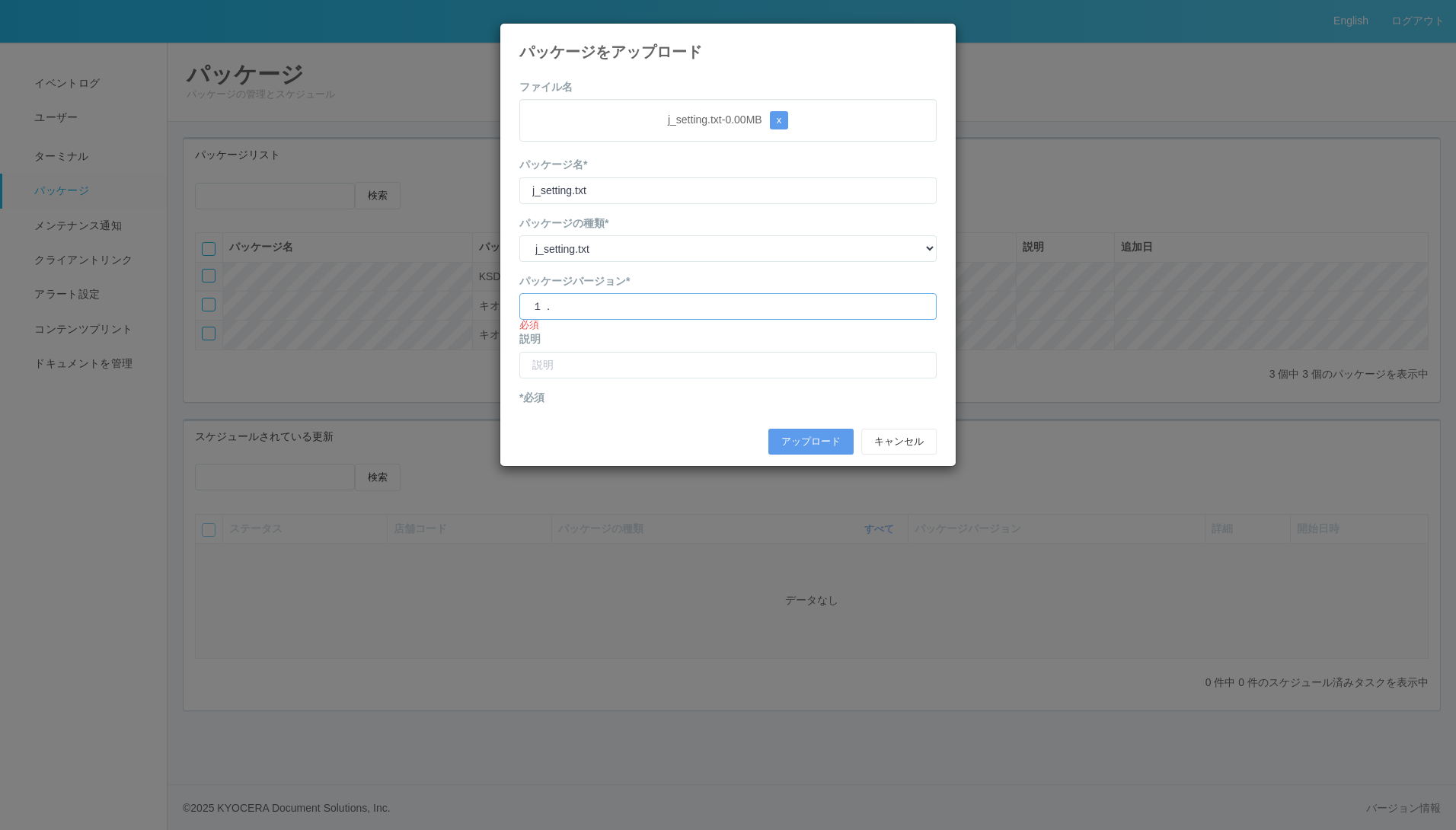
type input "１"
type input "1"
type input "cvscode change"
click at [604, 354] on input "text" at bounding box center [728, 364] width 418 height 27
type input "CVSコードが3000"
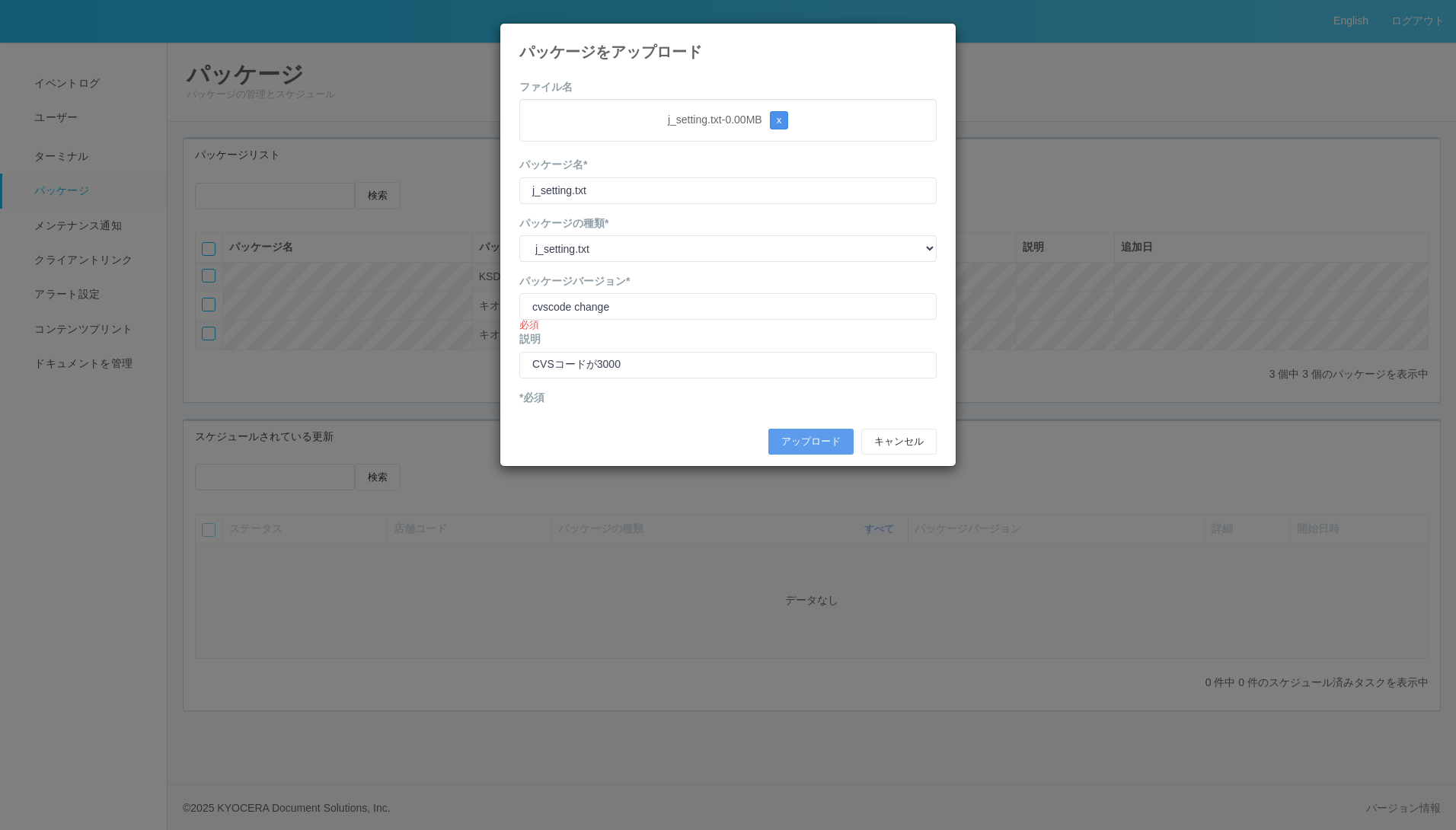
click at [789, 121] on button "x" at bounding box center [779, 120] width 19 height 18
click at [831, 121] on span "参照" at bounding box center [829, 119] width 22 height 12
click at [655, 365] on input "CVSコードが3000" at bounding box center [728, 364] width 418 height 27
paste input "300000"
type input "CVSコードが300000になる"
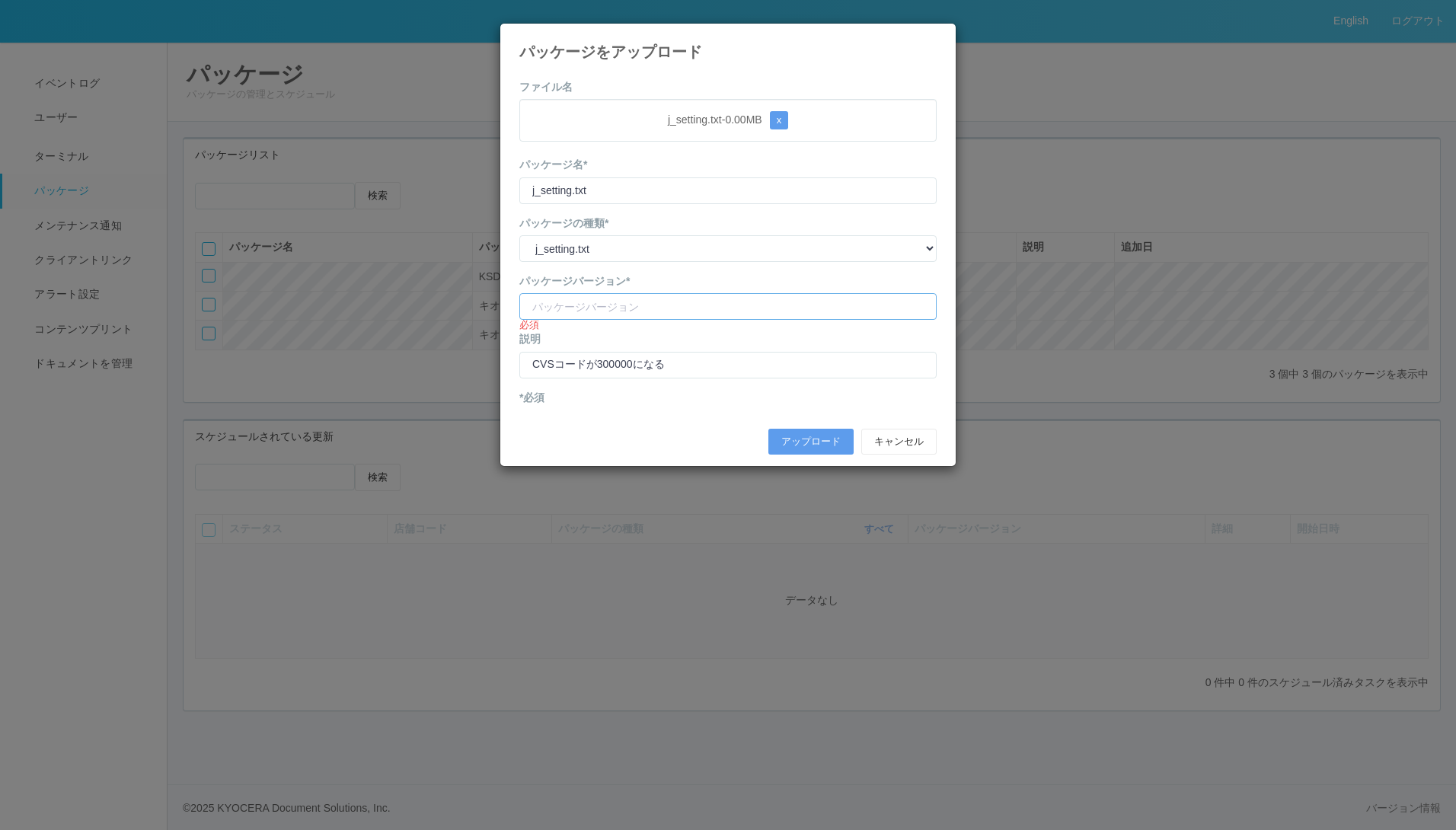
click at [625, 296] on input "version" at bounding box center [728, 306] width 418 height 27
type input "CVScode change"
click at [783, 430] on button "アップロード" at bounding box center [811, 441] width 85 height 26
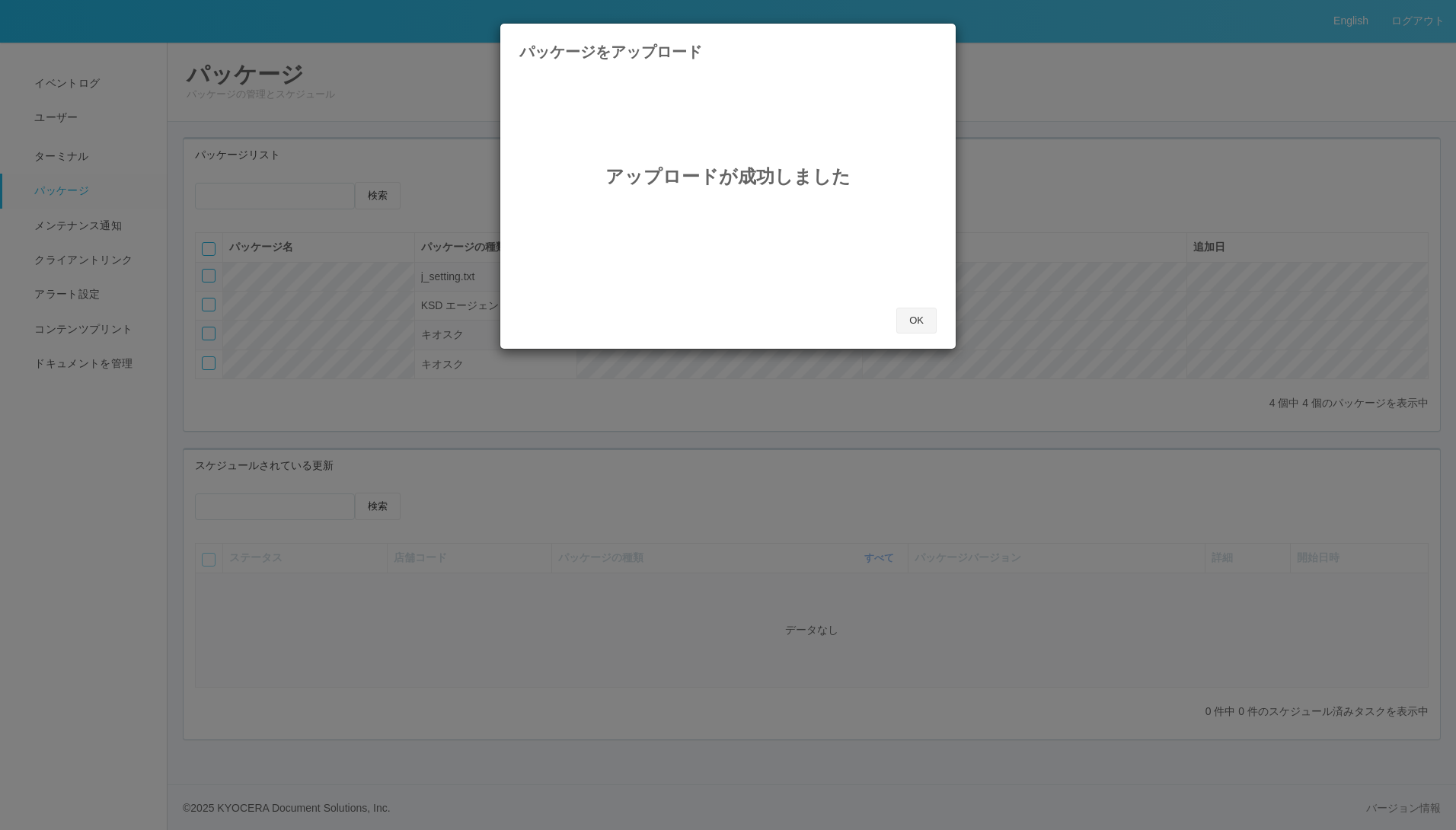
click at [909, 318] on button "OK" at bounding box center [917, 321] width 41 height 26
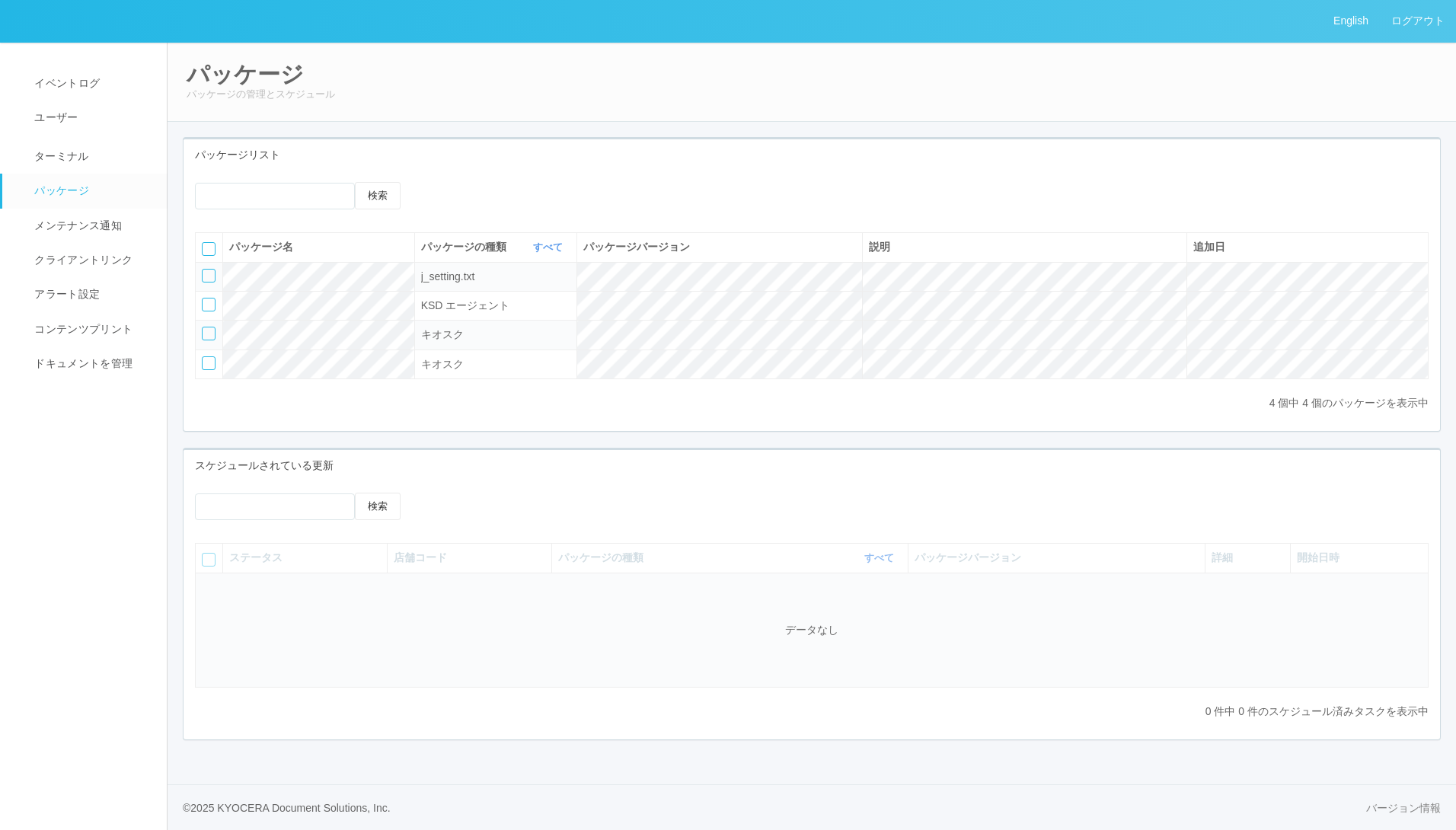
click at [202, 271] on td at bounding box center [210, 276] width 28 height 29
click at [210, 274] on div at bounding box center [209, 276] width 14 height 14
click at [446, 182] on icon at bounding box center [446, 182] width 0 height 0
select select "j_setting.txt"
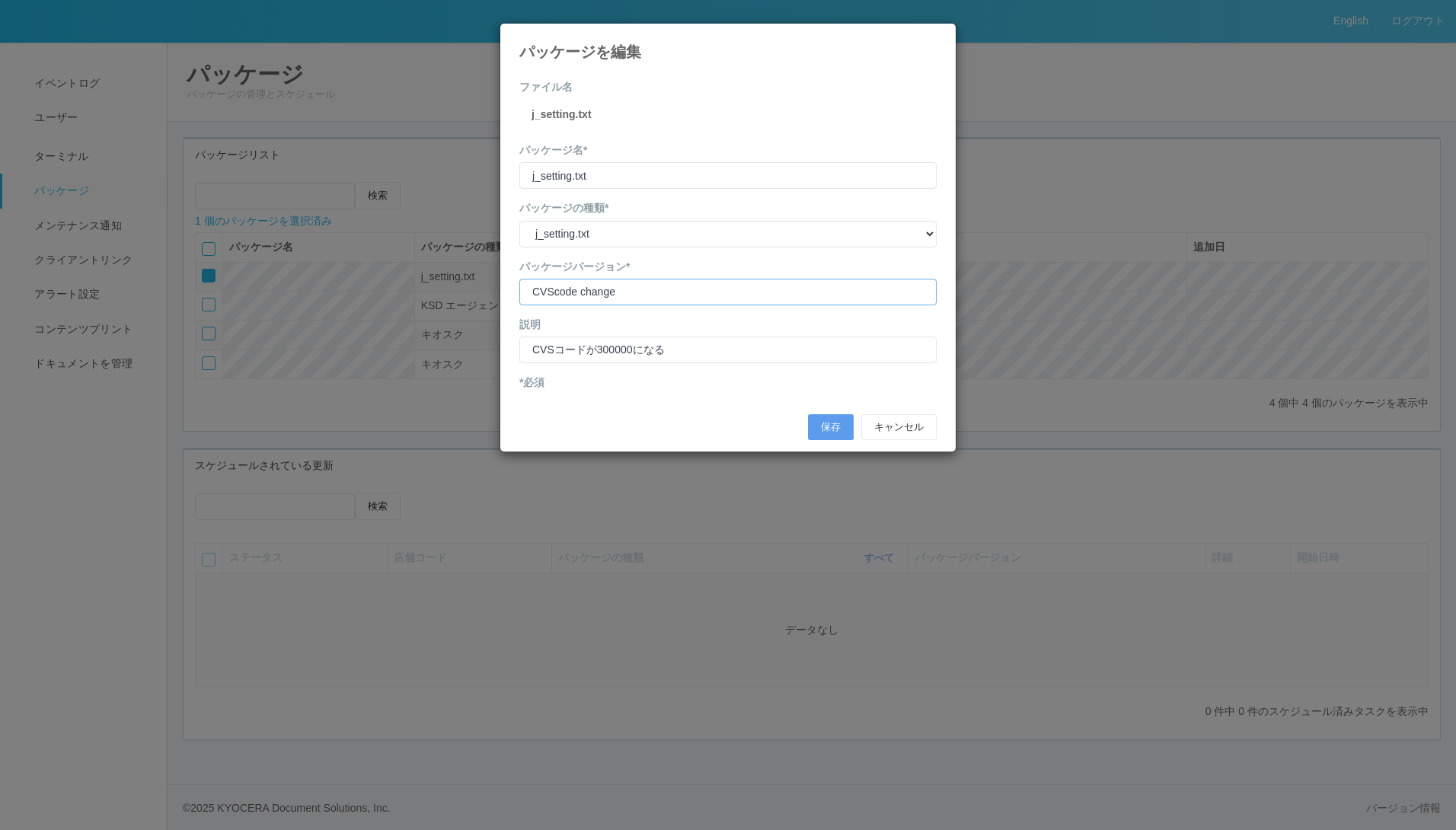
click at [657, 296] on input "version" at bounding box center [728, 292] width 418 height 27
type input "CVScode changeee"
click at [824, 425] on button "保存" at bounding box center [830, 427] width 46 height 26
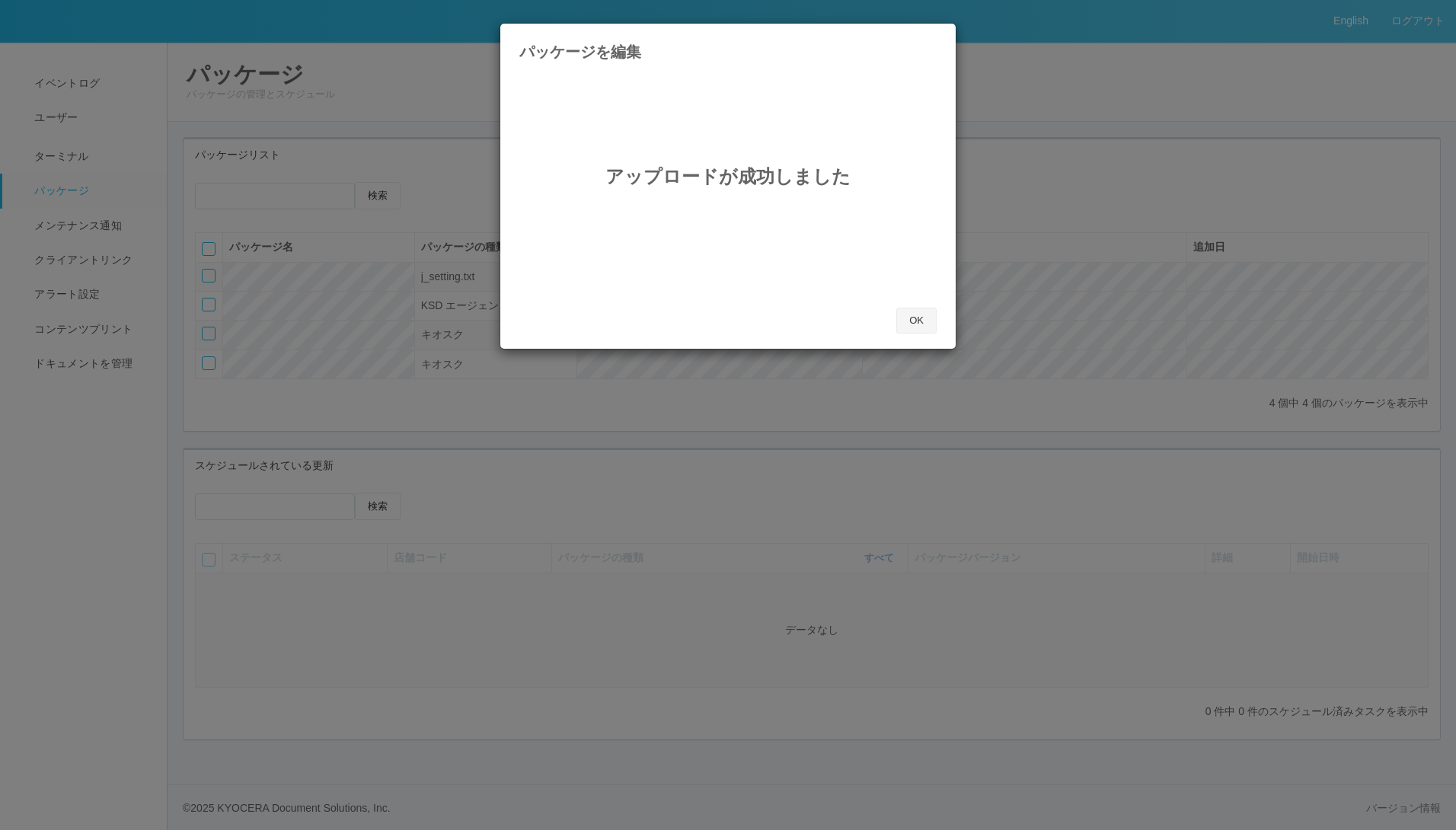
click at [923, 322] on button "OK" at bounding box center [917, 321] width 41 height 26
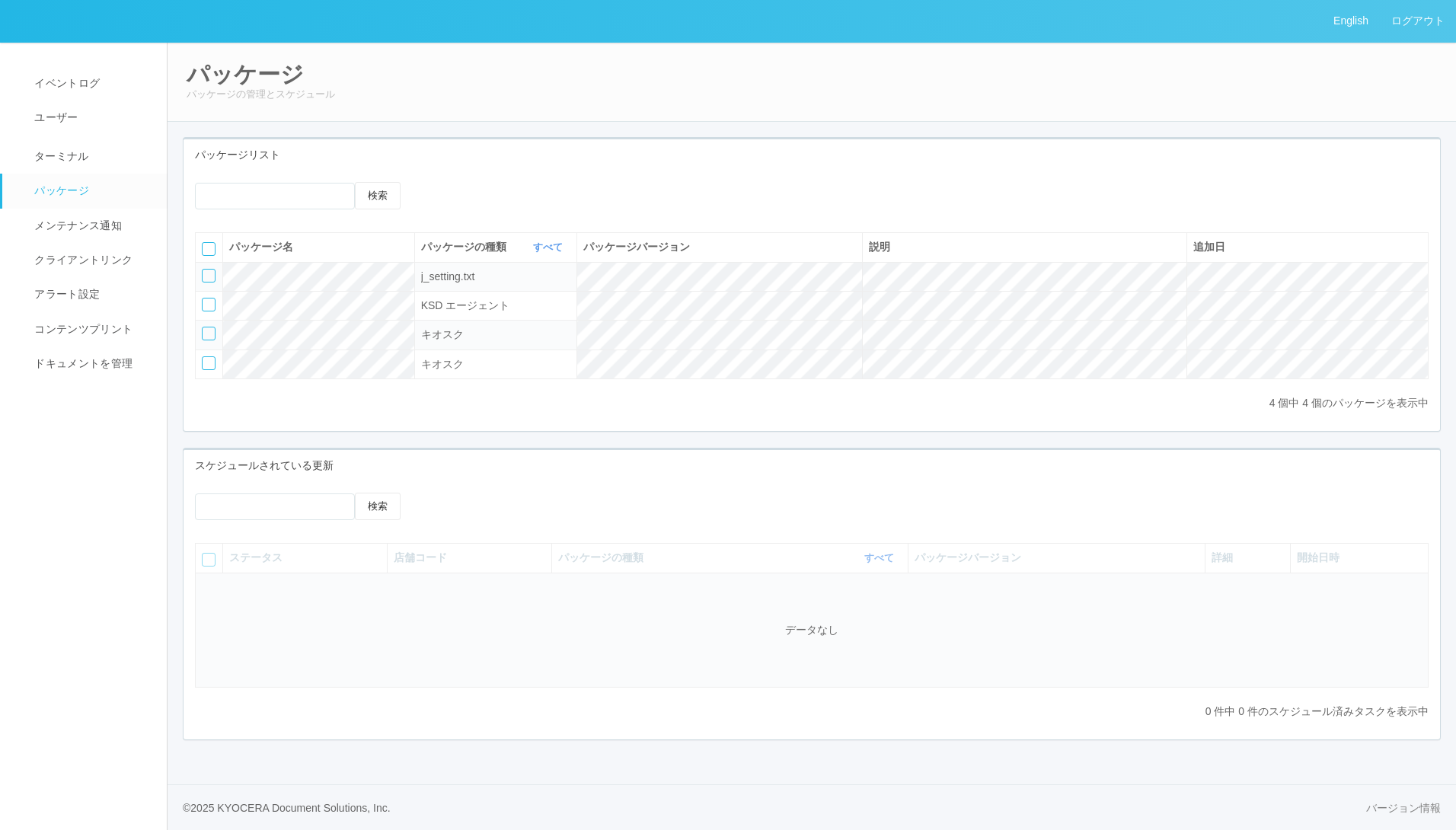
click at [459, 182] on div at bounding box center [518, 182] width 167 height 0
click at [435, 182] on icon at bounding box center [435, 182] width 0 height 0
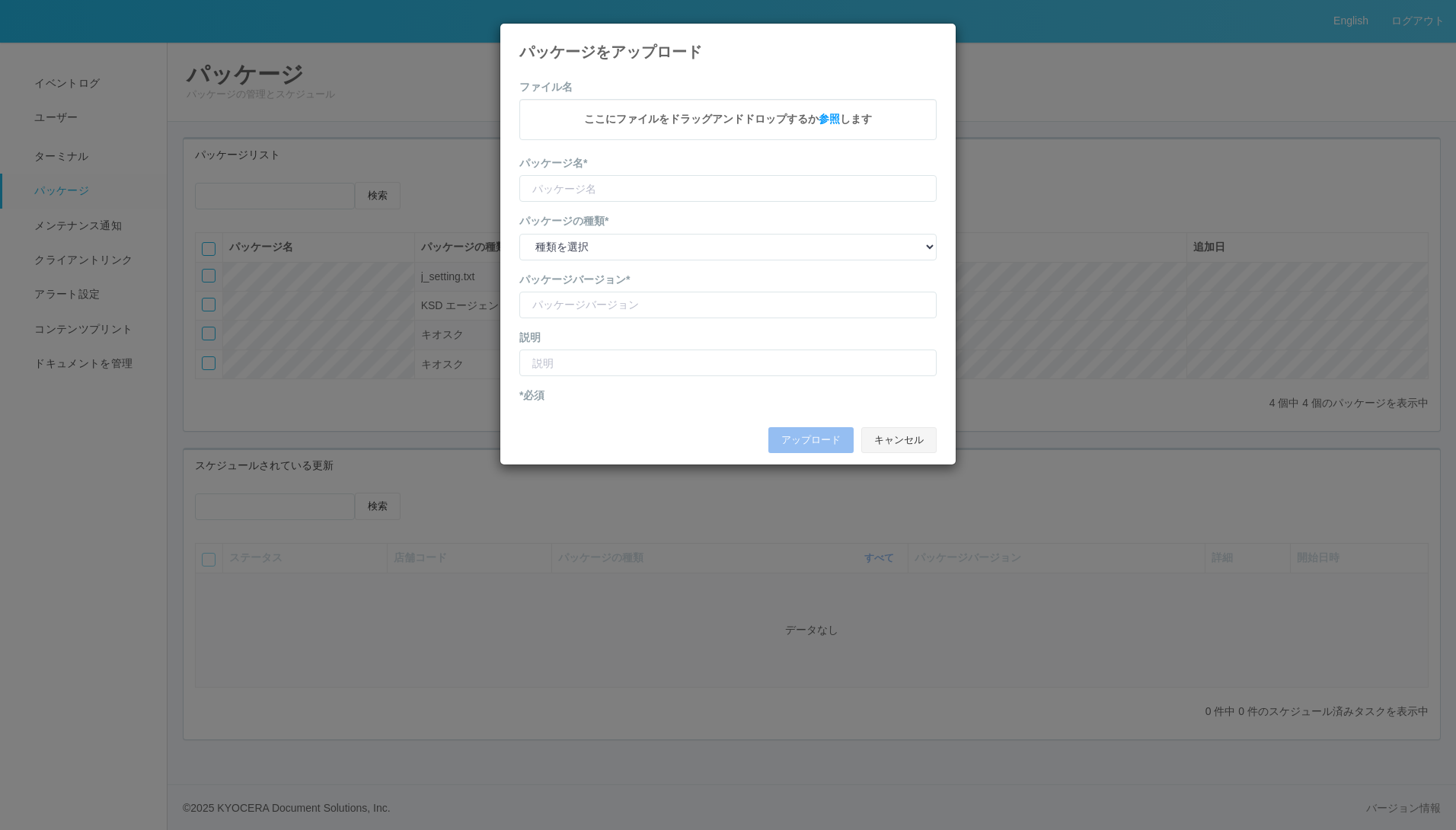
click at [884, 436] on button "キャンセル" at bounding box center [899, 440] width 75 height 26
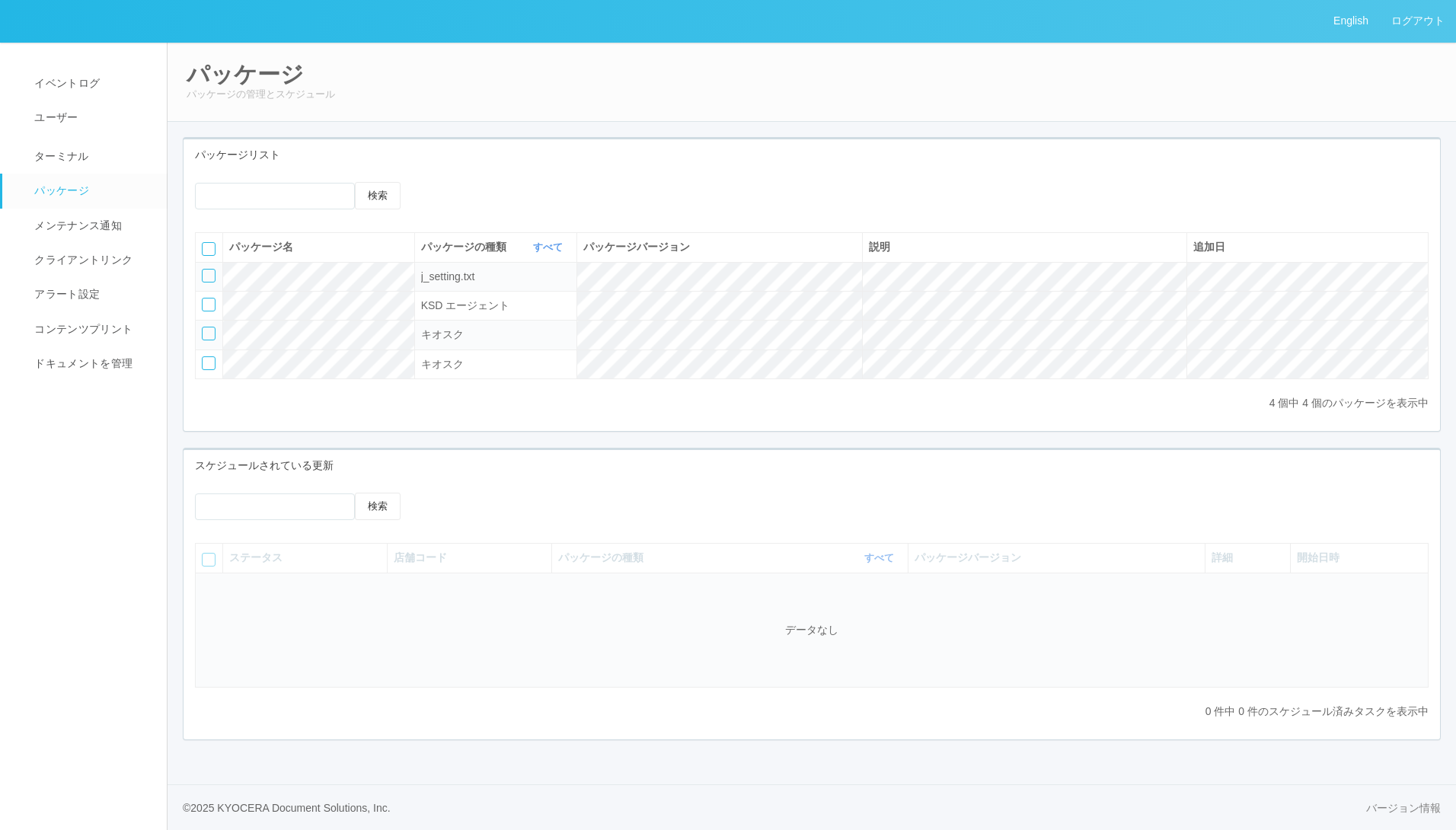
click at [207, 274] on div at bounding box center [209, 276] width 14 height 14
click at [446, 182] on icon at bounding box center [446, 182] width 0 height 0
select select "j_setting.txt"
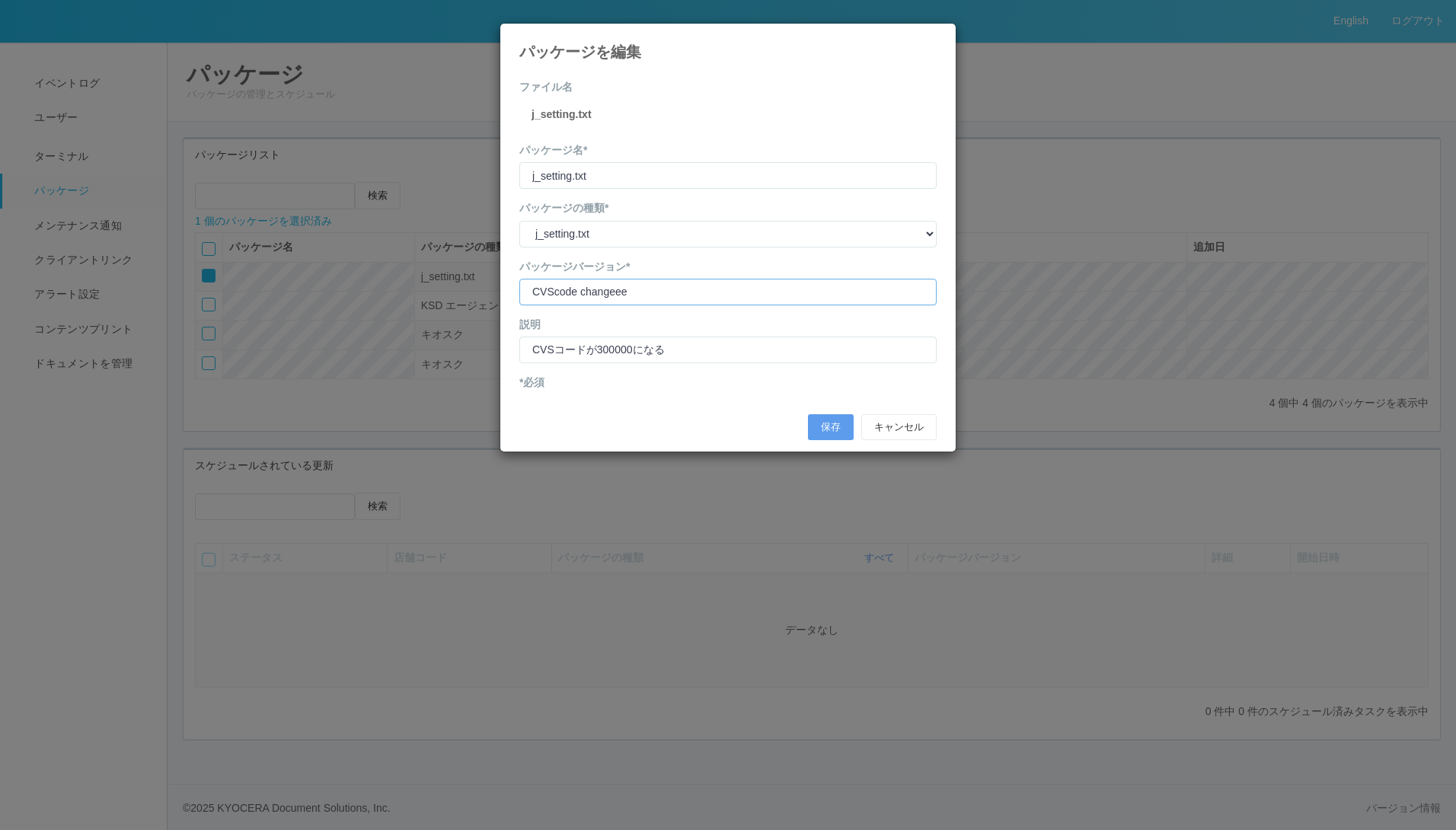
click at [652, 286] on input "version" at bounding box center [728, 292] width 418 height 27
type input "CVScode change"
click at [837, 418] on button "保存" at bounding box center [830, 427] width 46 height 26
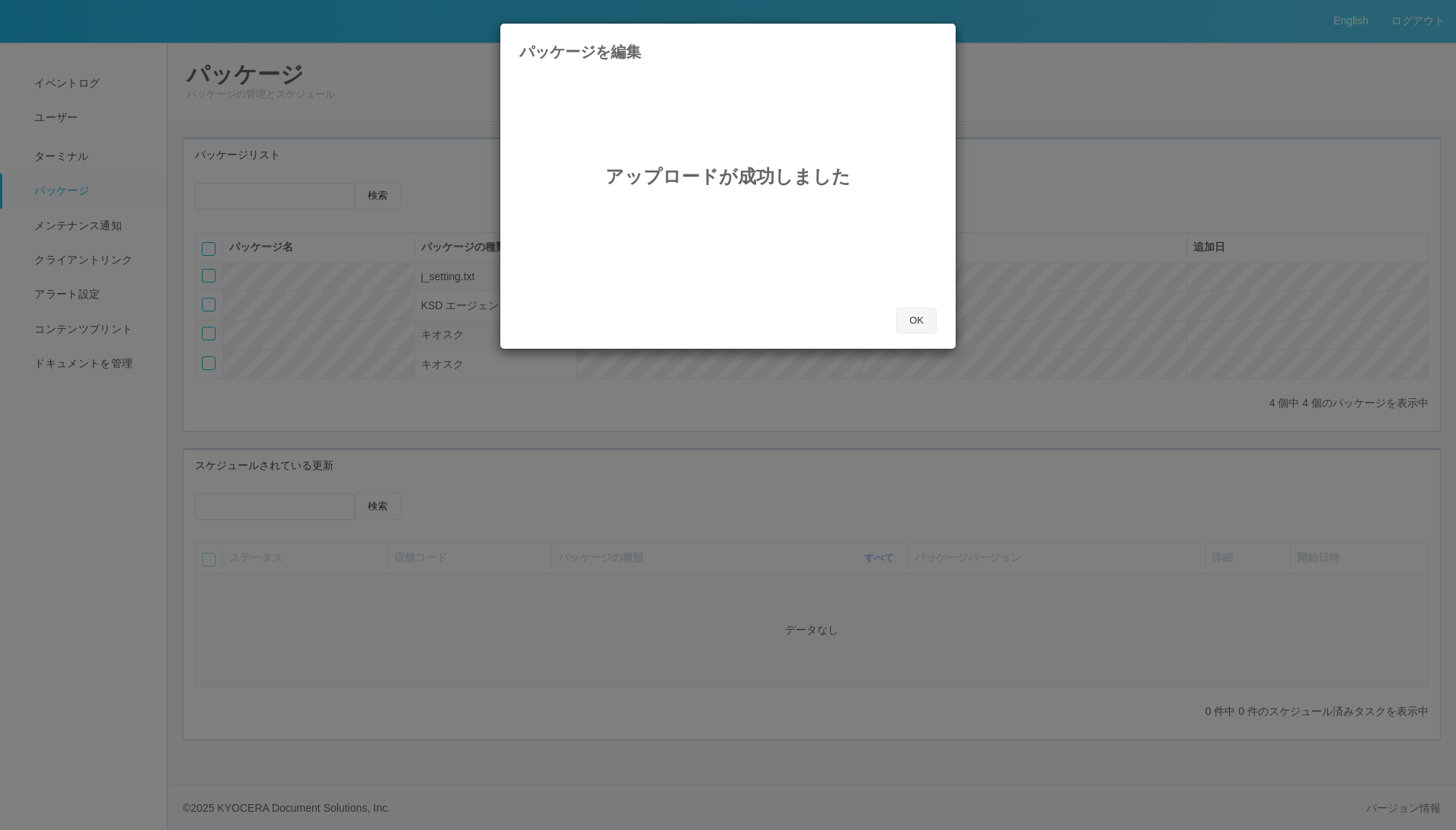
click at [921, 320] on button "OK" at bounding box center [917, 321] width 41 height 26
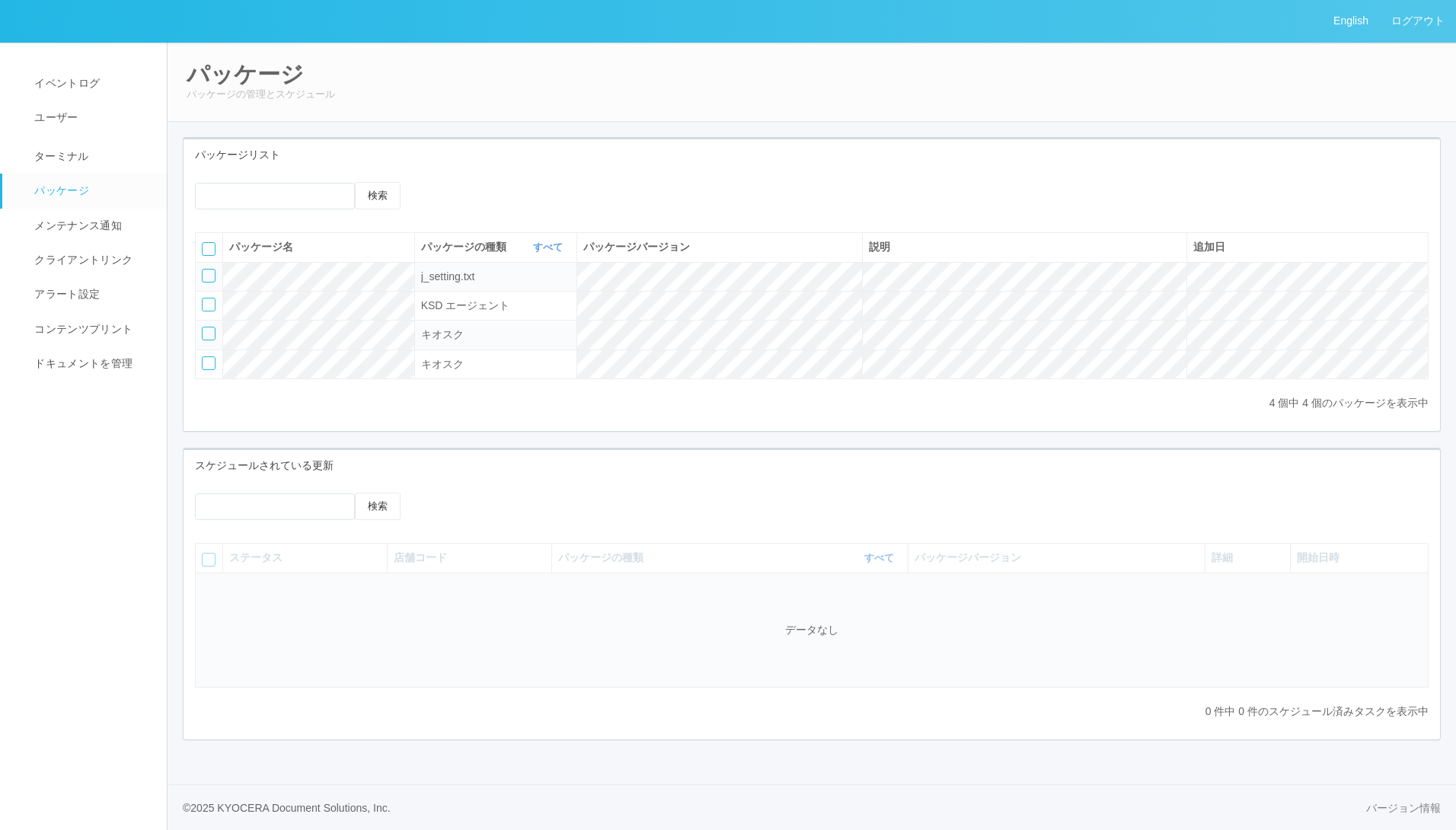
click at [435, 182] on icon at bounding box center [435, 182] width 0 height 0
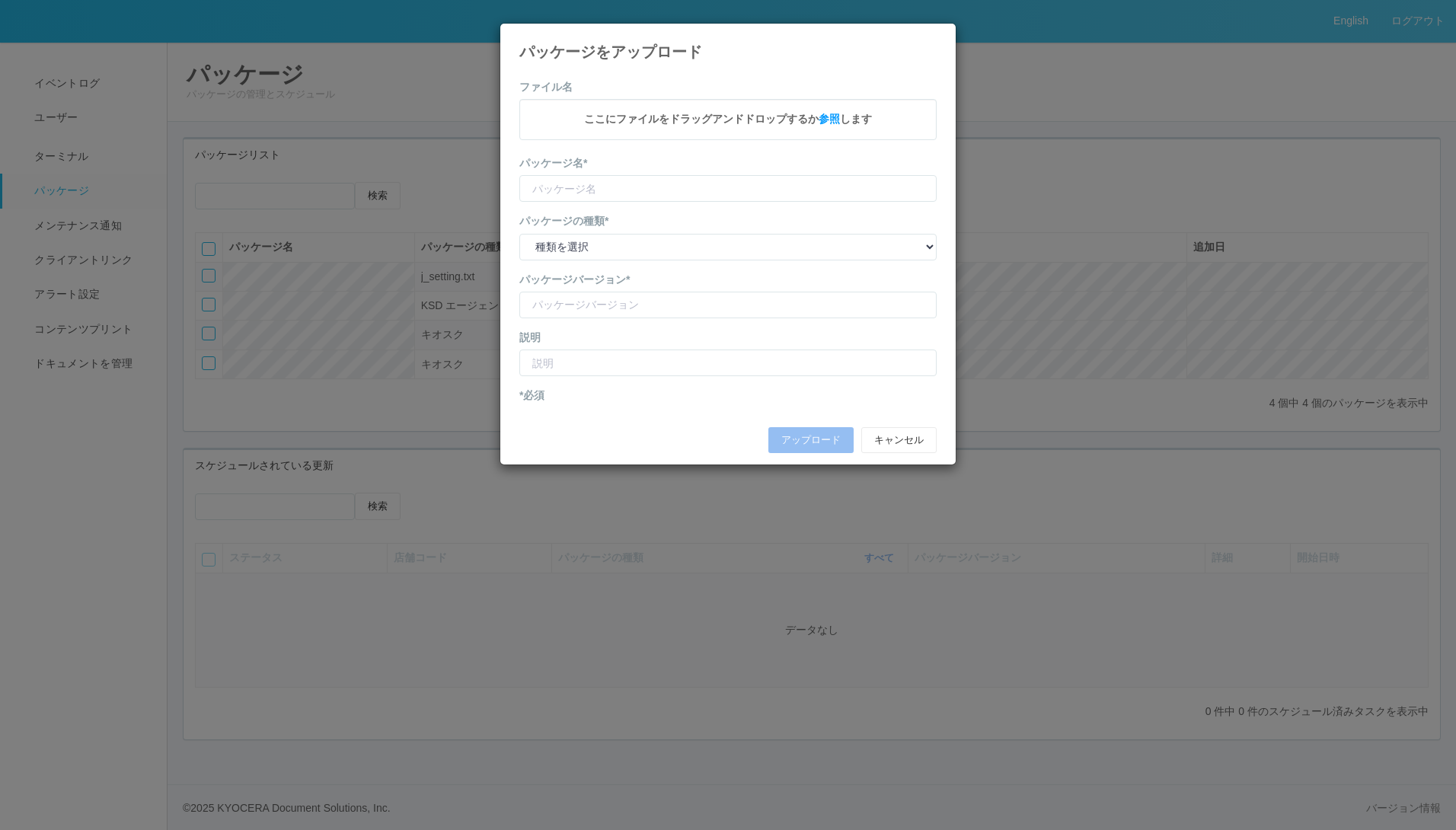
click at [936, 35] on icon at bounding box center [936, 35] width 0 height 0
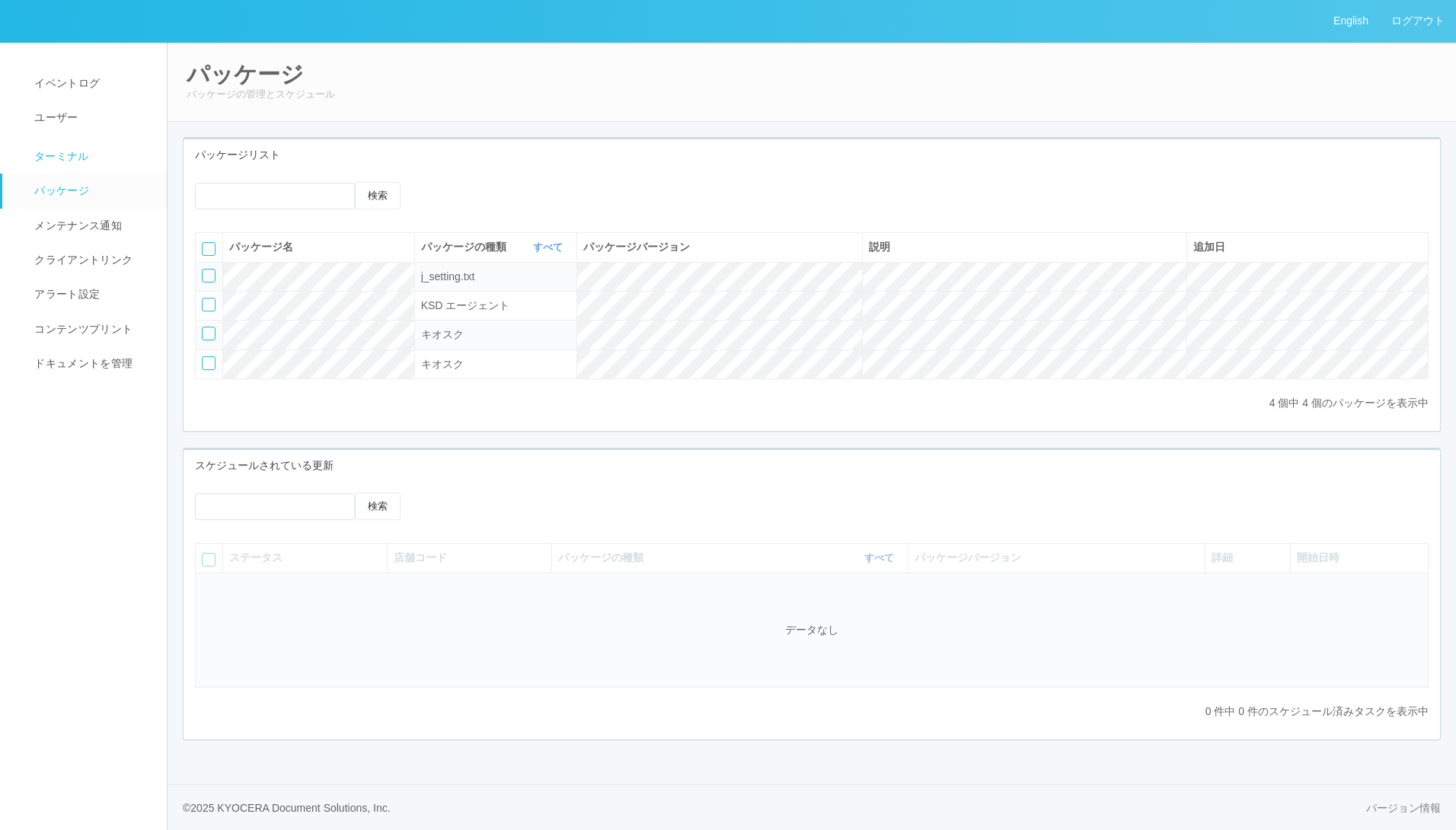
click at [57, 150] on span "ターミナル" at bounding box center [59, 156] width 58 height 12
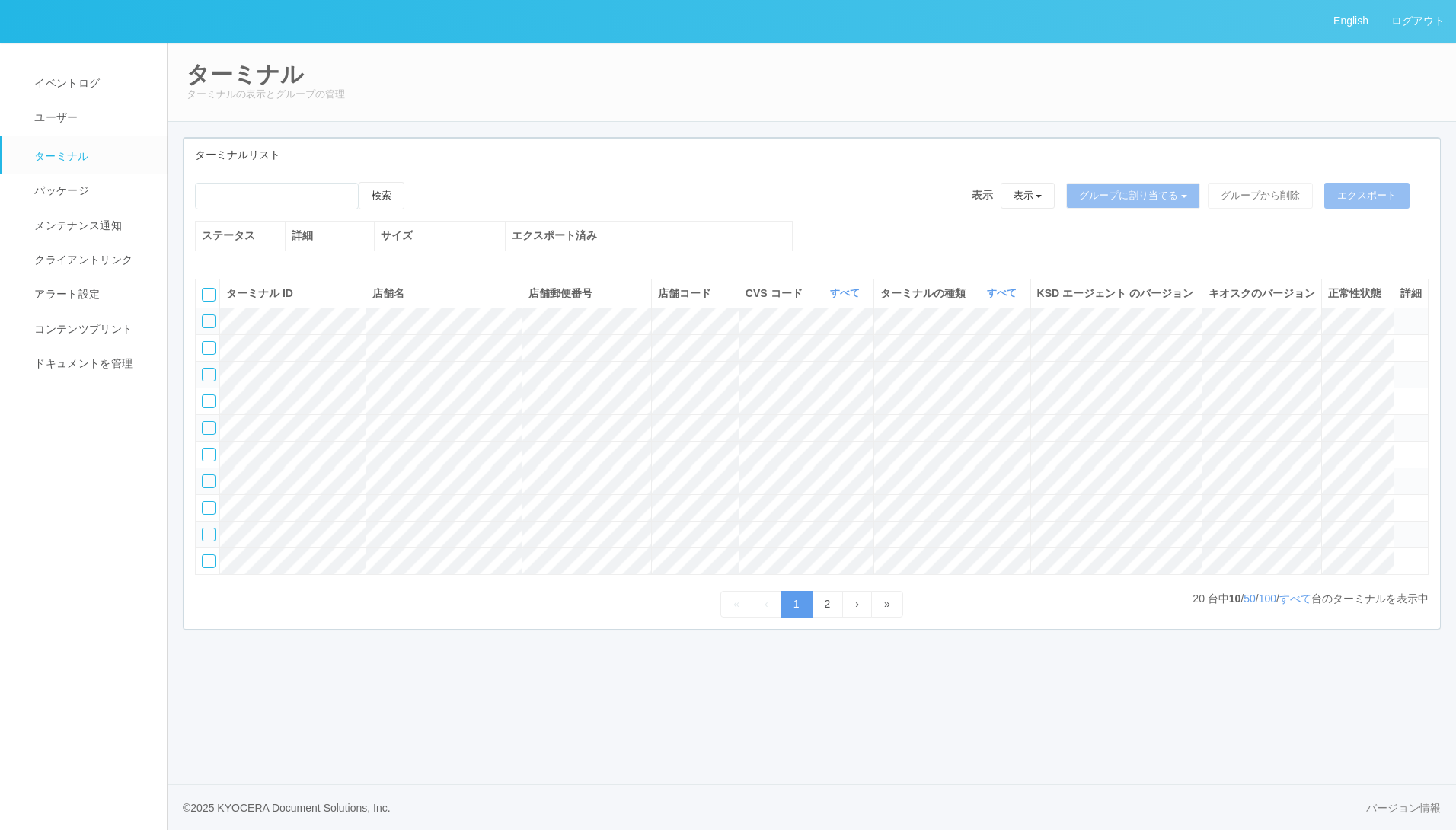
click at [207, 541] on div at bounding box center [209, 534] width 14 height 14
click at [420, 182] on icon at bounding box center [420, 182] width 0 height 0
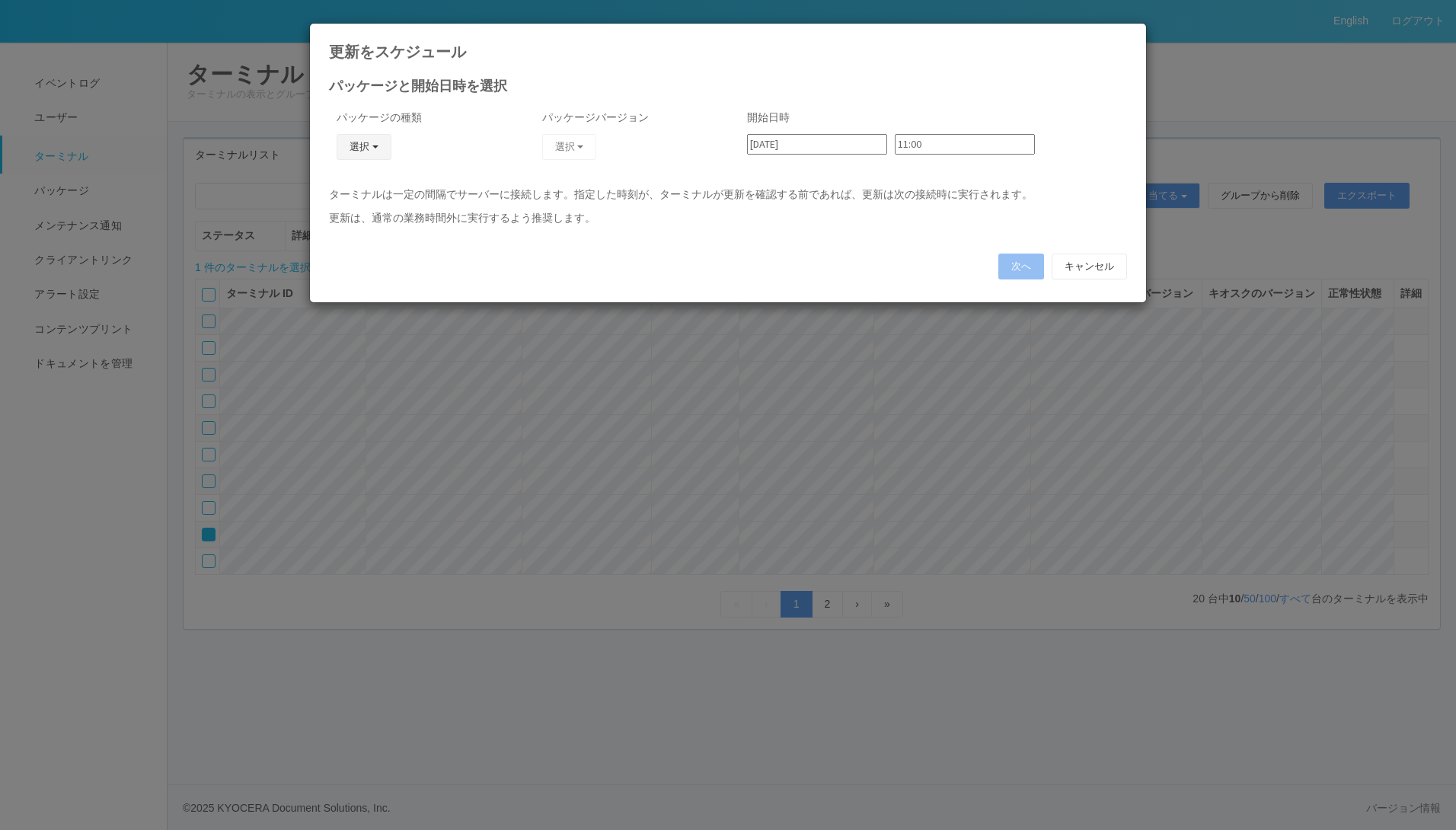
click at [357, 146] on button "選択" at bounding box center [363, 146] width 54 height 26
click at [340, 237] on link "j_setting.txt" at bounding box center [342, 236] width 121 height 24
click at [596, 145] on button "選択" at bounding box center [569, 146] width 54 height 26
click at [565, 192] on link "CVScode change" at bounding box center [547, 189] width 121 height 24
click at [932, 145] on input "11:00" at bounding box center [965, 143] width 141 height 21
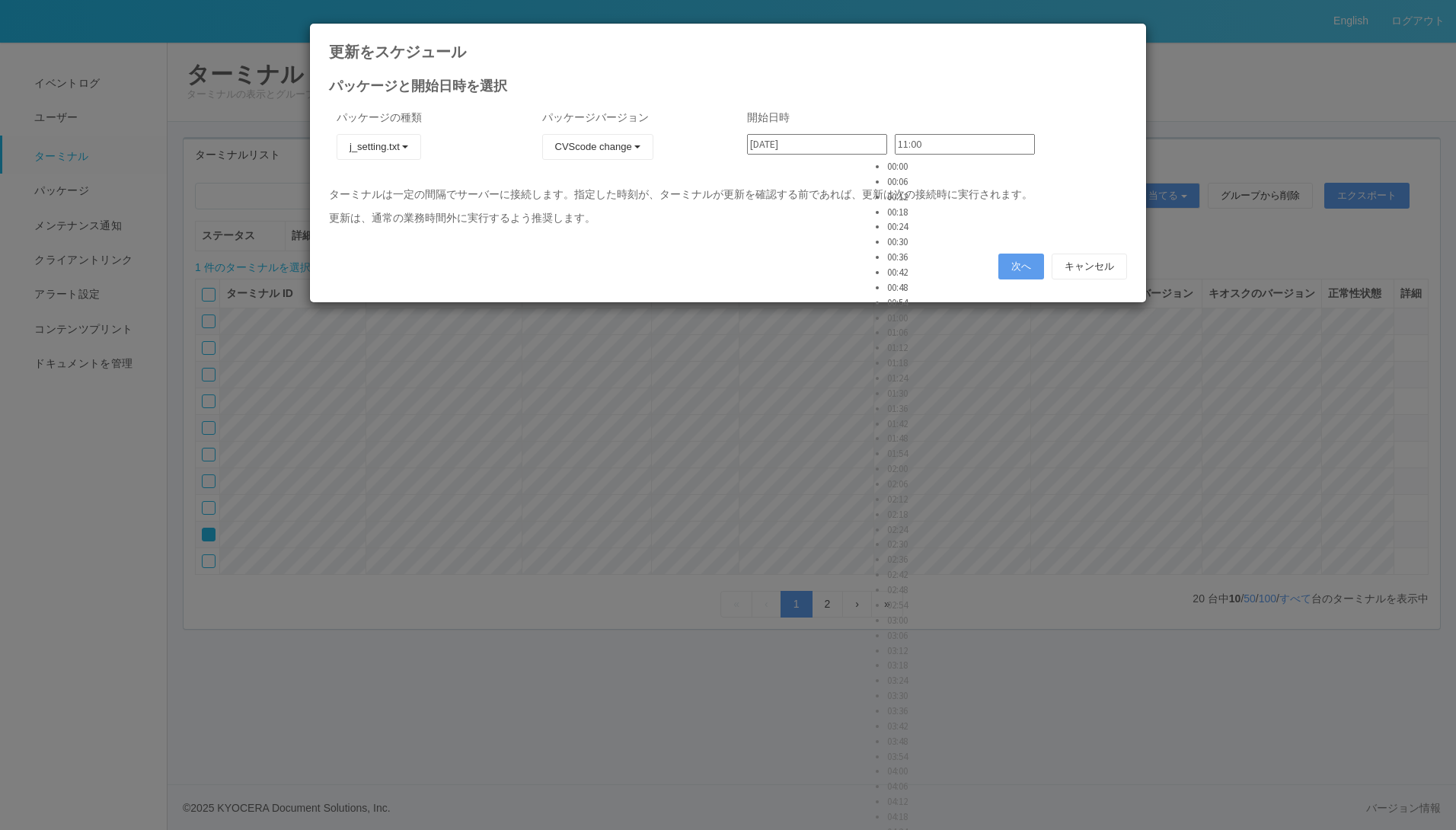
scroll to position [2512, 0]
type input "11:30"
click at [1010, 267] on button "次へ" at bounding box center [1021, 266] width 46 height 26
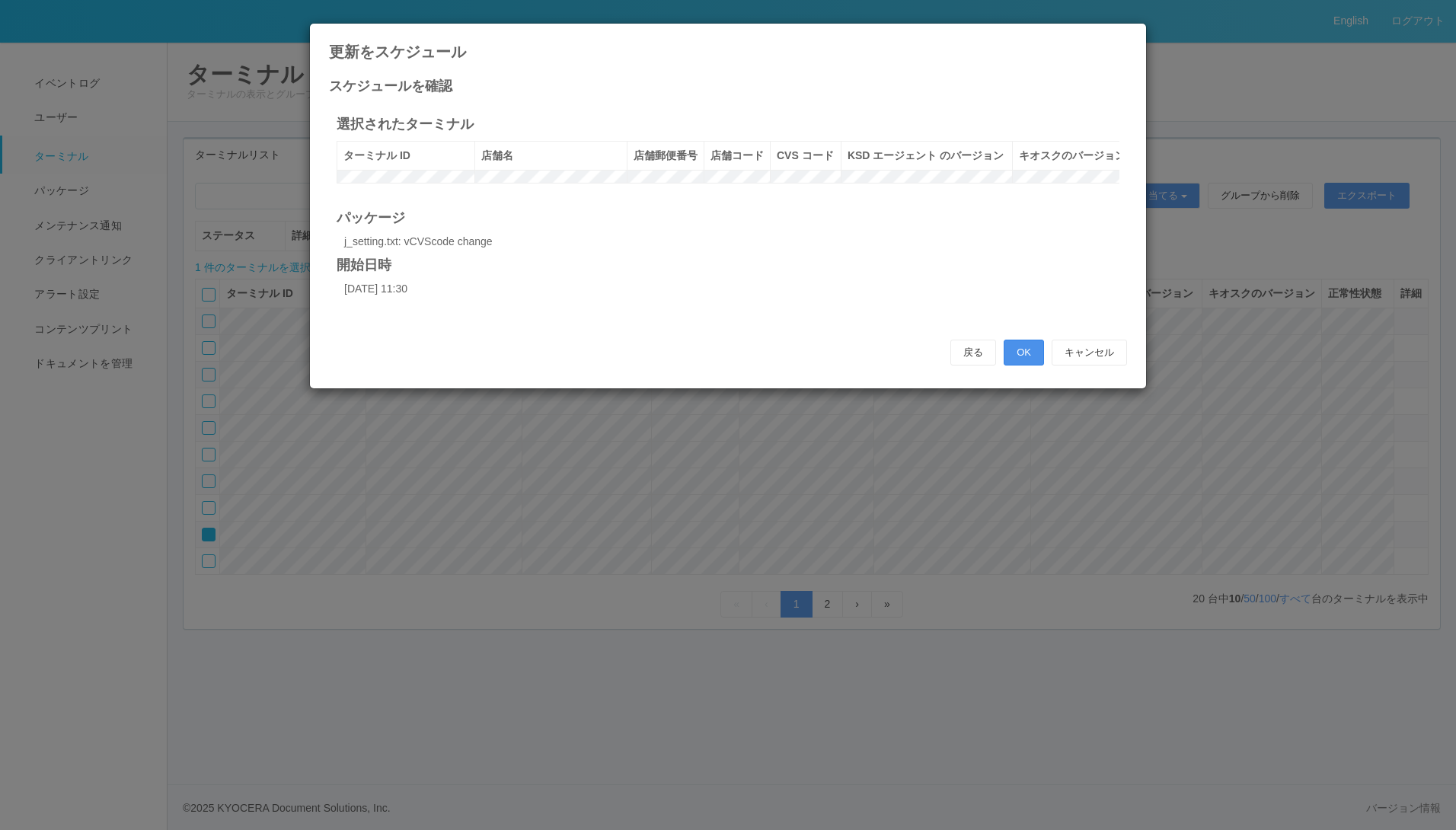
click at [1016, 365] on button "OK" at bounding box center [1023, 352] width 41 height 26
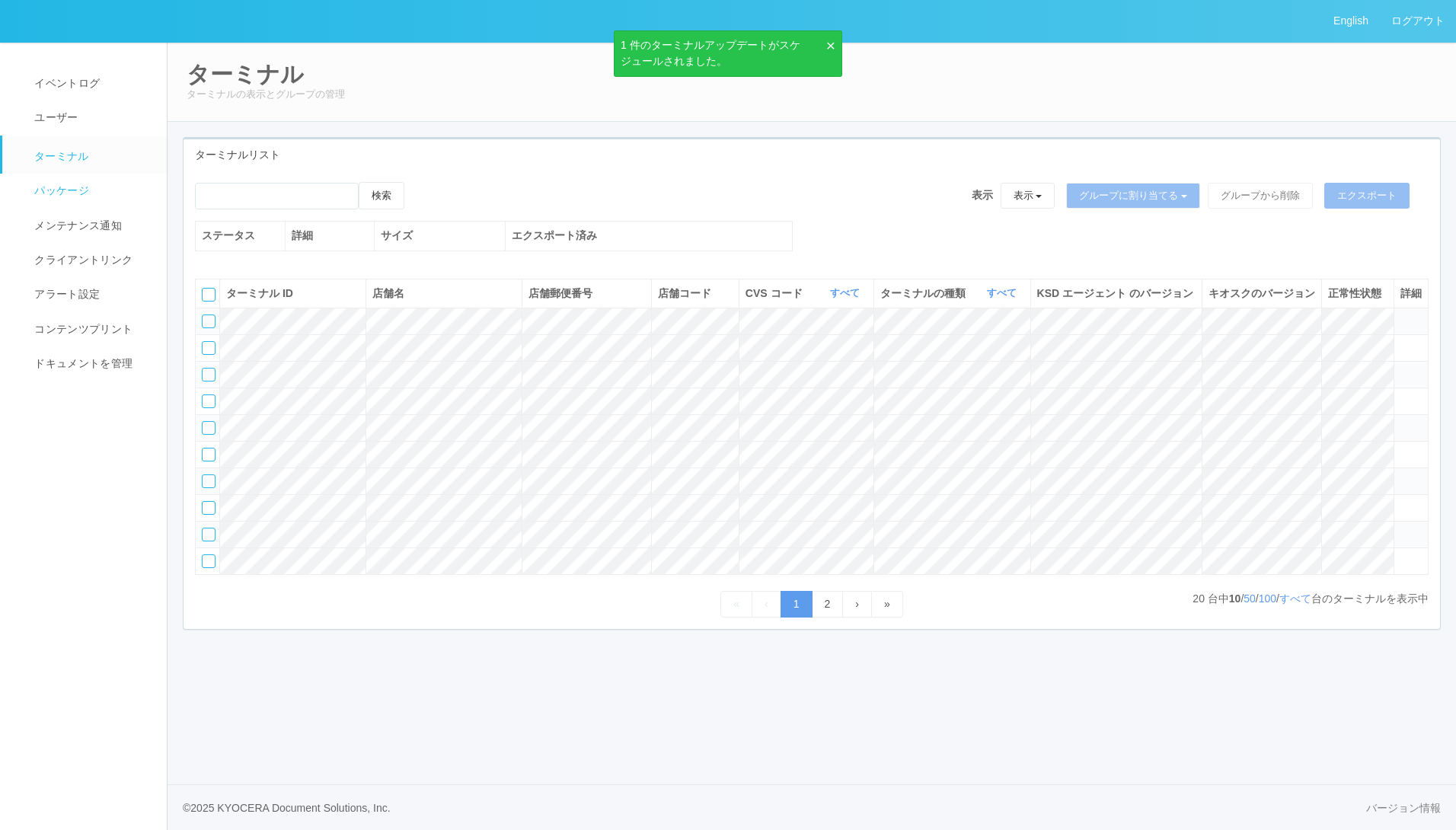
click at [42, 193] on span "パッケージ" at bounding box center [59, 190] width 58 height 12
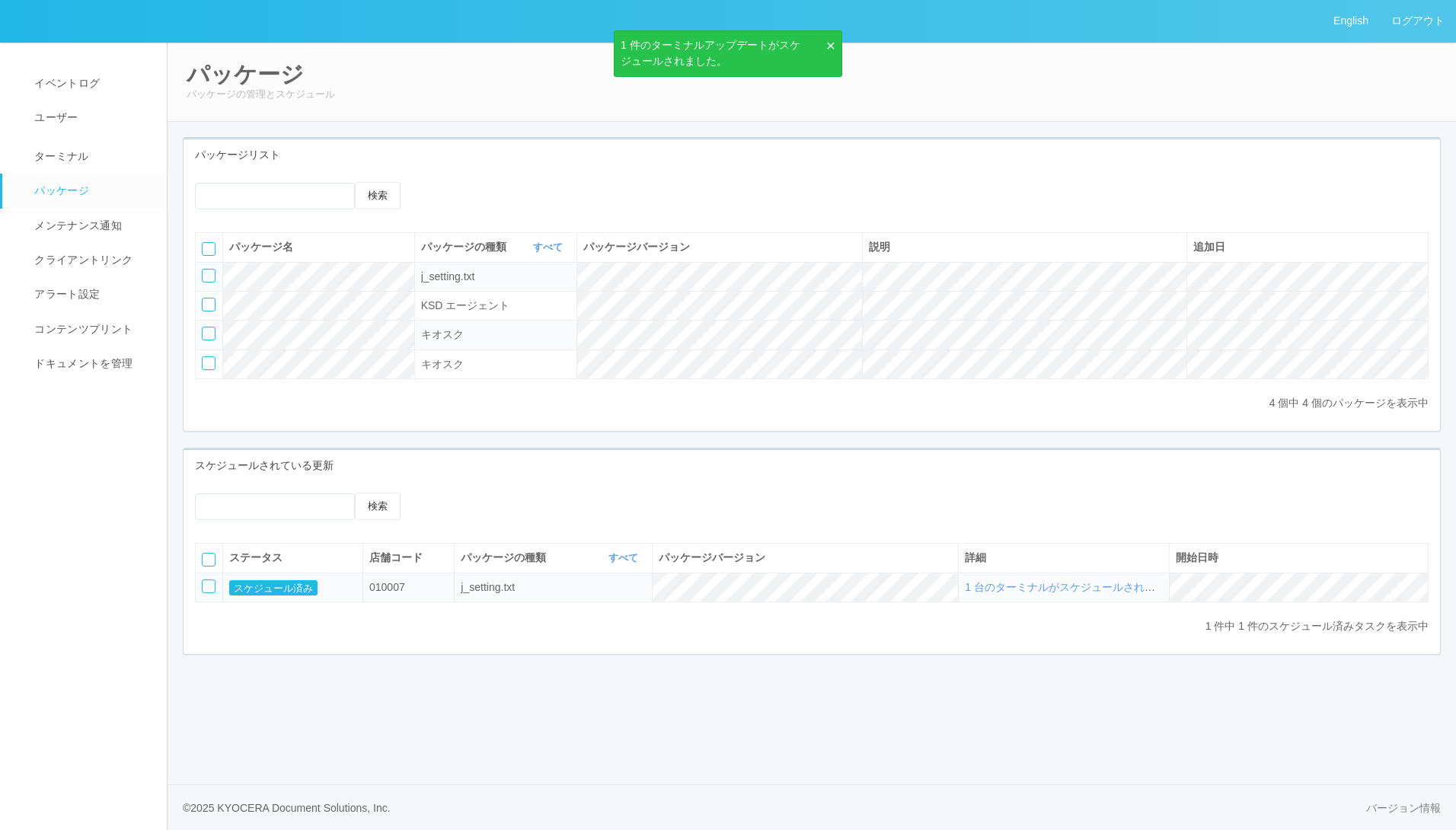
click at [208, 593] on div at bounding box center [209, 587] width 14 height 14
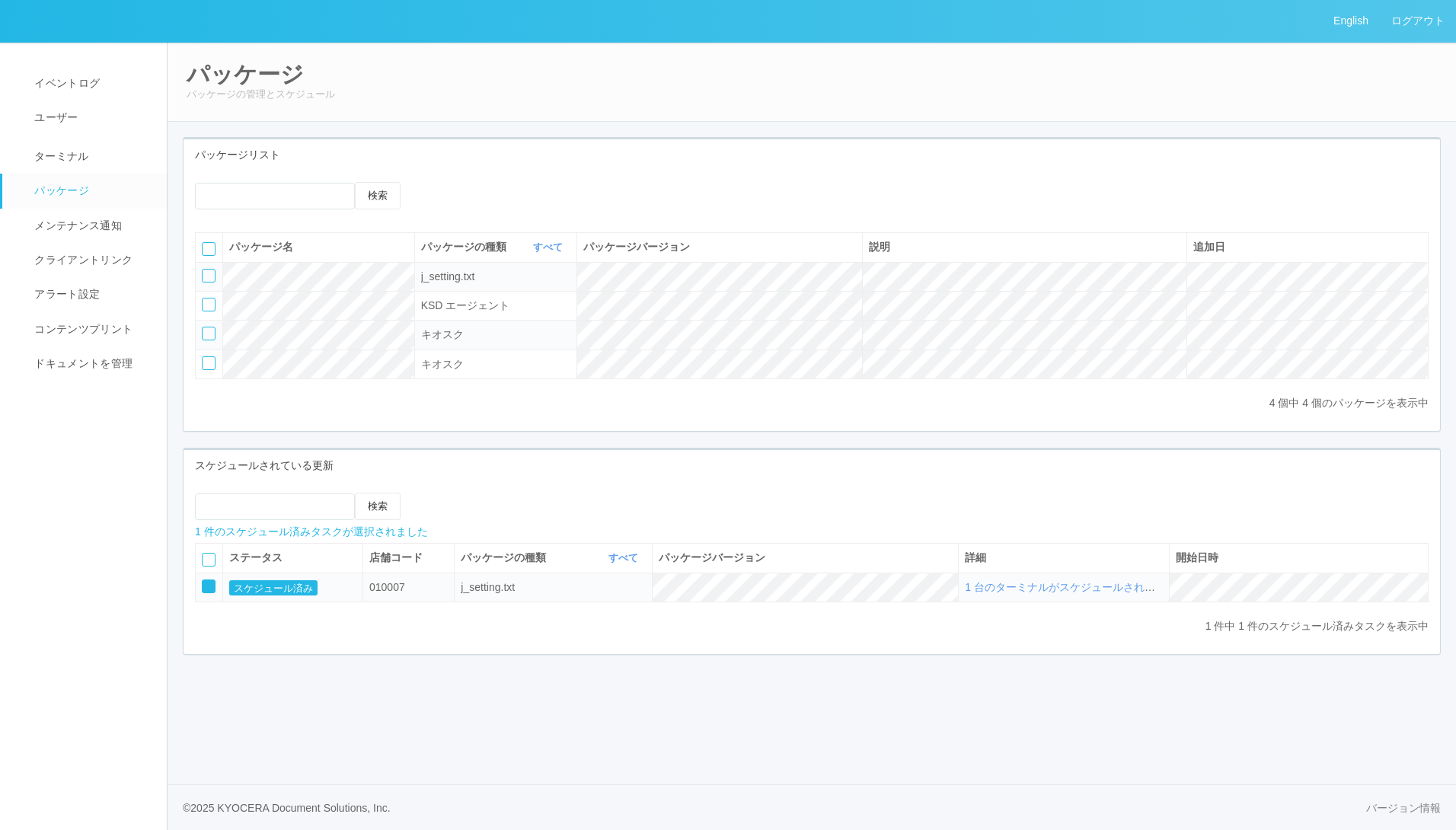
click at [435, 493] on icon at bounding box center [435, 493] width 0 height 0
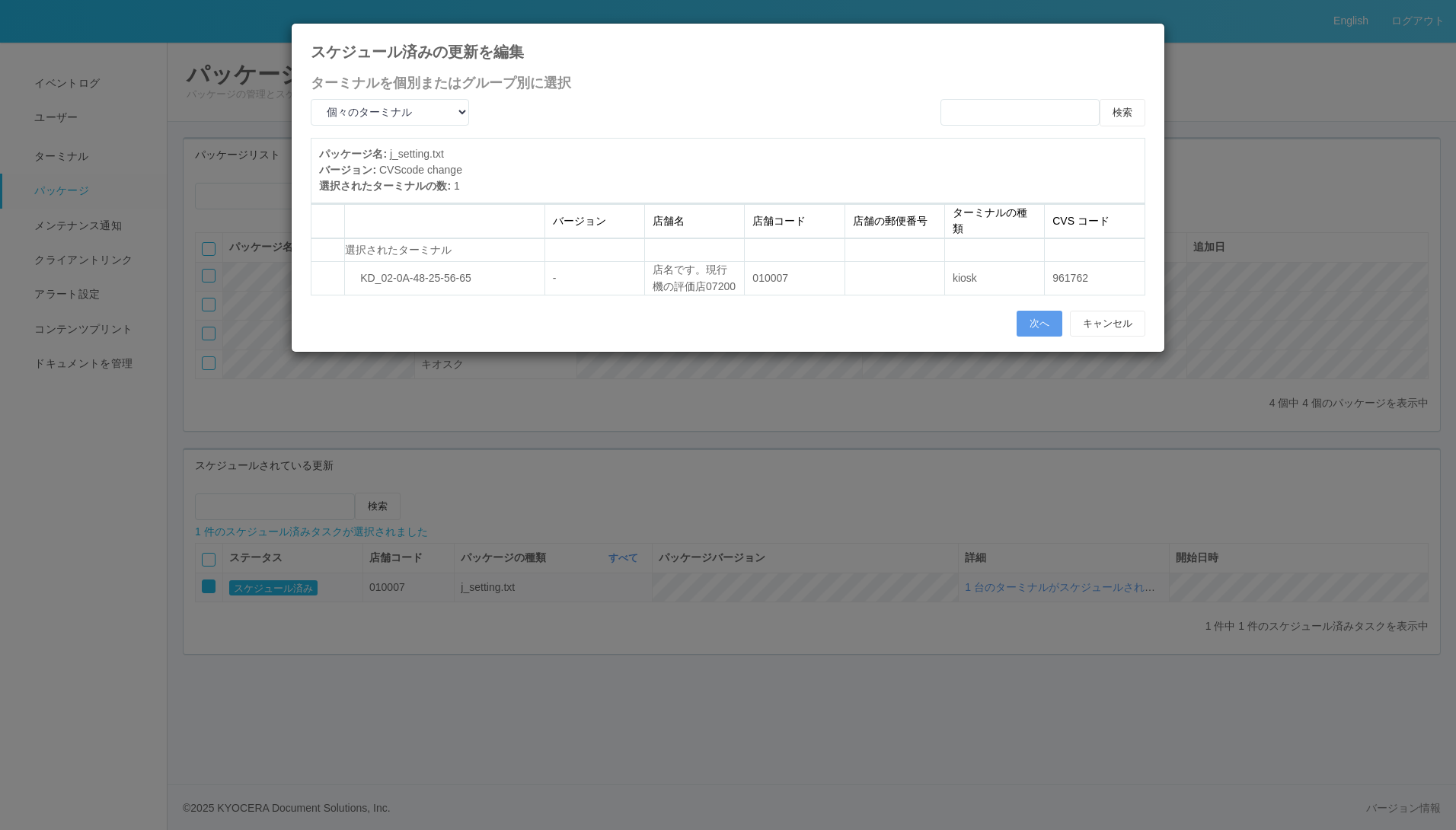
click at [851, 279] on td at bounding box center [894, 279] width 100 height 34
drag, startPoint x: 406, startPoint y: 272, endPoint x: 406, endPoint y: 262, distance: 10.0
click at [406, 270] on td "KD_02-0A-48-25-56-65" at bounding box center [445, 279] width 200 height 34
click at [401, 249] on span "選択されたターミナル" at bounding box center [399, 249] width 107 height 12
click at [349, 282] on span "KD_02-0A-48-25-56-65" at bounding box center [409, 278] width 127 height 12
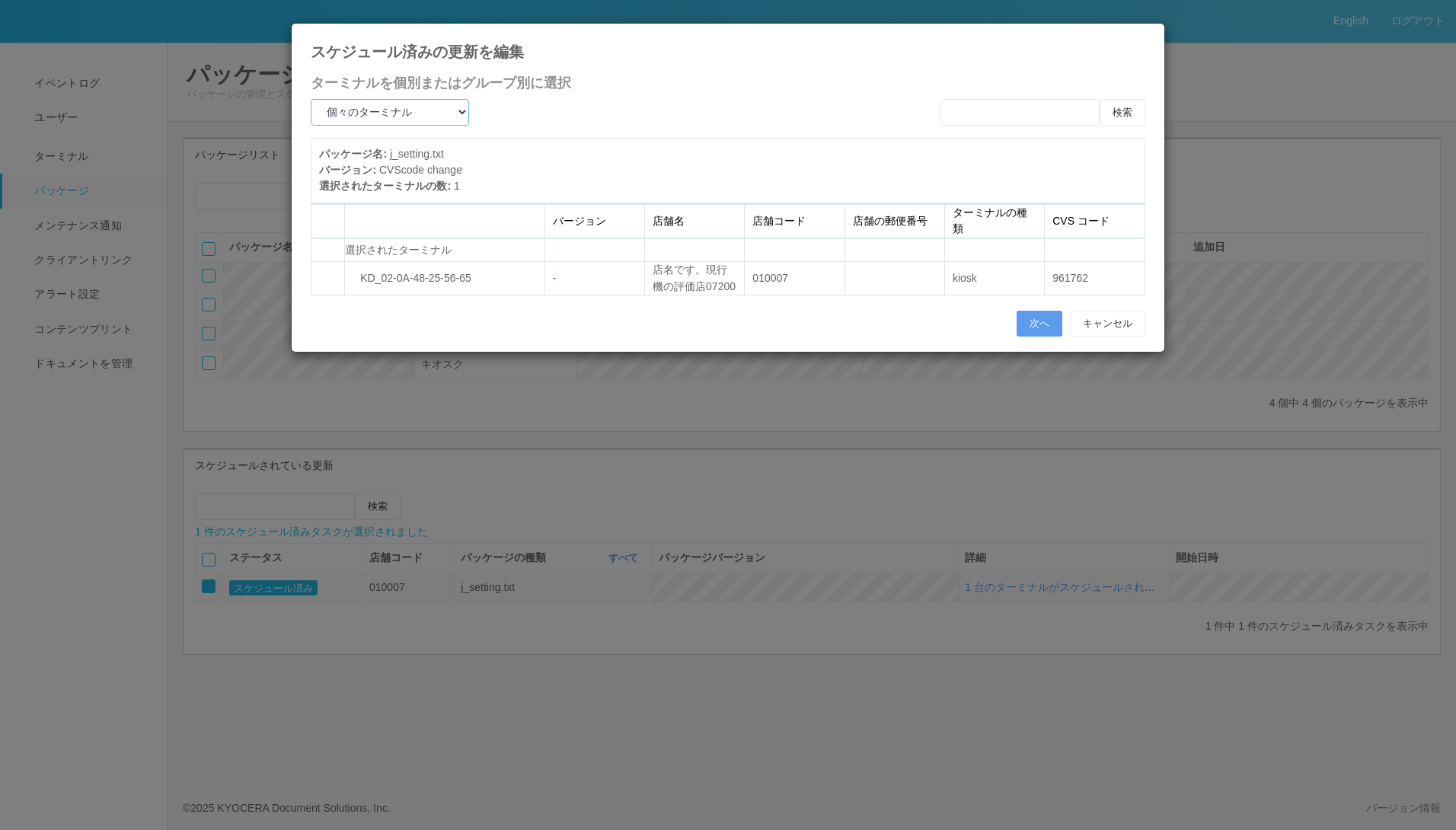
click at [407, 116] on select "個々のターミナル すべてのターミナル グループ 未割り当てのターミナル" at bounding box center [390, 112] width 158 height 27
click at [311, 99] on select "個々のターミナル すべてのターミナル グループ 未割り当てのターミナル" at bounding box center [390, 112] width 158 height 27
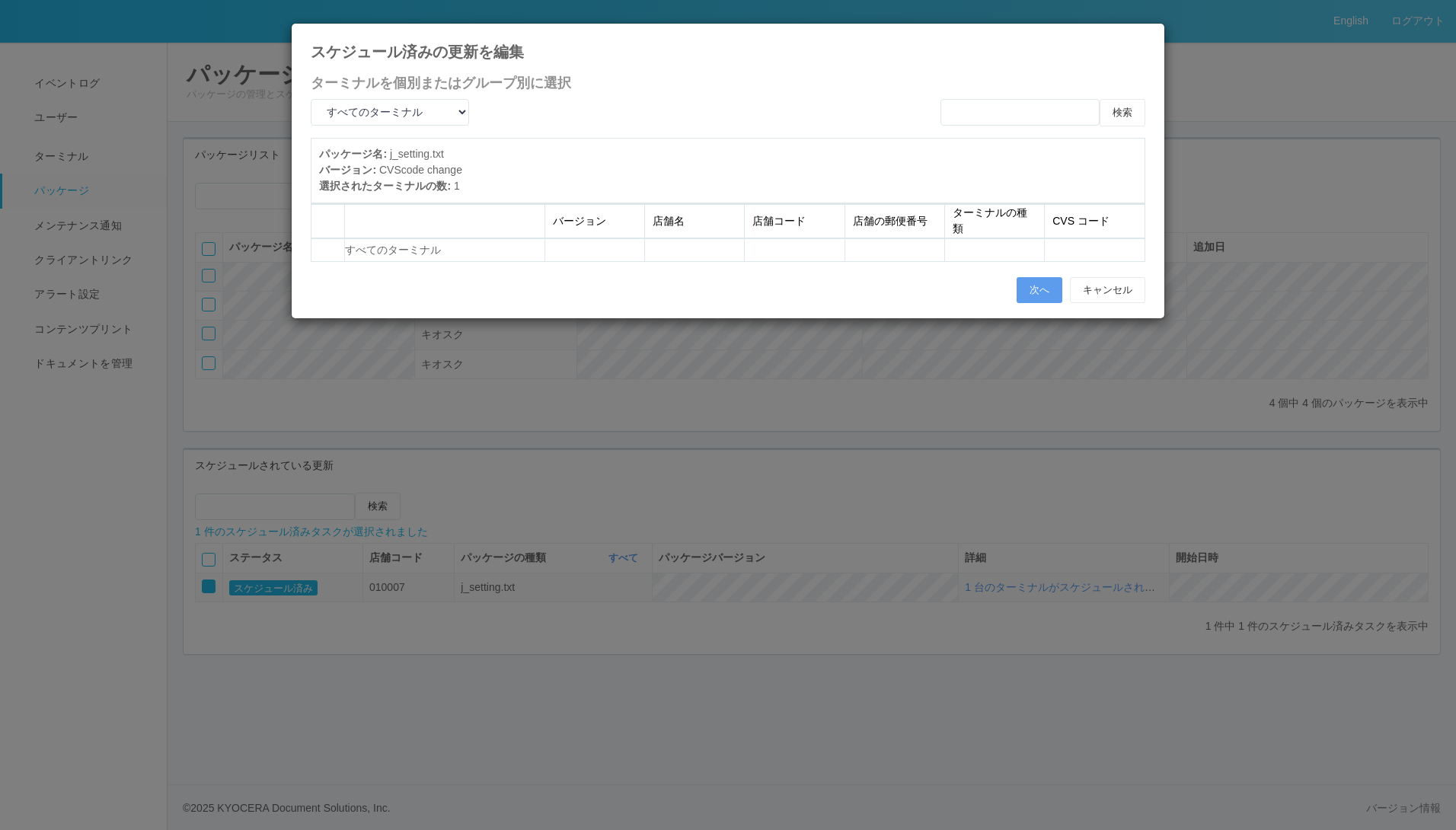
click at [408, 126] on div "個々のターミナル すべてのターミナル グループ 未割り当てのターミナル 検索" at bounding box center [728, 118] width 857 height 39
click at [402, 114] on select "個々のターミナル すべてのターミナル グループ 未割り当てのターミナル" at bounding box center [390, 112] width 158 height 27
select select "selected"
click at [311, 99] on select "個々のターミナル すべてのターミナル グループ 未割り当てのターミナル" at bounding box center [390, 112] width 158 height 27
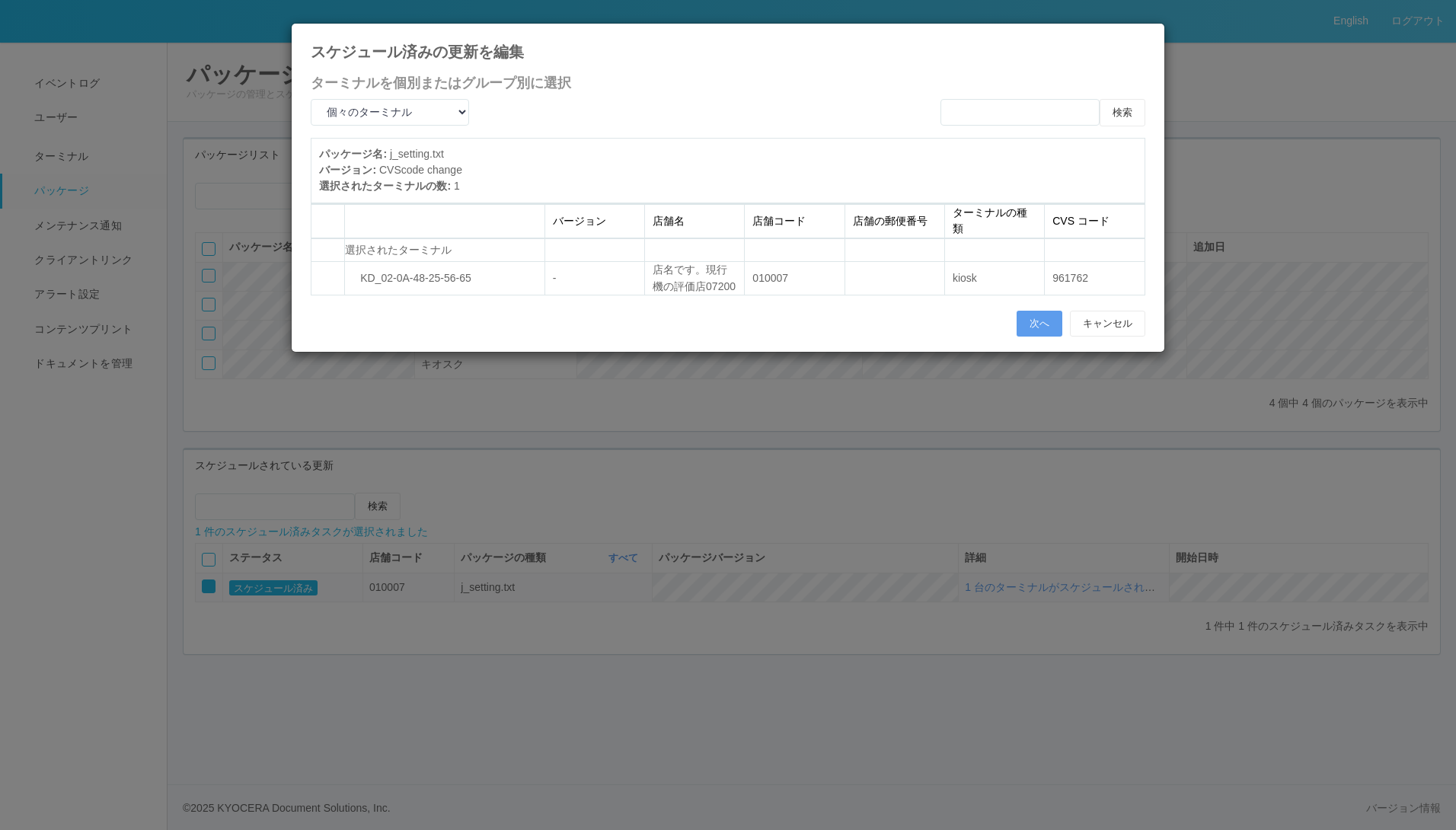
click at [329, 249] on span at bounding box center [329, 249] width 0 height 0
click at [329, 279] on span at bounding box center [329, 279] width 0 height 0
click at [1034, 336] on button "次へ" at bounding box center [1039, 323] width 46 height 26
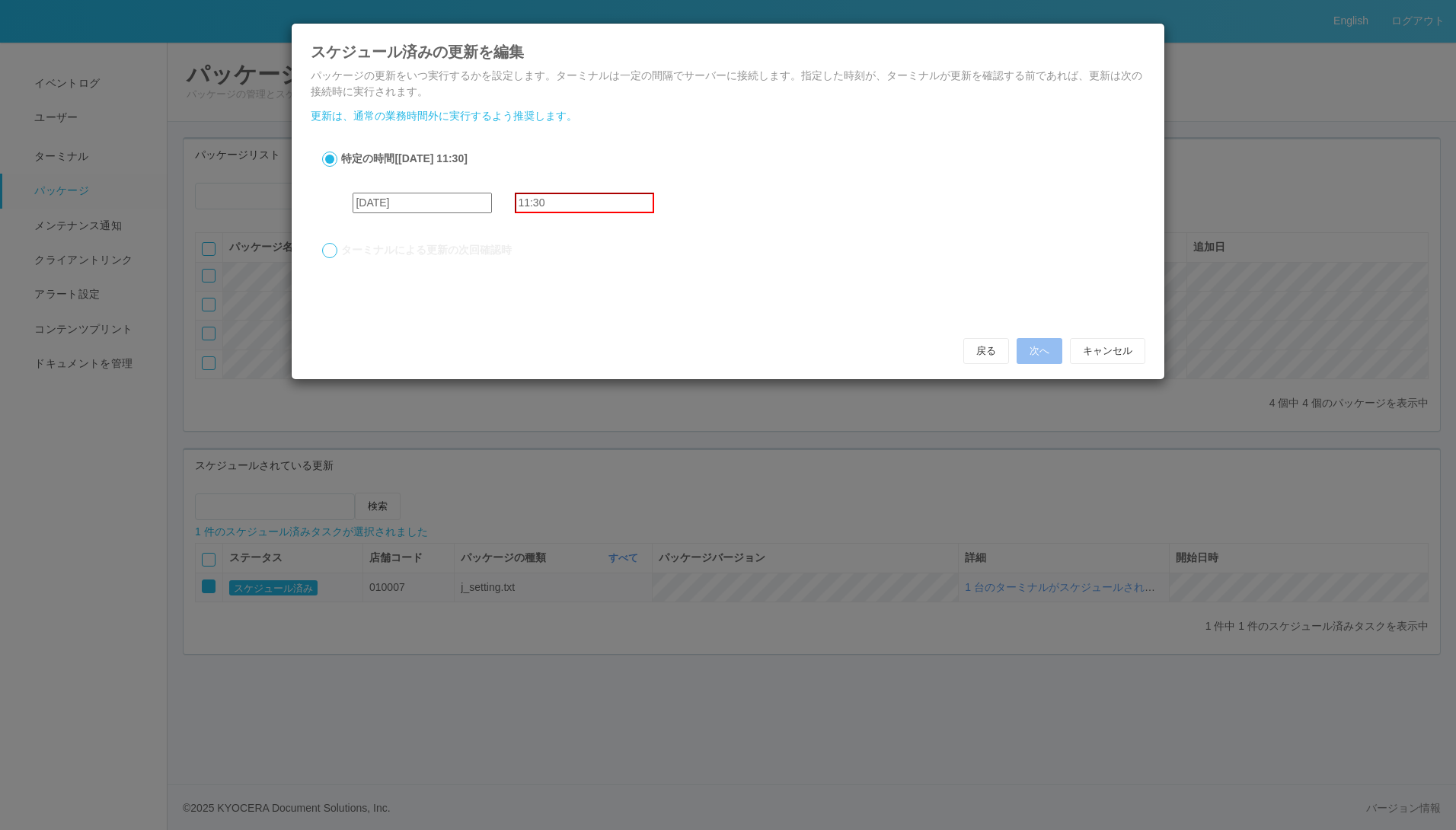
click at [582, 207] on input "11:30" at bounding box center [584, 203] width 140 height 21
type input "12:30"
click at [1041, 352] on button "次へ" at bounding box center [1039, 351] width 46 height 26
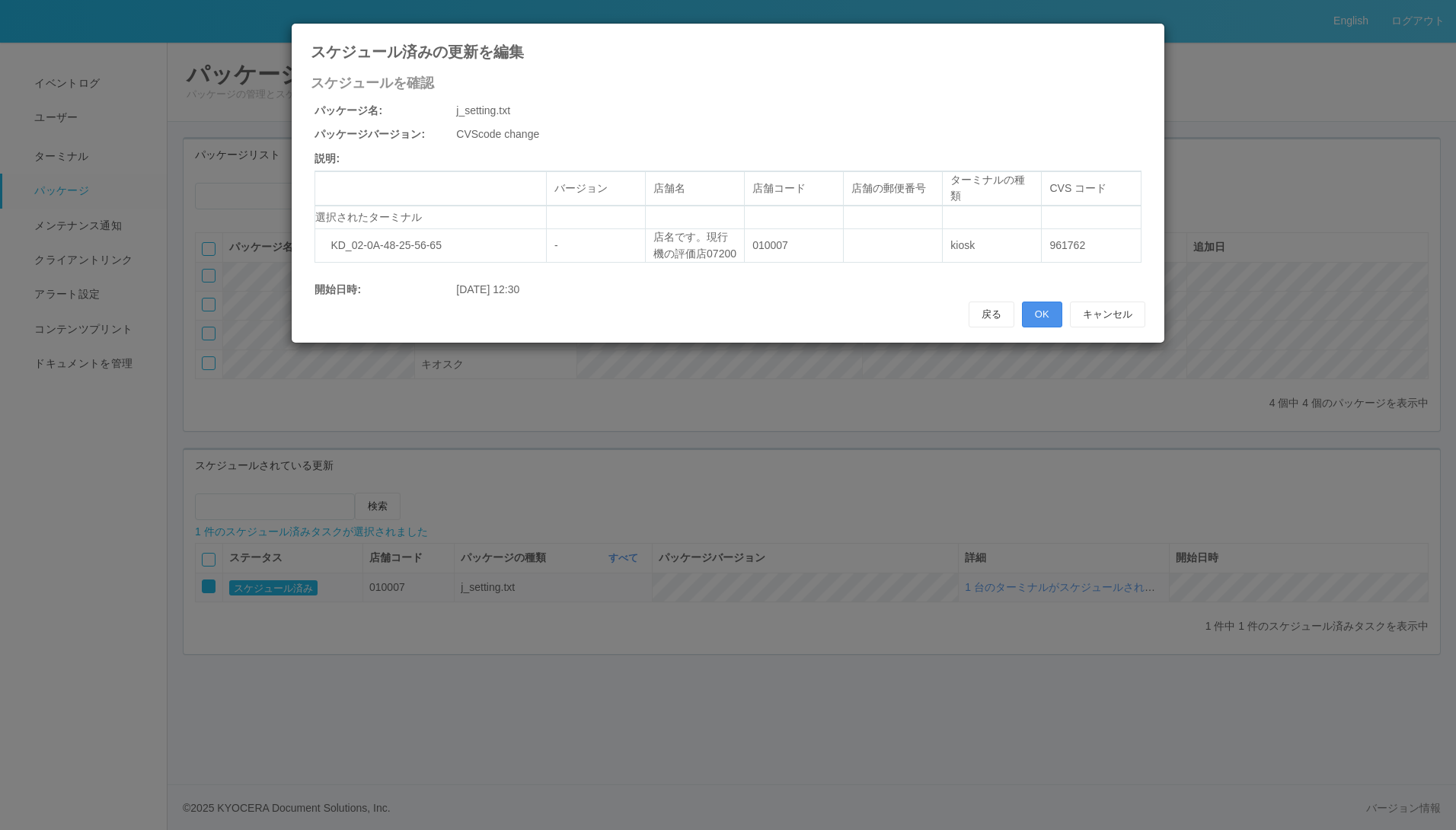
click at [1053, 327] on button "OK" at bounding box center [1042, 315] width 41 height 26
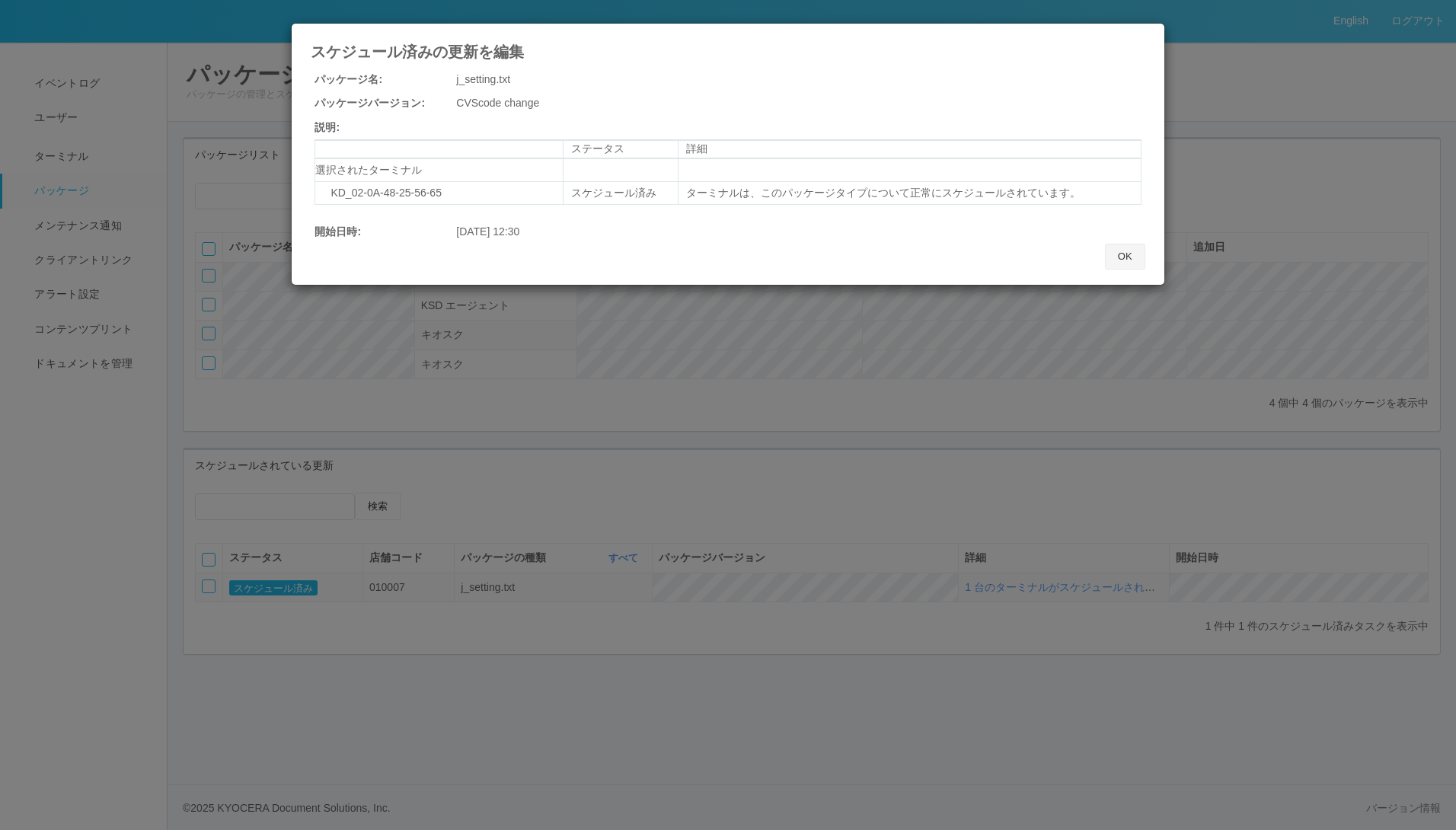
click at [1126, 256] on button "OK" at bounding box center [1124, 256] width 41 height 26
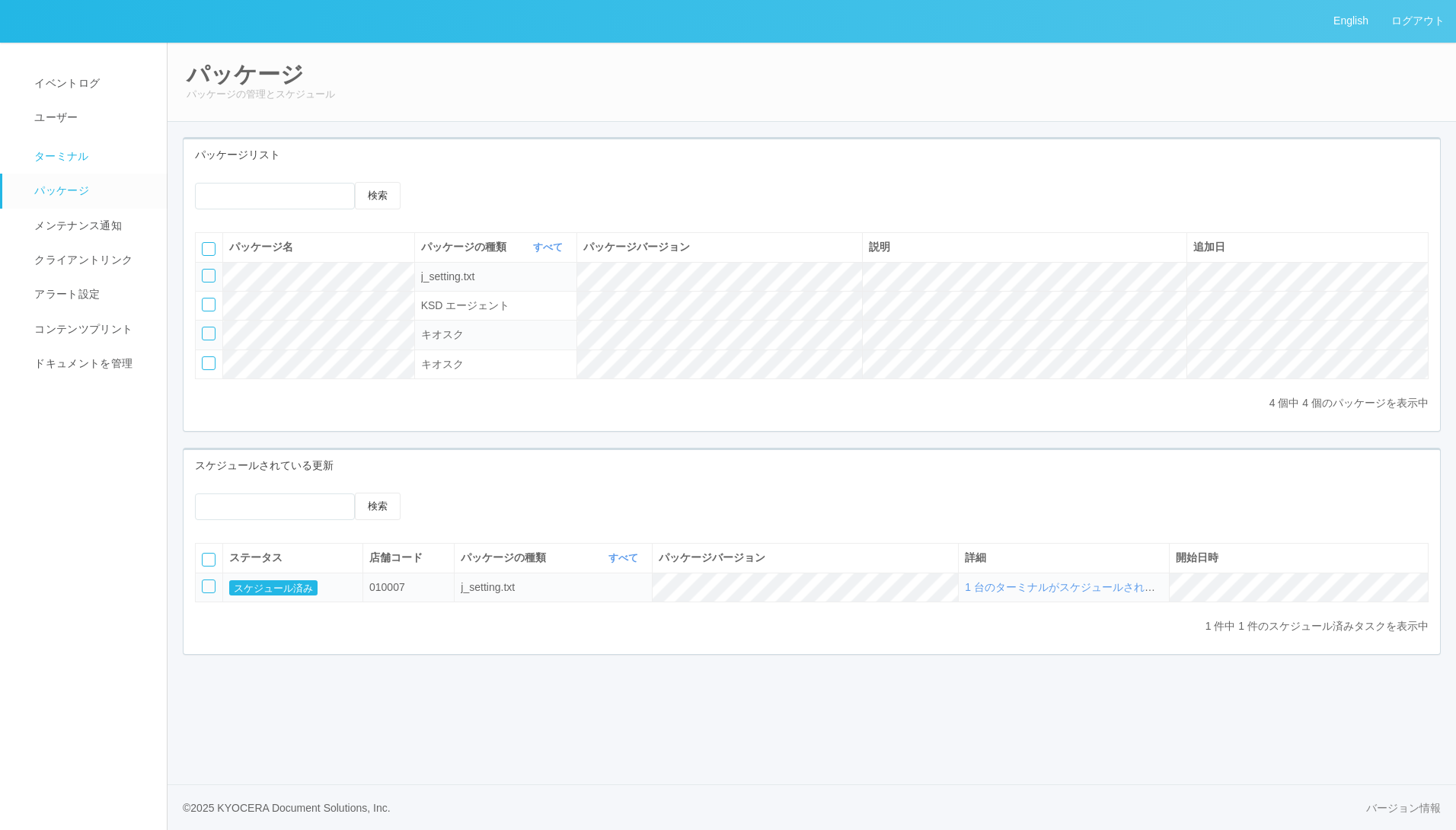
click at [98, 145] on link "ターミナル" at bounding box center [91, 154] width 178 height 38
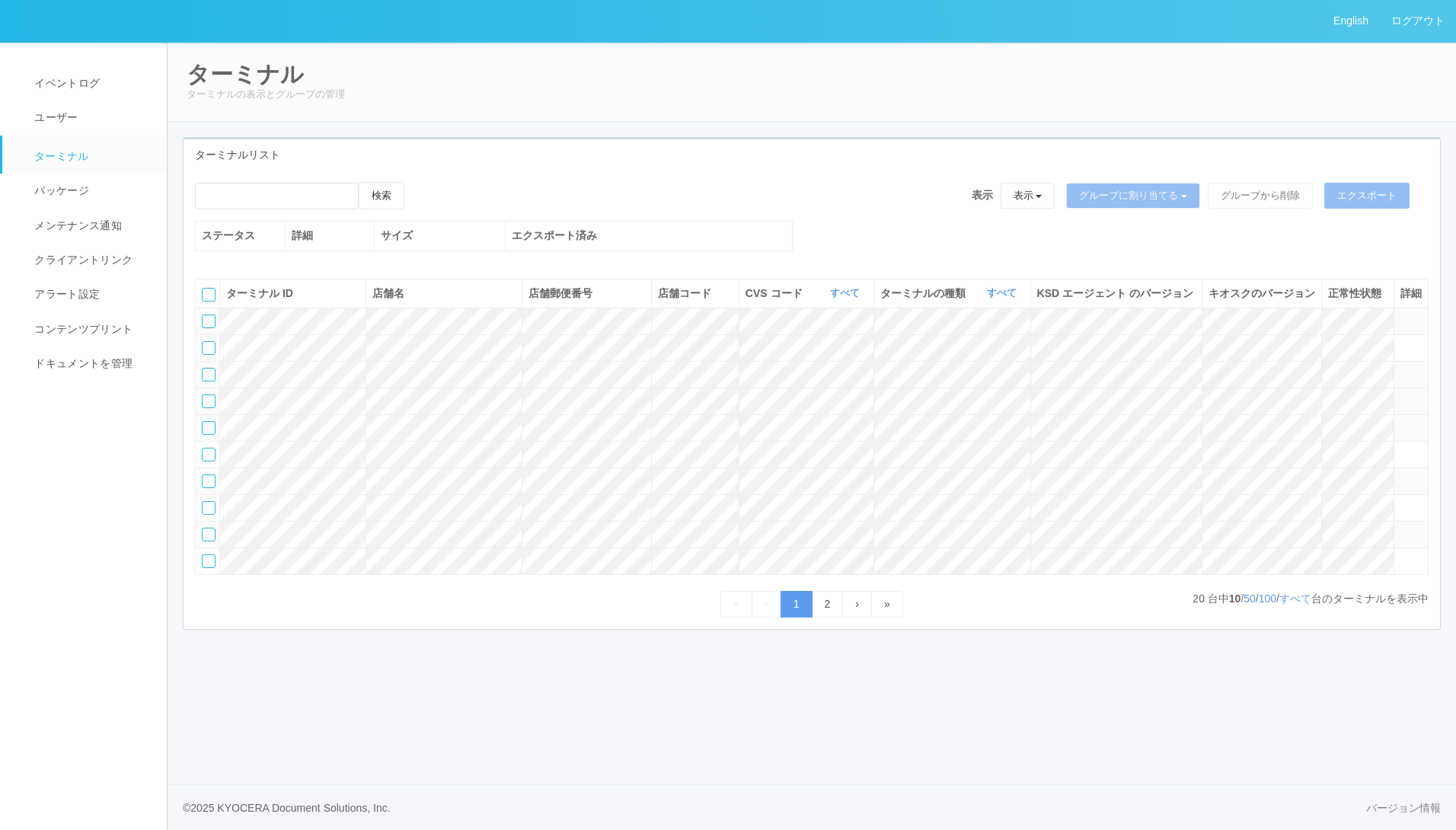
click at [212, 408] on div at bounding box center [209, 402] width 14 height 14
click at [830, 617] on link "2" at bounding box center [827, 603] width 32 height 27
click at [205, 328] on div at bounding box center [209, 322] width 14 height 14
click at [207, 355] on div at bounding box center [209, 348] width 14 height 14
click at [206, 302] on div at bounding box center [209, 295] width 14 height 14
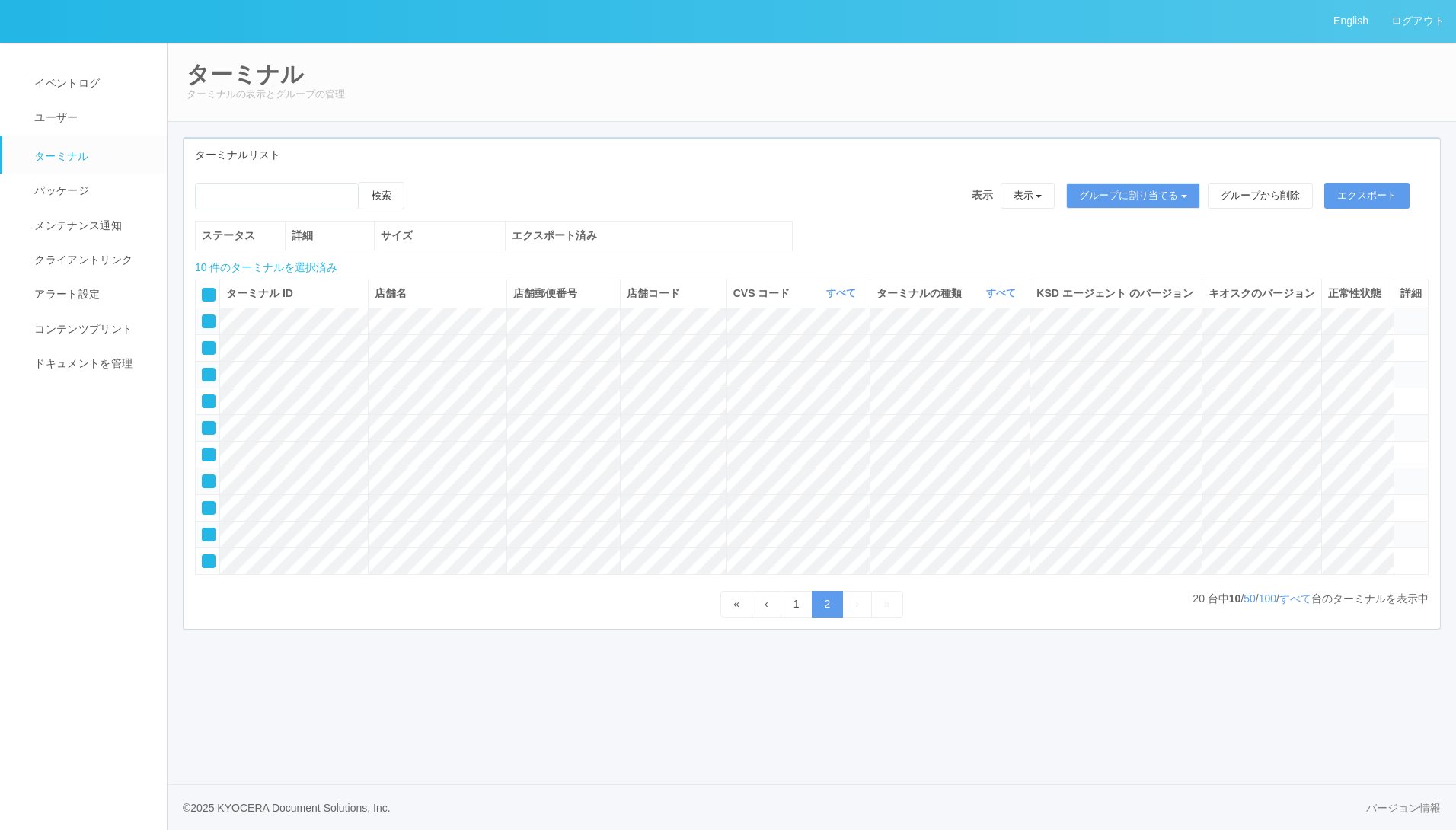
click at [420, 182] on icon at bounding box center [420, 182] width 0 height 0
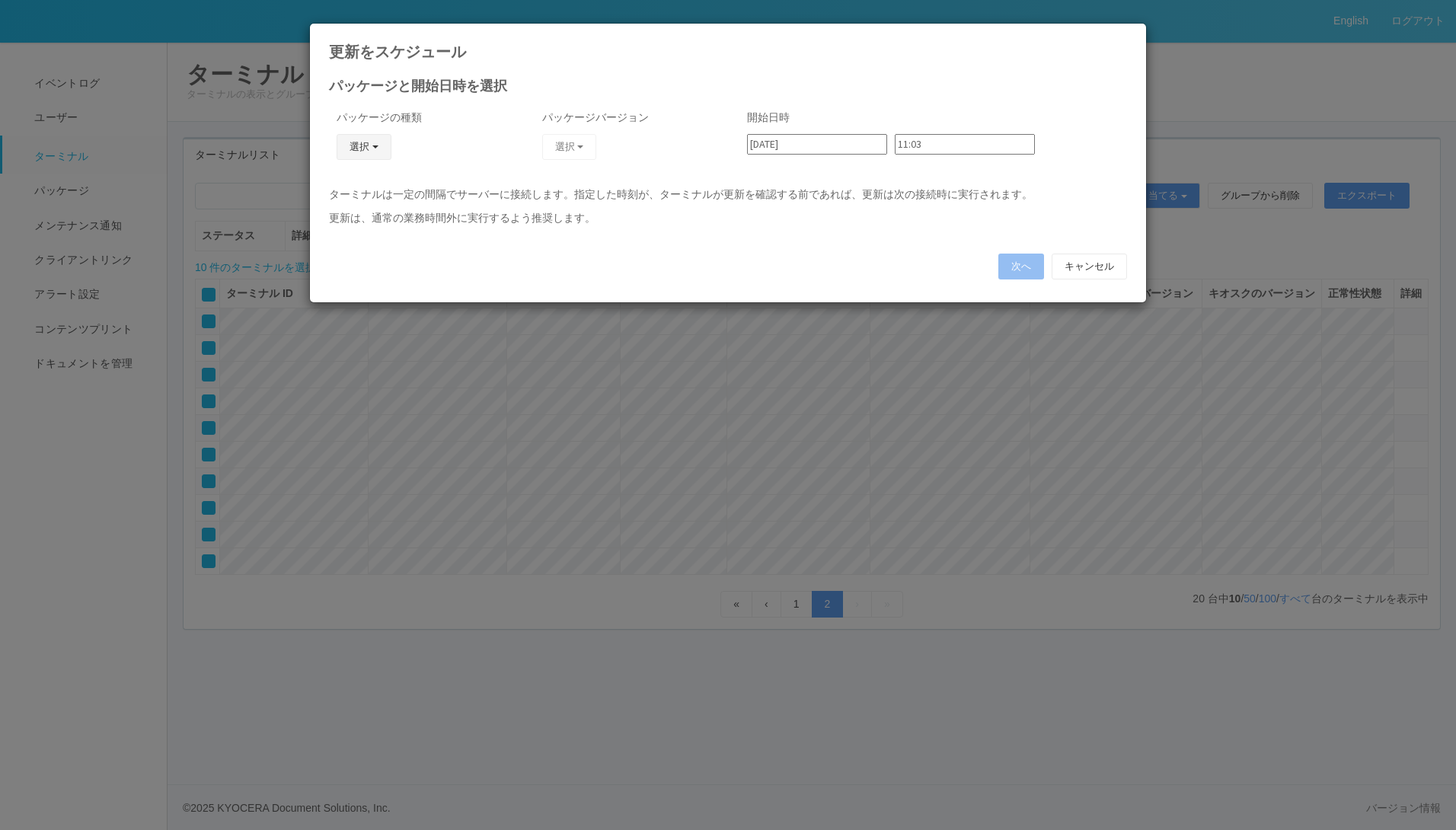
click at [368, 146] on button "選択" at bounding box center [363, 146] width 54 height 26
click at [355, 234] on link "j_setting.txt" at bounding box center [342, 236] width 121 height 24
click at [580, 146] on span "button" at bounding box center [580, 146] width 6 height 3
click at [952, 143] on input "11:03" at bounding box center [965, 143] width 141 height 21
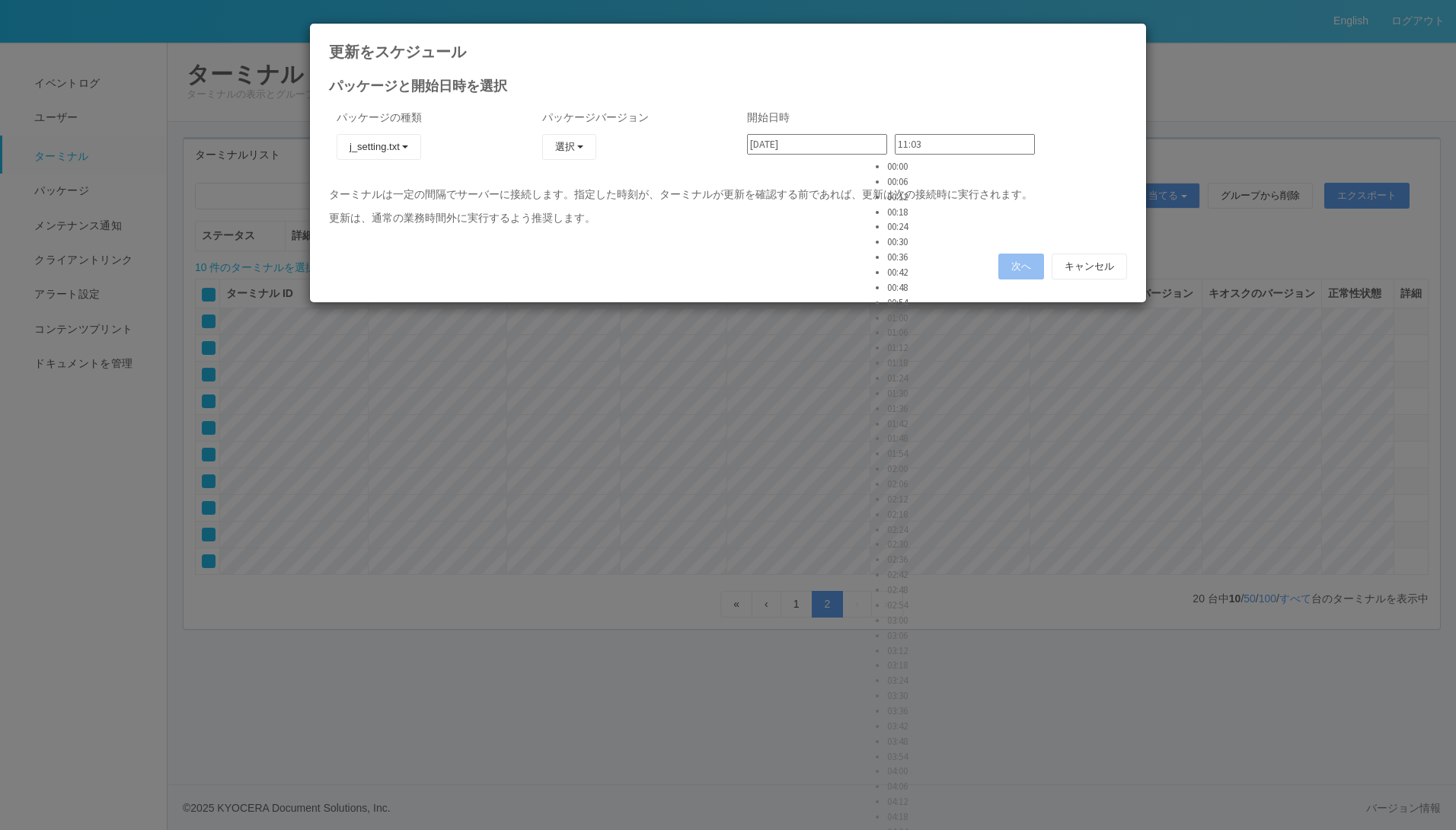
type input "11:30"
click at [578, 143] on button "選択" at bounding box center [569, 146] width 54 height 26
click at [555, 192] on link "CVScode change" at bounding box center [547, 189] width 121 height 24
click at [1011, 262] on button "次へ" at bounding box center [1021, 266] width 46 height 26
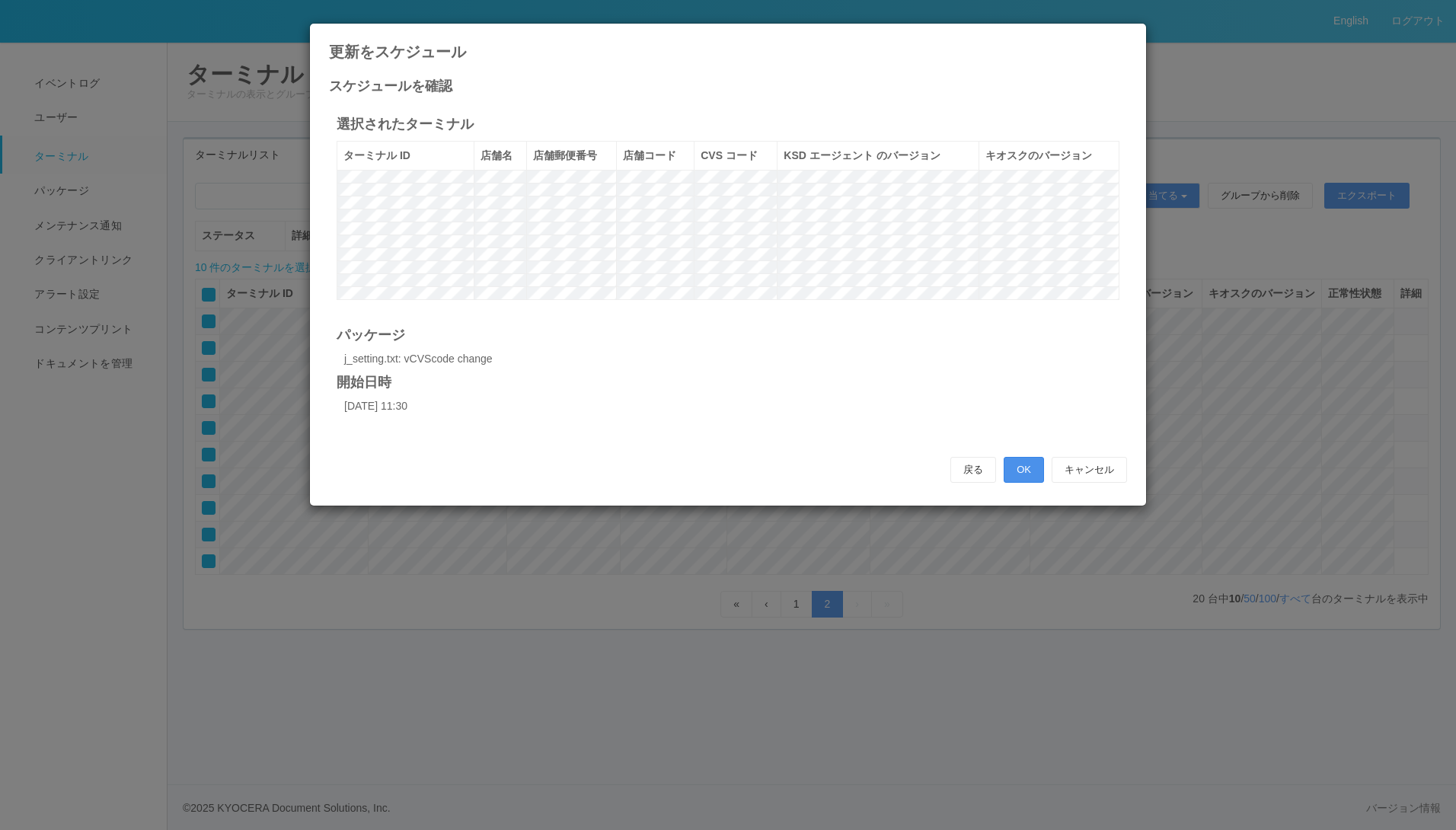
click at [1020, 470] on button "OK" at bounding box center [1023, 470] width 41 height 26
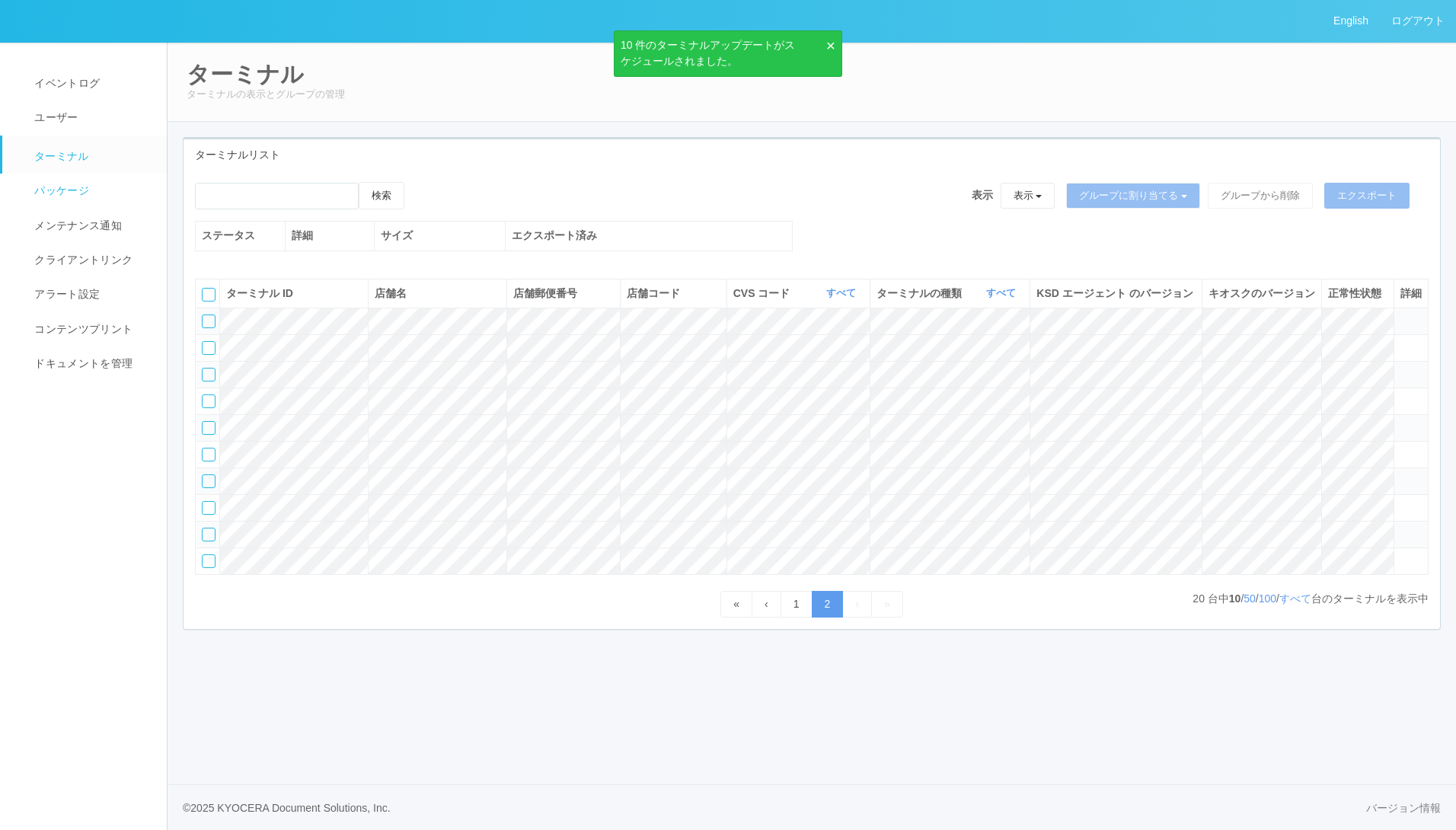
click at [105, 193] on link "パッケージ" at bounding box center [91, 190] width 178 height 35
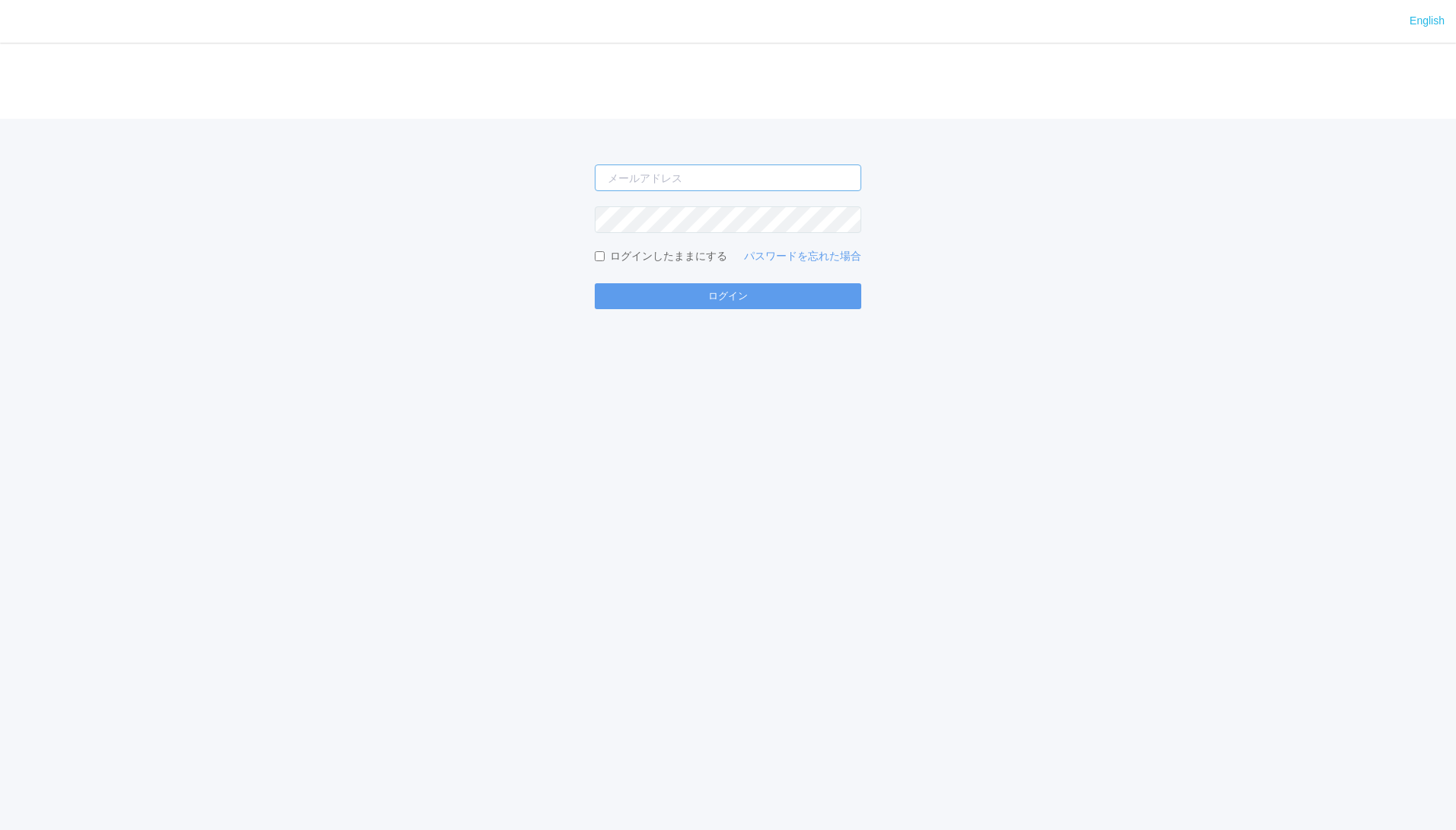
type input "[PERSON_NAME][EMAIL_ADDRESS][DOMAIN_NAME]"
click at [754, 183] on input "[PERSON_NAME][EMAIL_ADDRESS][DOMAIN_NAME]" at bounding box center [728, 177] width 266 height 27
type input "[EMAIL_ADDRESS][DOMAIN_NAME]"
click at [702, 296] on button "ログイン" at bounding box center [728, 296] width 266 height 26
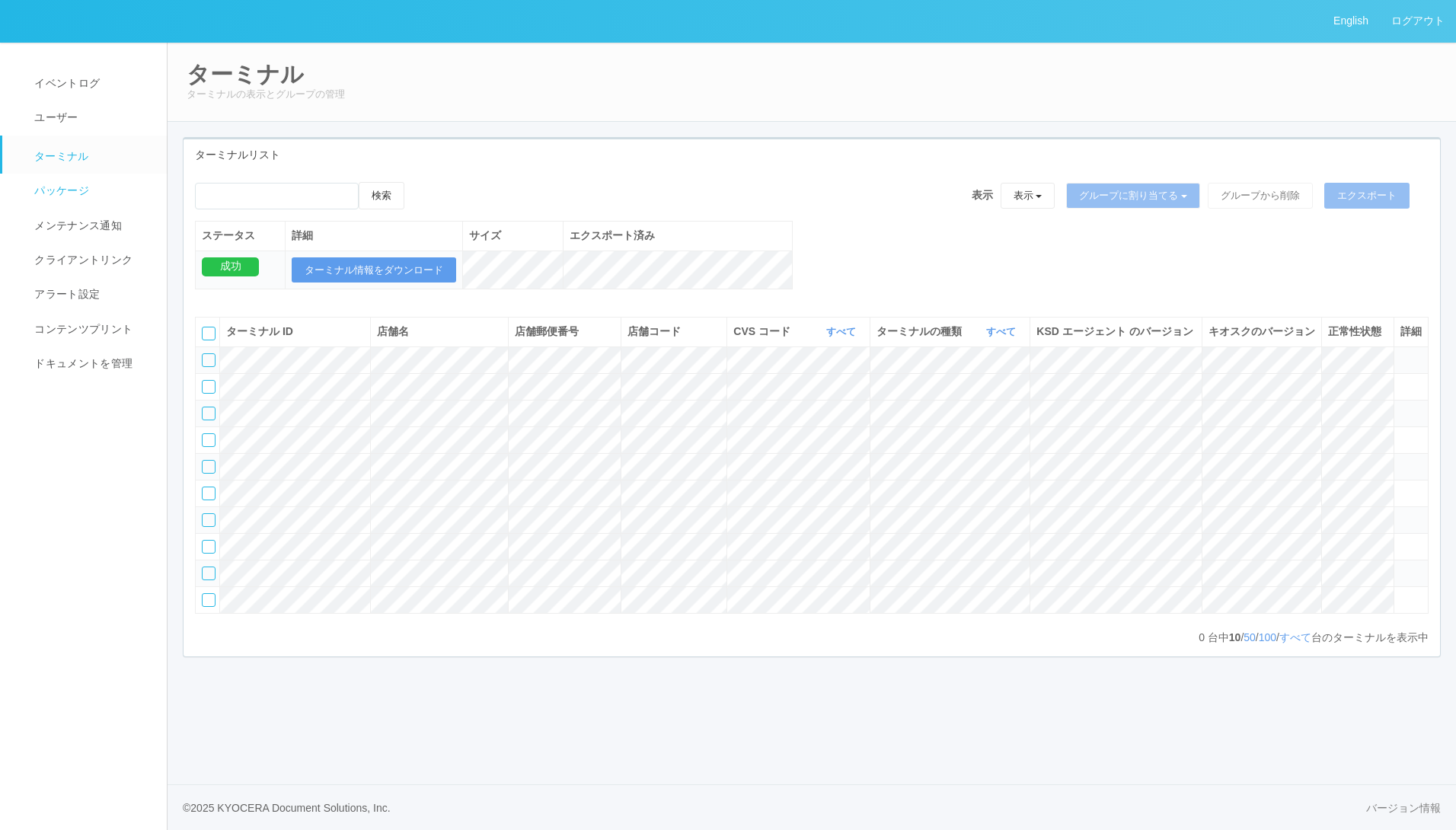
click at [68, 189] on span "パッケージ" at bounding box center [59, 190] width 58 height 12
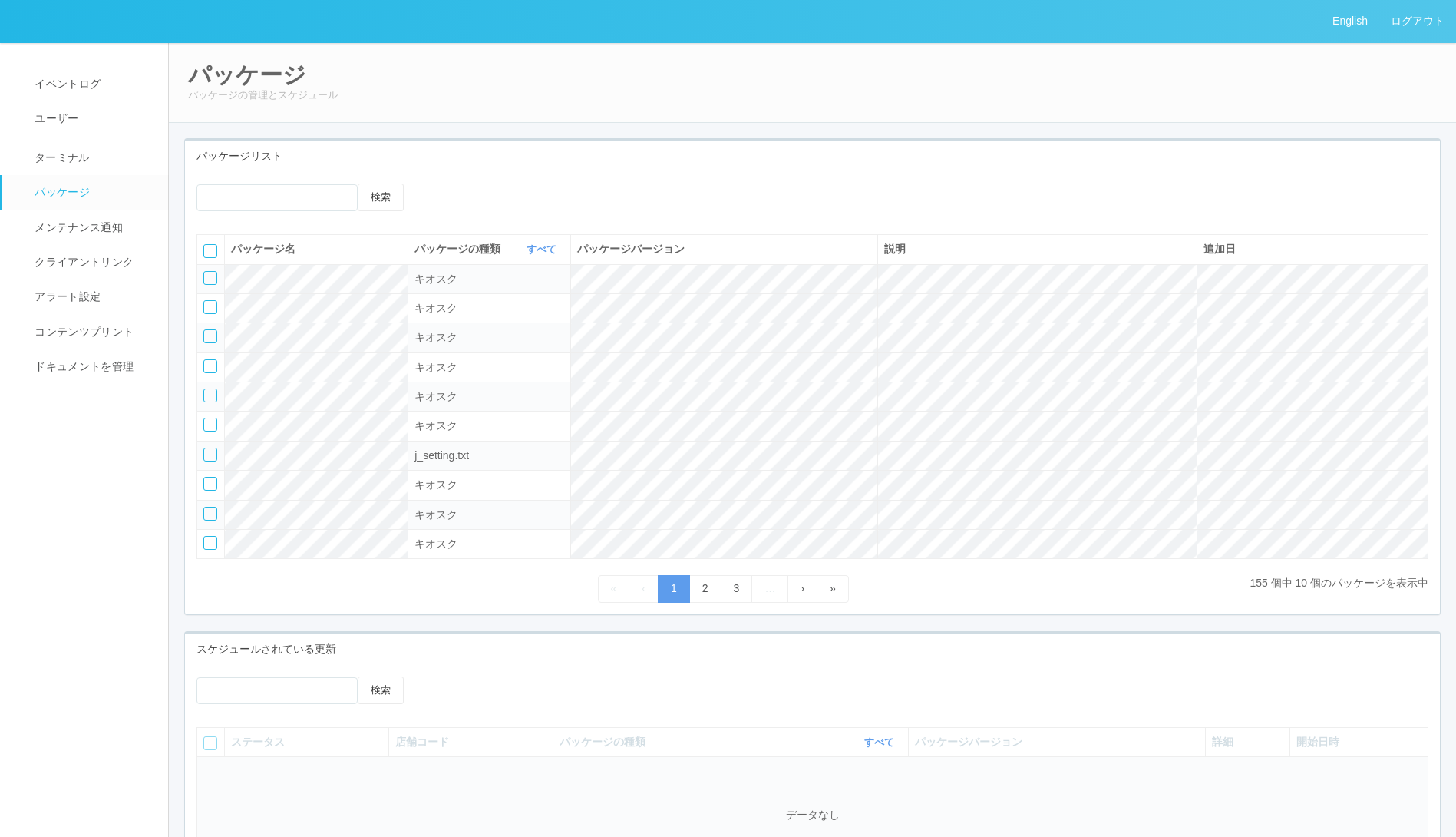
click at [208, 338] on div at bounding box center [210, 336] width 14 height 14
click at [450, 184] on icon at bounding box center [450, 184] width 0 height 0
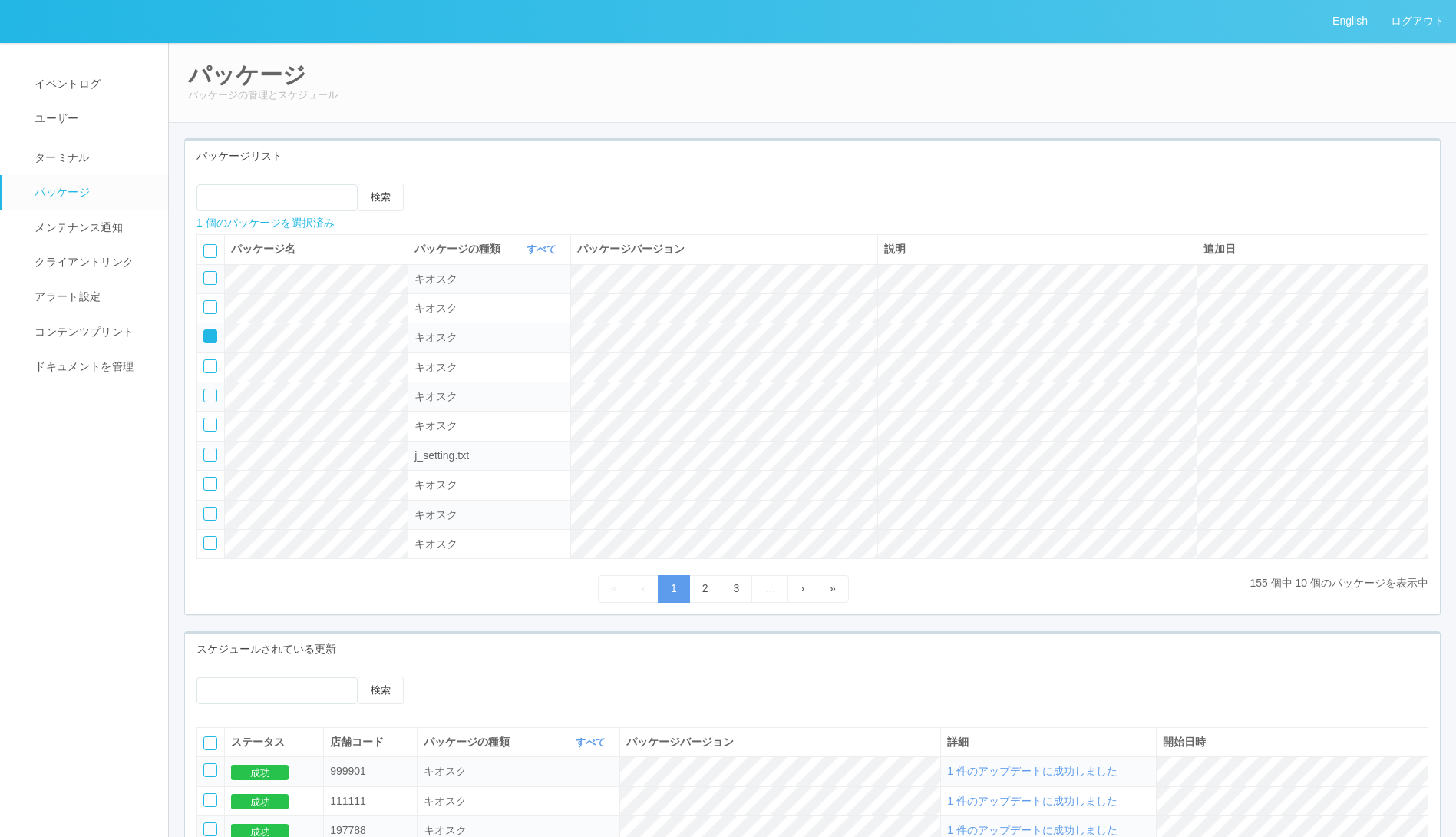
click at [450, 184] on icon at bounding box center [450, 184] width 0 height 0
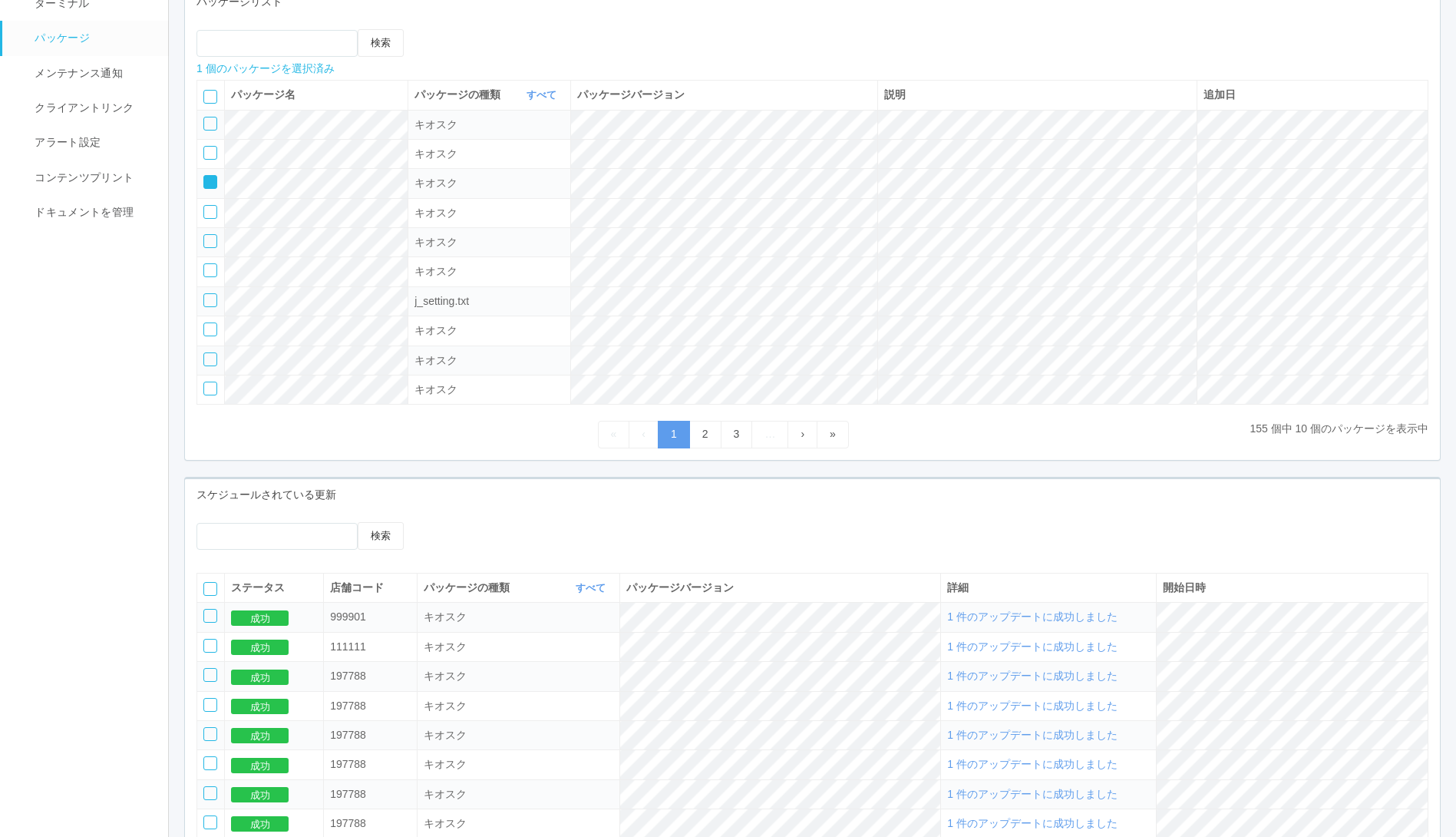
select select "Kiosk"
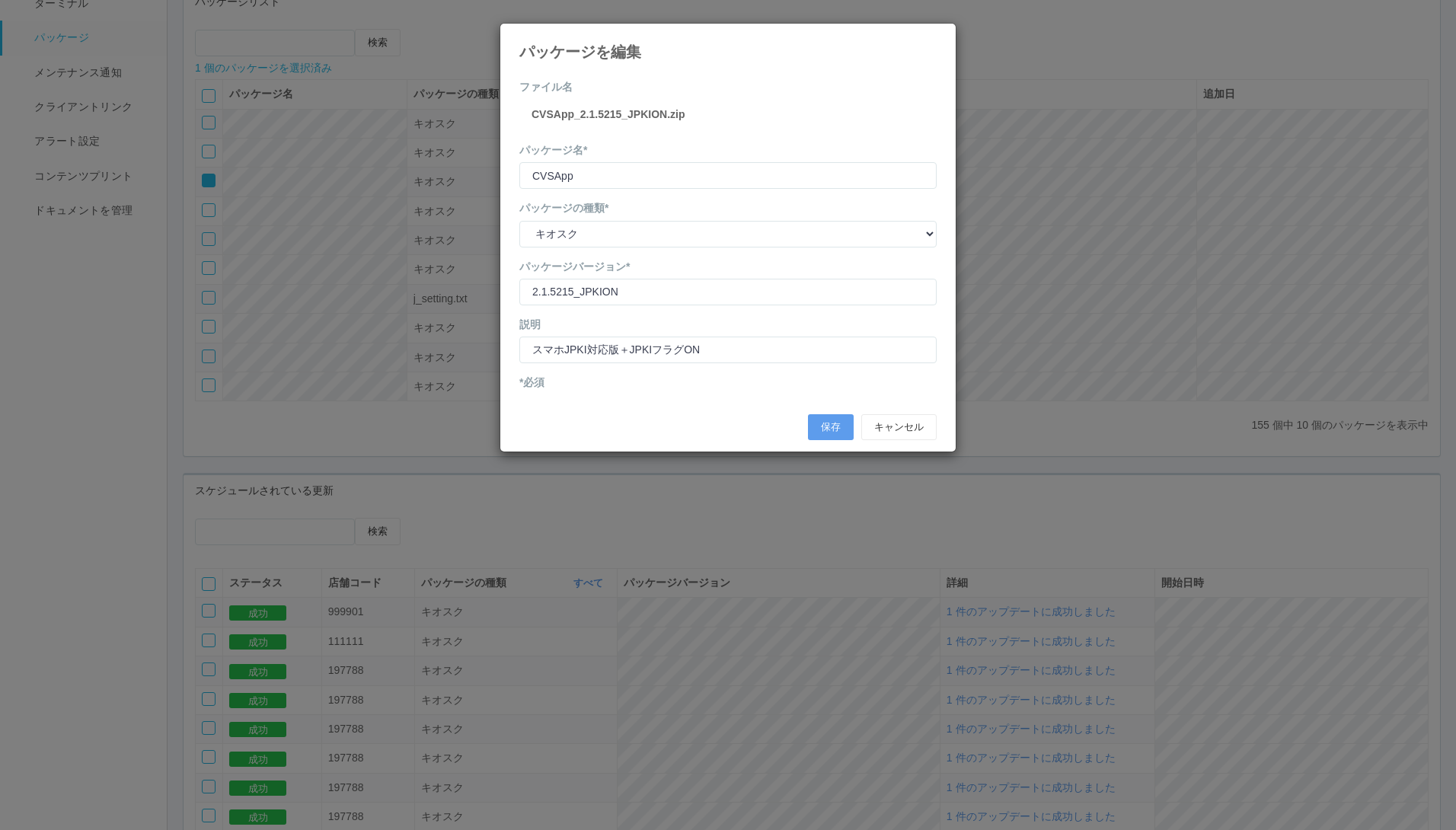
click at [685, 119] on label "CVSApp_2.1.5215_JPKION.zip" at bounding box center [608, 115] width 153 height 16
click at [918, 431] on button "キャンセル" at bounding box center [899, 427] width 75 height 26
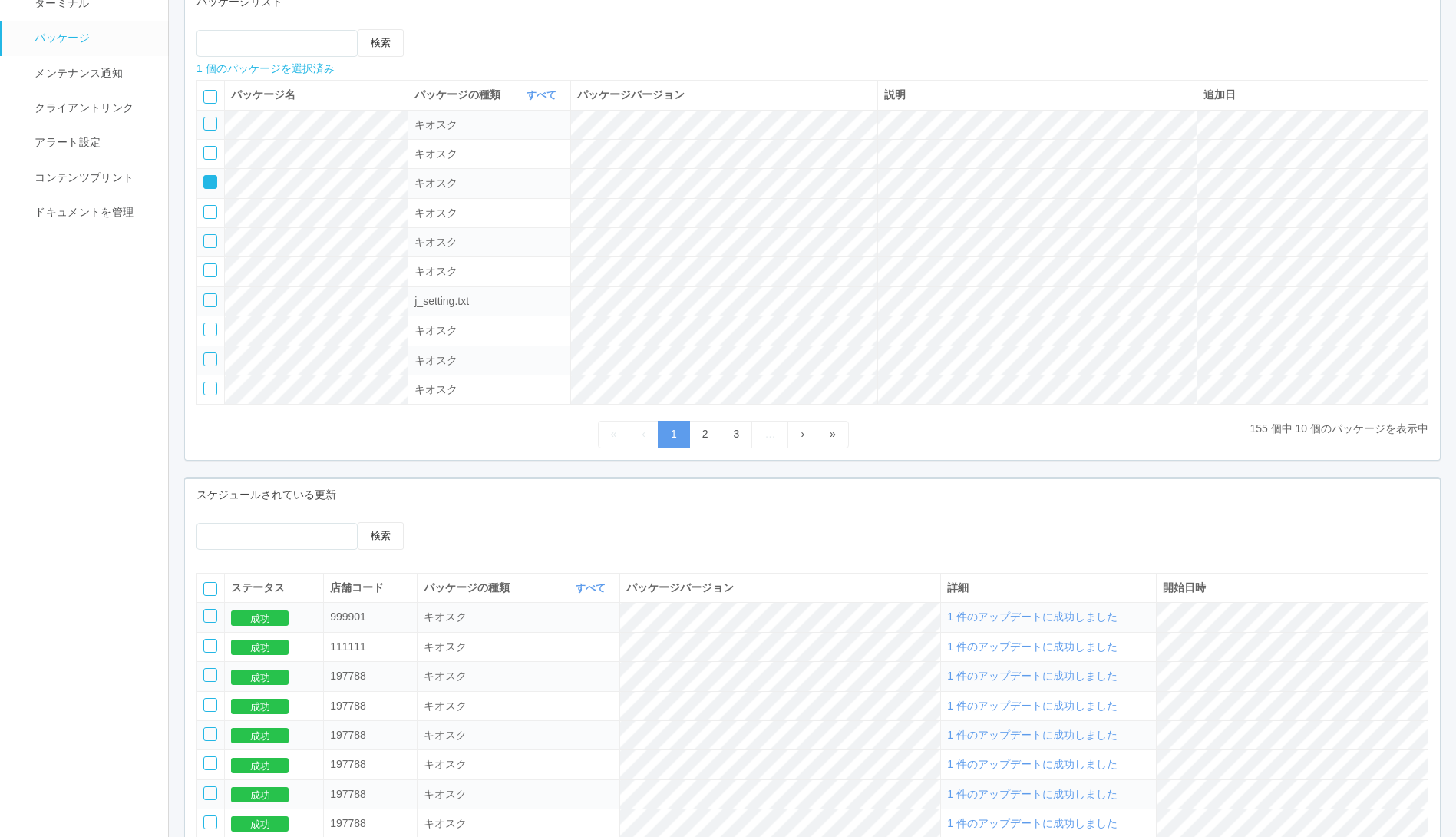
click at [204, 177] on icon at bounding box center [204, 177] width 0 height 0
click at [208, 273] on div at bounding box center [210, 270] width 14 height 14
click at [450, 29] on icon at bounding box center [450, 29] width 0 height 0
select select "Kiosk"
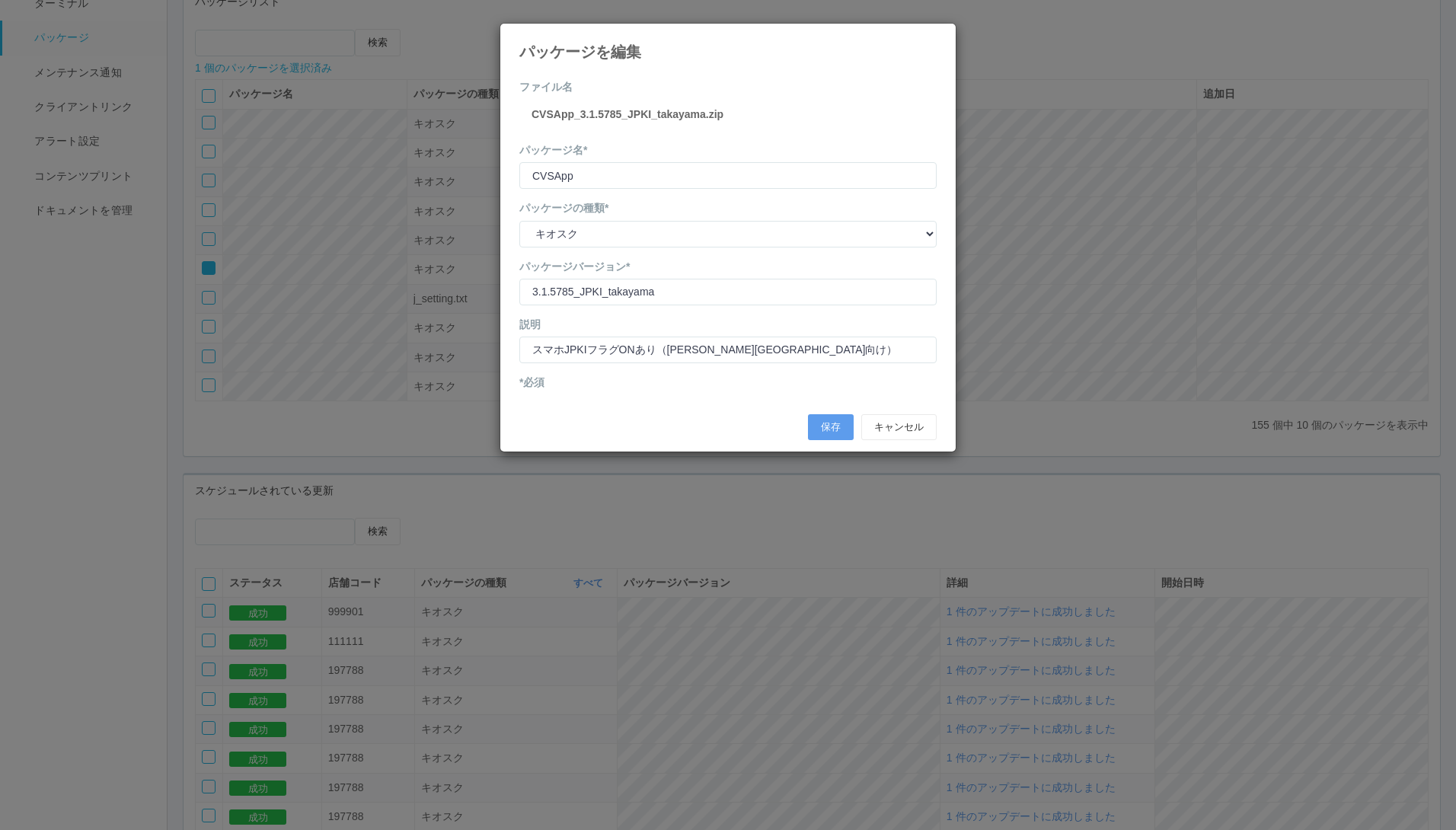
click at [908, 440] on div "保存 キャンセル" at bounding box center [728, 427] width 440 height 42
click at [908, 422] on button "キャンセル" at bounding box center [899, 427] width 75 height 26
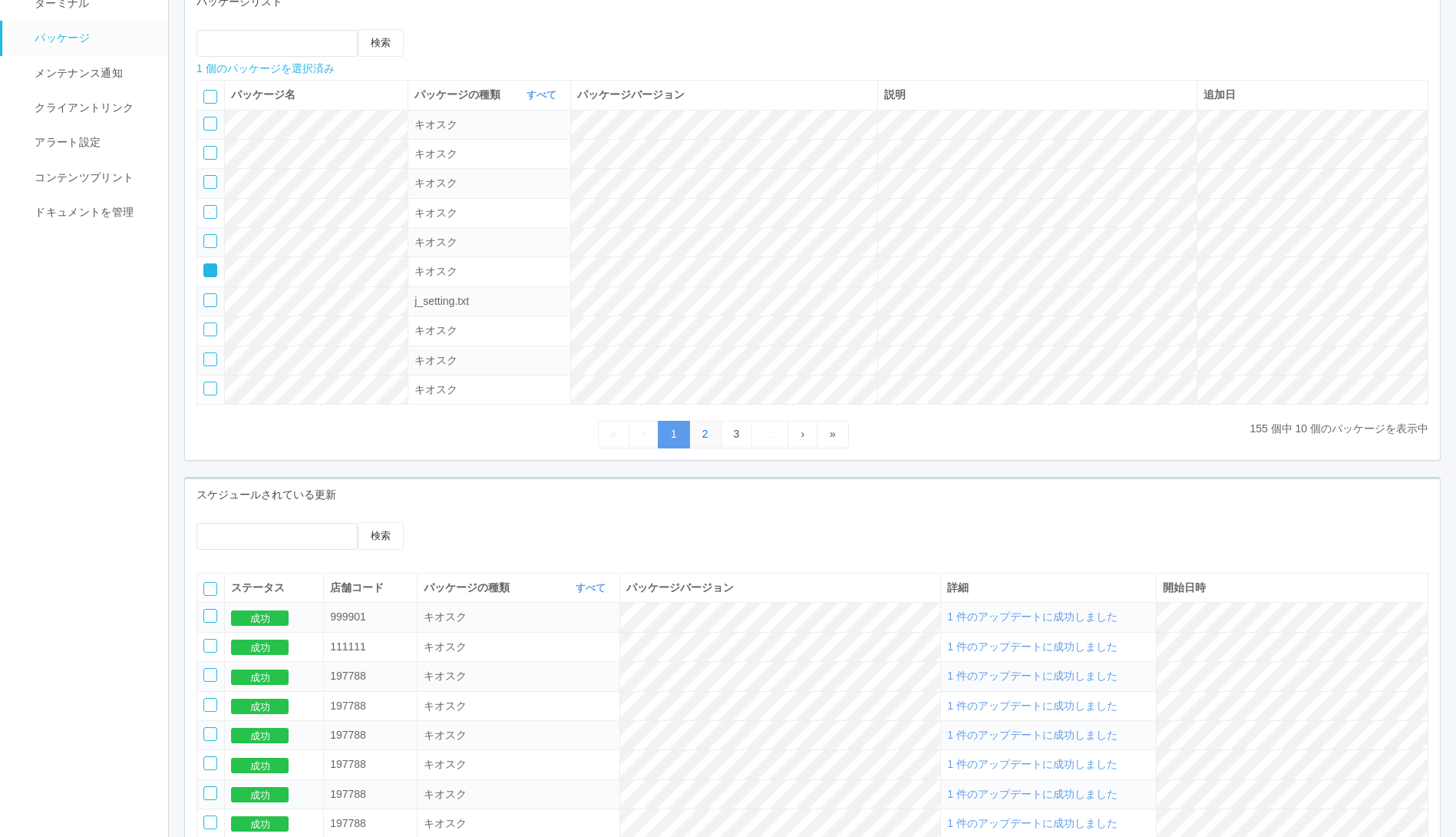
click at [700, 434] on link "2" at bounding box center [705, 434] width 32 height 27
click at [204, 242] on div at bounding box center [210, 241] width 14 height 14
click at [450, 29] on icon at bounding box center [450, 29] width 0 height 0
select select "KSDAgent"
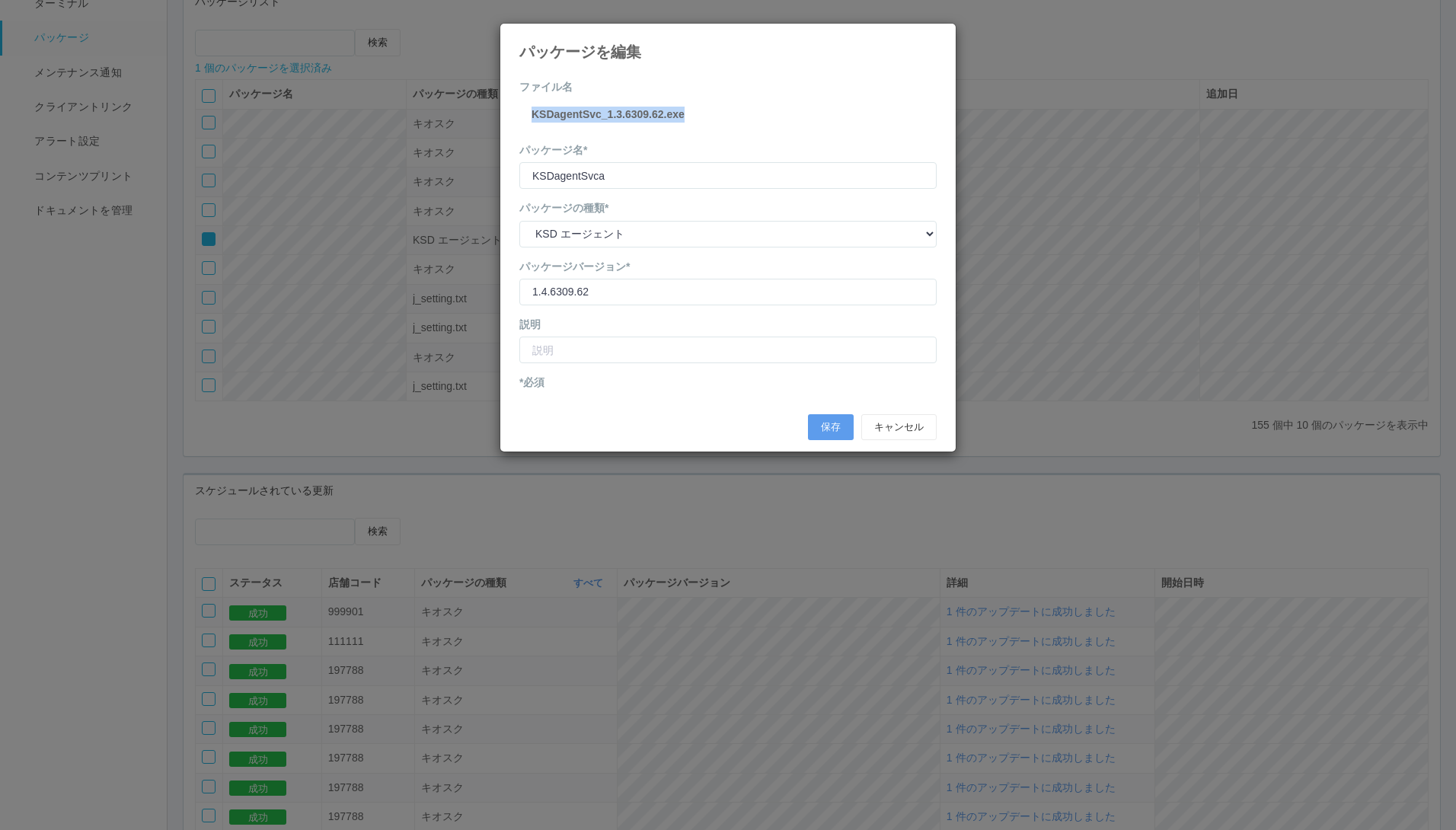
drag, startPoint x: 528, startPoint y: 113, endPoint x: 712, endPoint y: 114, distance: 184.0
click at [712, 114] on div "ファイル名 KSDagentSvc_1.3.6309.62.exe" at bounding box center [728, 105] width 418 height 51
copy label "KSDagentSvc_1.3.6309.62.exe"
click at [936, 35] on icon at bounding box center [936, 35] width 0 height 0
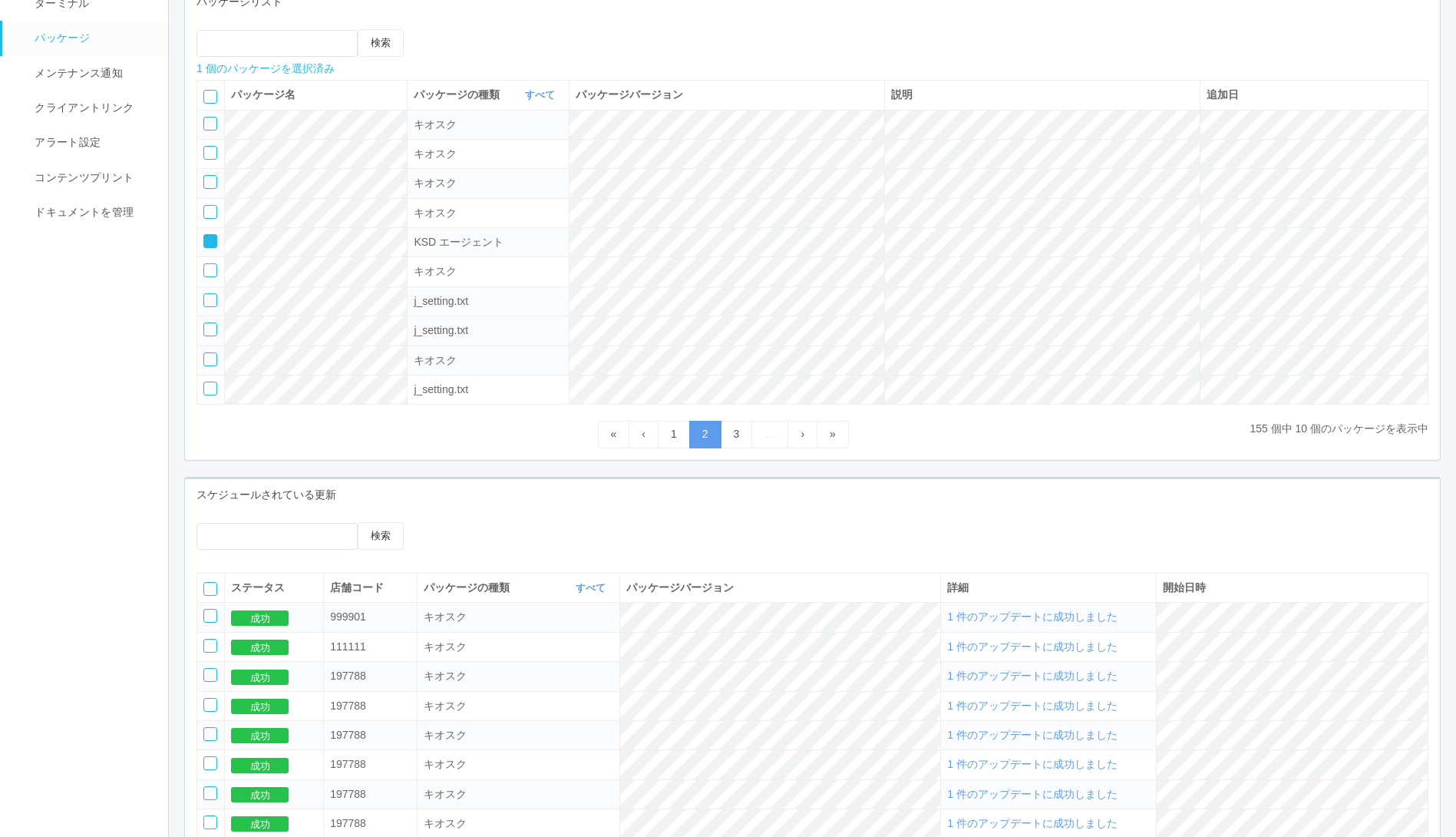
click at [204, 325] on div at bounding box center [210, 329] width 14 height 14
click at [204, 245] on div at bounding box center [210, 241] width 14 height 14
click at [450, 29] on icon at bounding box center [450, 29] width 0 height 0
select select "j_setting.txt"
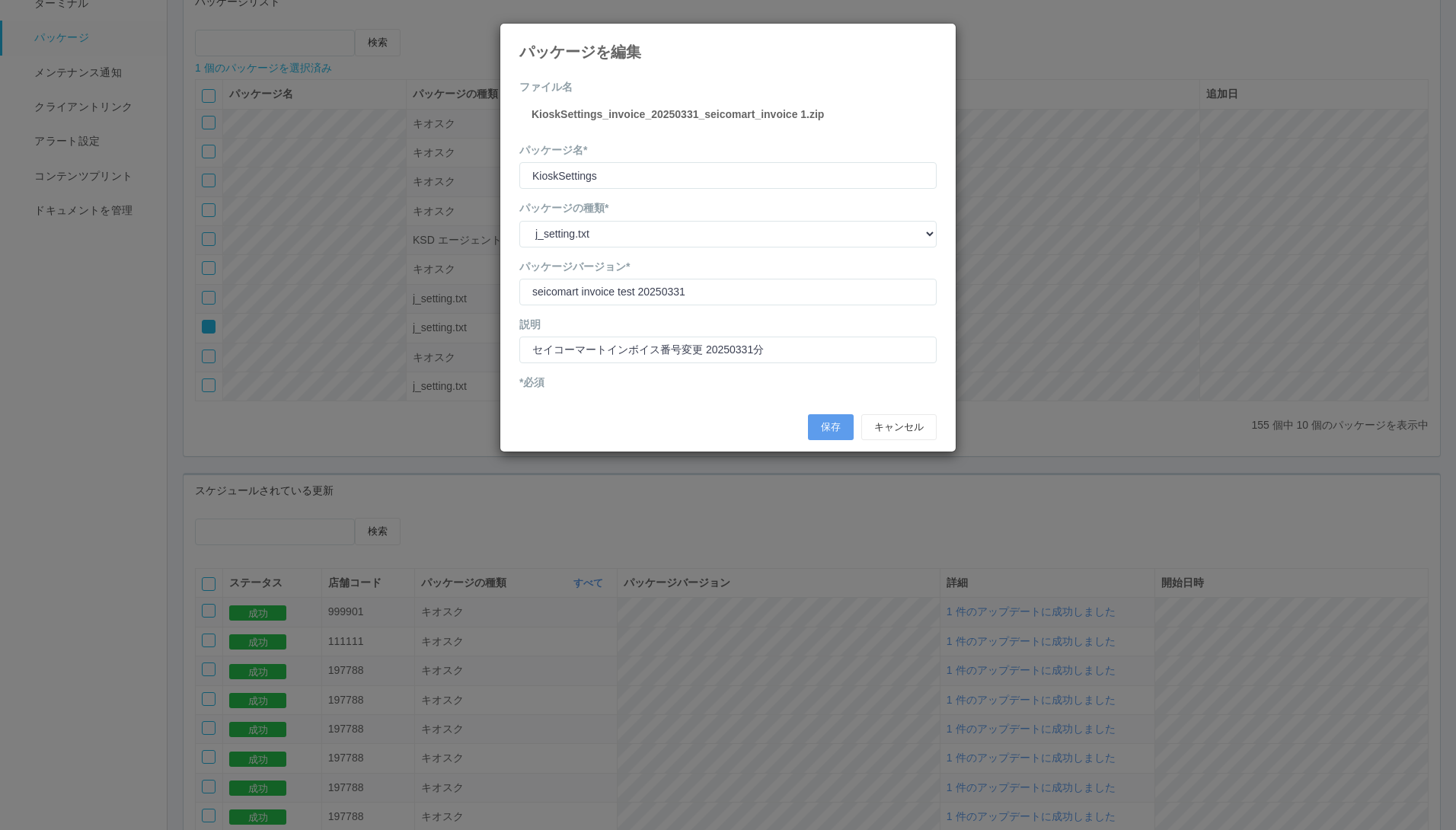
click at [936, 35] on icon at bounding box center [936, 35] width 0 height 0
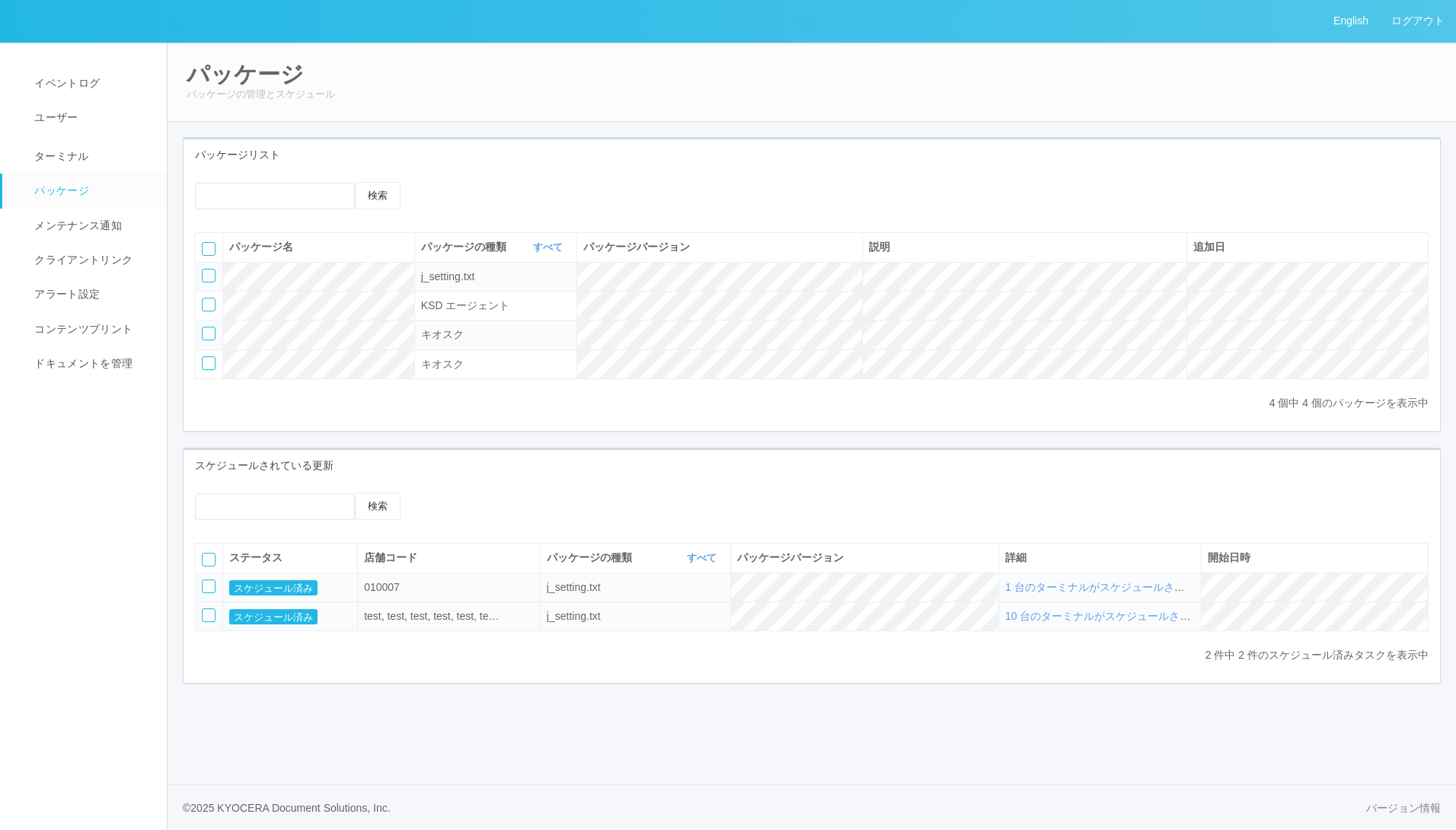
click at [209, 622] on div at bounding box center [209, 615] width 14 height 14
click at [446, 493] on icon at bounding box center [446, 493] width 0 height 0
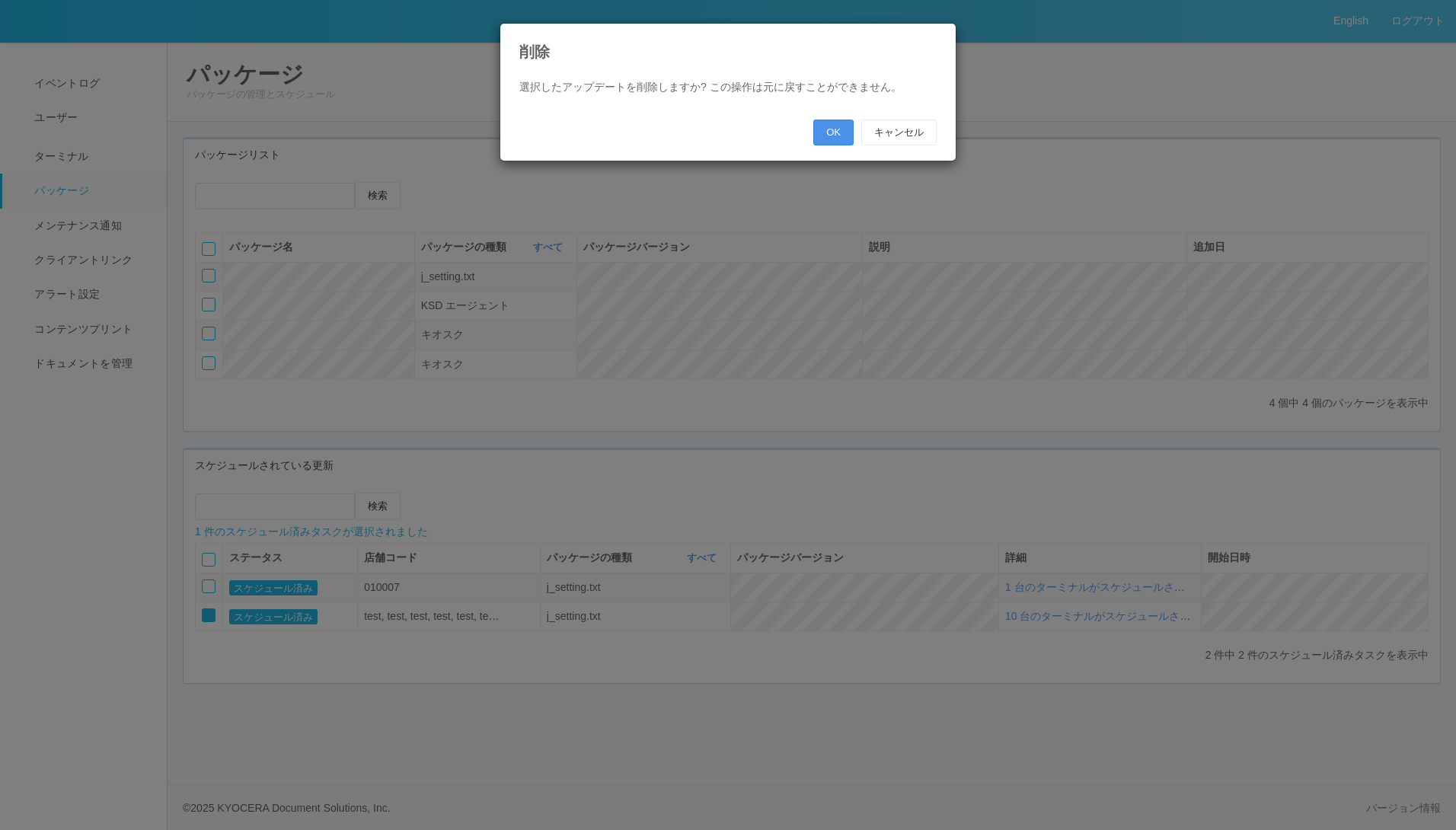
click at [828, 137] on button "OK" at bounding box center [833, 133] width 41 height 26
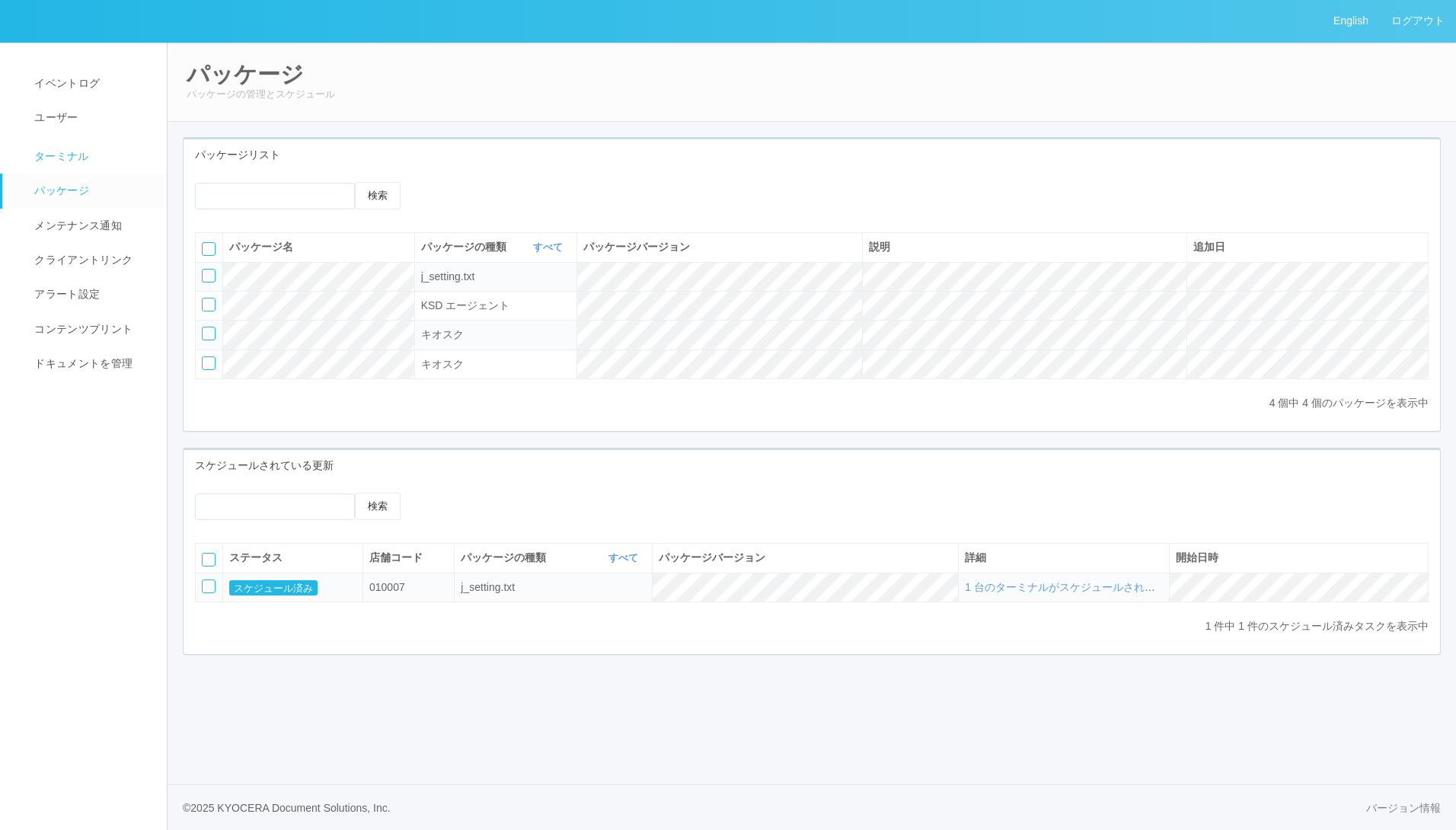
click at [106, 147] on link "ターミナル" at bounding box center [91, 154] width 178 height 38
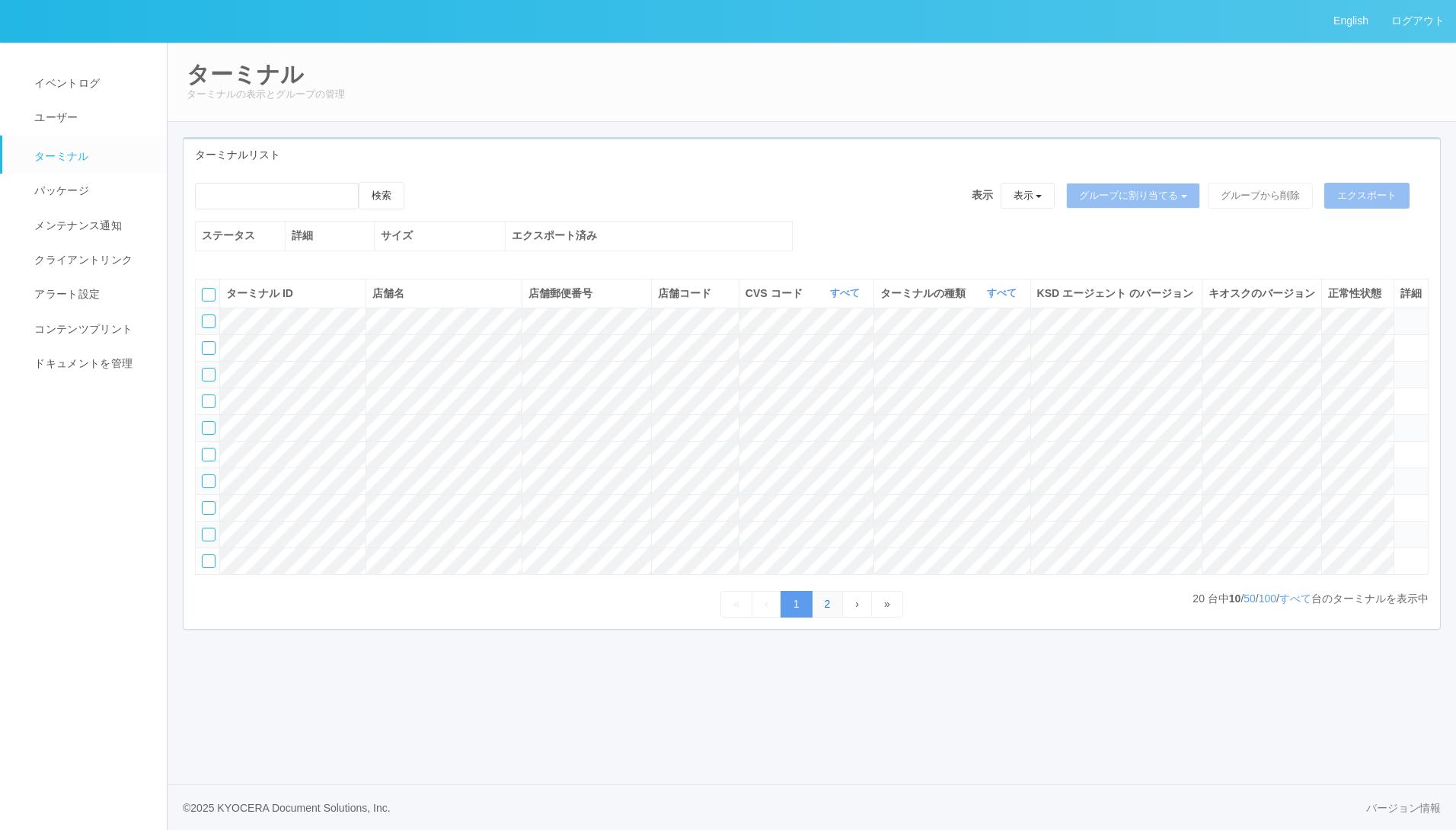
click at [828, 617] on link "2" at bounding box center [827, 603] width 32 height 27
click at [210, 328] on div at bounding box center [209, 322] width 14 height 14
click at [420, 182] on icon at bounding box center [420, 182] width 0 height 0
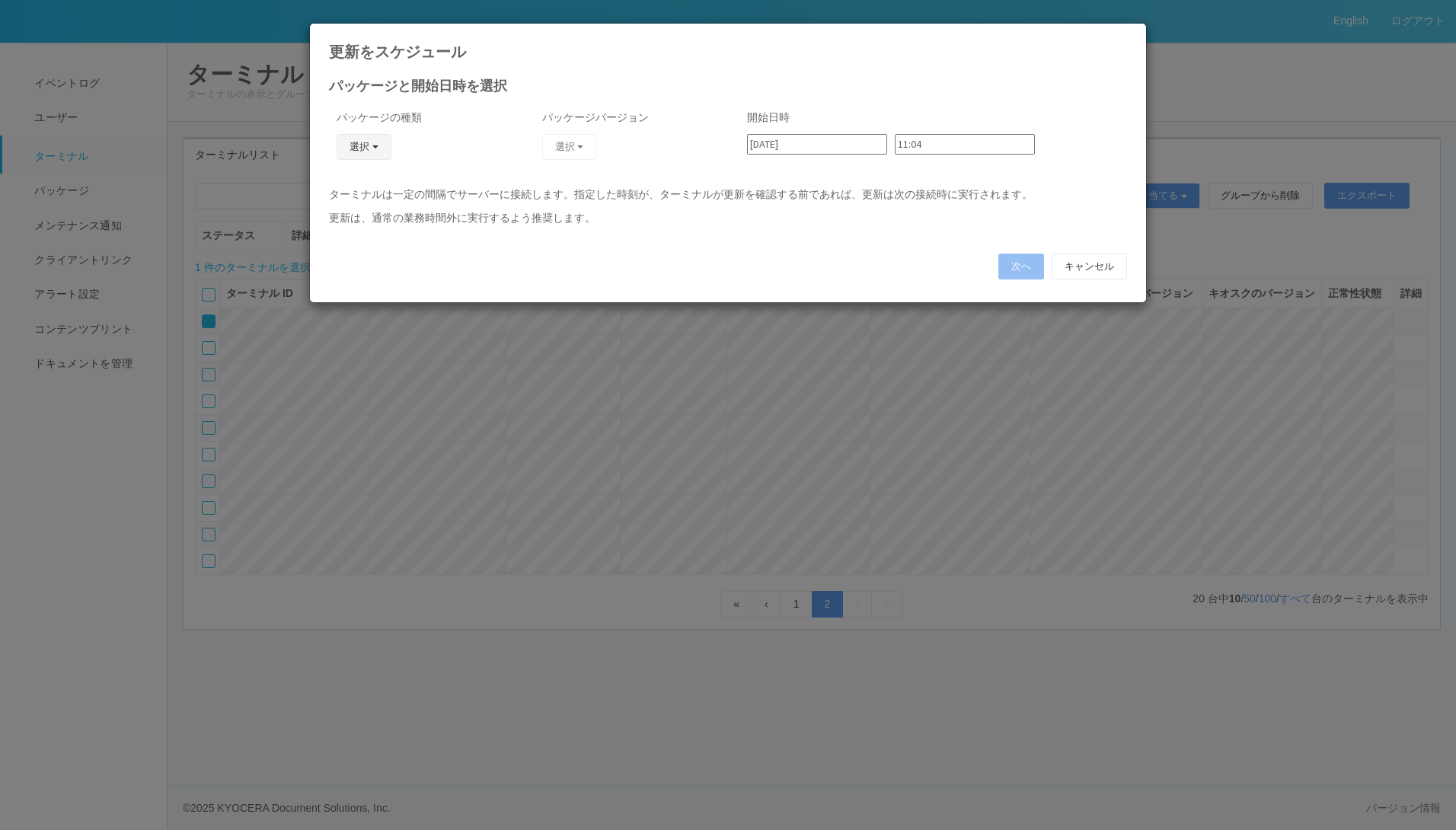
click at [374, 145] on button "選択" at bounding box center [363, 146] width 54 height 26
click at [343, 236] on link "j_setting.txt" at bounding box center [342, 236] width 121 height 24
click at [558, 147] on button "選択" at bounding box center [569, 146] width 54 height 26
click at [557, 194] on link "CVScode change" at bounding box center [547, 189] width 121 height 24
click at [960, 143] on input "11:04" at bounding box center [965, 143] width 141 height 21
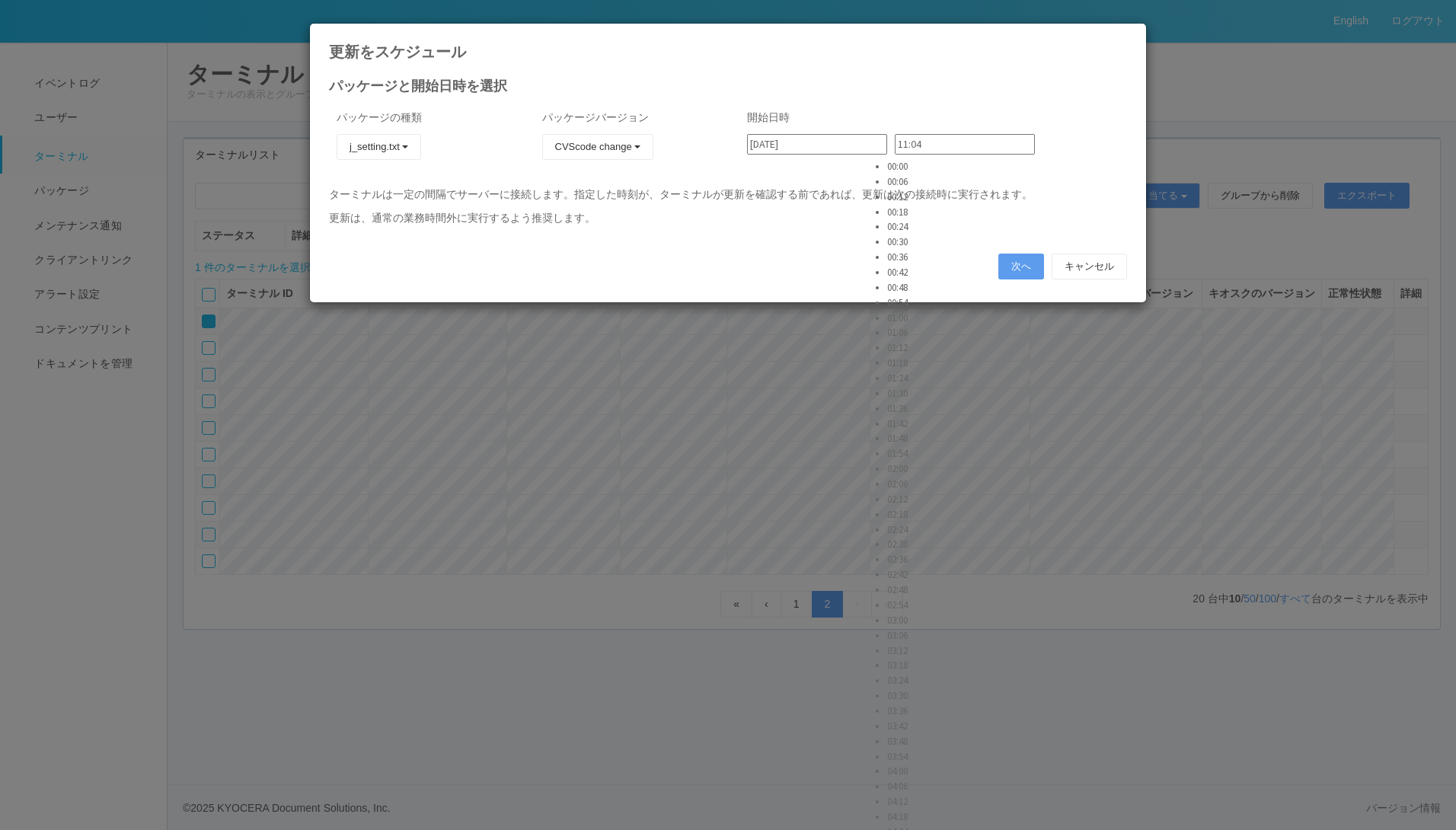
scroll to position [2512, 0]
type input "11:30"
click at [1026, 273] on button "次へ" at bounding box center [1021, 266] width 46 height 26
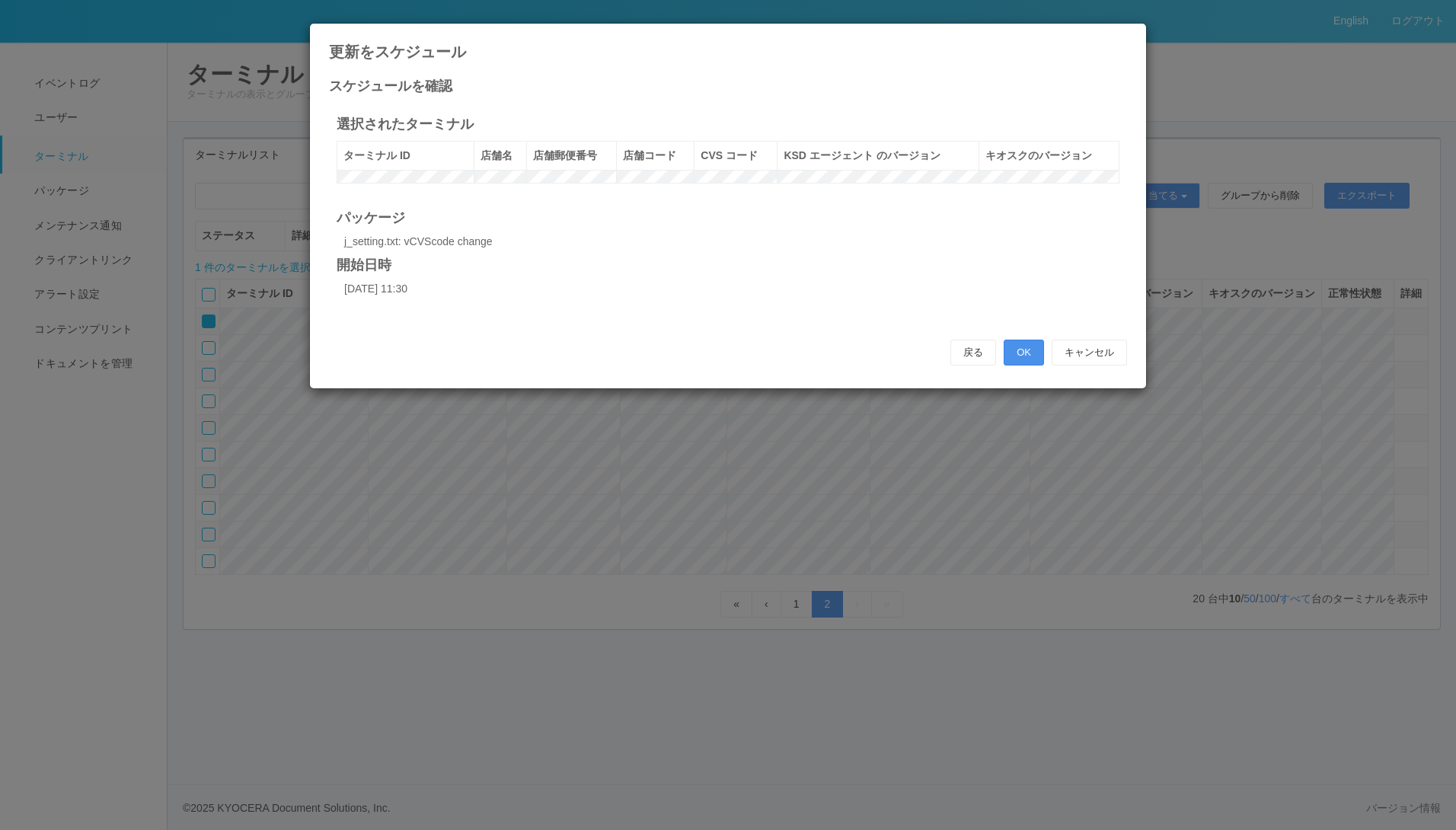
click at [1022, 363] on button "OK" at bounding box center [1023, 352] width 41 height 26
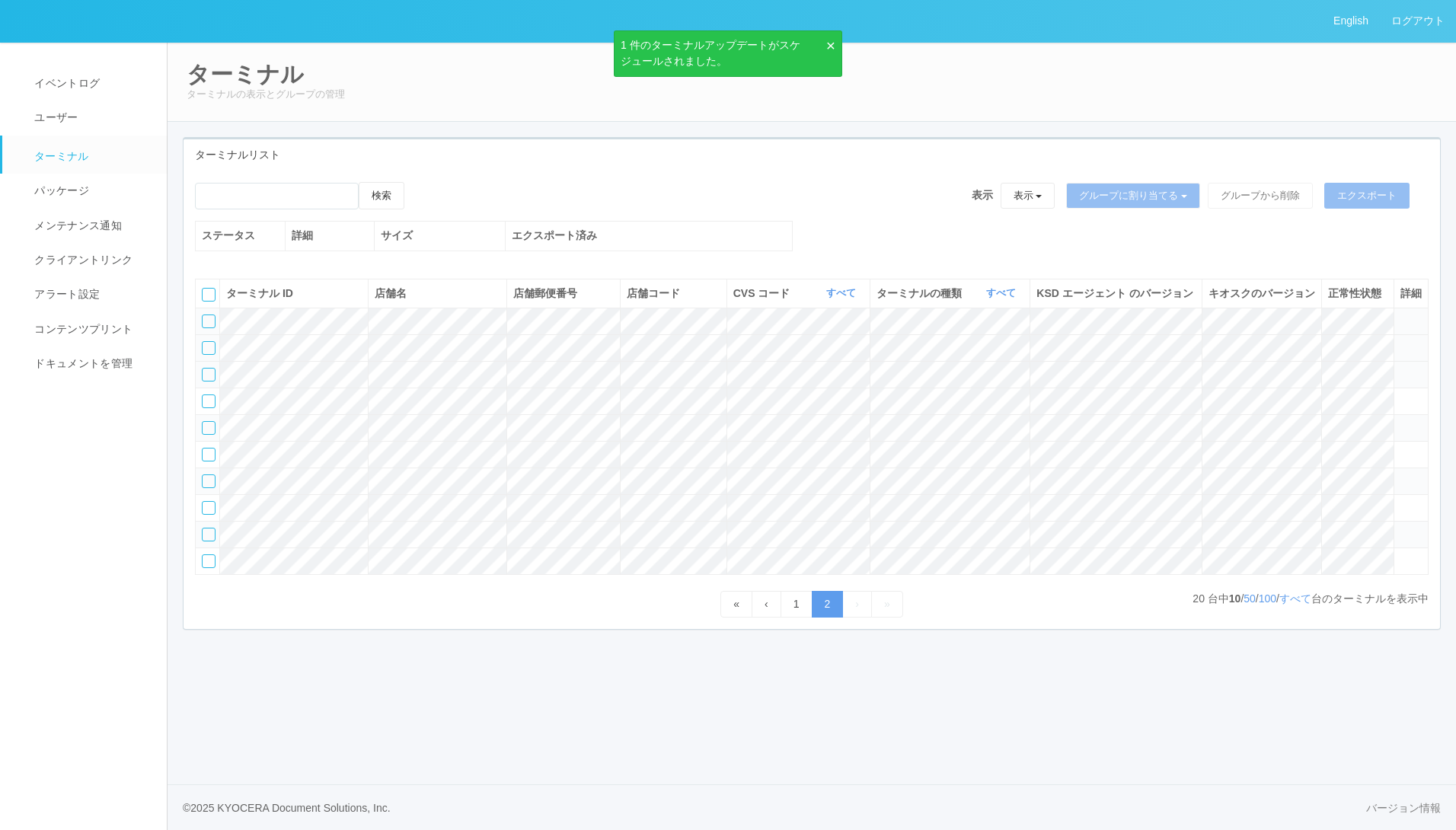
click at [205, 355] on div at bounding box center [209, 348] width 14 height 14
click at [420, 182] on icon at bounding box center [420, 182] width 0 height 0
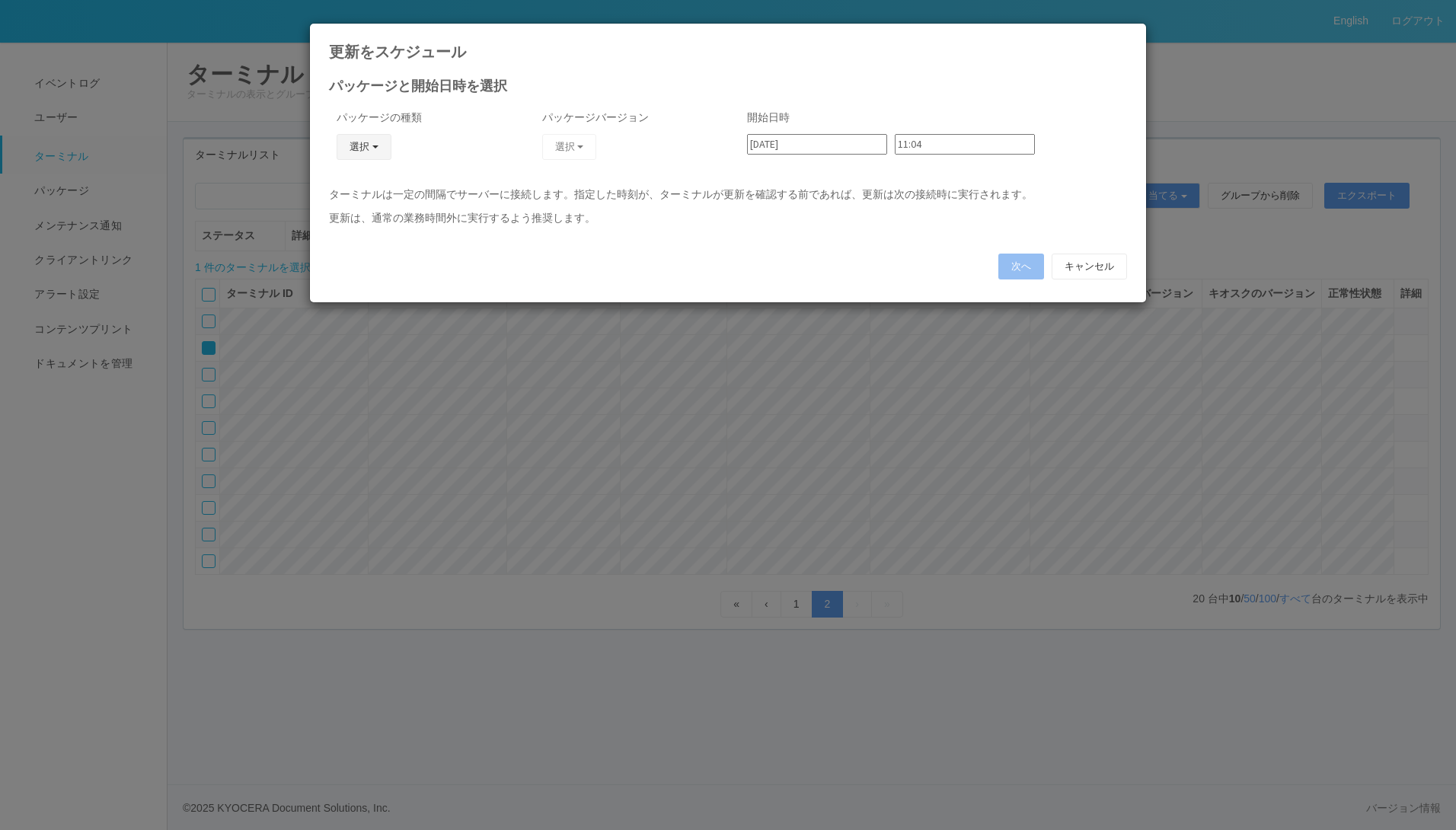
click at [381, 149] on button "選択" at bounding box center [363, 146] width 54 height 26
click at [349, 232] on link "j_setting.txt" at bounding box center [342, 236] width 121 height 24
click at [567, 146] on button "選択" at bounding box center [569, 146] width 54 height 26
click at [564, 185] on link "CVScode change" at bounding box center [547, 189] width 121 height 24
click at [922, 138] on input "11:04" at bounding box center [965, 143] width 141 height 21
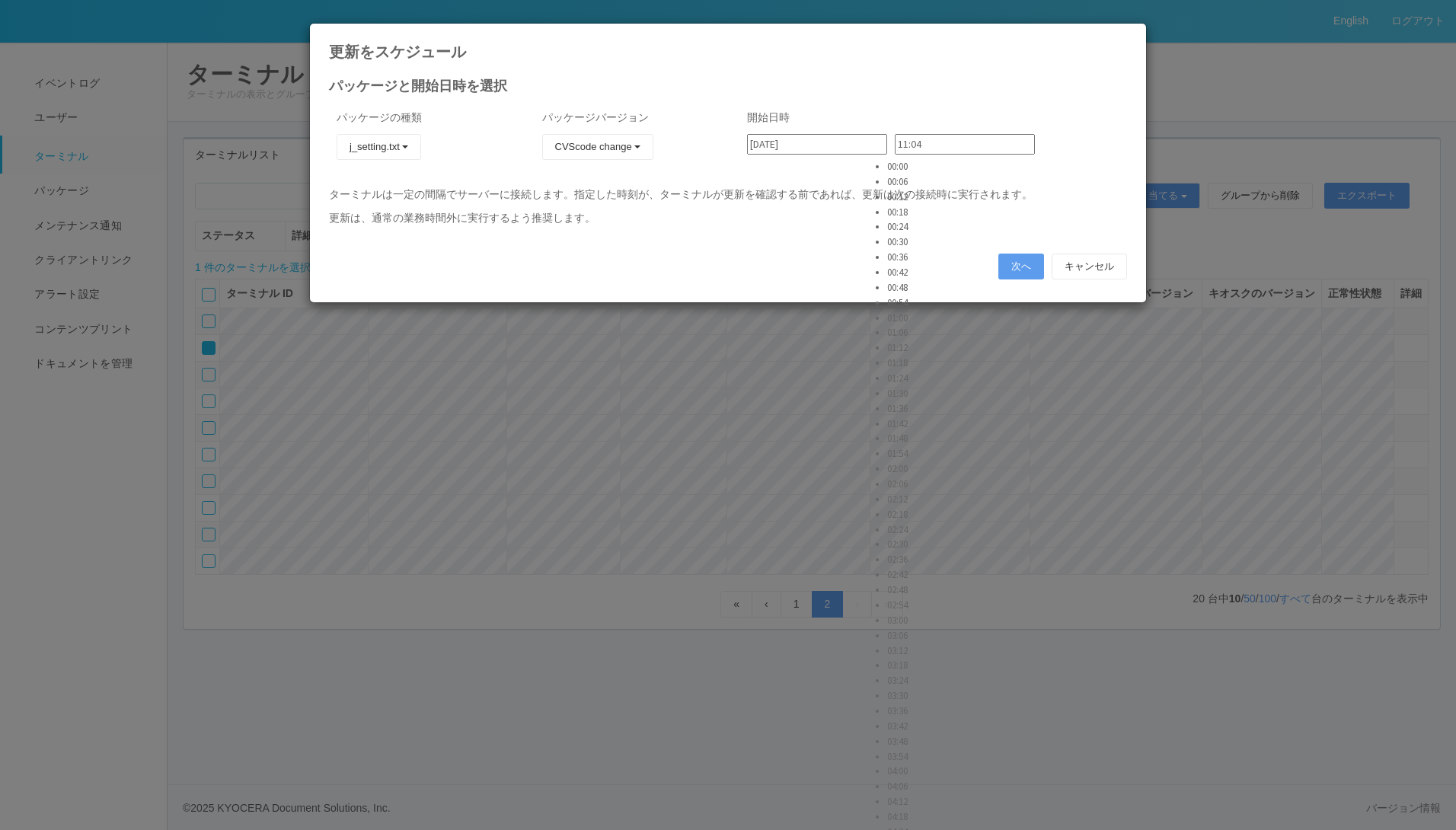
type input "11:30"
click at [1016, 269] on button "次へ" at bounding box center [1021, 266] width 46 height 26
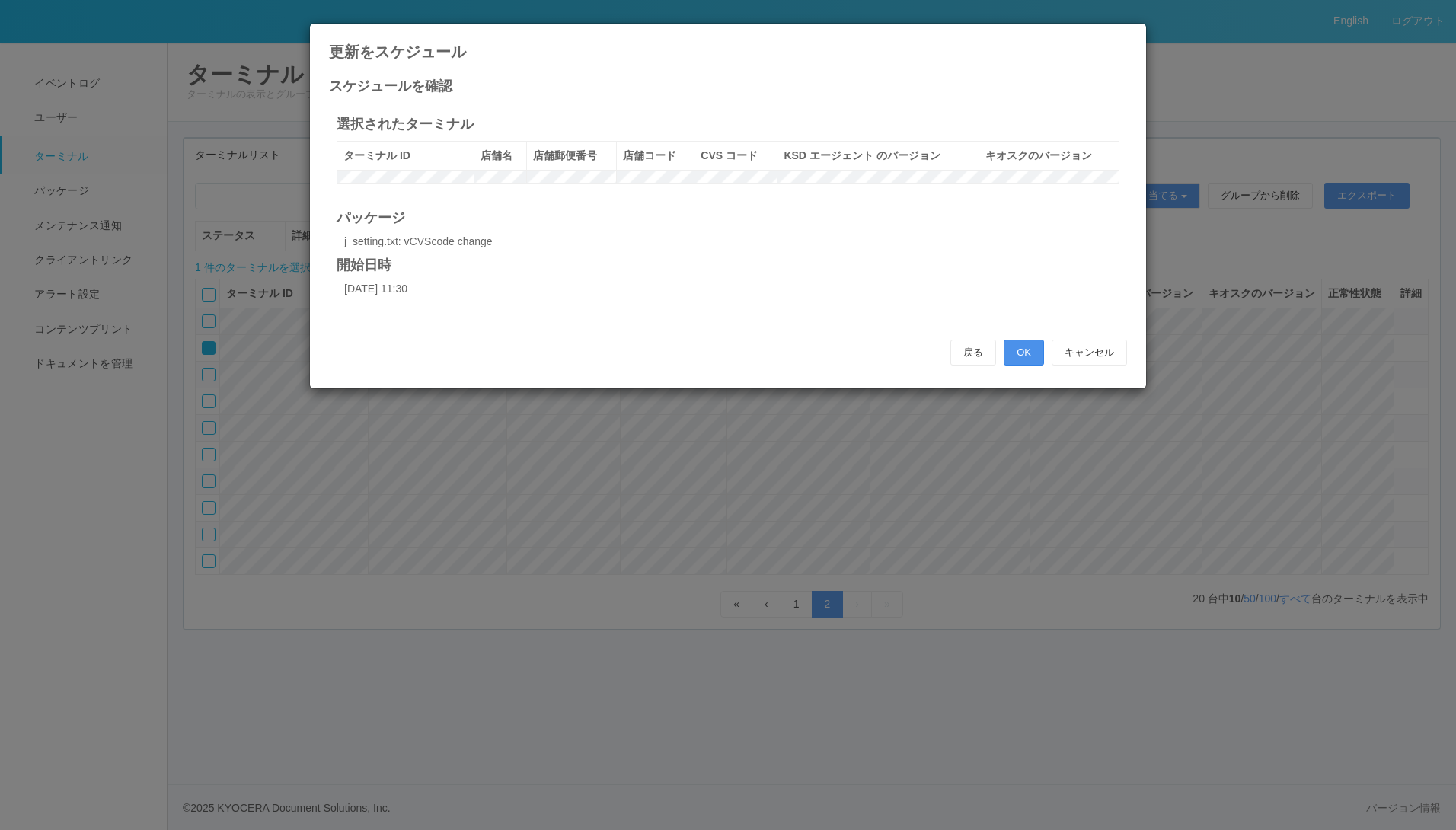
click at [1023, 365] on button "OK" at bounding box center [1023, 352] width 41 height 26
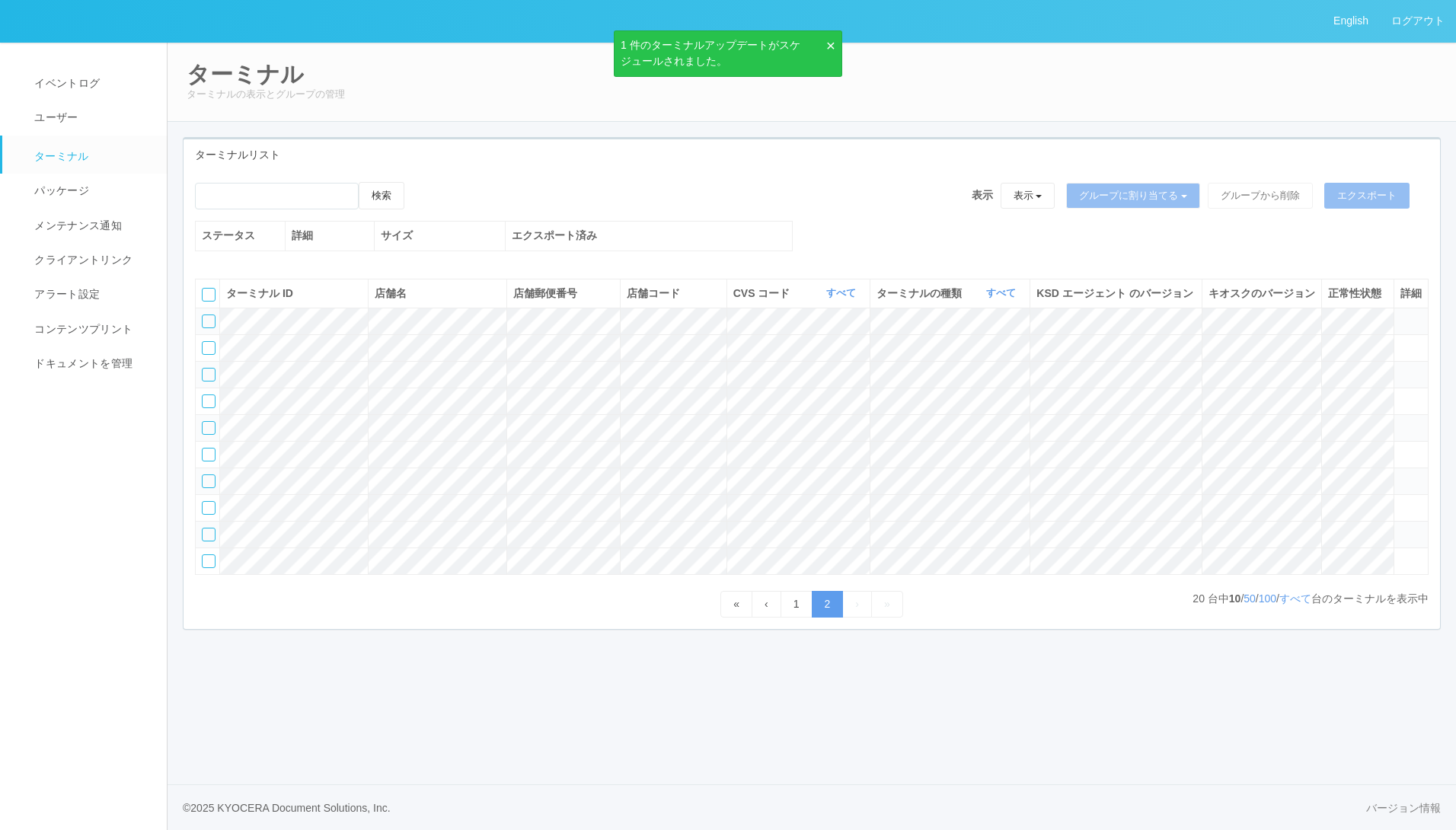
click at [205, 381] on div at bounding box center [209, 375] width 14 height 14
click at [420, 182] on icon at bounding box center [420, 182] width 0 height 0
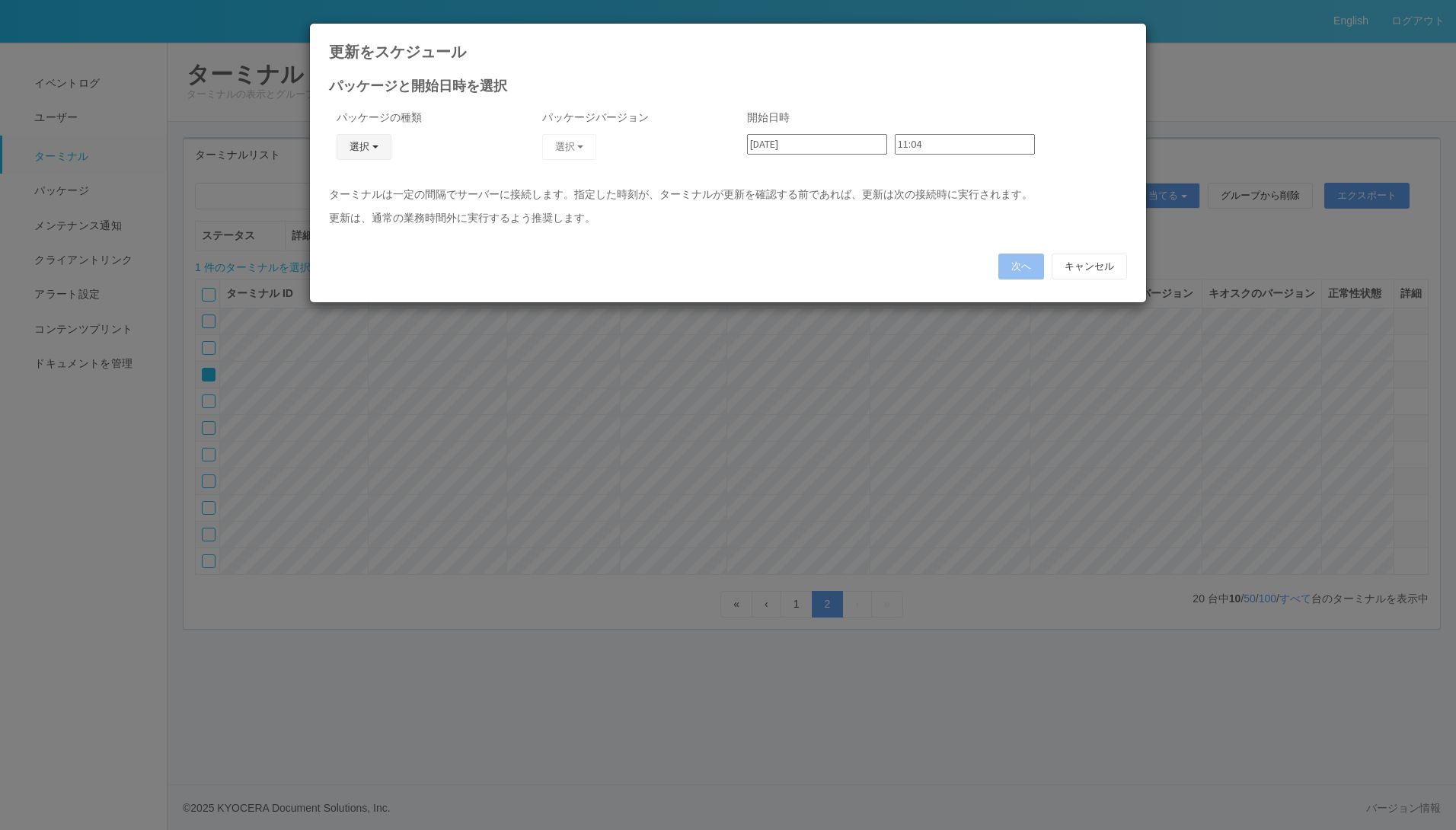
click at [368, 146] on button "選択" at bounding box center [363, 146] width 54 height 26
click at [336, 243] on link "j_setting.txt" at bounding box center [342, 236] width 121 height 24
click at [575, 143] on button "選択" at bounding box center [569, 146] width 54 height 26
click at [557, 193] on link "CVScode change" at bounding box center [547, 189] width 121 height 24
click at [922, 147] on input "11:04" at bounding box center [965, 143] width 141 height 21
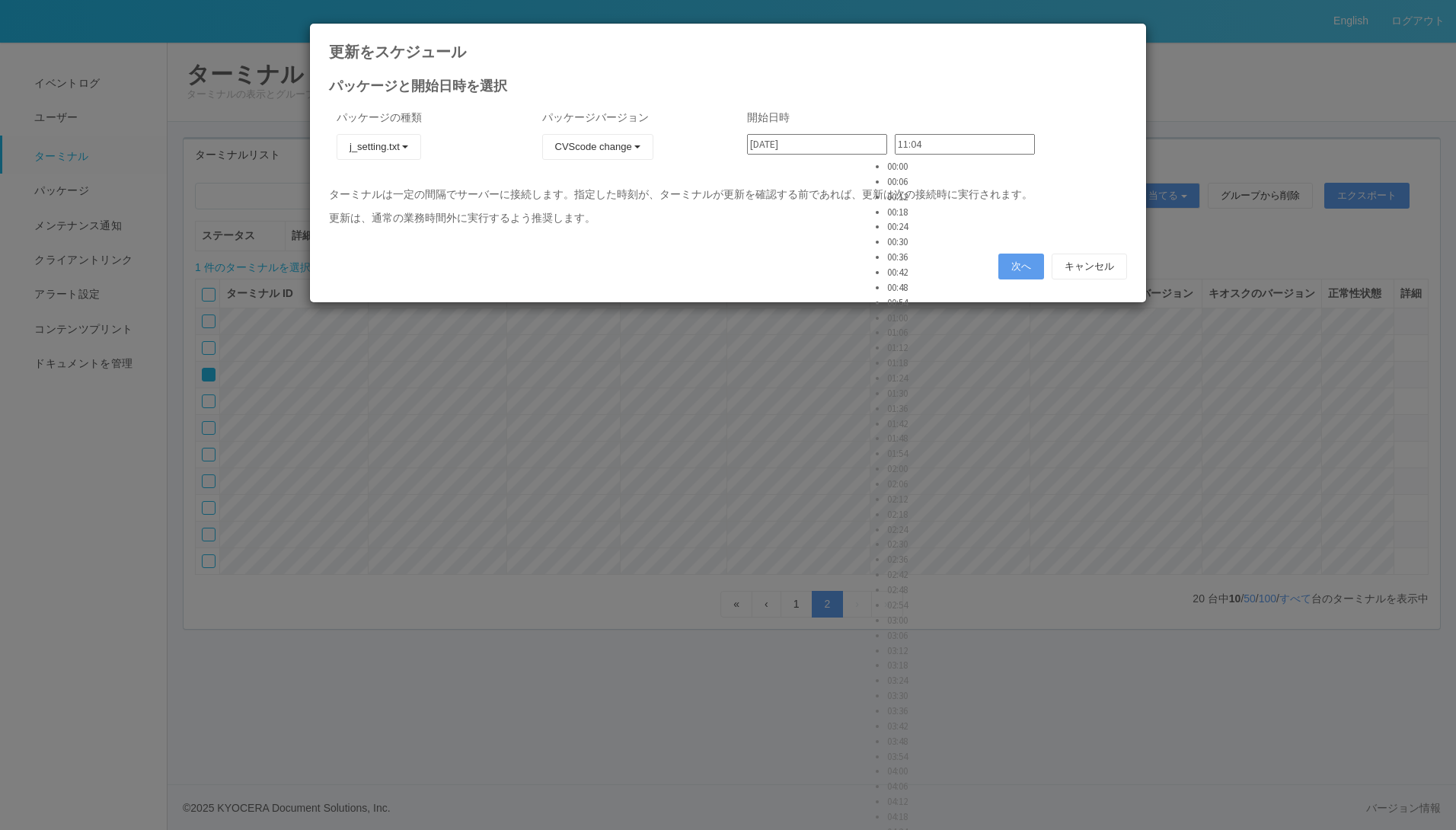
type input "11:24"
click at [1014, 260] on button "次へ" at bounding box center [1021, 266] width 46 height 26
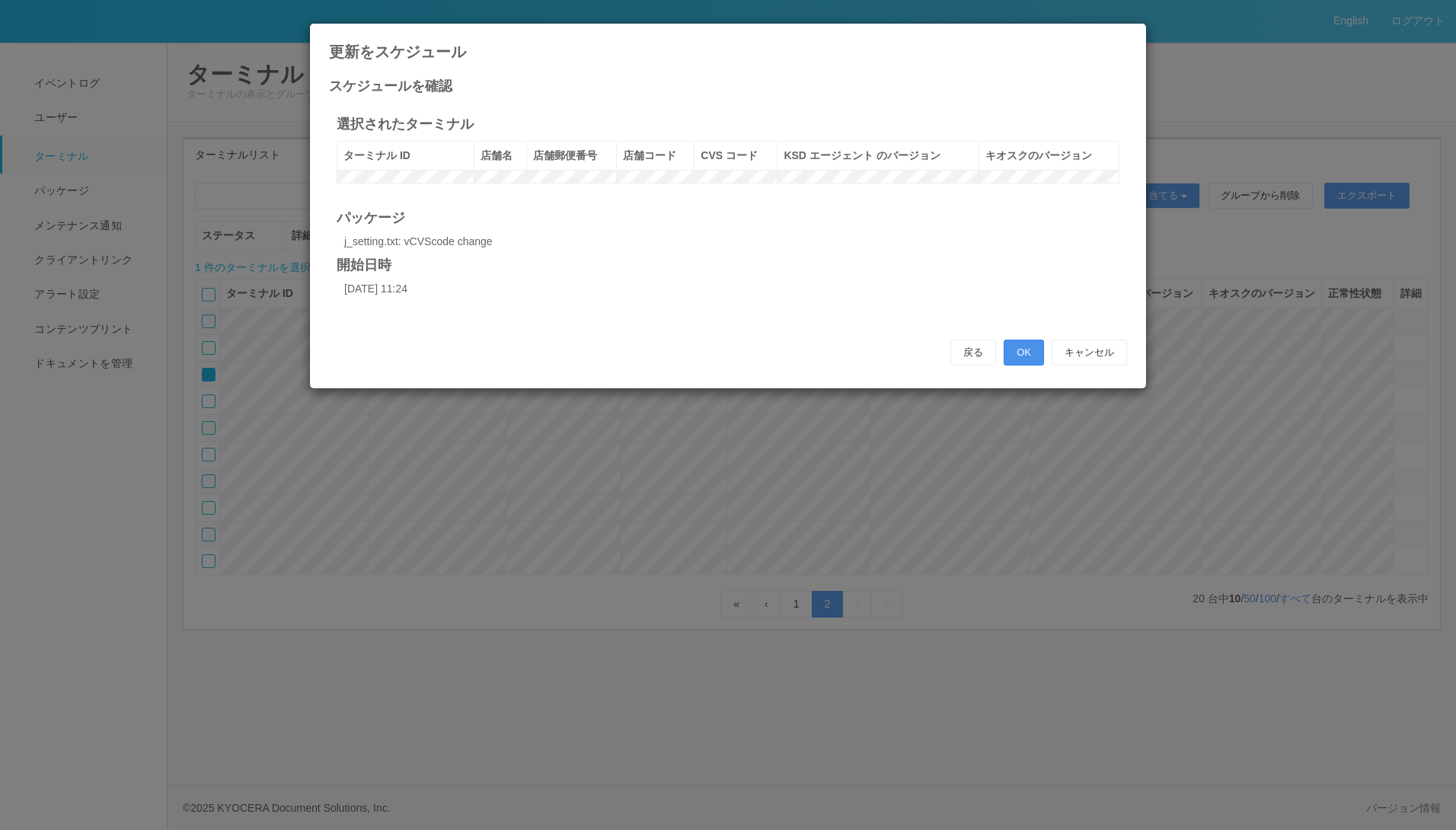
click at [1027, 365] on button "OK" at bounding box center [1023, 352] width 41 height 26
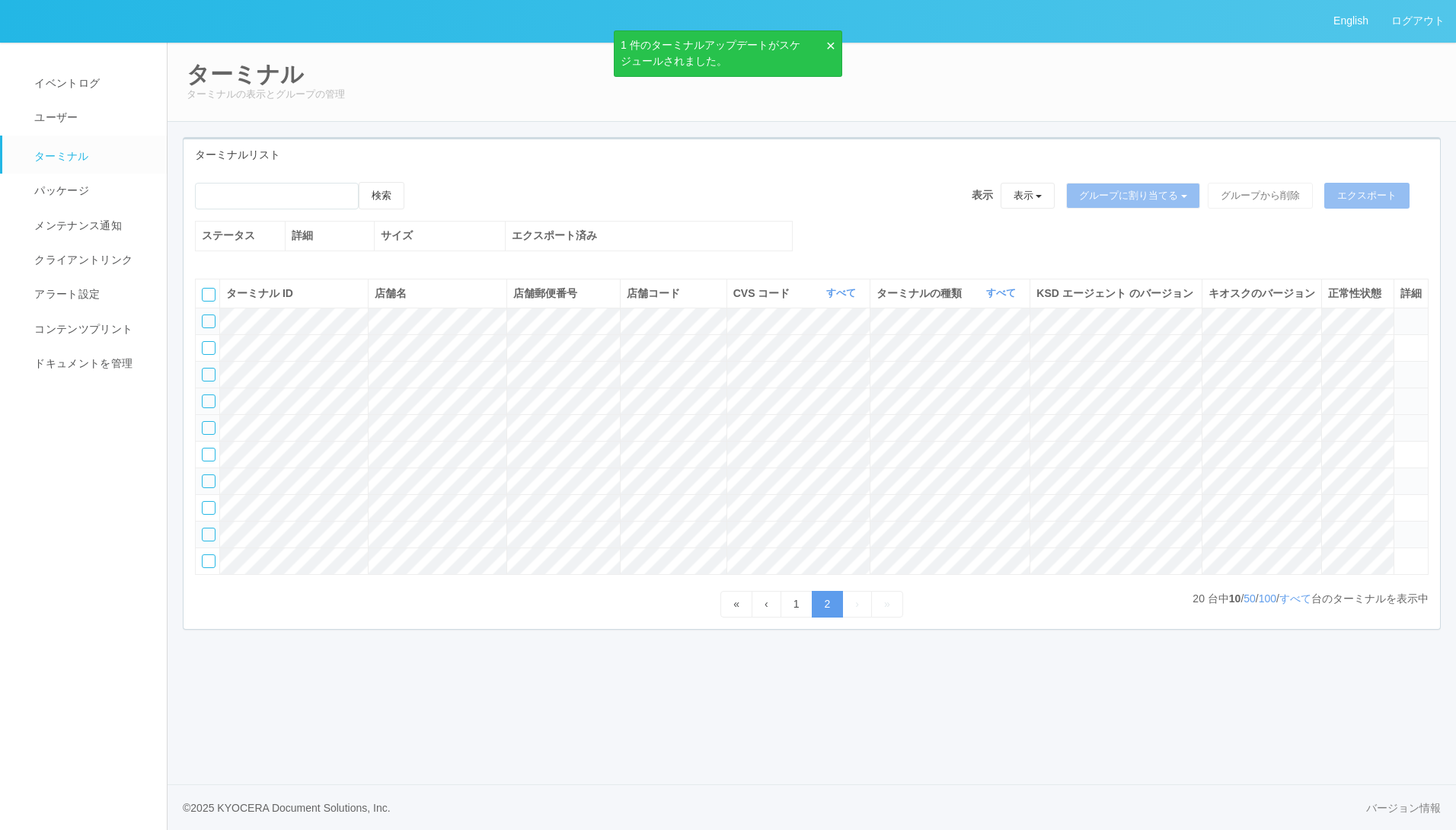
click at [202, 408] on div at bounding box center [209, 402] width 14 height 14
click at [420, 182] on icon at bounding box center [420, 182] width 0 height 0
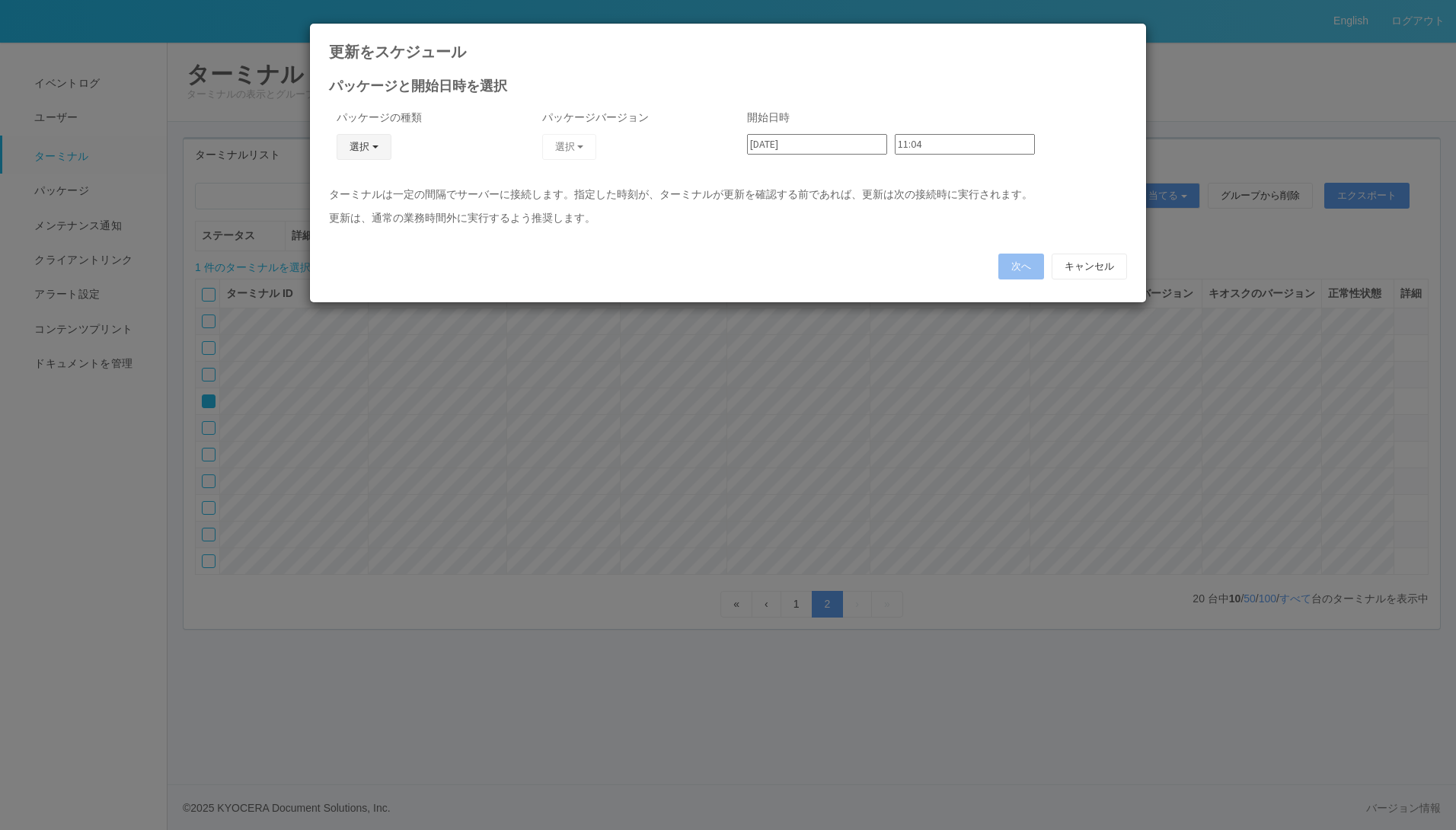
click at [352, 147] on button "選択" at bounding box center [363, 146] width 54 height 26
click at [336, 235] on link "j_setting.txt" at bounding box center [342, 236] width 121 height 24
click at [588, 144] on button "選択" at bounding box center [569, 146] width 54 height 26
click at [565, 195] on link "CVScode change" at bounding box center [547, 189] width 121 height 24
click at [929, 146] on input "11:04" at bounding box center [965, 143] width 141 height 21
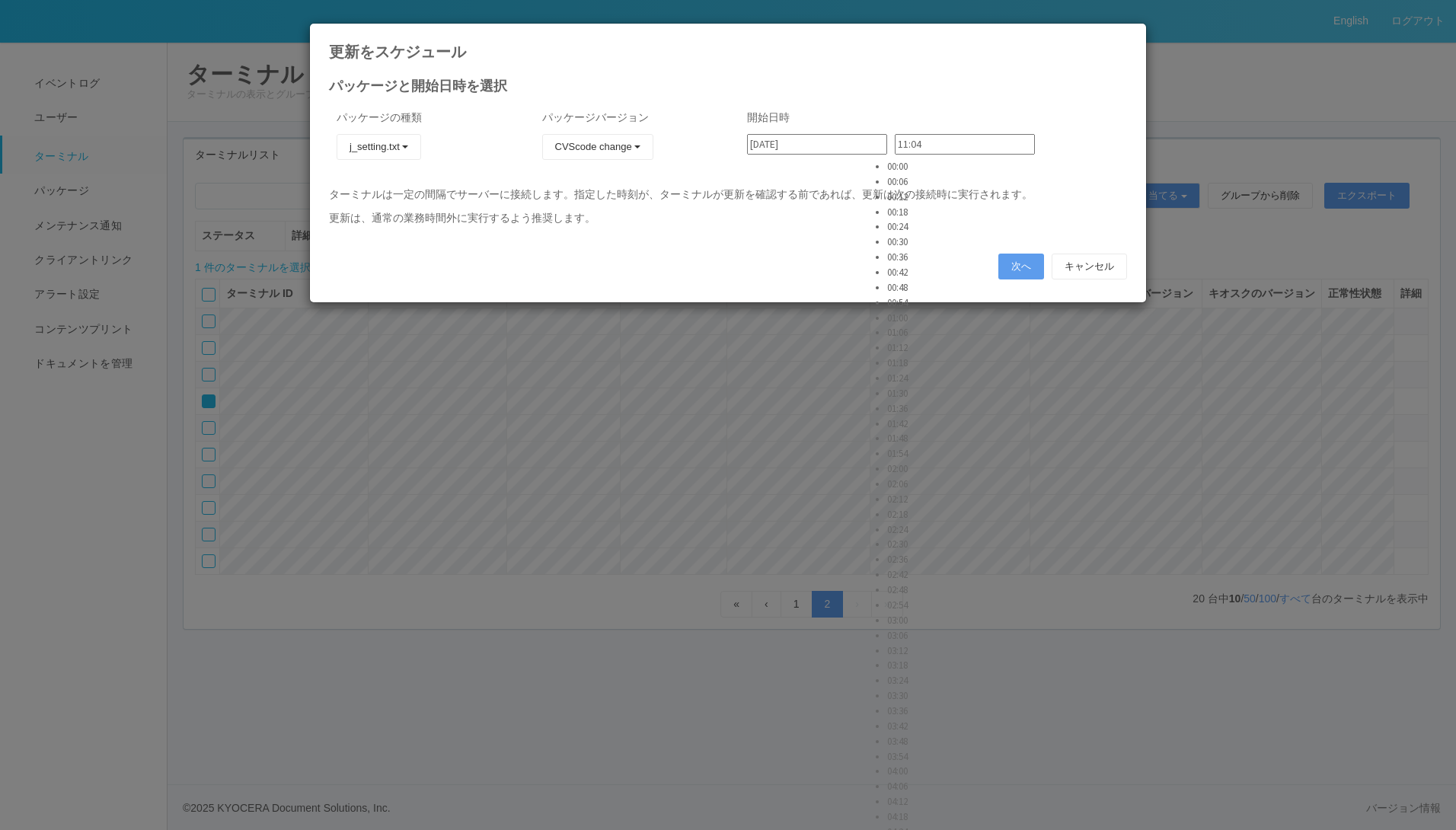
type input "11:36"
click at [1020, 263] on button "次へ" at bounding box center [1021, 266] width 46 height 26
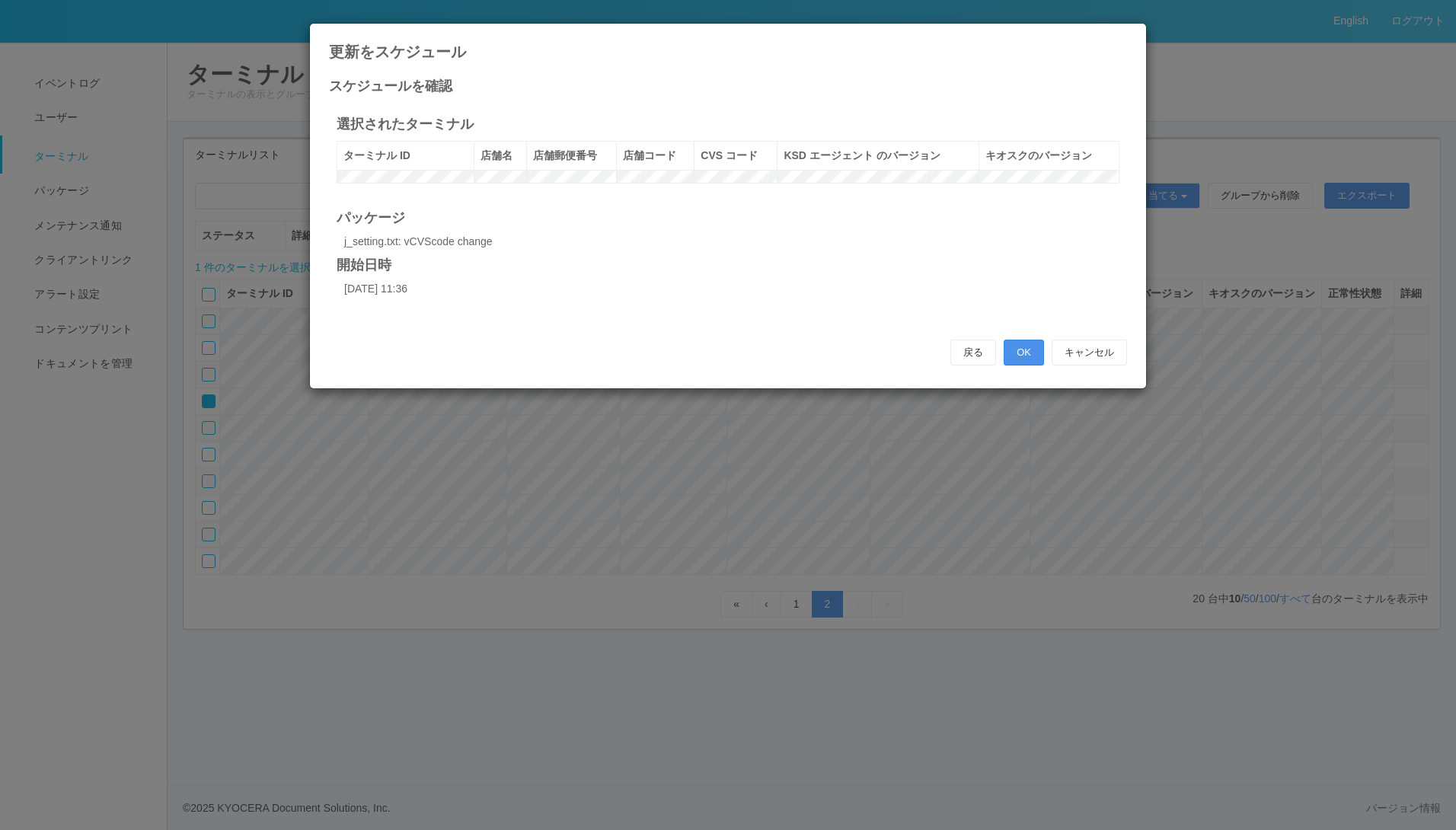
click at [1021, 365] on button "OK" at bounding box center [1023, 352] width 41 height 26
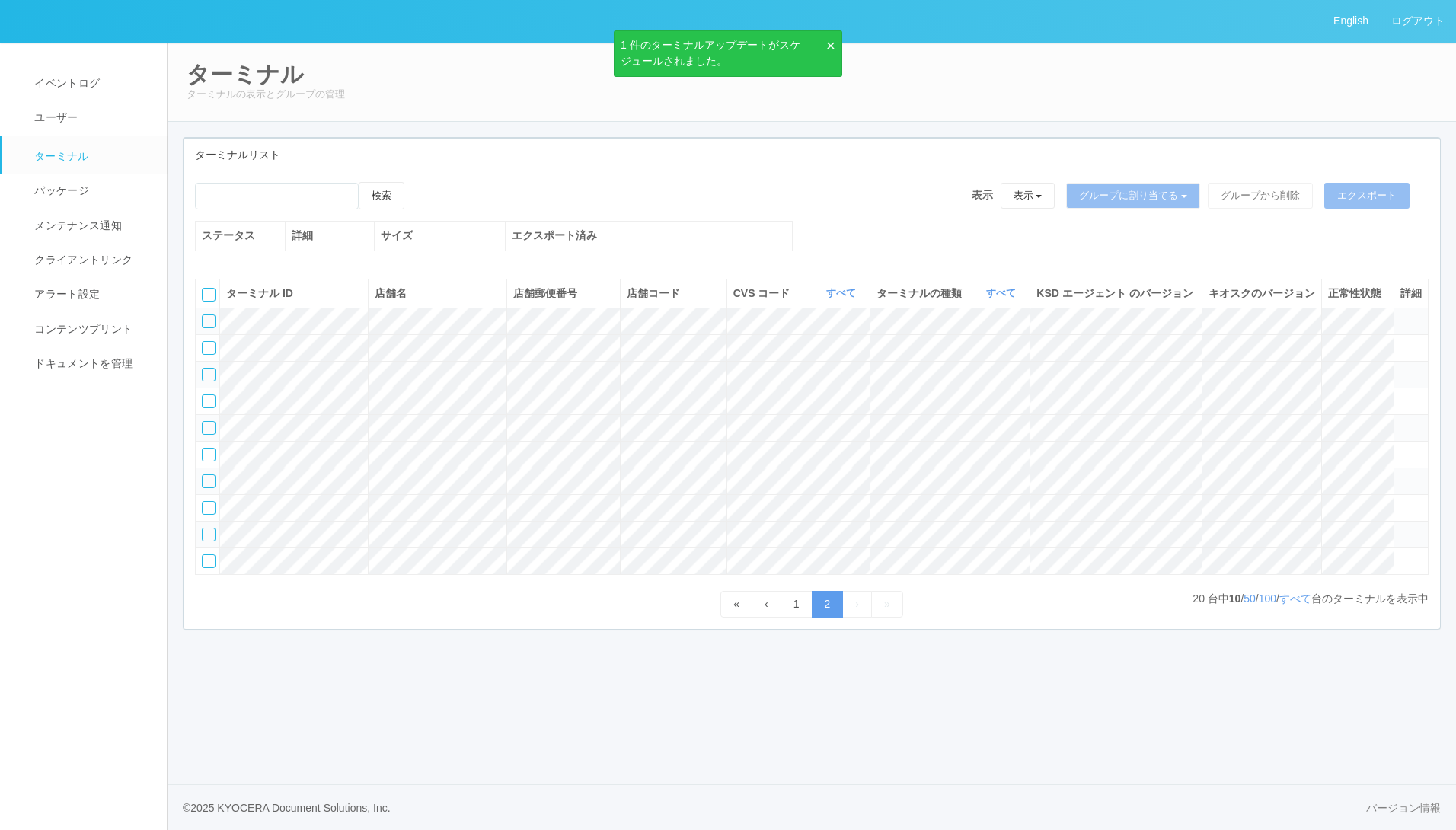
click at [208, 434] on div at bounding box center [209, 427] width 14 height 14
click at [420, 182] on icon at bounding box center [420, 182] width 0 height 0
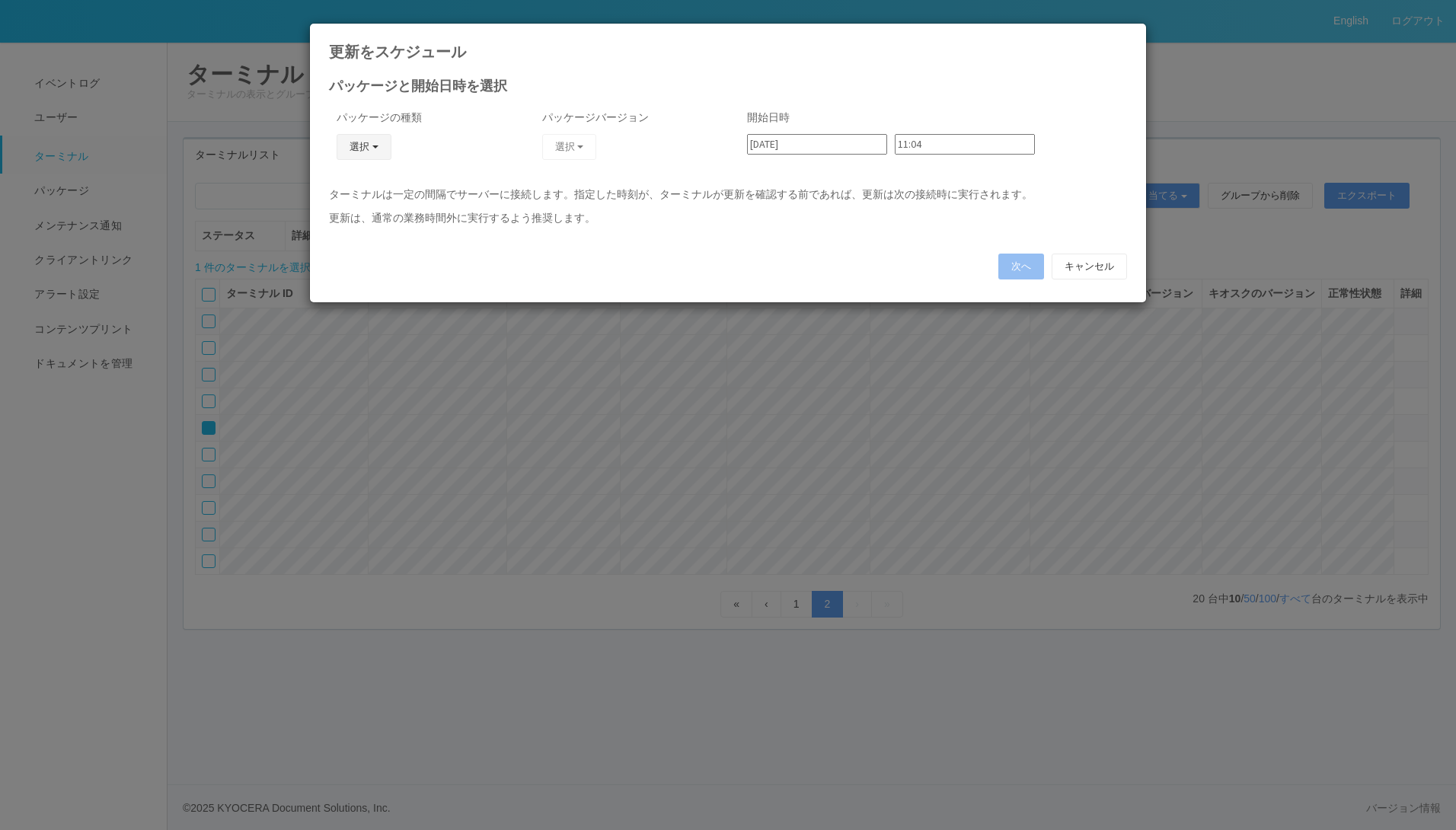
click at [378, 146] on button "選択" at bounding box center [363, 146] width 54 height 26
click at [347, 232] on link "j_setting.txt" at bounding box center [342, 236] width 121 height 24
click at [593, 142] on button "選択" at bounding box center [569, 146] width 54 height 26
click at [561, 188] on link "CVScode change" at bounding box center [547, 189] width 121 height 24
click at [923, 143] on input "11:04" at bounding box center [965, 143] width 141 height 21
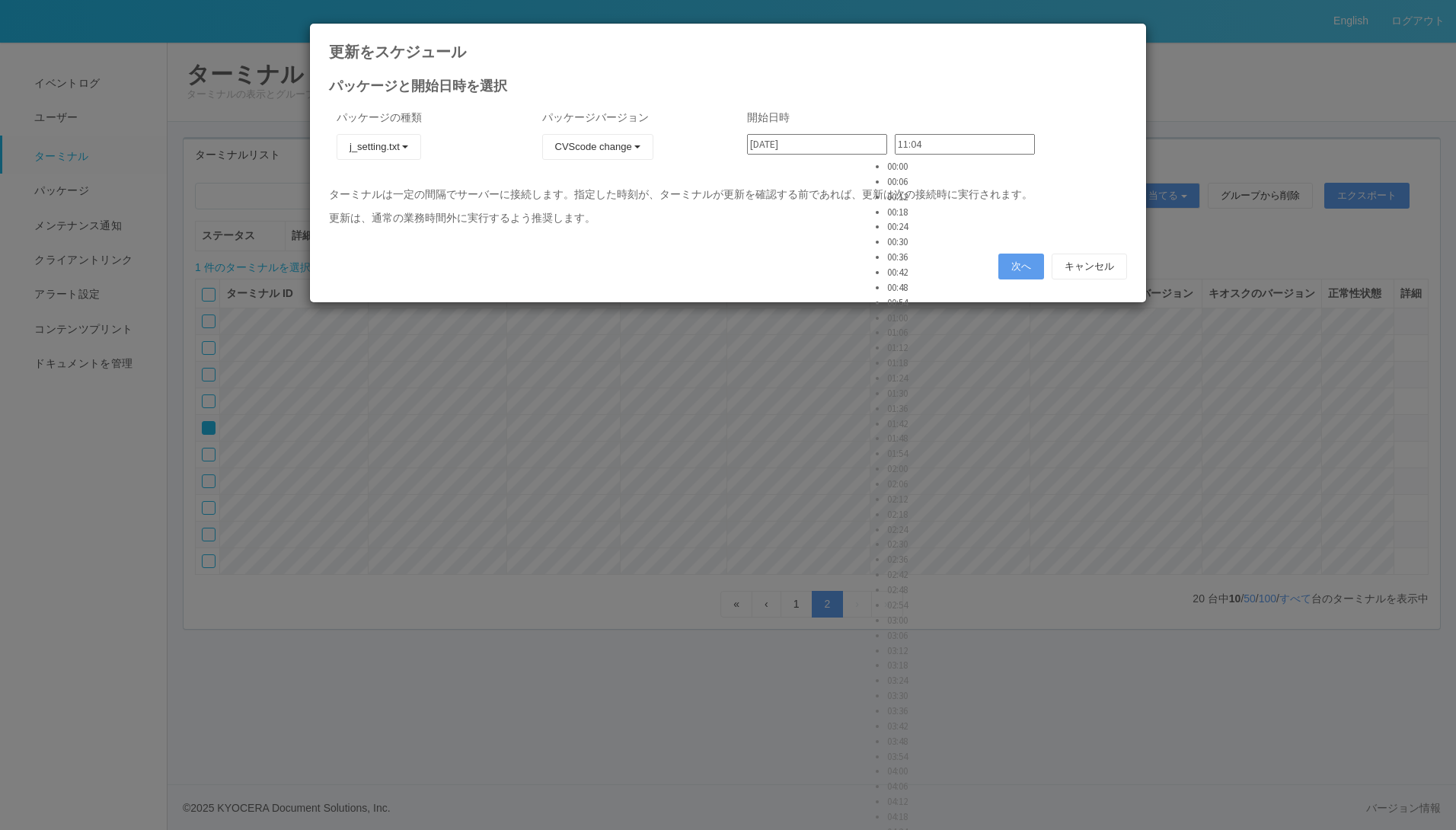
scroll to position [2592, 0]
type input "11:48"
click at [1025, 266] on button "次へ" at bounding box center [1021, 266] width 46 height 26
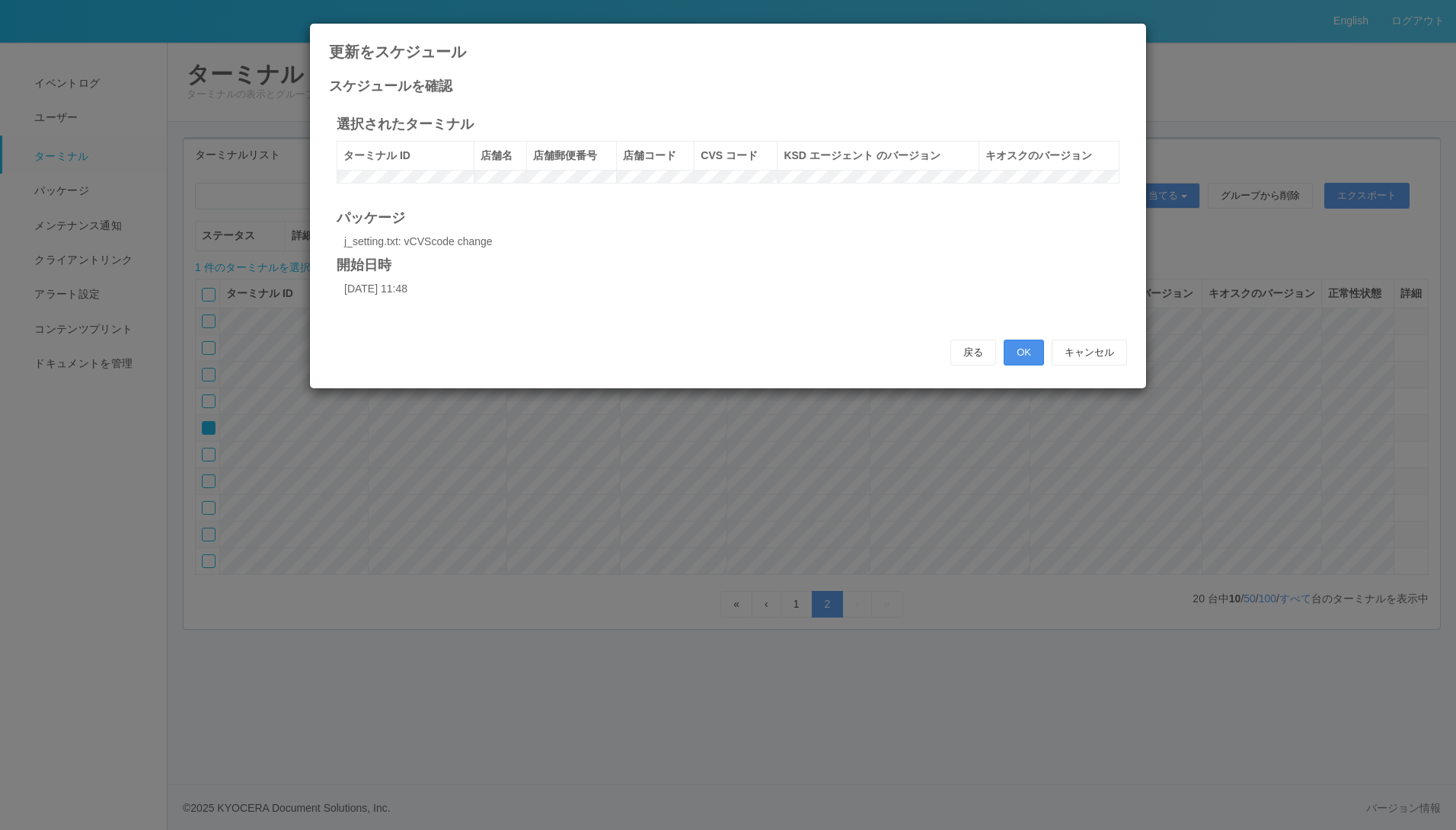
click at [1016, 365] on button "OK" at bounding box center [1023, 352] width 41 height 26
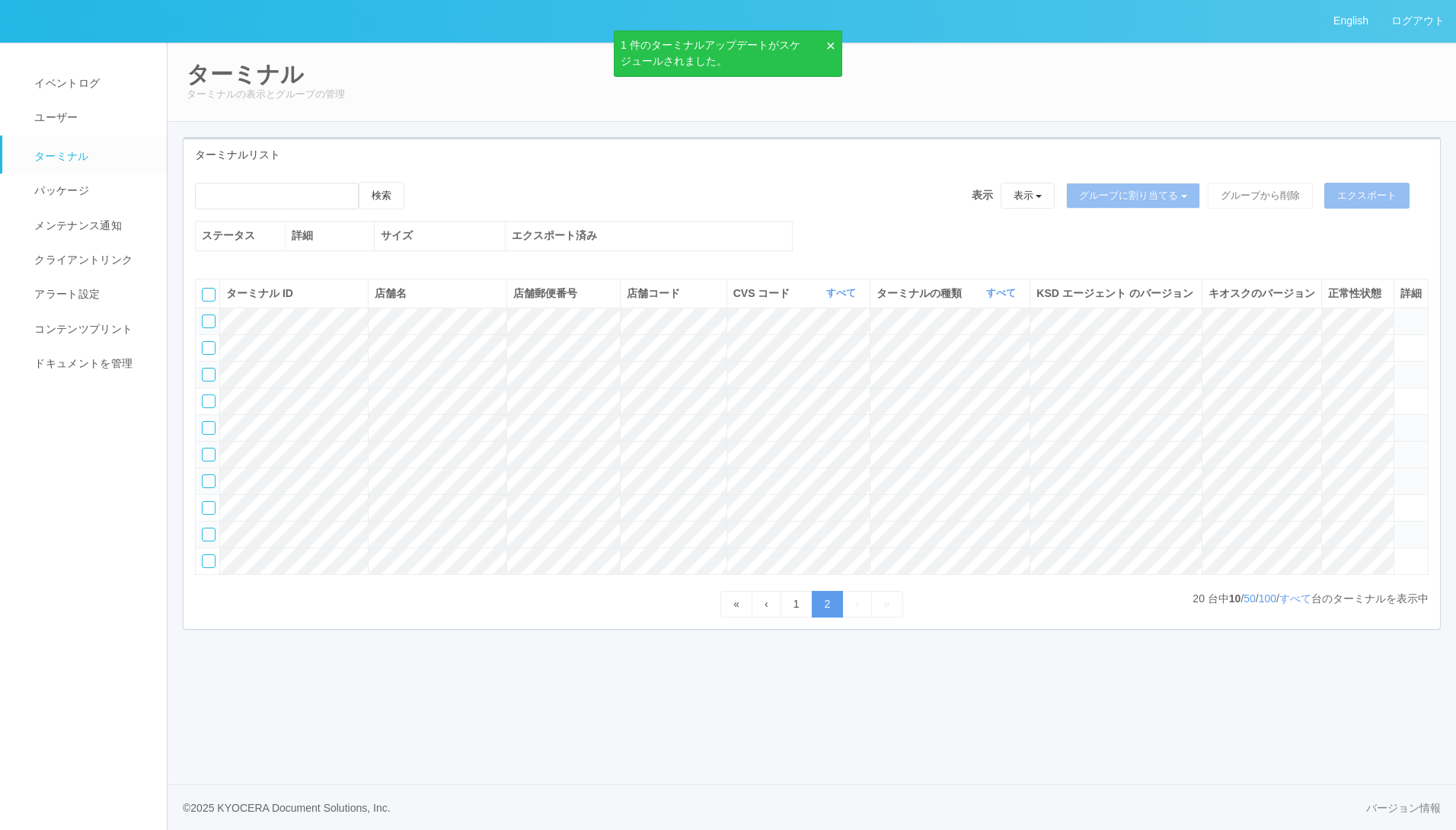
click at [208, 461] on div at bounding box center [209, 454] width 14 height 14
click at [420, 182] on icon at bounding box center [420, 182] width 0 height 0
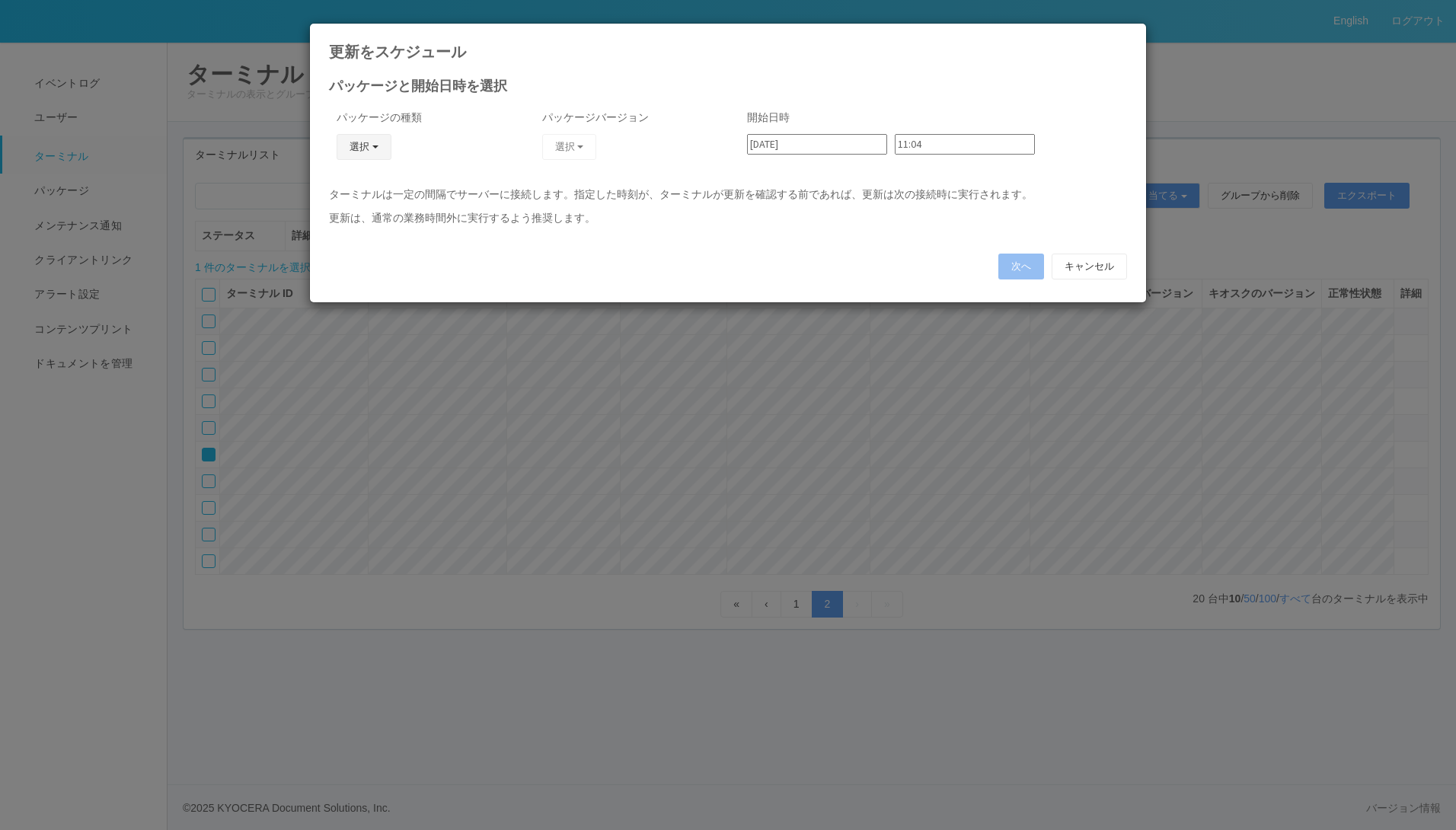
click at [376, 146] on button "選択" at bounding box center [363, 146] width 54 height 26
click at [338, 238] on link "j_setting.txt" at bounding box center [342, 236] width 121 height 24
click at [580, 149] on button "選択" at bounding box center [569, 146] width 54 height 26
click at [569, 192] on link "CVScode change" at bounding box center [547, 189] width 121 height 24
click at [947, 146] on input "11:04" at bounding box center [965, 143] width 141 height 21
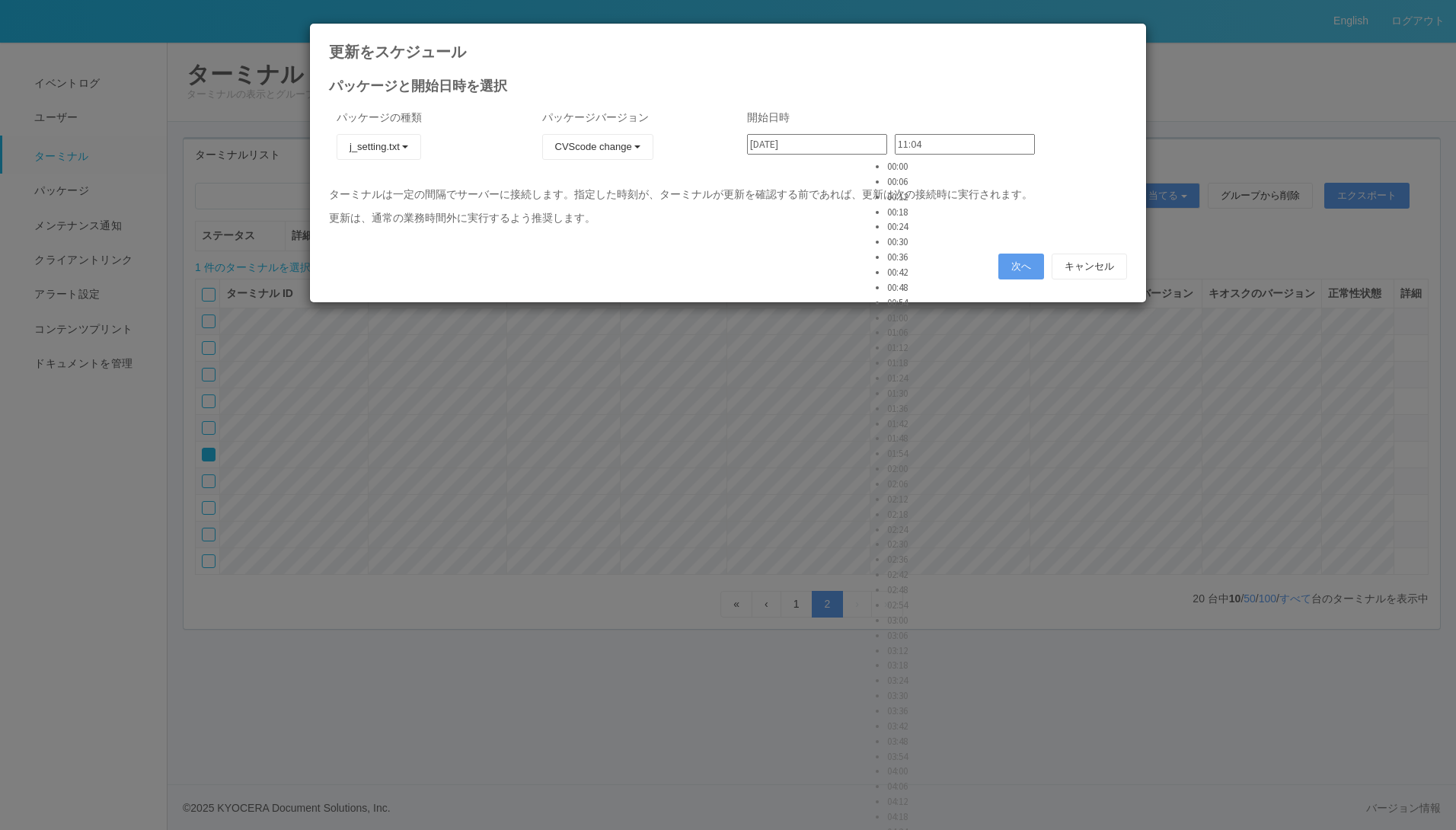
scroll to position [2512, 0]
type input "11:30"
click at [999, 265] on div "次へ キャンセル" at bounding box center [728, 266] width 798 height 26
click at [1022, 262] on button "次へ" at bounding box center [1021, 266] width 46 height 26
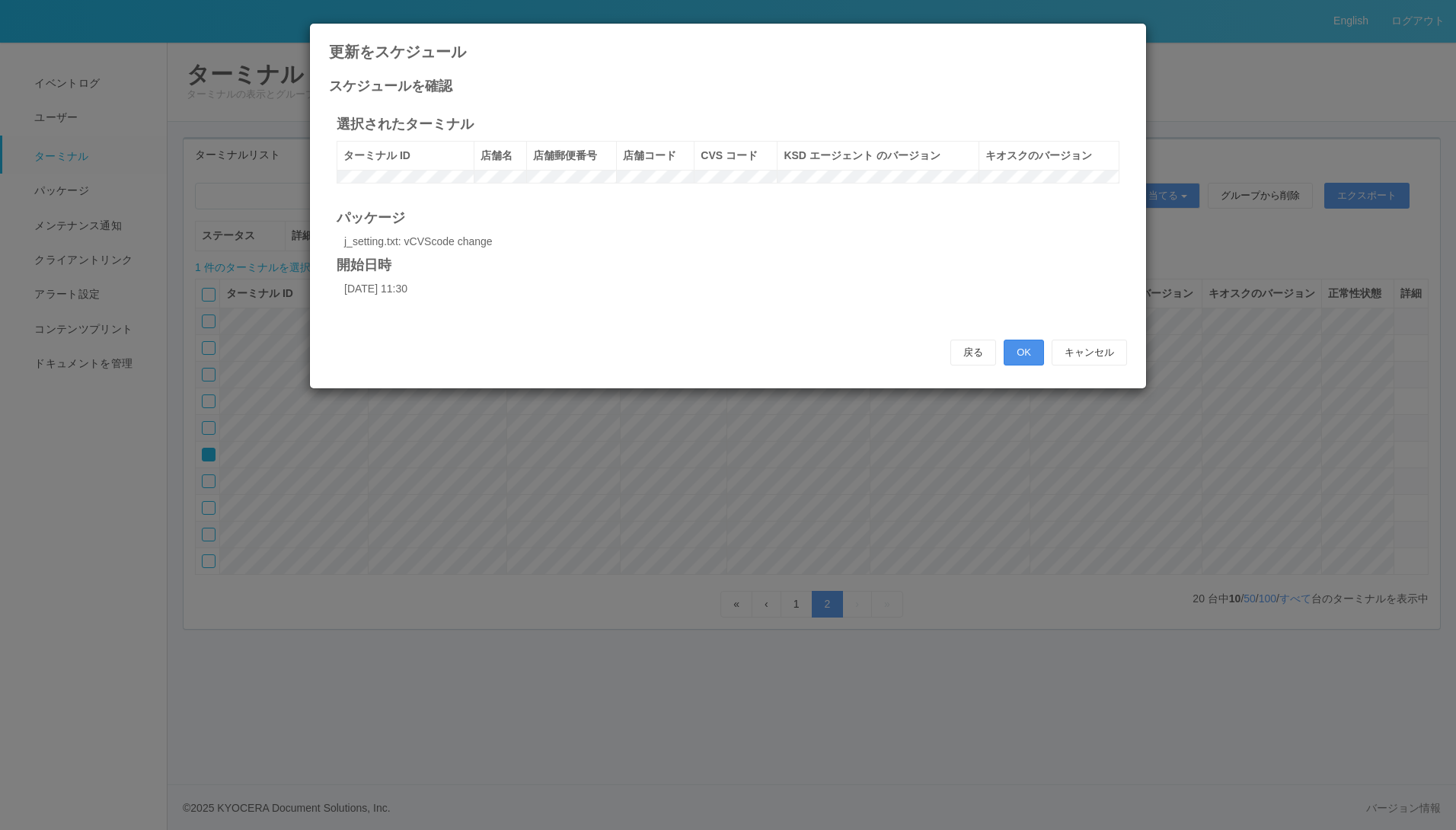
click at [1032, 365] on button "OK" at bounding box center [1023, 352] width 41 height 26
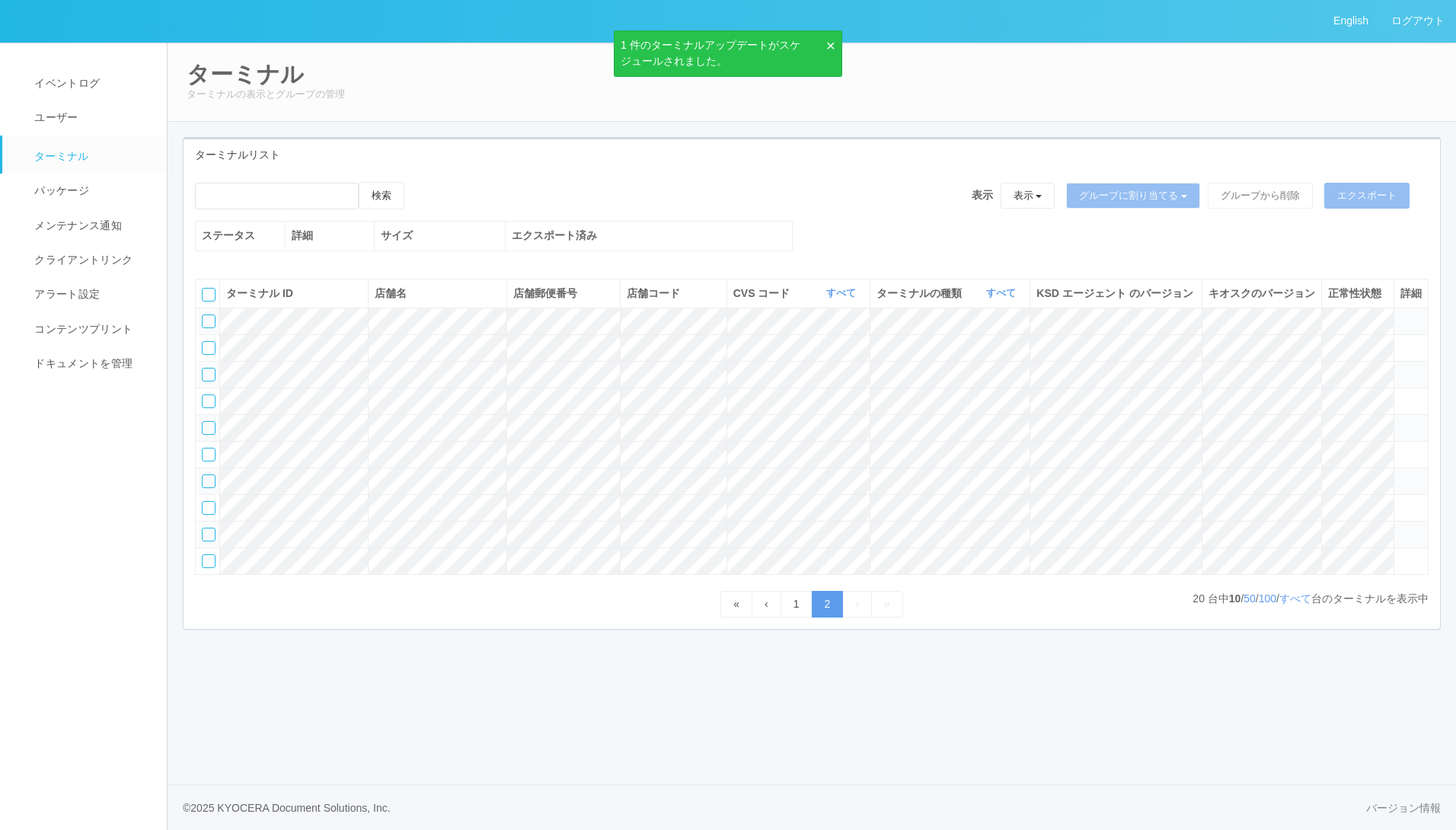
click at [209, 488] on div at bounding box center [209, 481] width 14 height 14
click at [420, 182] on icon at bounding box center [420, 182] width 0 height 0
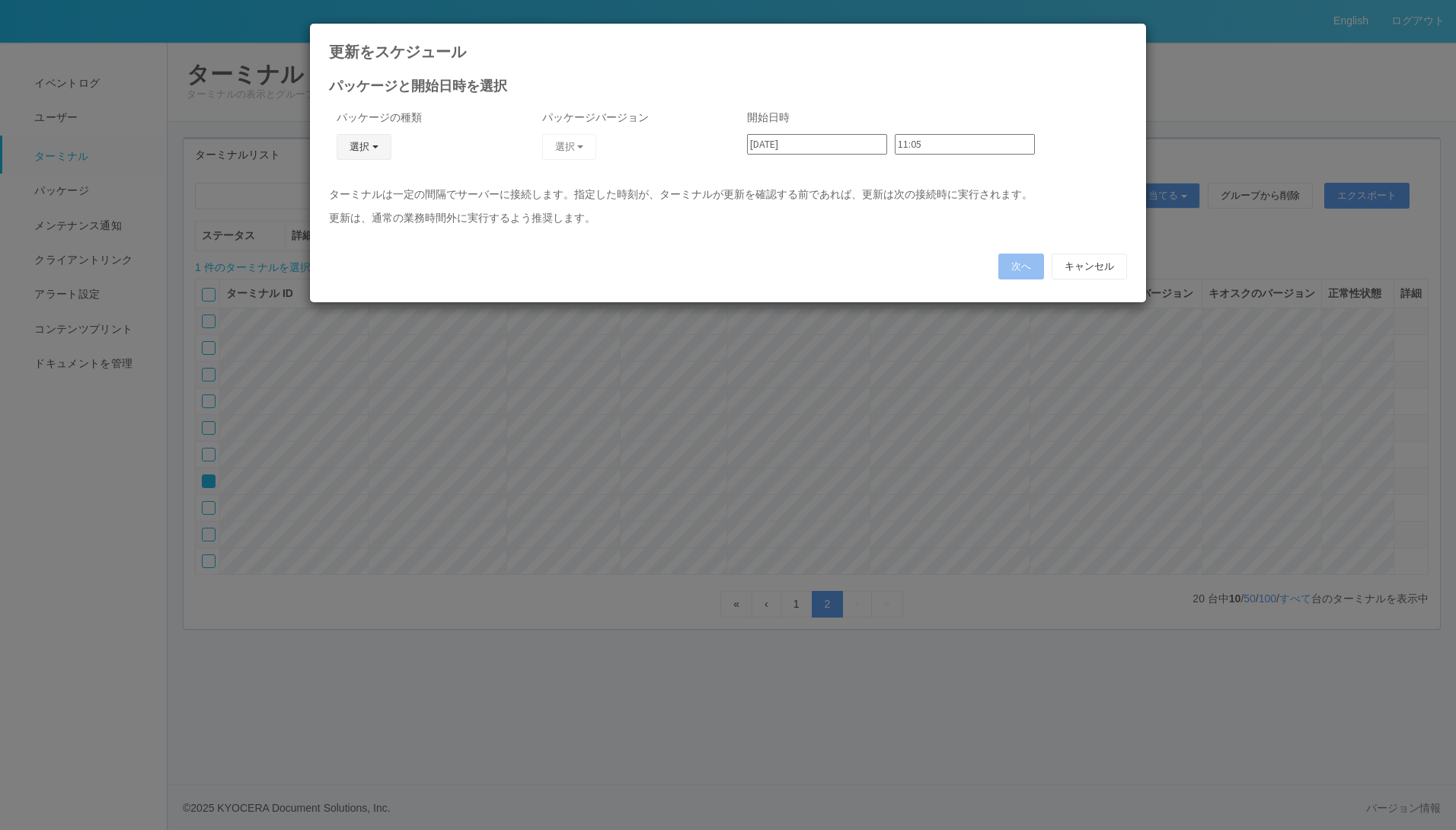
click at [371, 146] on button "選択" at bounding box center [363, 146] width 54 height 26
click at [355, 232] on link "j_setting.txt" at bounding box center [342, 236] width 121 height 24
click at [570, 145] on button "選択" at bounding box center [569, 146] width 54 height 26
click at [563, 190] on link "CVScode change" at bounding box center [547, 189] width 121 height 24
click at [932, 144] on input "11:05" at bounding box center [965, 143] width 141 height 21
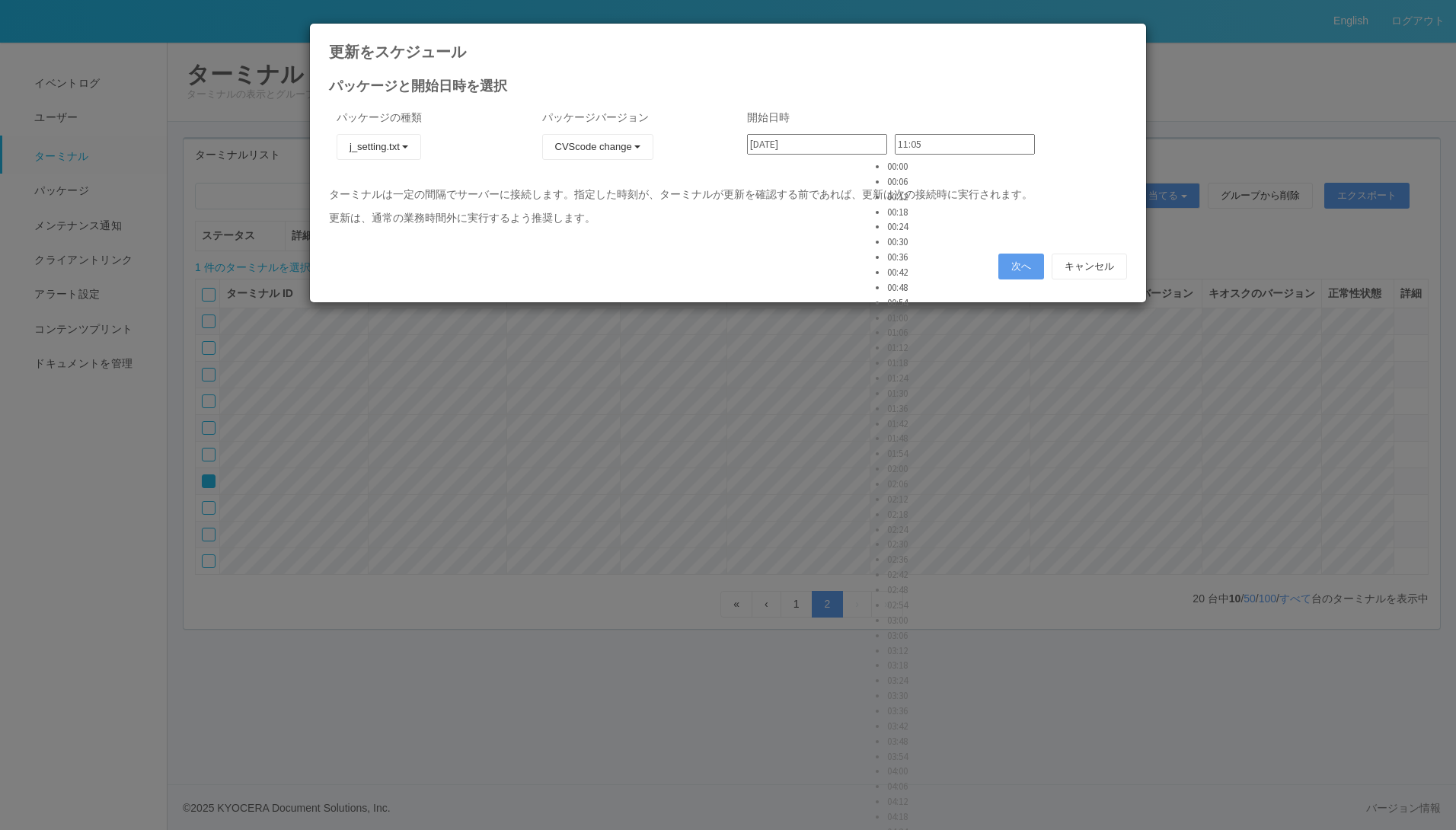
scroll to position [2606, 0]
type input "11:54"
click at [1030, 263] on button "次へ" at bounding box center [1021, 266] width 46 height 26
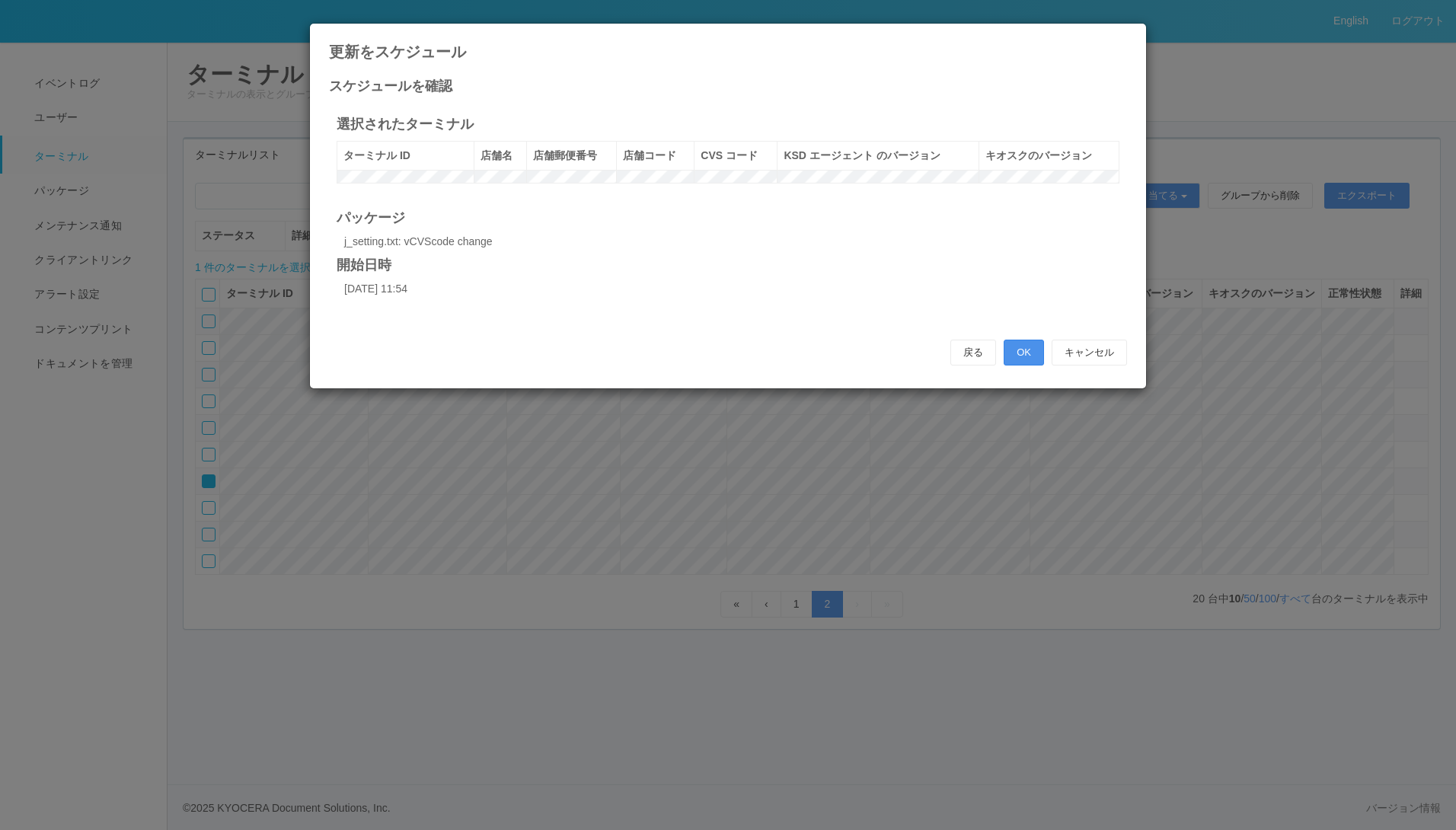
click at [1030, 361] on button "OK" at bounding box center [1023, 352] width 41 height 26
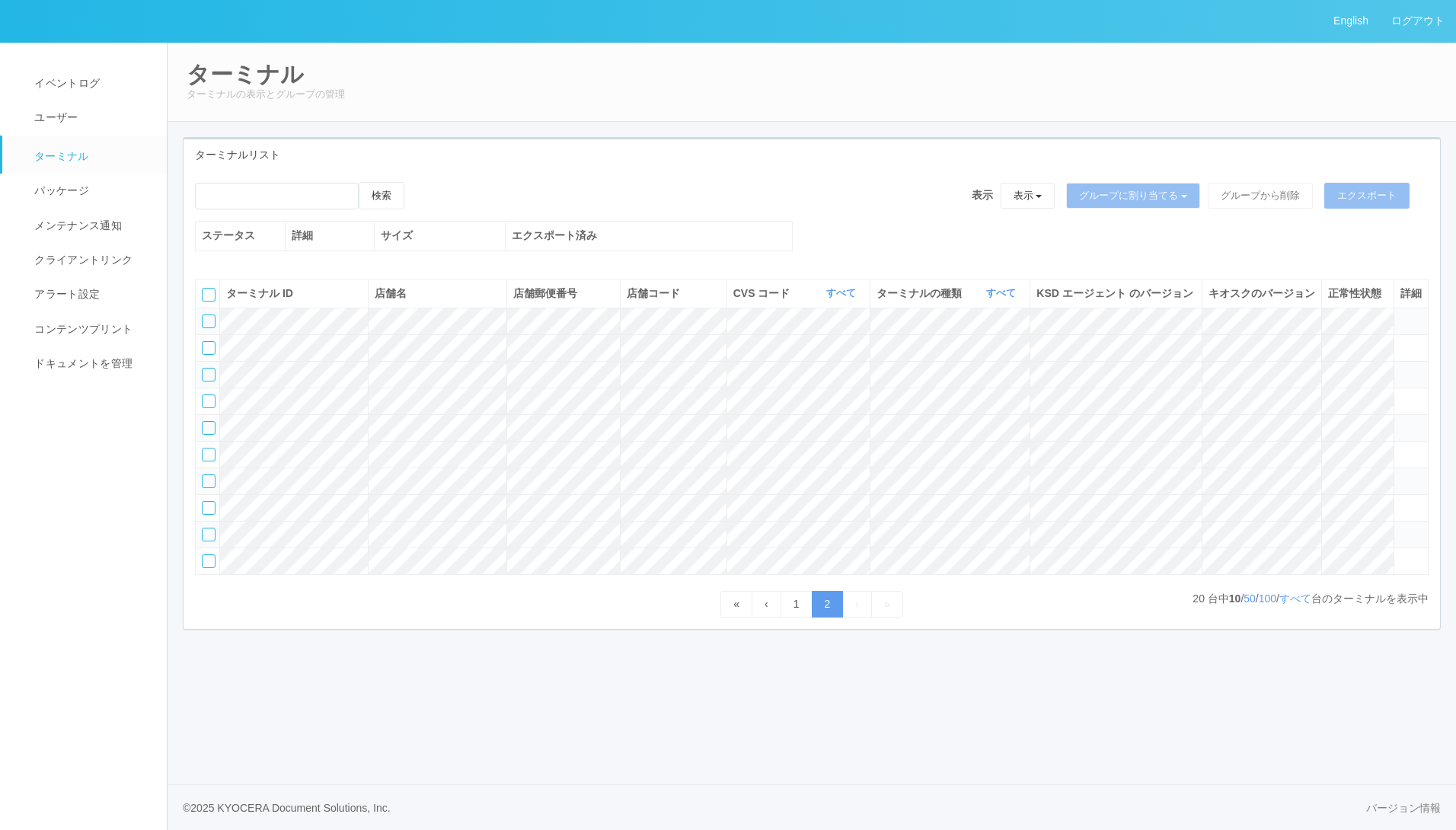
click at [204, 547] on td at bounding box center [208, 533] width 25 height 27
click at [207, 541] on div at bounding box center [209, 534] width 14 height 14
click at [420, 182] on icon at bounding box center [420, 182] width 0 height 0
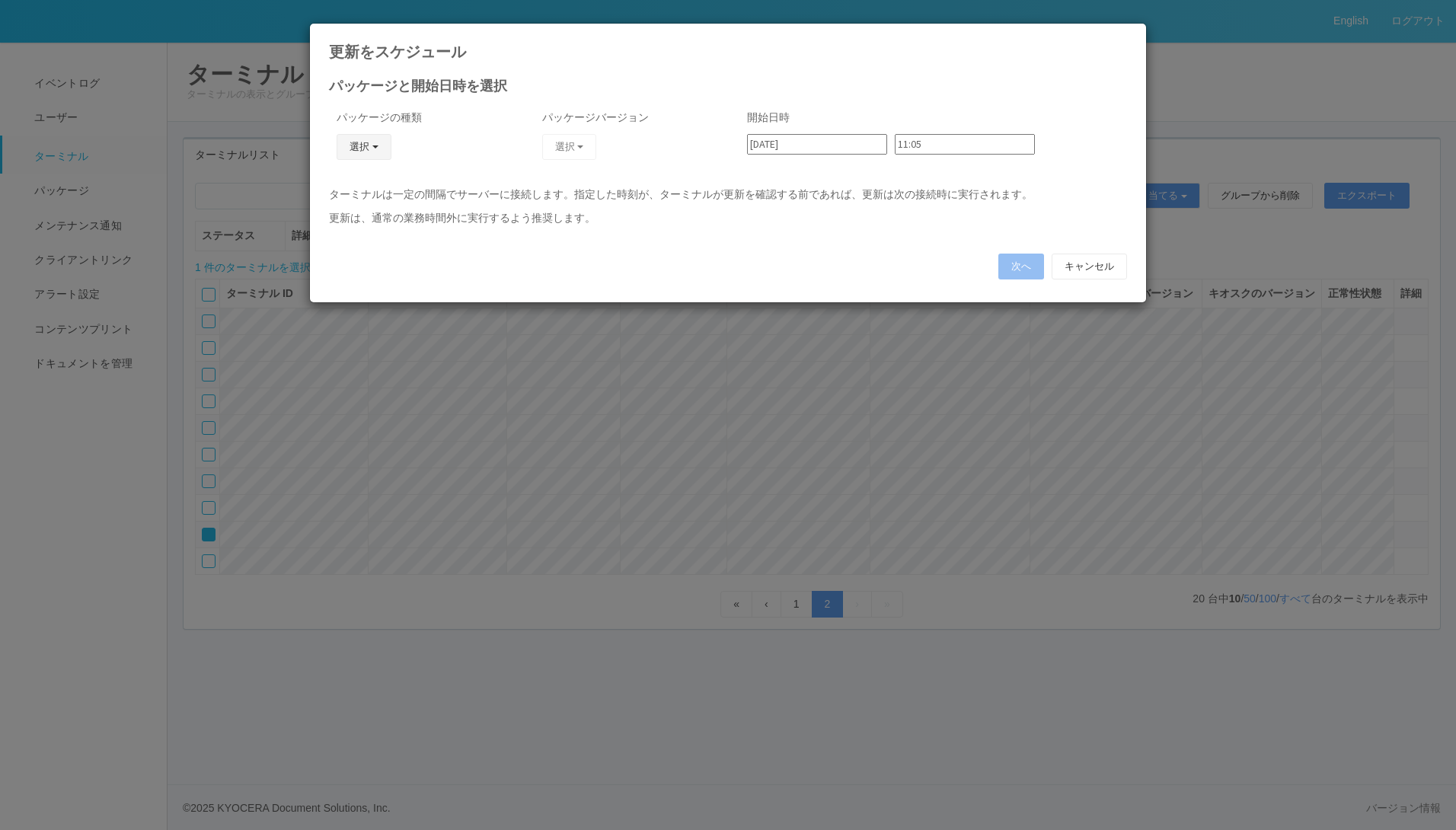
click at [373, 142] on button "選択" at bounding box center [363, 146] width 54 height 26
drag, startPoint x: 345, startPoint y: 233, endPoint x: 355, endPoint y: 224, distance: 13.5
click at [345, 232] on link "j_setting.txt" at bounding box center [342, 236] width 121 height 24
drag, startPoint x: 560, startPoint y: 146, endPoint x: 558, endPoint y: 156, distance: 10.2
click at [562, 146] on button "選択" at bounding box center [569, 146] width 54 height 26
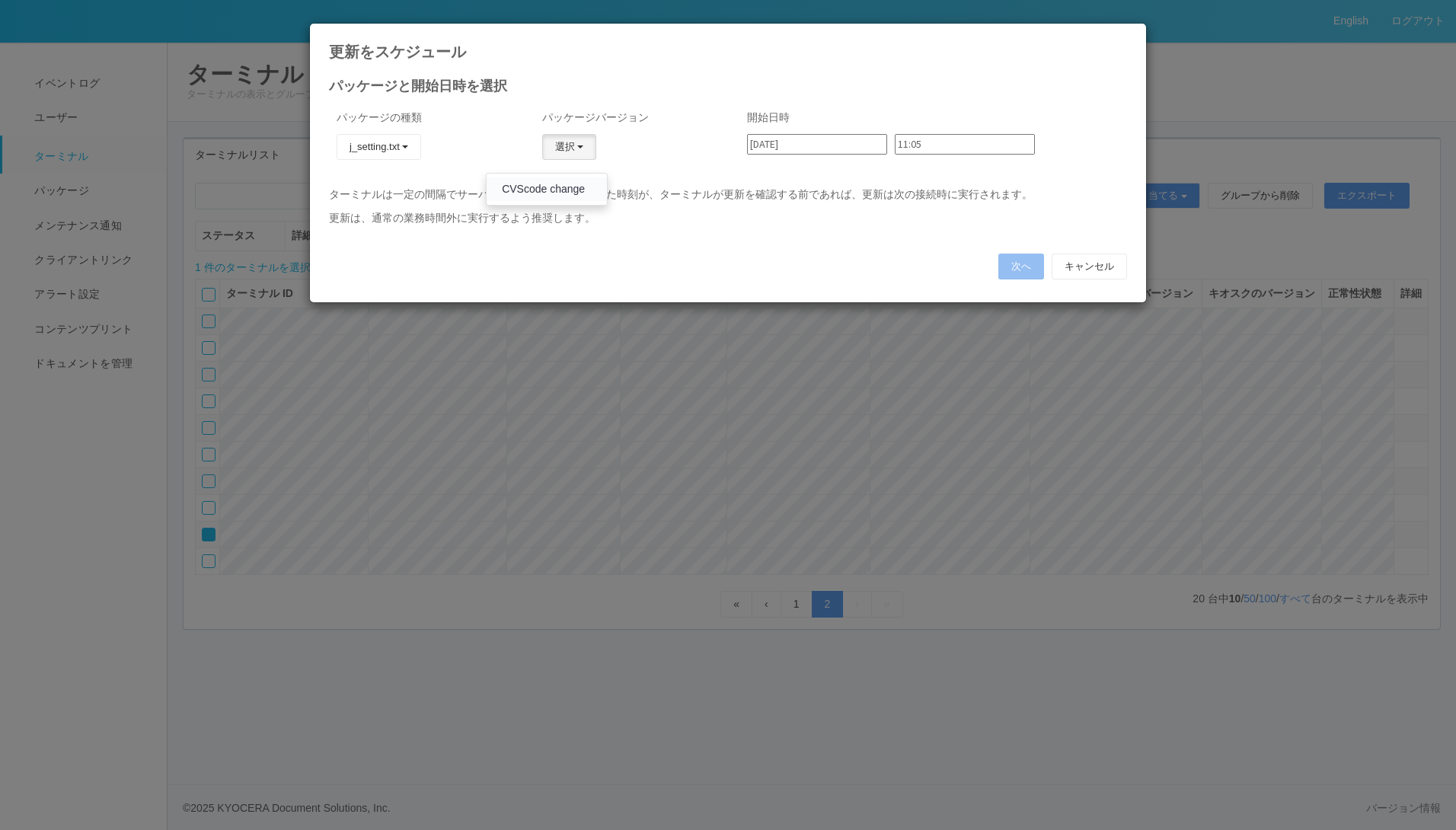
click at [552, 189] on link "CVScode change" at bounding box center [547, 189] width 121 height 24
click at [944, 146] on input "11:05" at bounding box center [965, 143] width 141 height 21
type input "12:24"
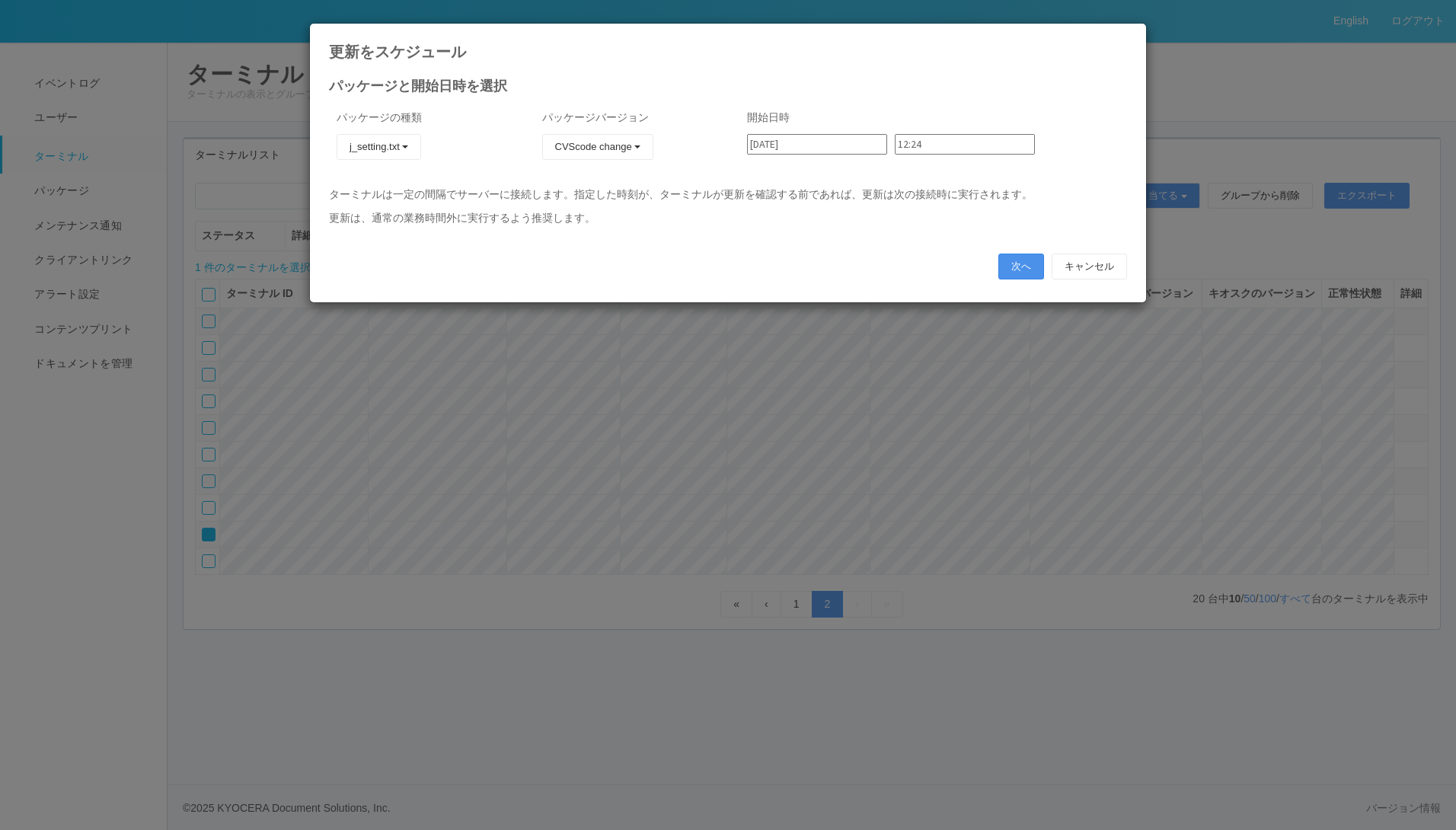
click at [1026, 256] on button "次へ" at bounding box center [1021, 266] width 46 height 26
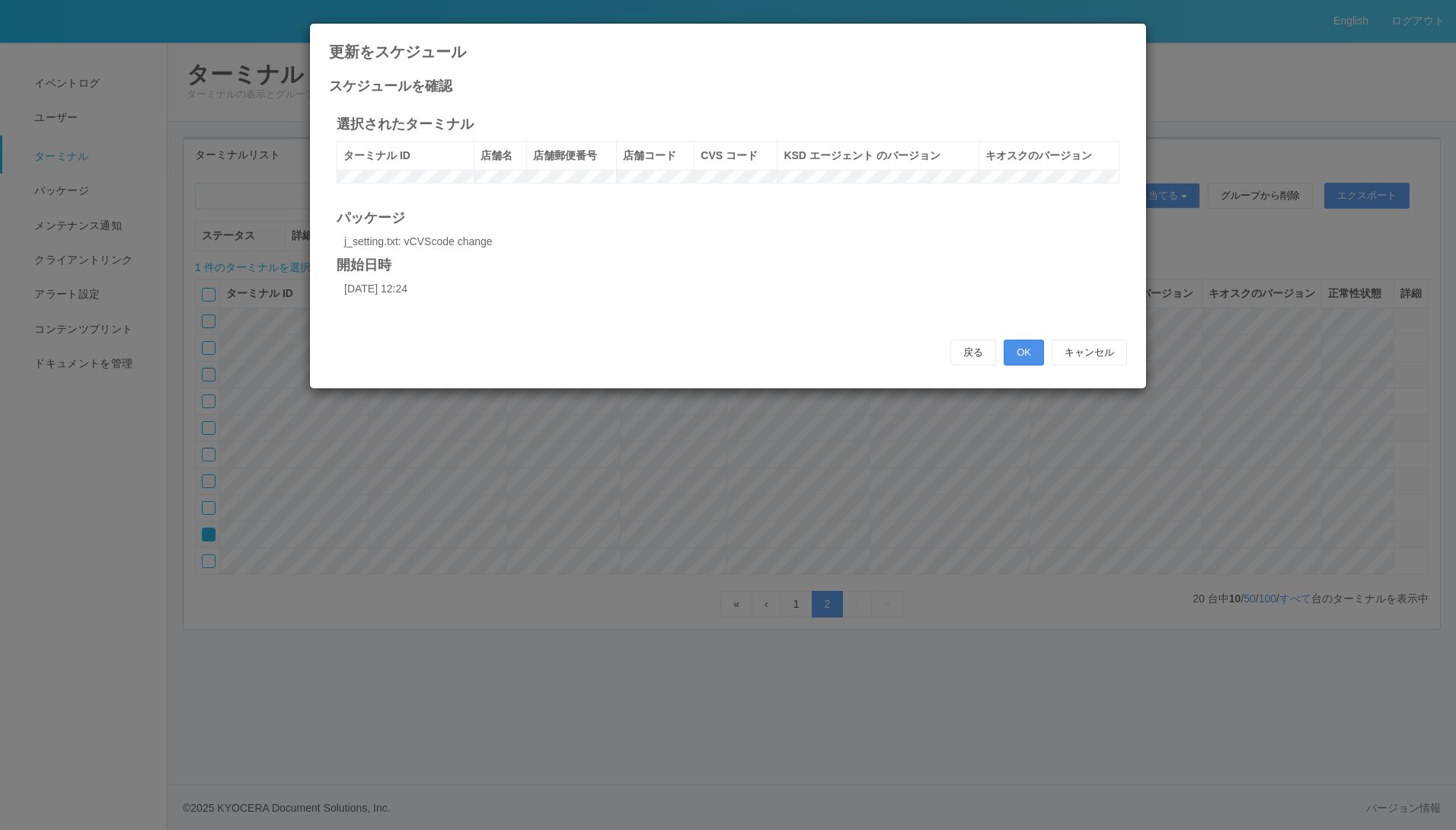
click at [1025, 365] on button "OK" at bounding box center [1023, 352] width 41 height 26
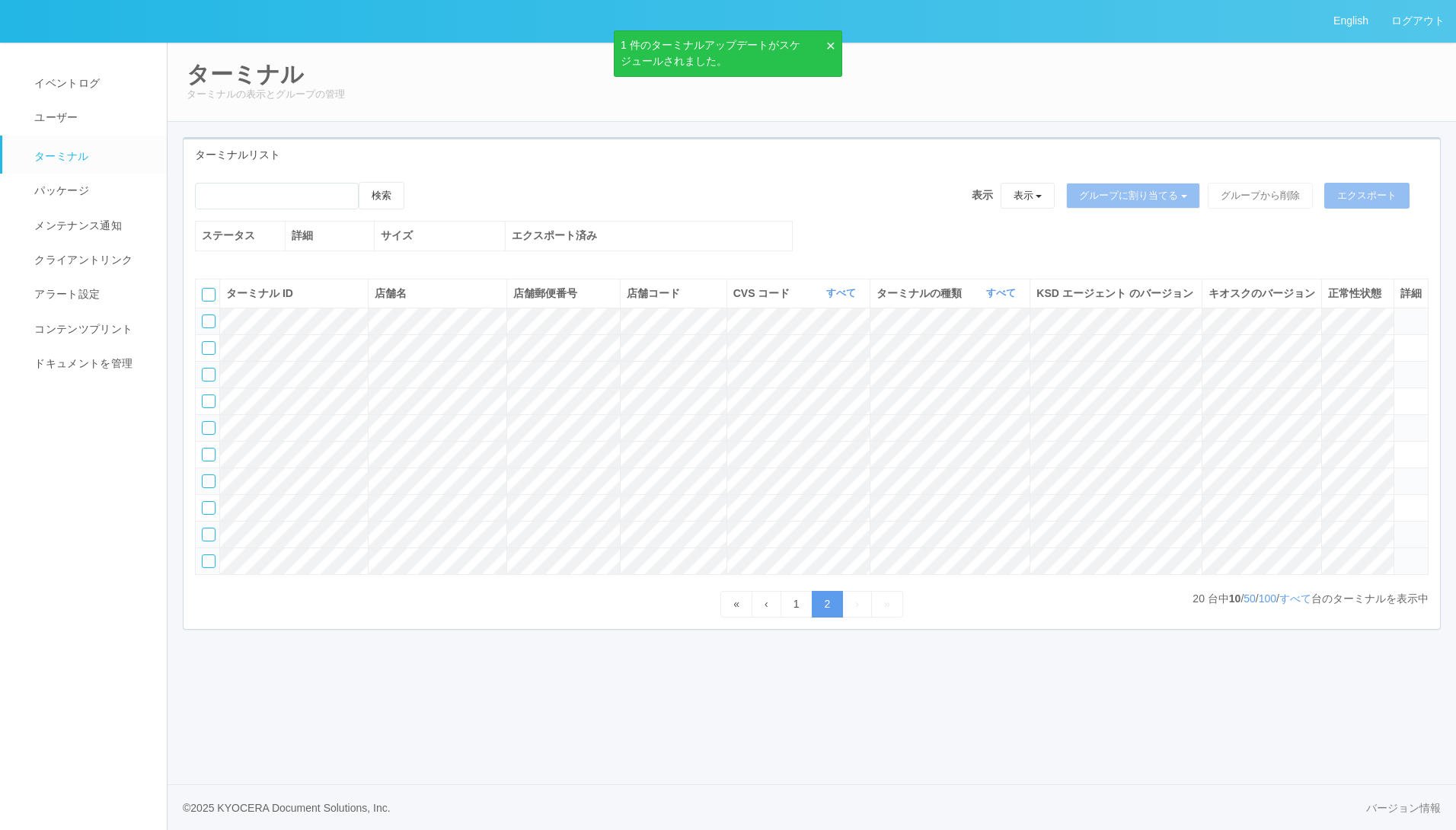
click at [210, 568] on div at bounding box center [209, 561] width 14 height 14
click at [420, 182] on icon at bounding box center [420, 182] width 0 height 0
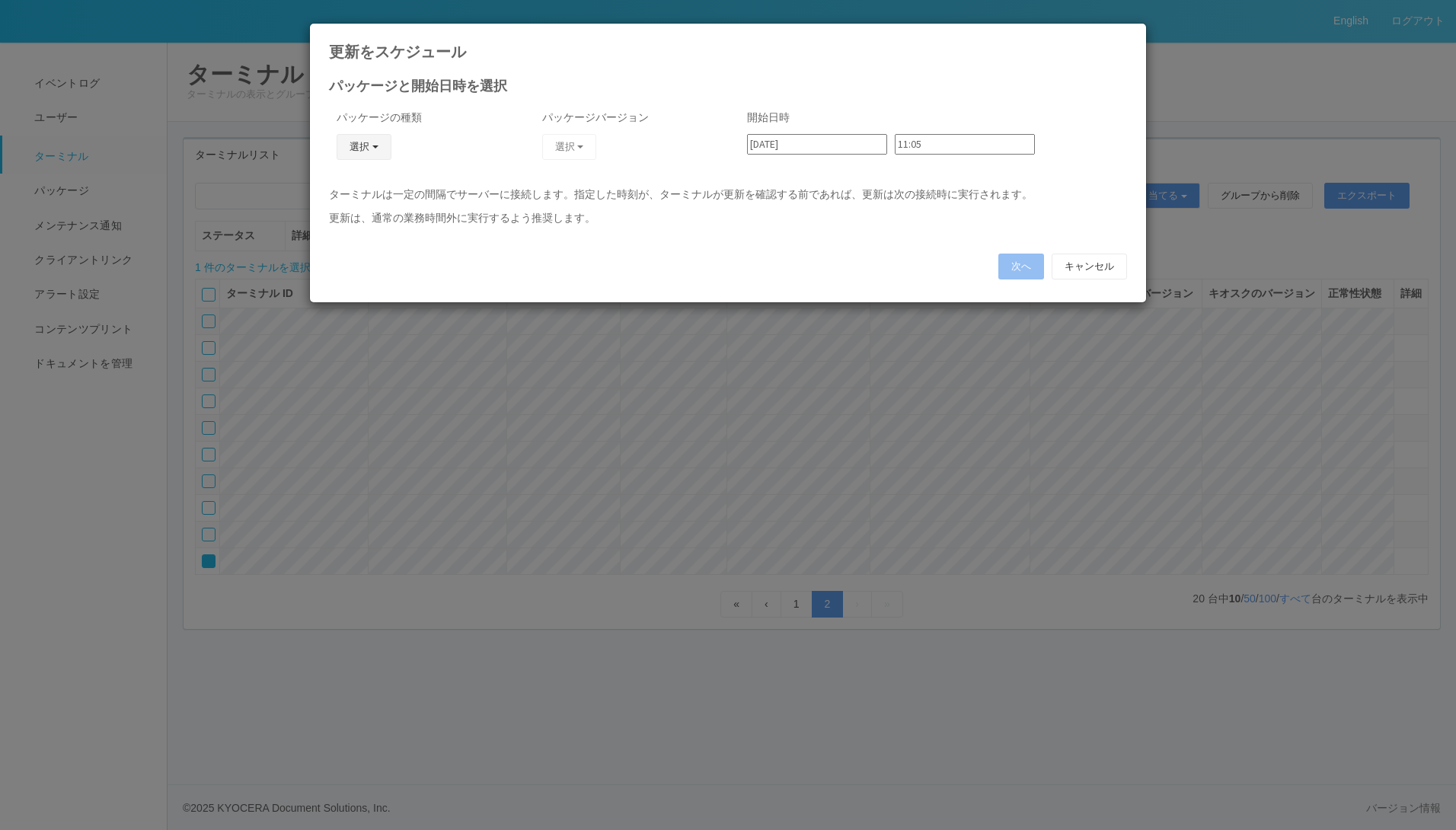
click at [357, 146] on button "選択" at bounding box center [363, 146] width 54 height 26
click at [358, 230] on link "j_setting.txt" at bounding box center [342, 236] width 121 height 24
click at [912, 140] on input "11:05" at bounding box center [965, 143] width 141 height 21
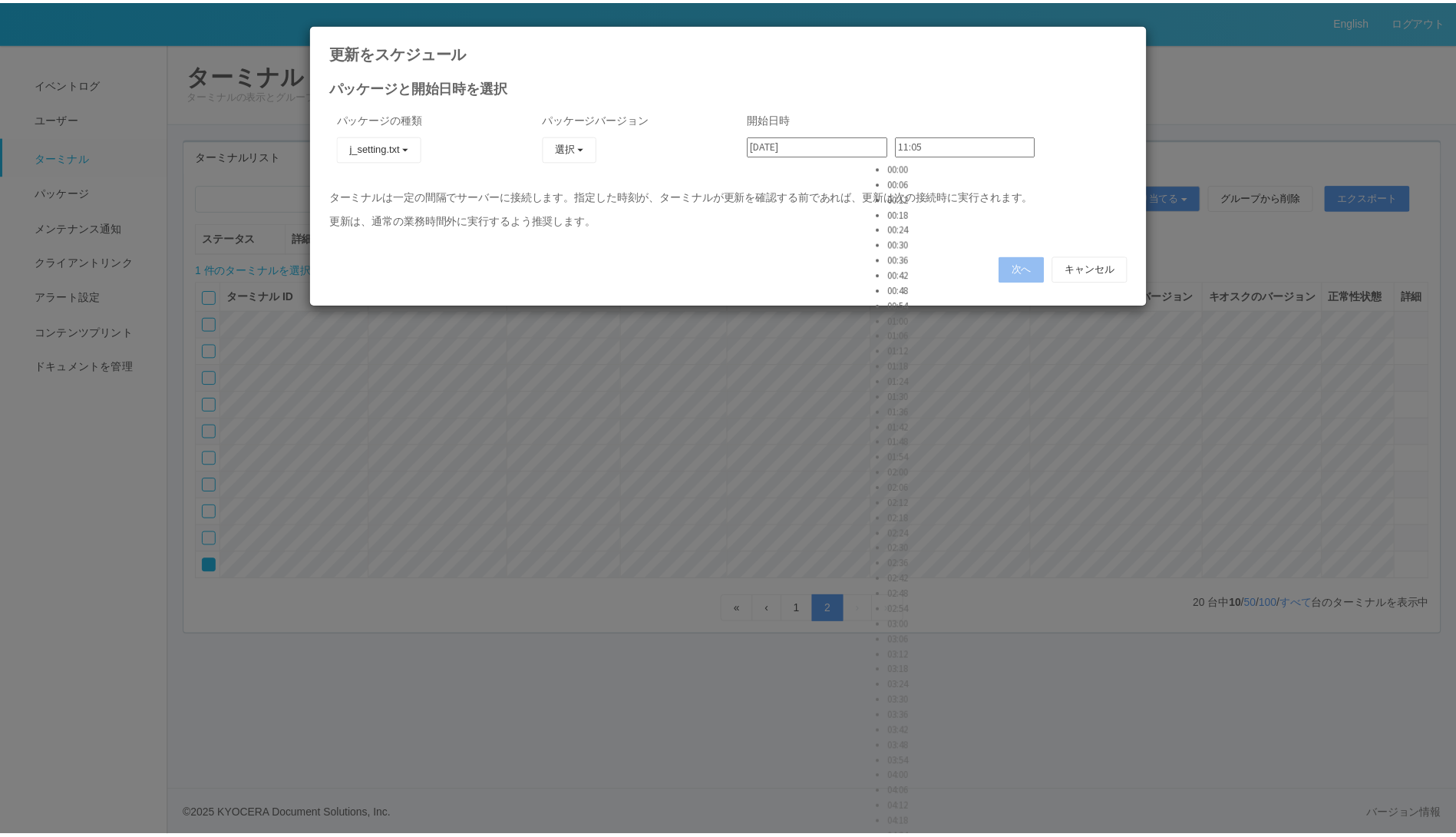
scroll to position [2533, 0]
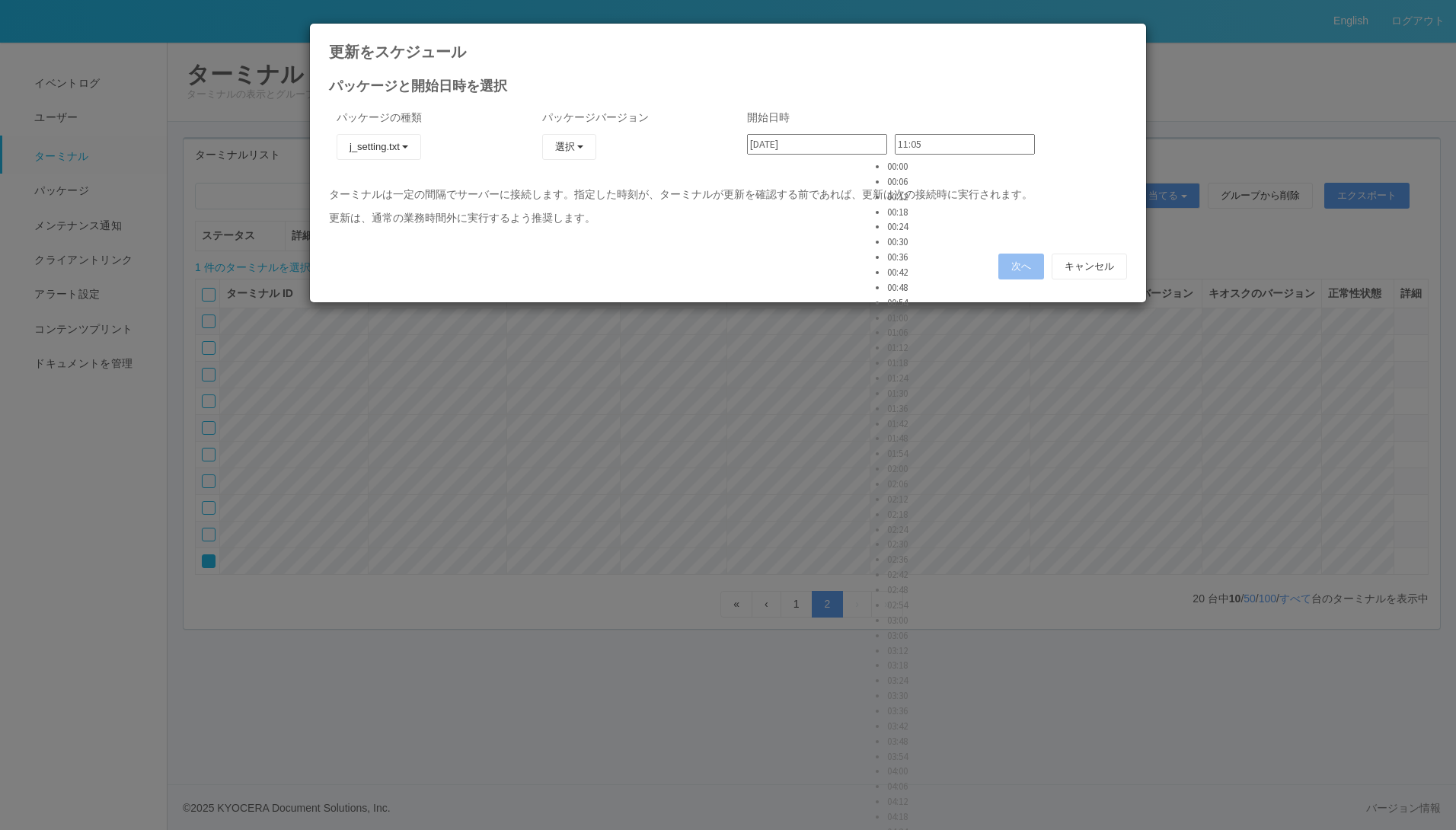
type input "11:24"
click at [573, 143] on button "選択" at bounding box center [569, 146] width 54 height 26
click at [562, 182] on link "CVScode change" at bounding box center [547, 189] width 121 height 24
click at [1022, 259] on button "次へ" at bounding box center [1021, 266] width 46 height 26
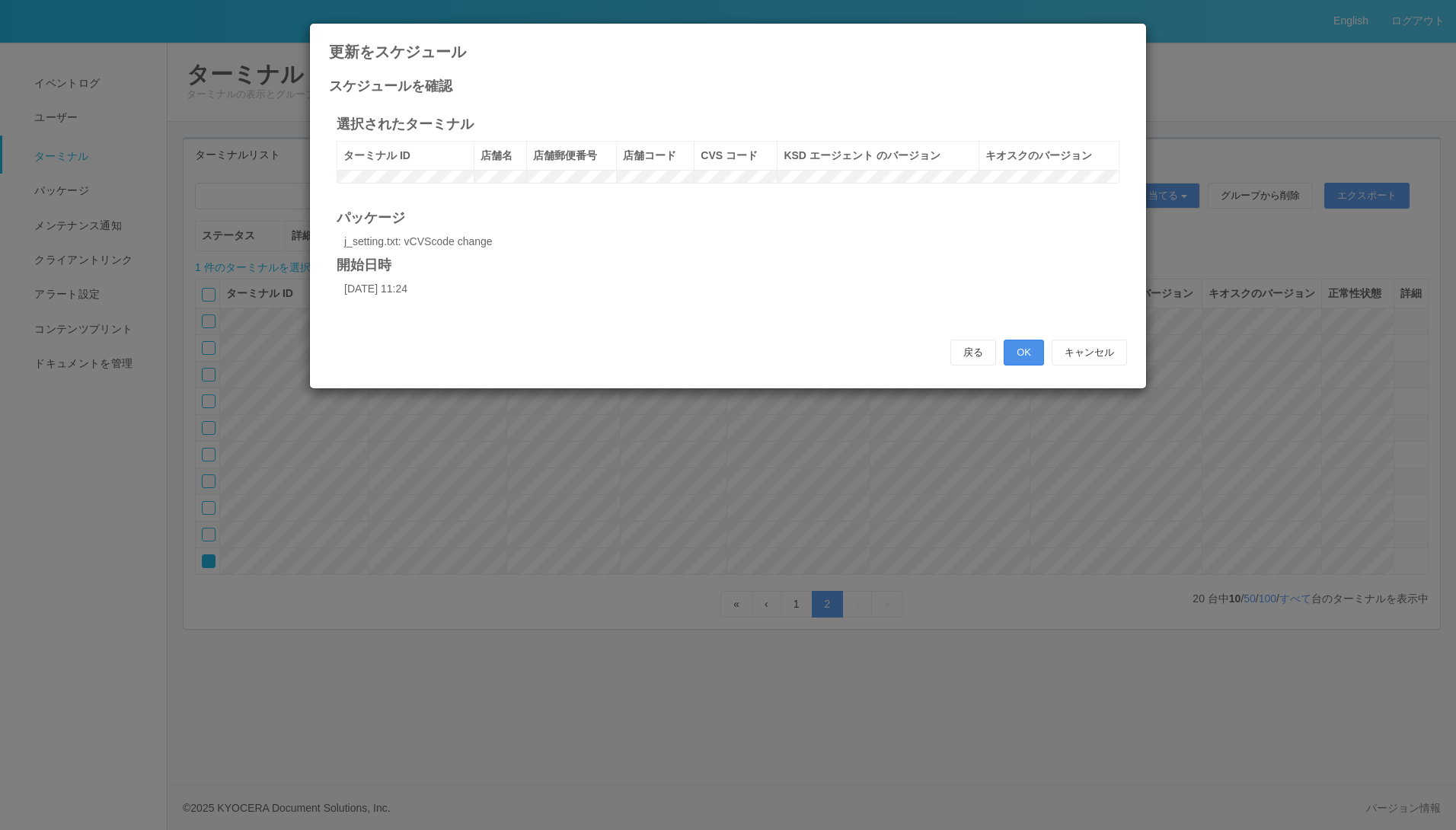
click at [1014, 360] on button "OK" at bounding box center [1023, 352] width 41 height 26
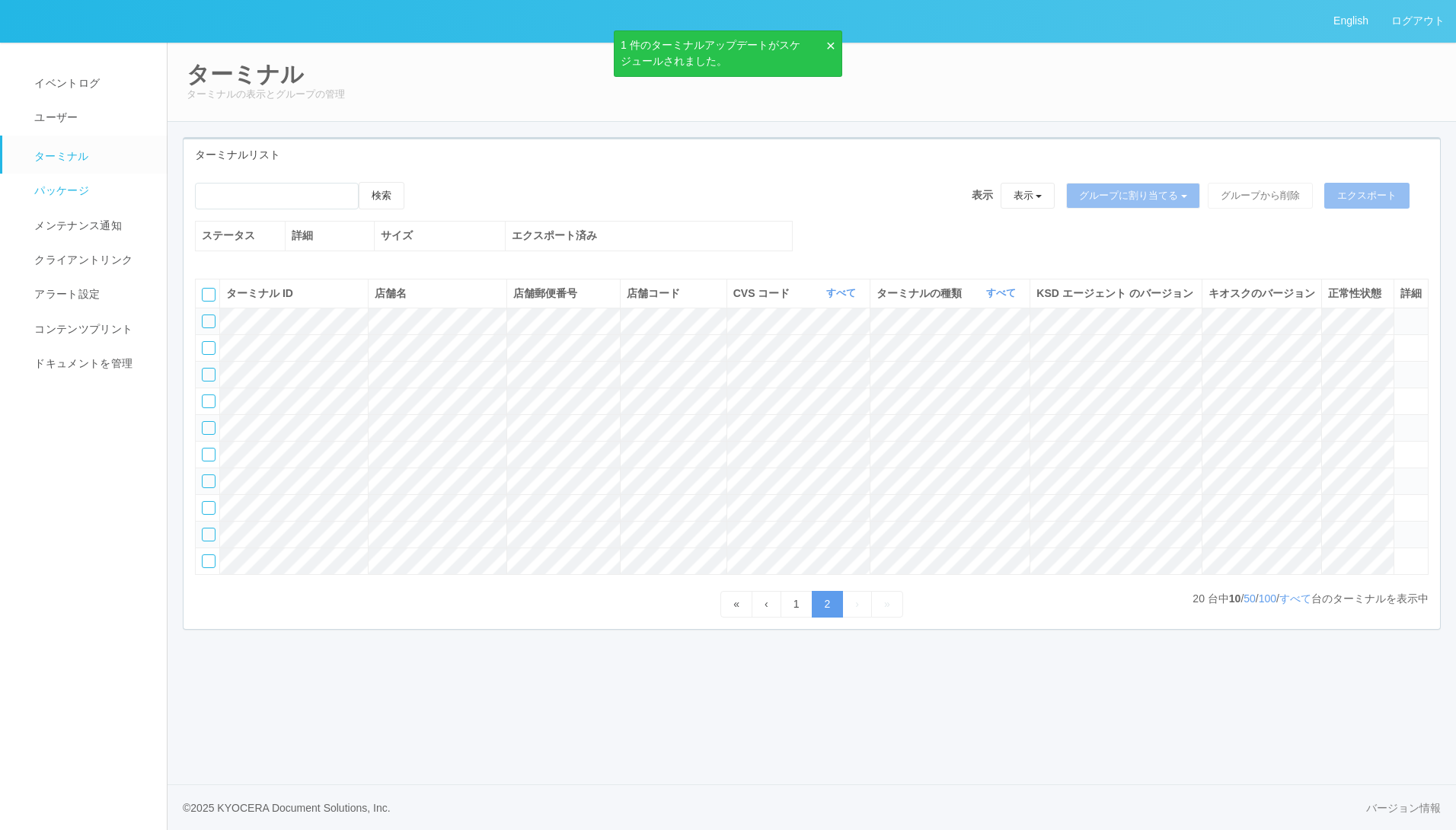
click at [71, 199] on link "パッケージ" at bounding box center [91, 190] width 178 height 35
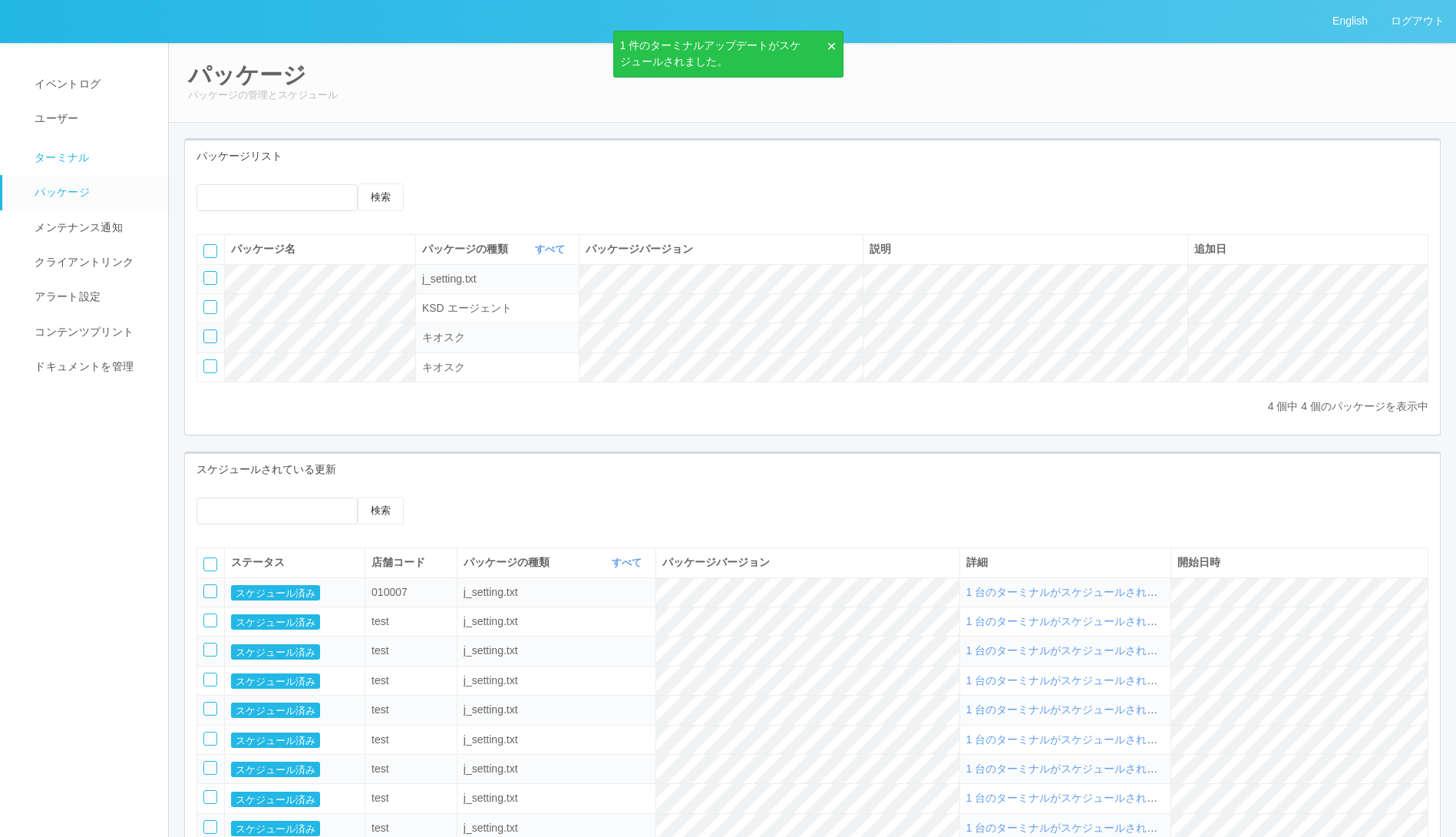
click at [97, 160] on link "ターミナル" at bounding box center [92, 156] width 180 height 38
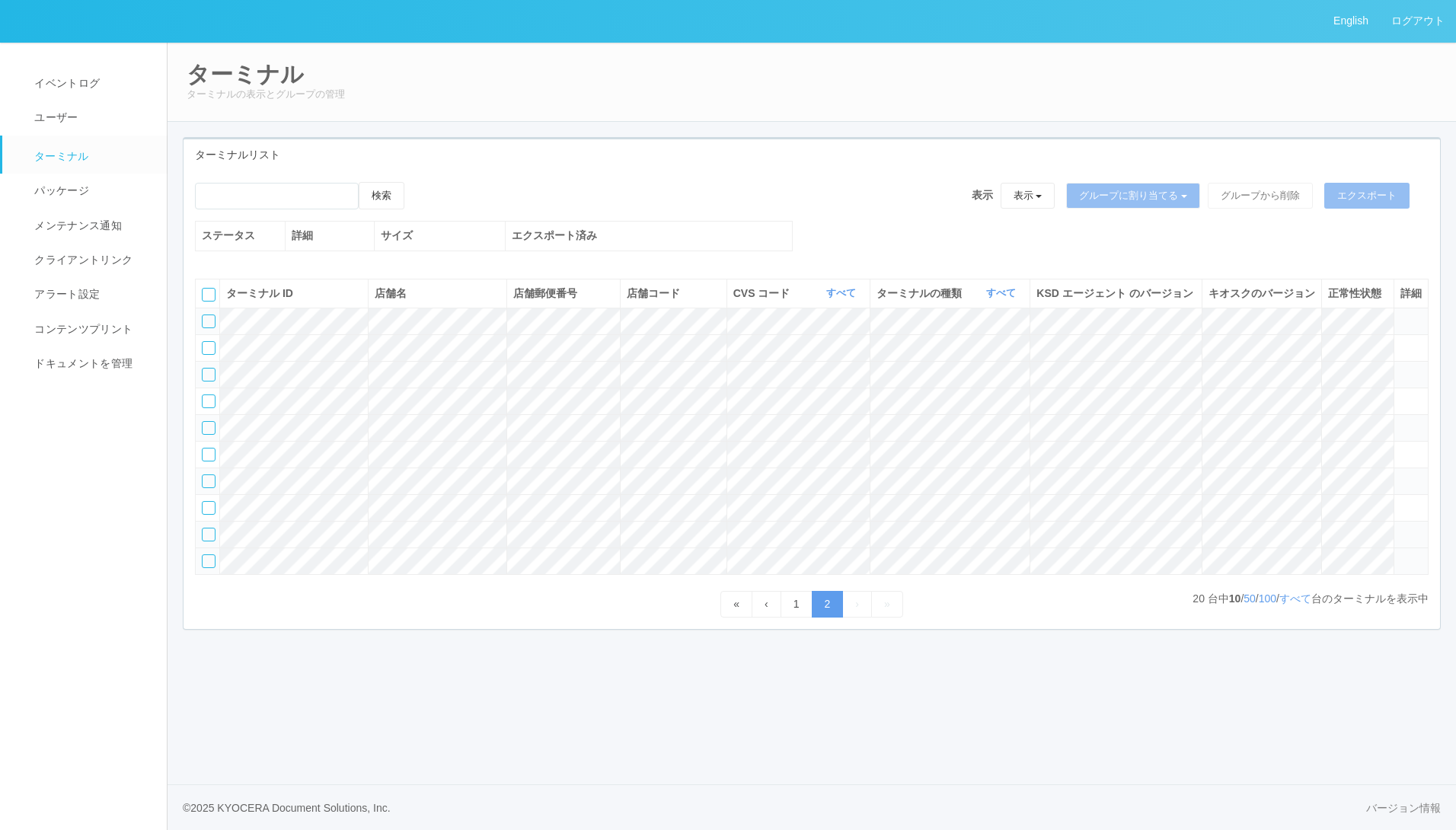
click at [212, 568] on div at bounding box center [209, 561] width 14 height 14
click at [420, 182] on icon at bounding box center [420, 182] width 0 height 0
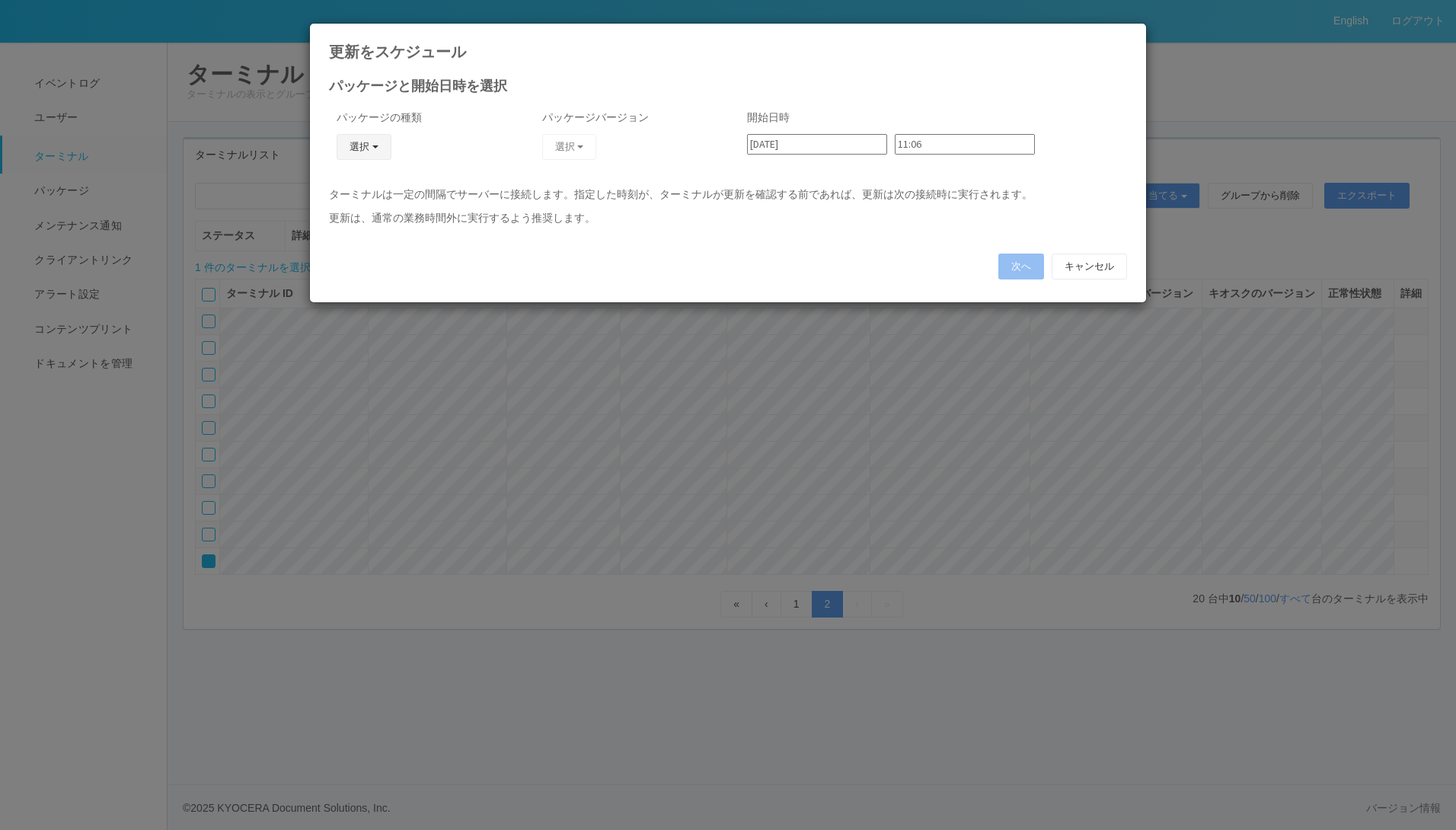
click at [369, 150] on button "選択" at bounding box center [363, 146] width 54 height 26
click at [351, 234] on link "j_setting.txt" at bounding box center [342, 236] width 121 height 24
click at [593, 135] on div "パッケージバージョン 選択 CVScode change" at bounding box center [626, 143] width 183 height 84
click at [583, 146] on span "button" at bounding box center [580, 146] width 6 height 3
click at [570, 188] on link "CVScode change" at bounding box center [547, 189] width 121 height 24
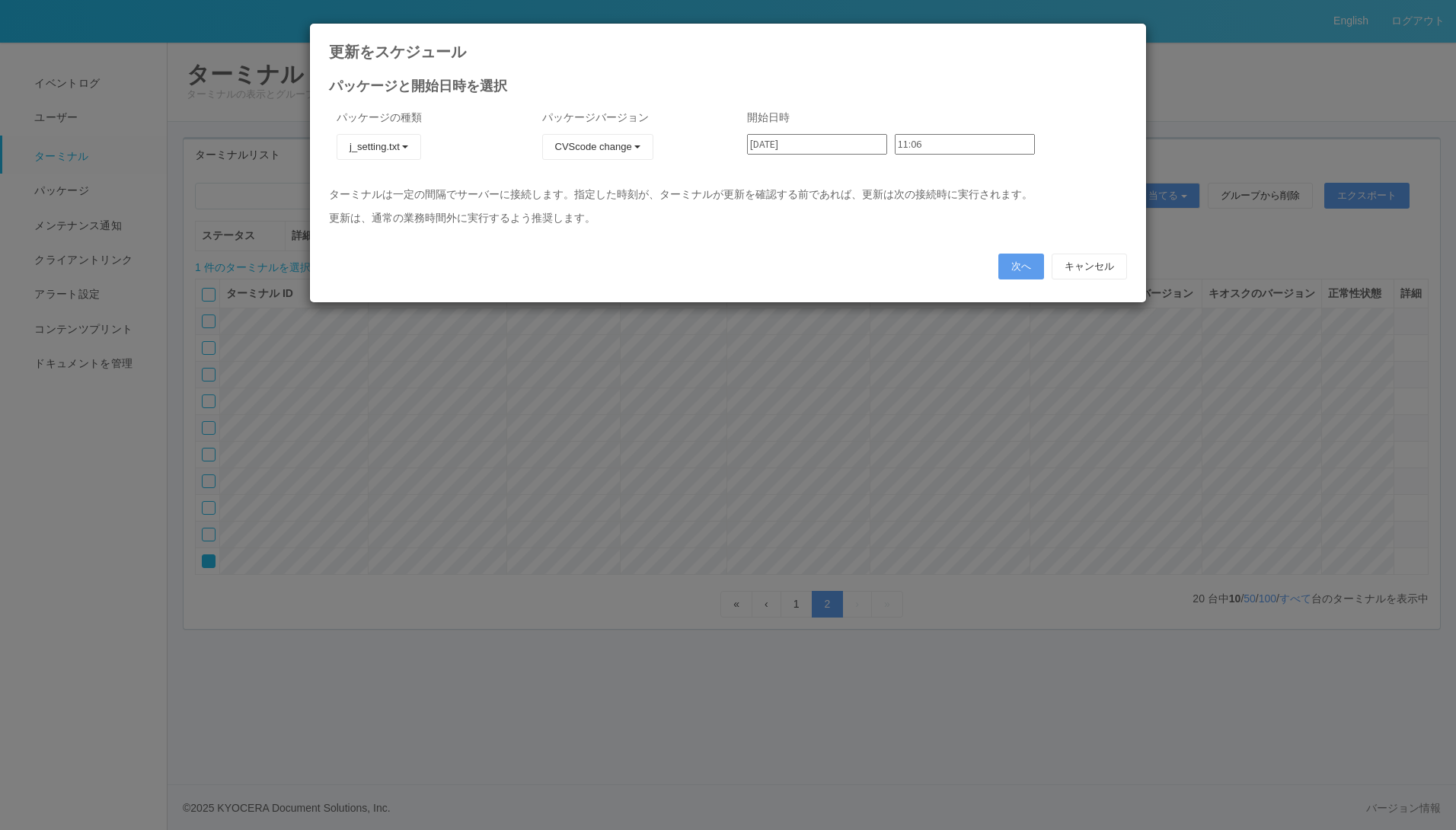
click at [960, 146] on input "11:06" at bounding box center [965, 143] width 141 height 21
type input "12:00"
click at [1019, 261] on button "次へ" at bounding box center [1021, 266] width 46 height 26
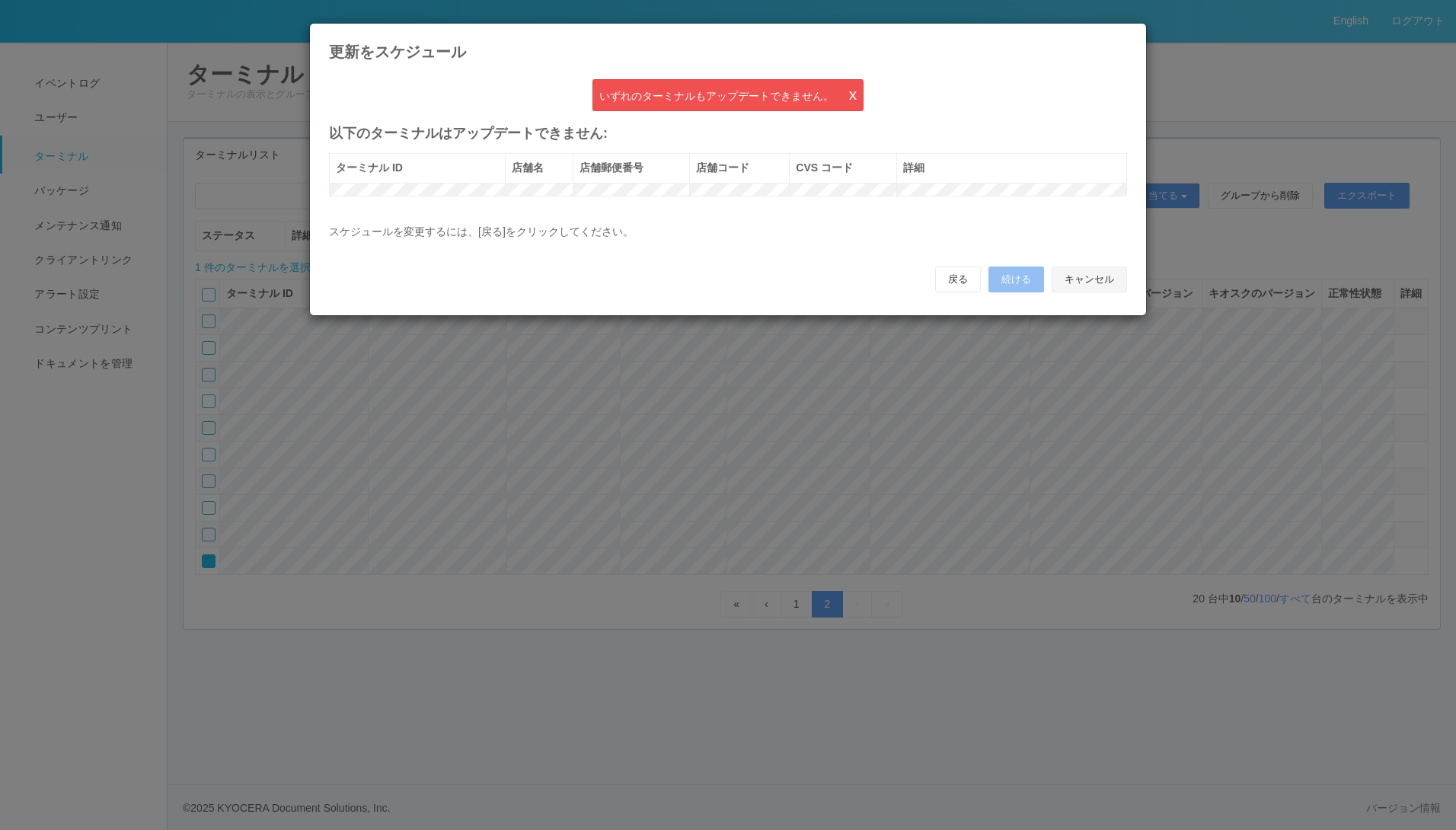
click at [1052, 292] on button "キャンセル" at bounding box center [1090, 279] width 75 height 26
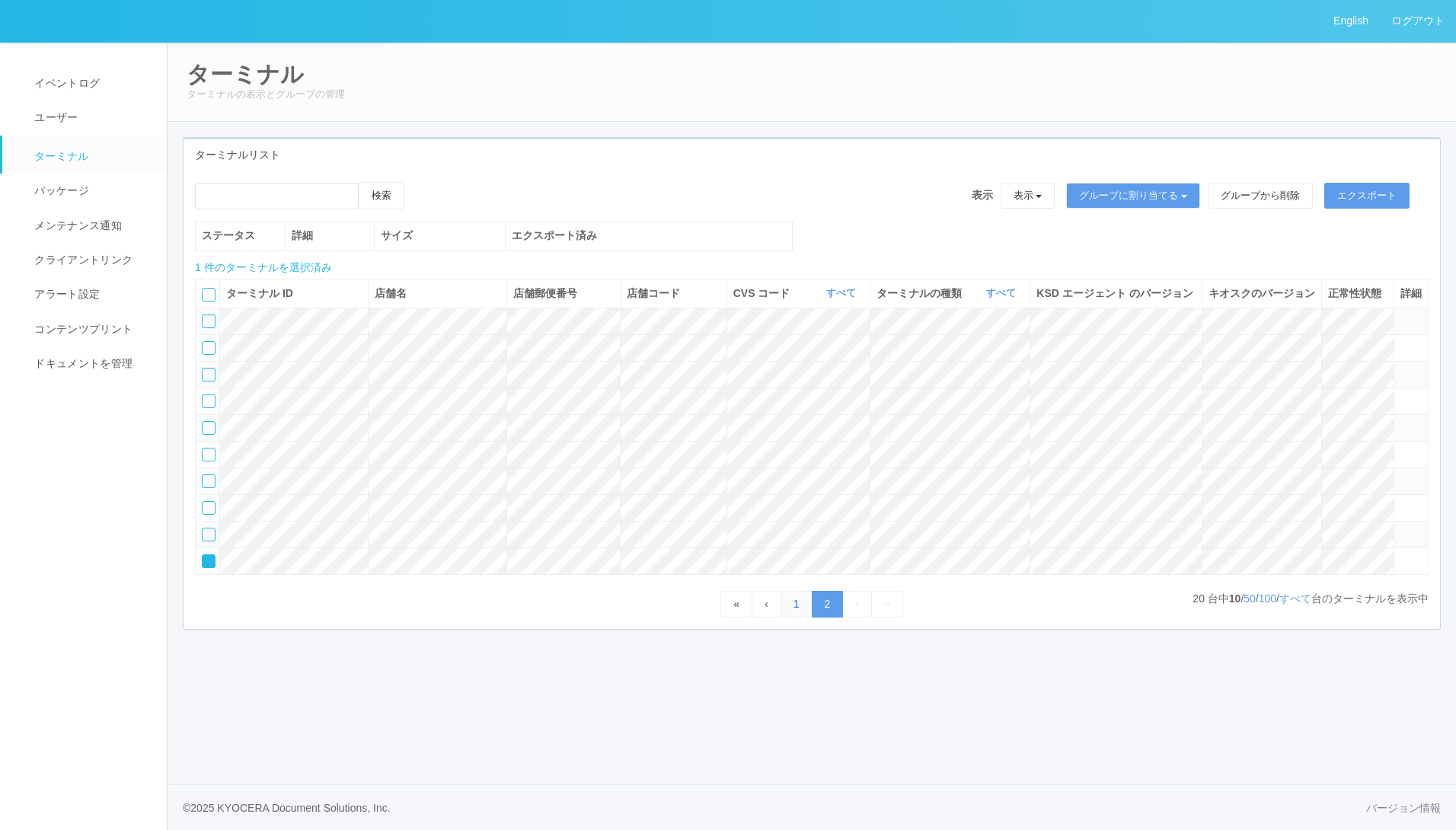
click at [795, 617] on link "1" at bounding box center [797, 603] width 32 height 27
click at [817, 617] on link "2" at bounding box center [827, 603] width 32 height 27
click at [207, 568] on div at bounding box center [209, 561] width 14 height 14
click at [1128, 202] on button "グループに割り当てる" at bounding box center [1132, 196] width 134 height 26
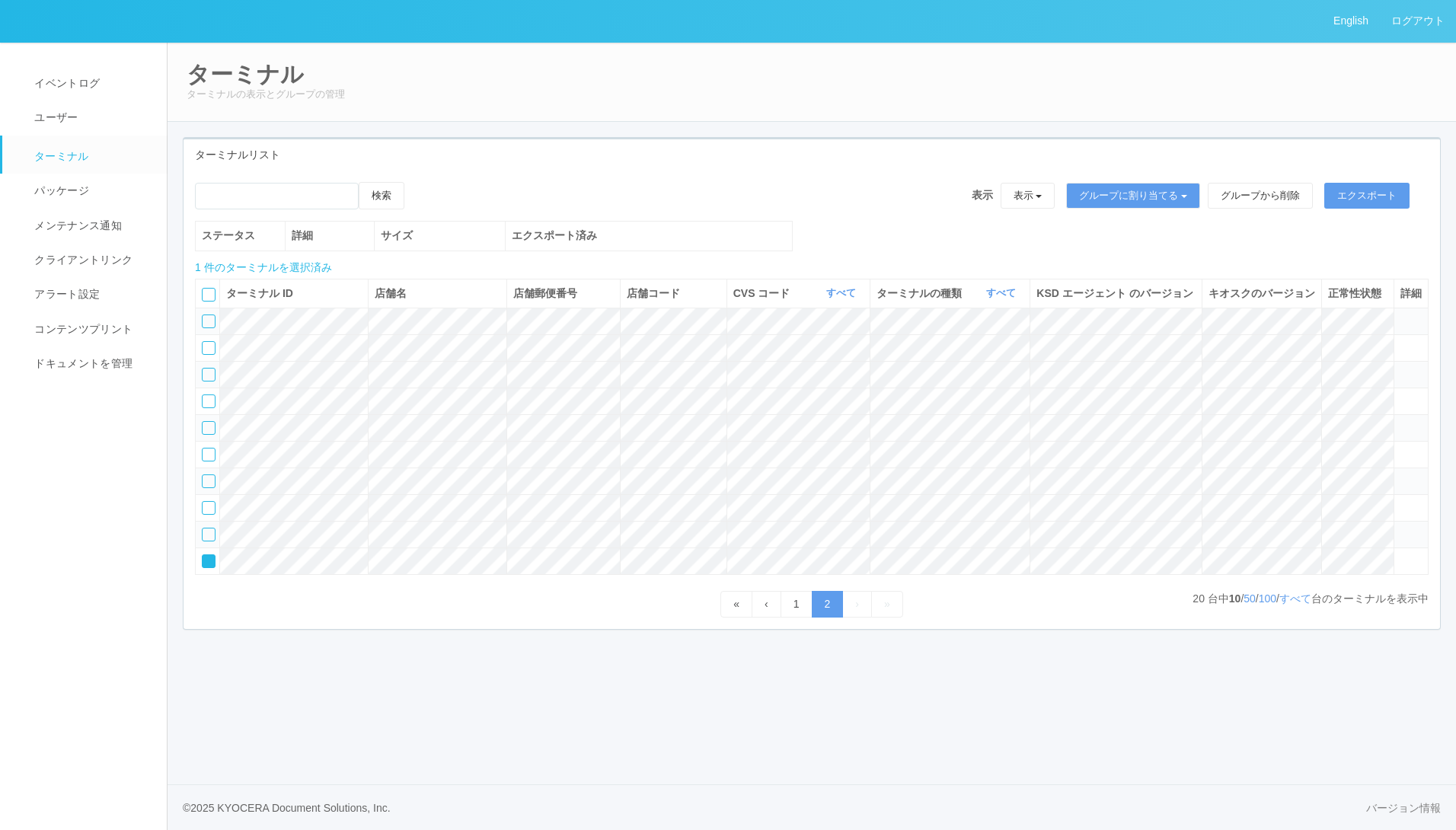
click at [420, 182] on icon at bounding box center [420, 182] width 0 height 0
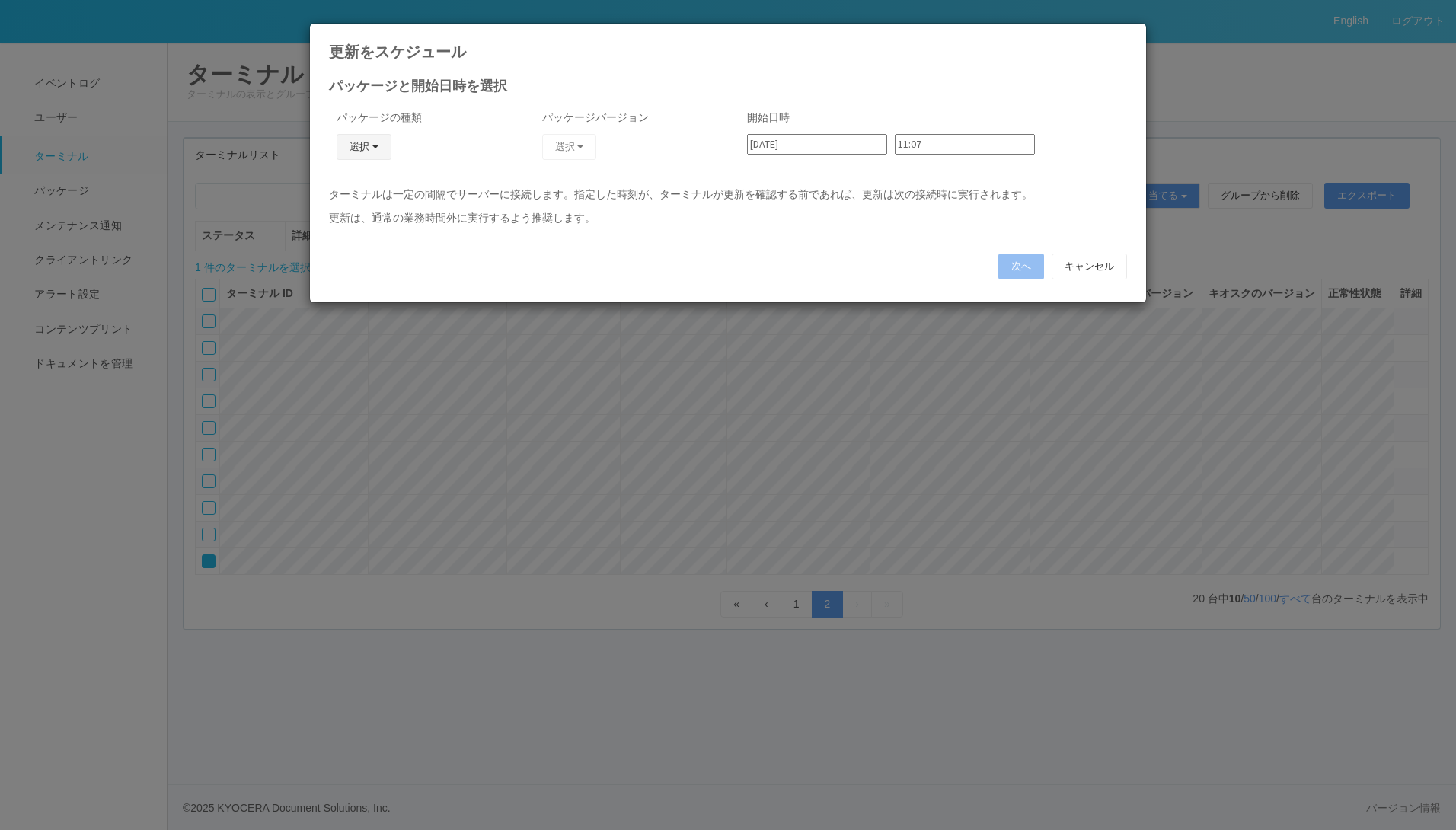
click at [361, 149] on button "選択" at bounding box center [363, 146] width 54 height 26
click at [306, 240] on link "j_setting.txt" at bounding box center [342, 236] width 121 height 24
click at [576, 149] on button "選択" at bounding box center [569, 146] width 54 height 26
click at [552, 185] on link "CVScode change" at bounding box center [547, 189] width 121 height 24
click at [963, 153] on div "11:07" at bounding box center [968, 149] width 147 height 32
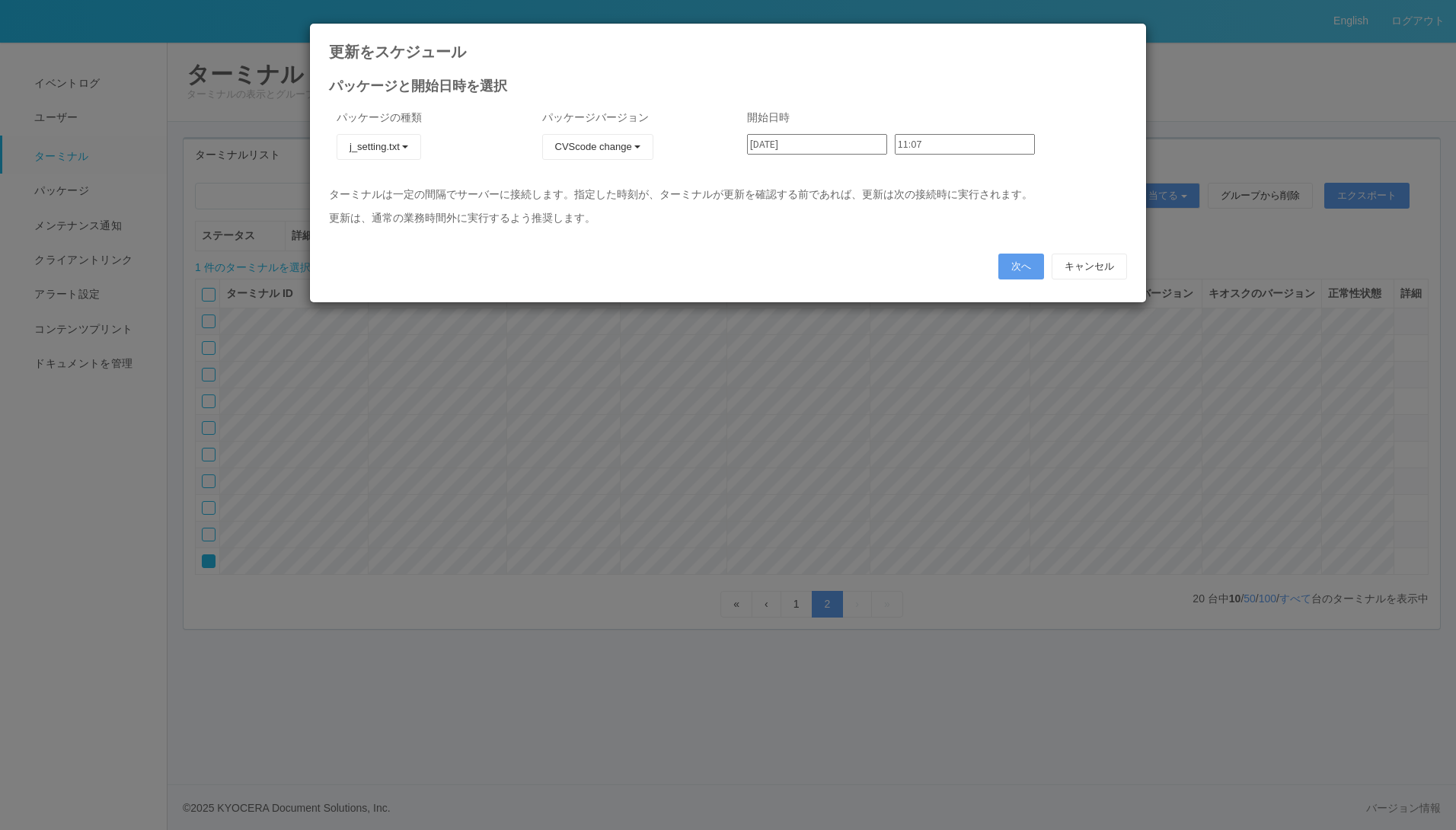
click at [928, 146] on input "11:07" at bounding box center [965, 143] width 141 height 21
type input "12:12"
click at [1014, 266] on button "次へ" at bounding box center [1021, 266] width 46 height 26
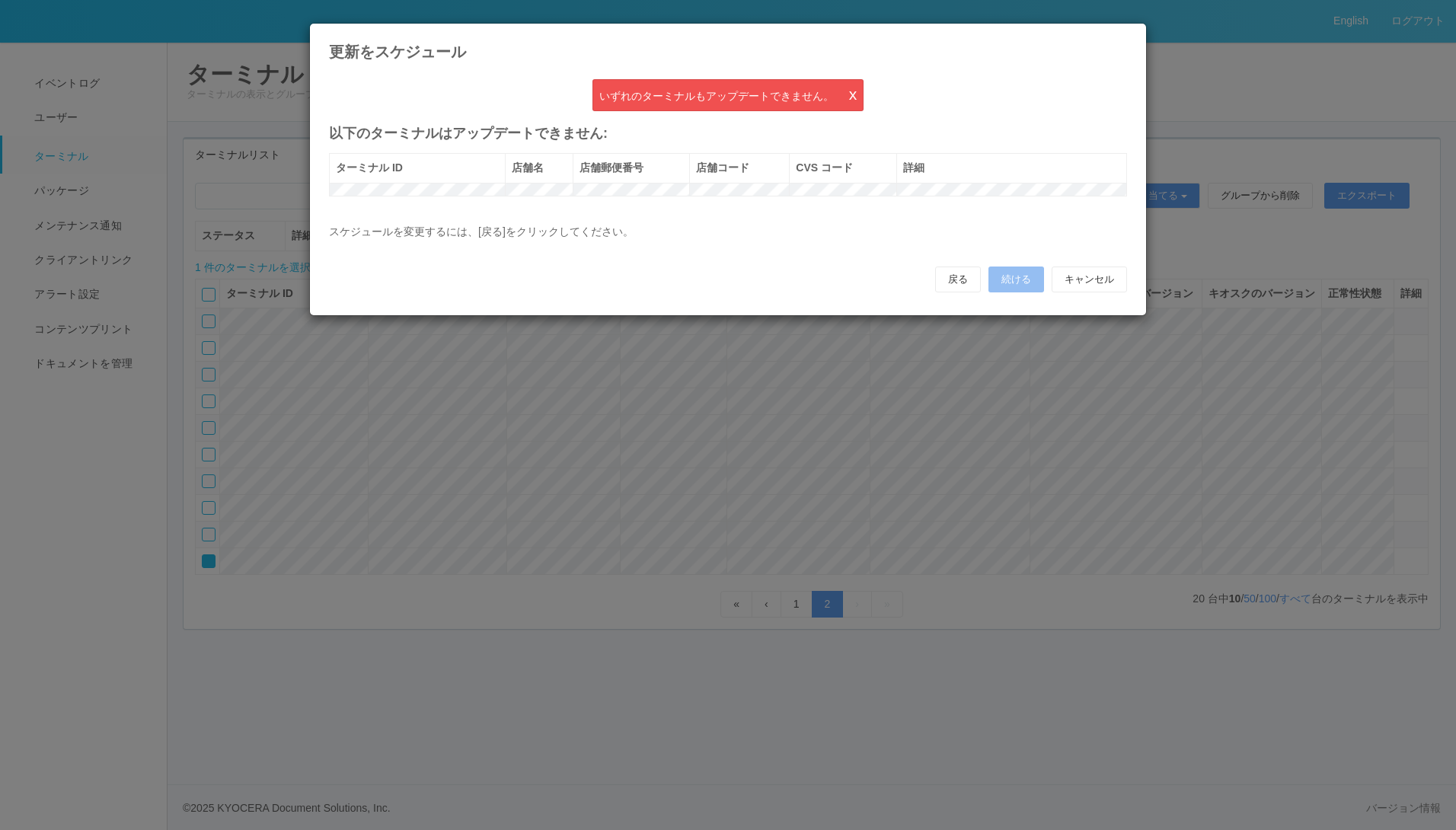
click at [1127, 35] on icon at bounding box center [1127, 35] width 0 height 0
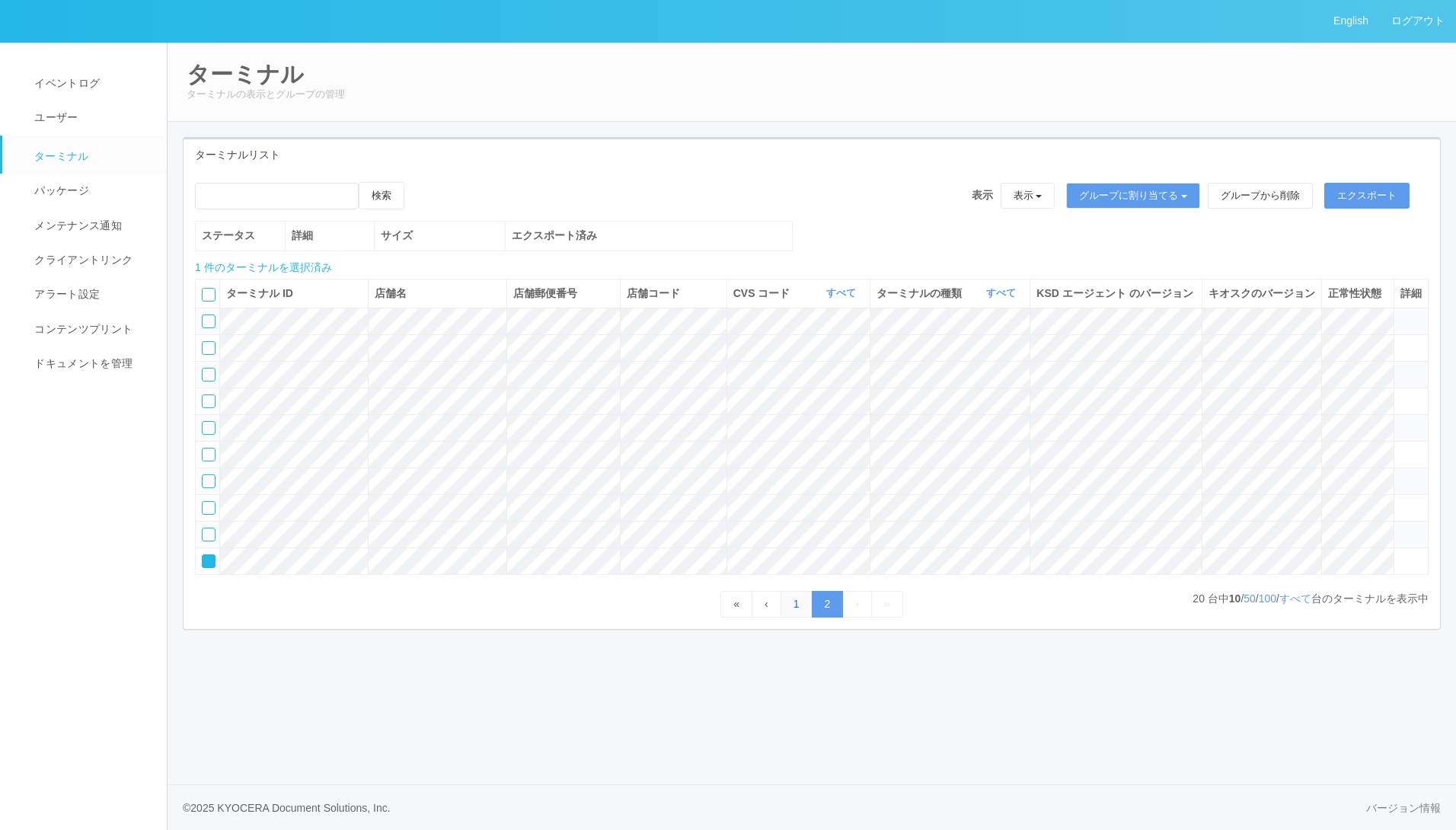
click at [797, 617] on link "1" at bounding box center [797, 603] width 32 height 27
click at [213, 381] on div at bounding box center [209, 375] width 14 height 14
click at [420, 182] on icon at bounding box center [420, 182] width 0 height 0
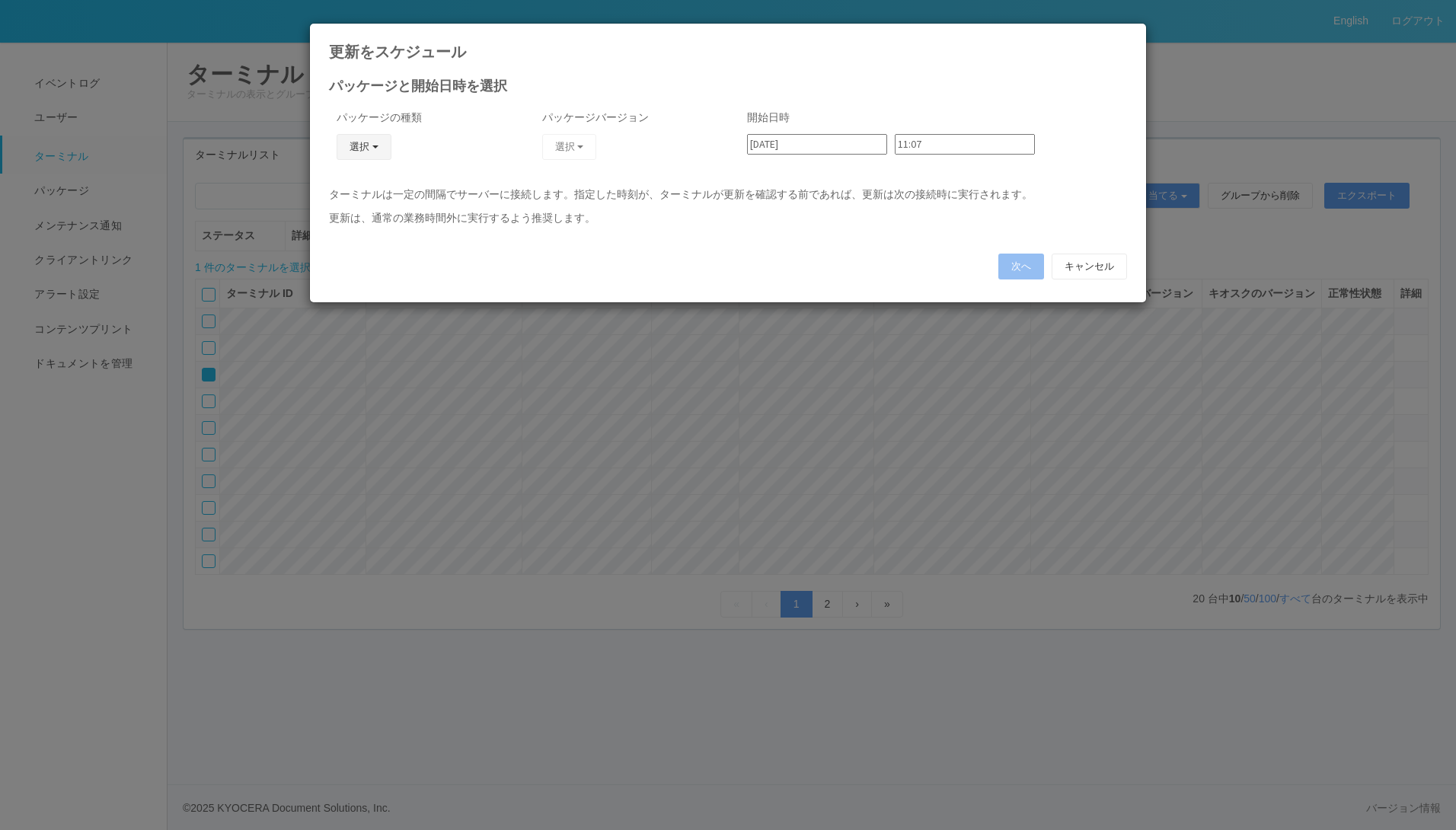
click at [378, 144] on button "選択" at bounding box center [363, 146] width 54 height 26
click at [339, 232] on link "j_setting.txt" at bounding box center [342, 236] width 121 height 24
click at [571, 142] on button "選択" at bounding box center [569, 146] width 54 height 26
click at [556, 189] on link "CVScode change" at bounding box center [547, 189] width 121 height 24
click at [926, 150] on input "11:07" at bounding box center [965, 143] width 141 height 21
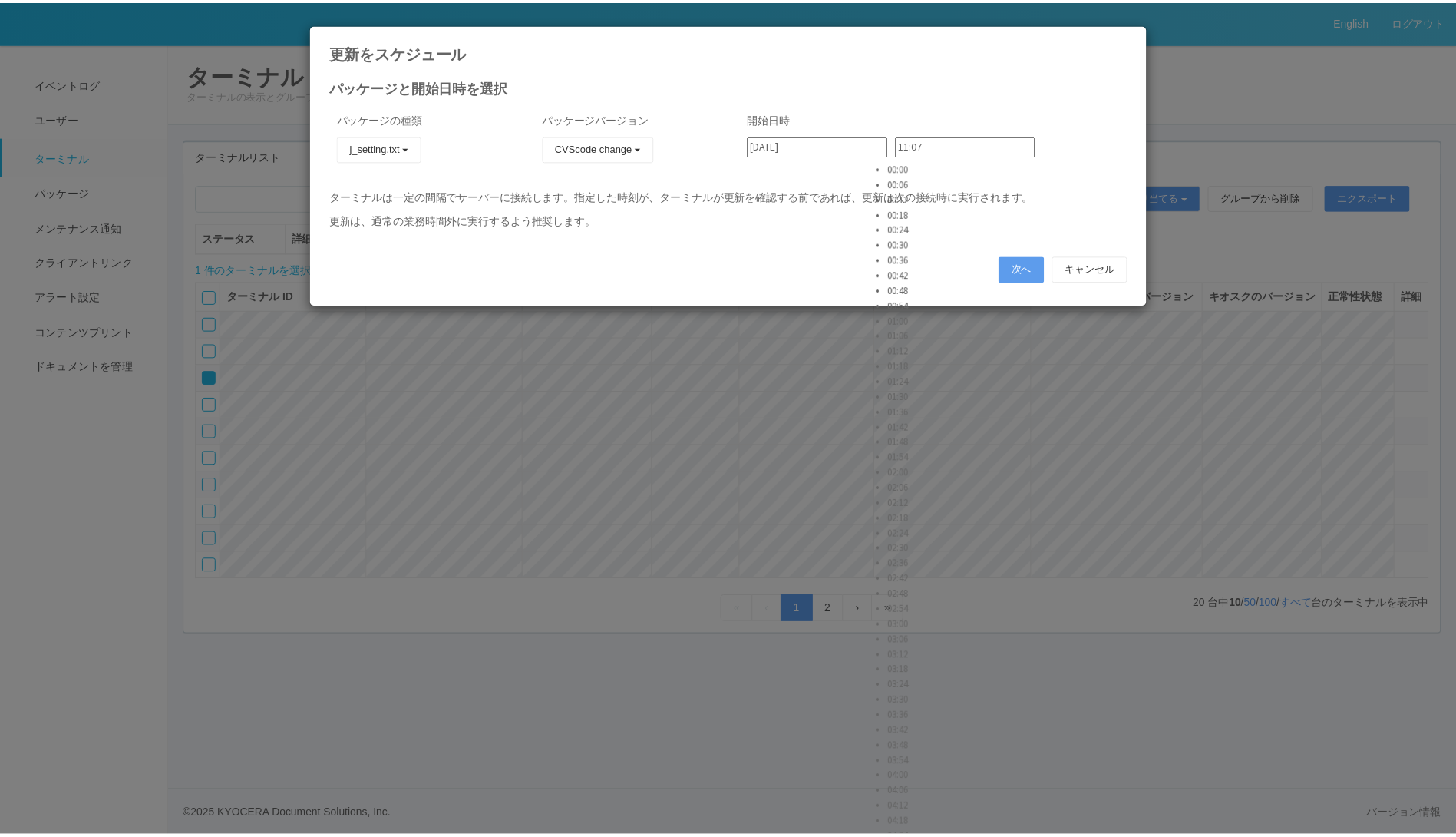
scroll to position [2533, 0]
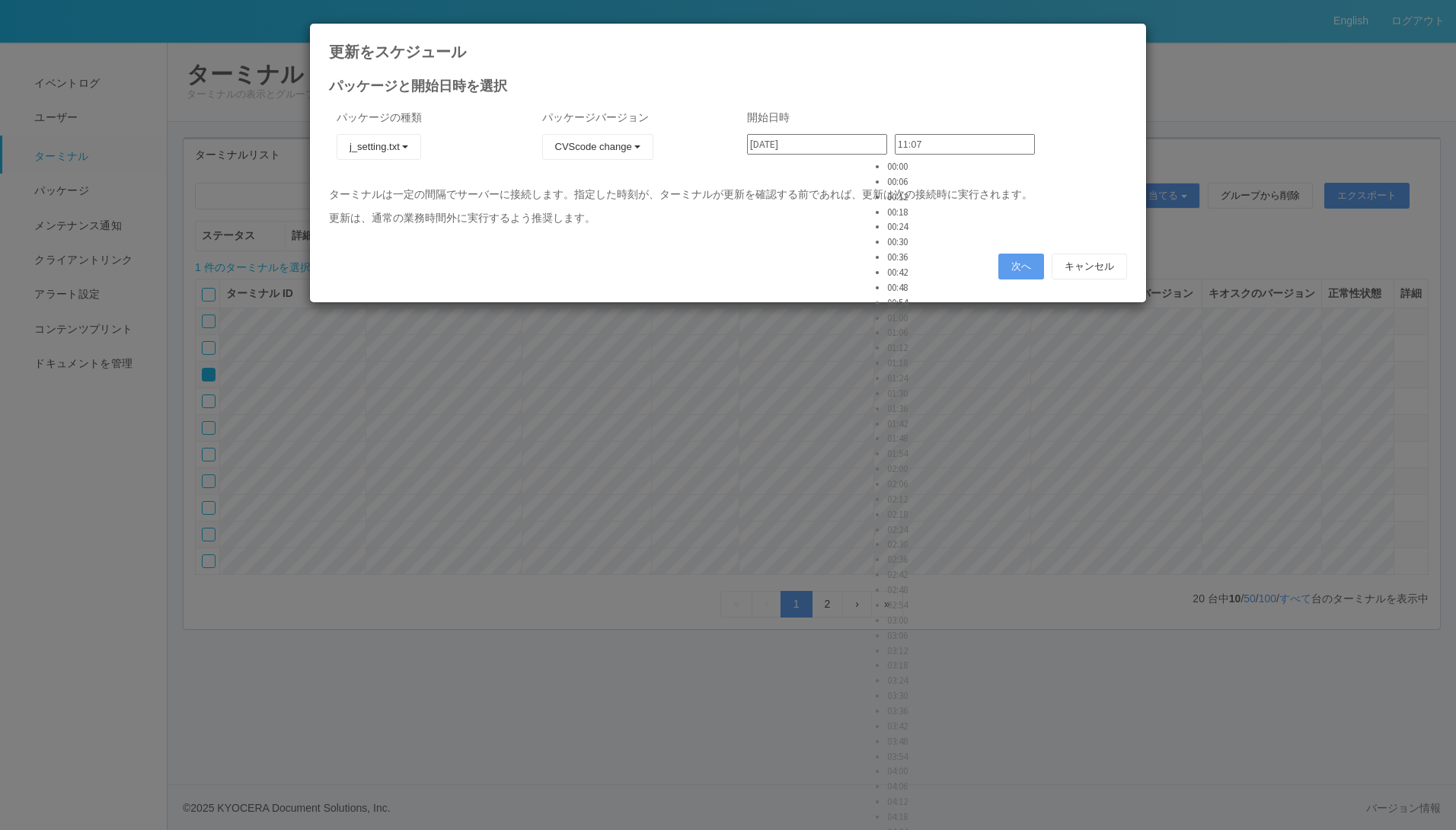
type input "11:36"
click at [1018, 266] on button "次へ" at bounding box center [1021, 266] width 46 height 26
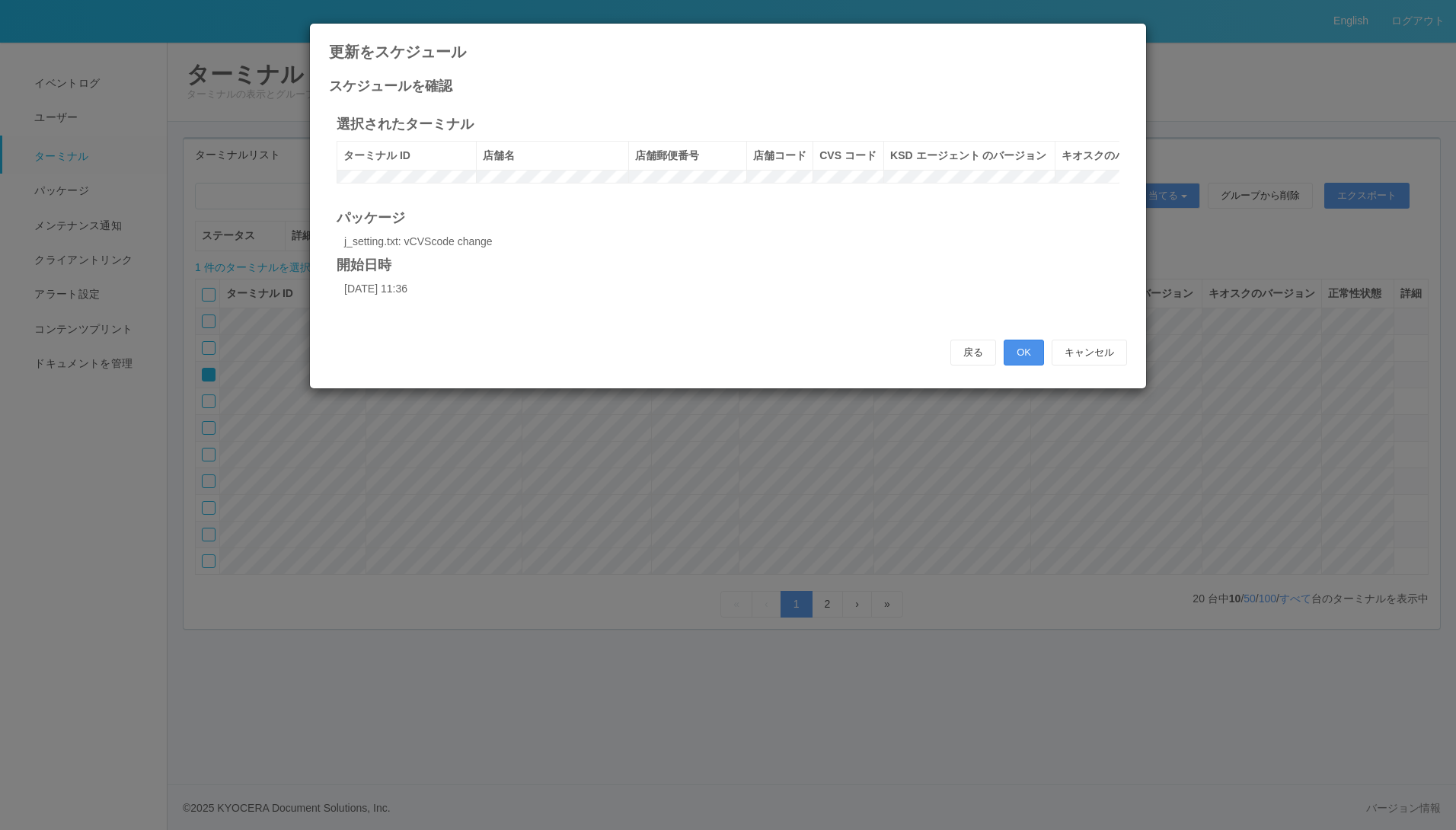
click at [1019, 365] on button "OK" at bounding box center [1023, 352] width 41 height 26
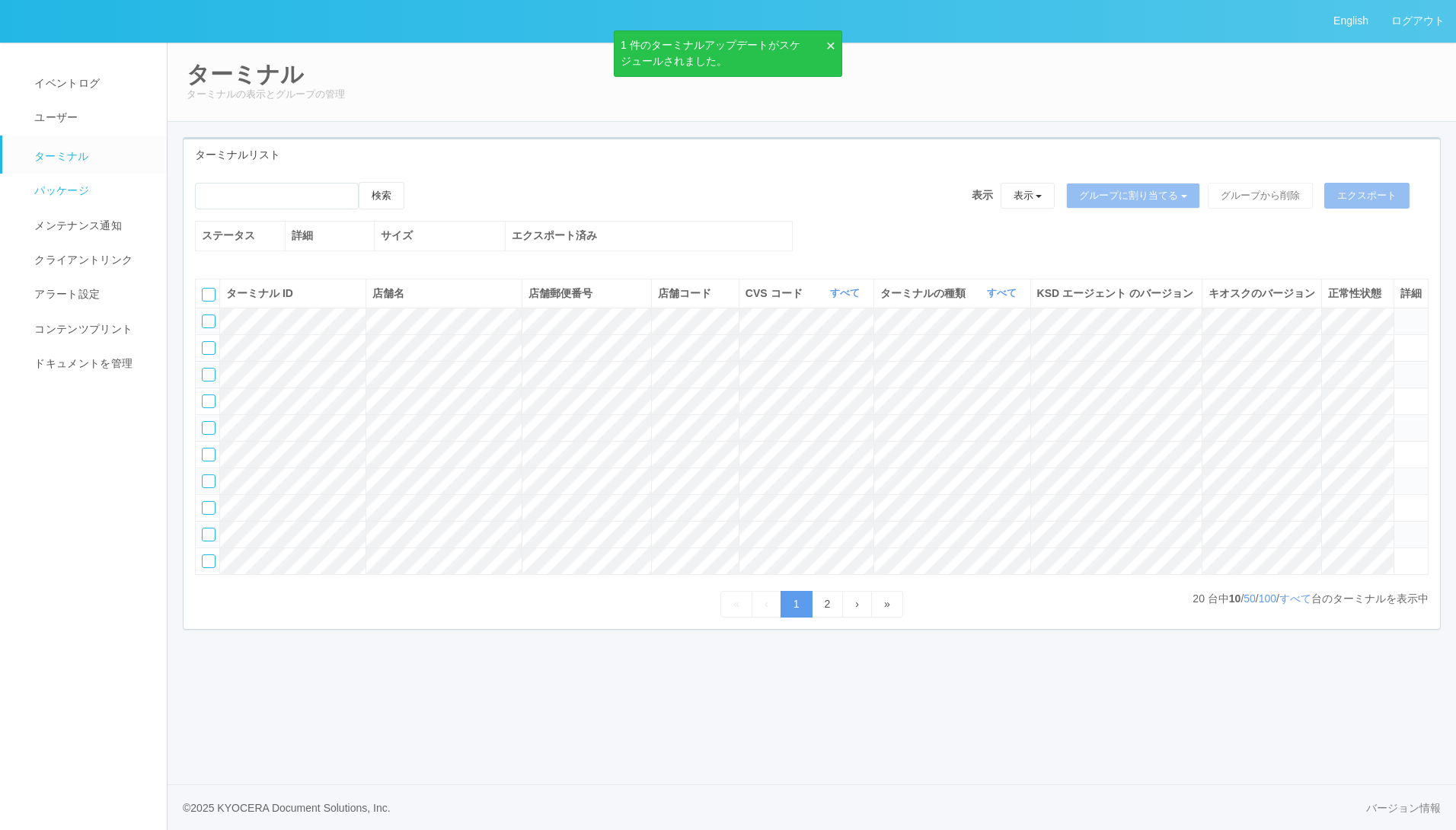
click at [92, 191] on link "パッケージ" at bounding box center [91, 190] width 178 height 35
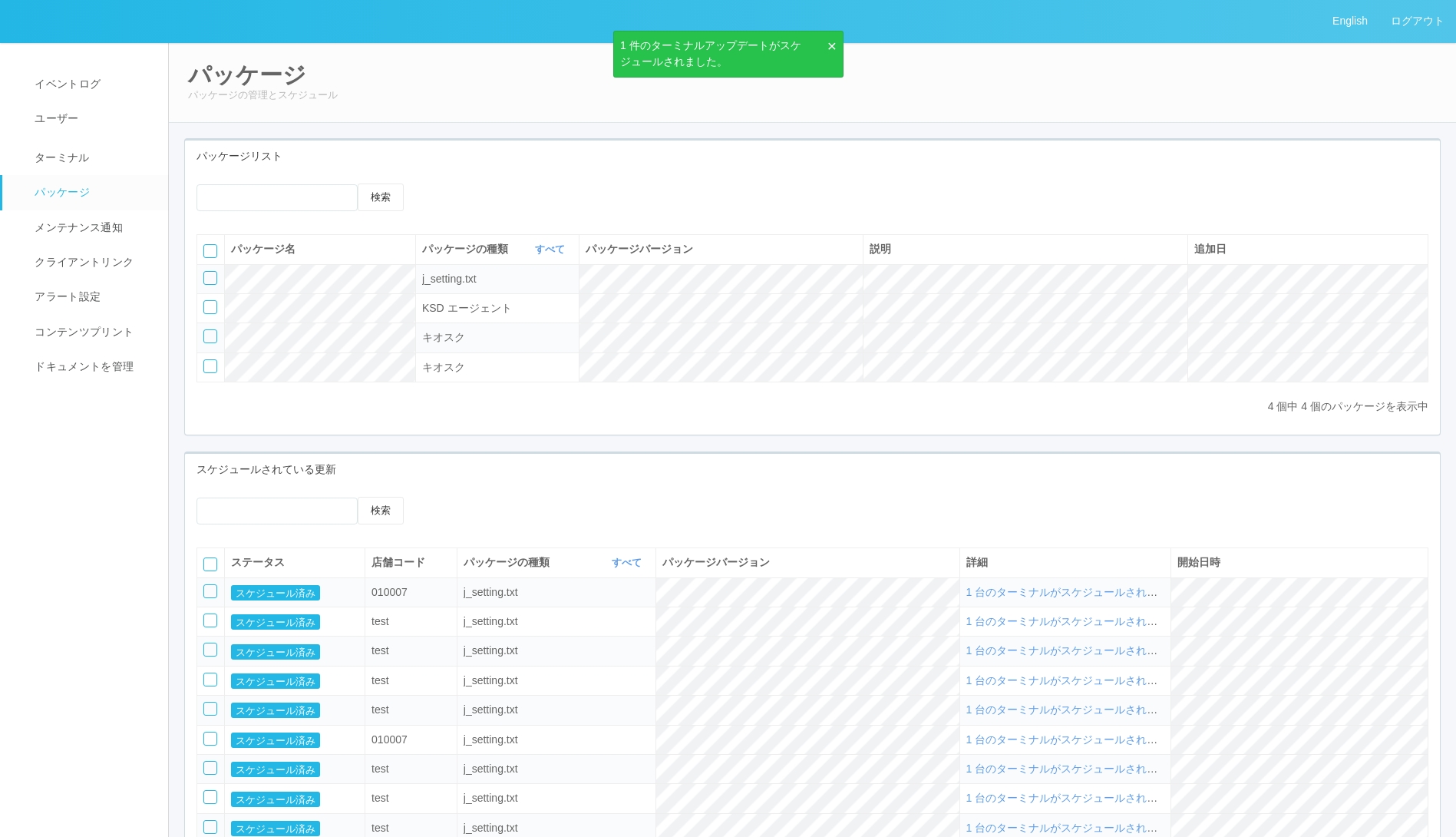
scroll to position [178, 0]
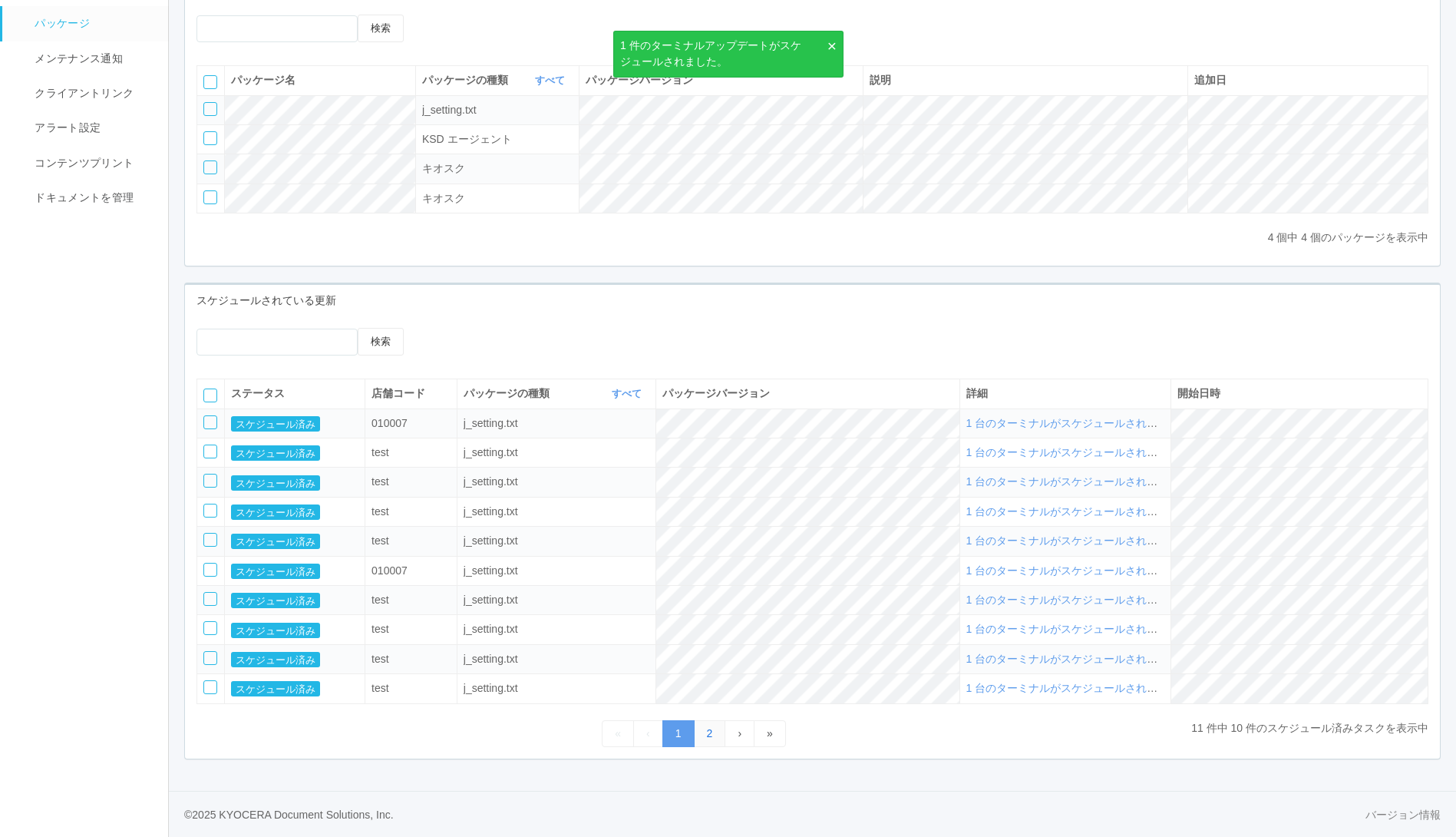
click at [701, 737] on link "2" at bounding box center [710, 733] width 32 height 27
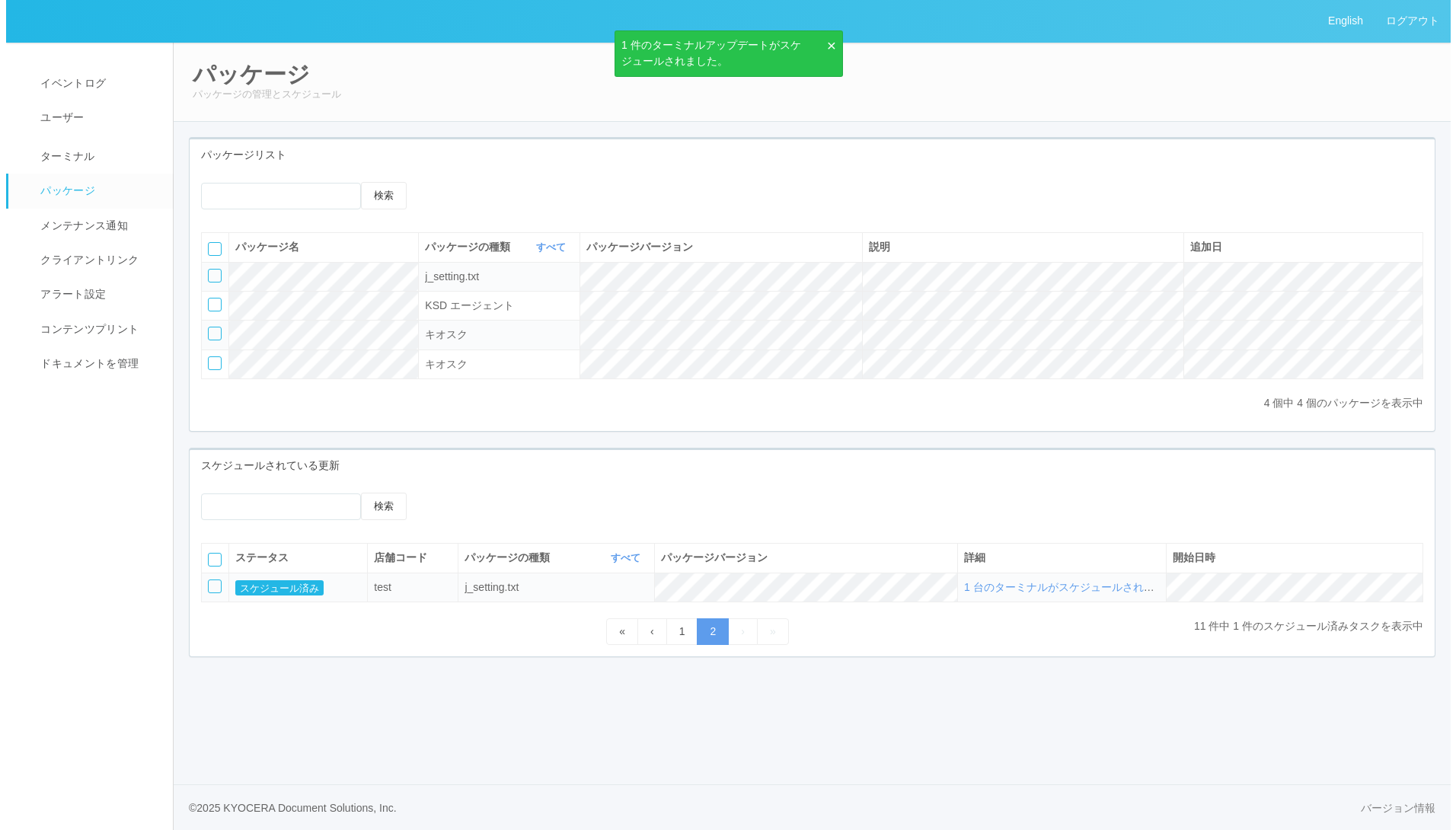
scroll to position [0, 0]
